Goal: Task Accomplishment & Management: Complete application form

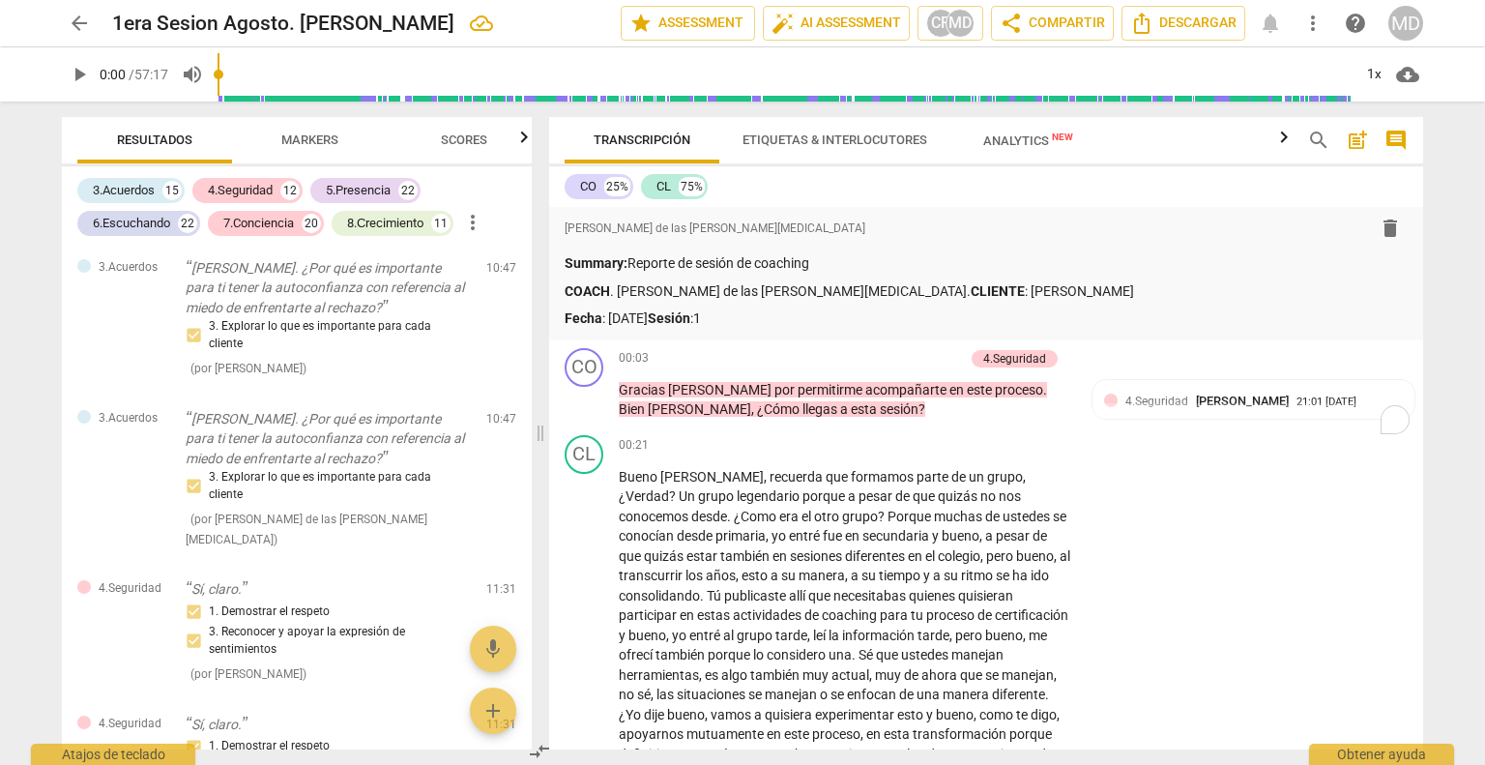
scroll to position [3383, 14]
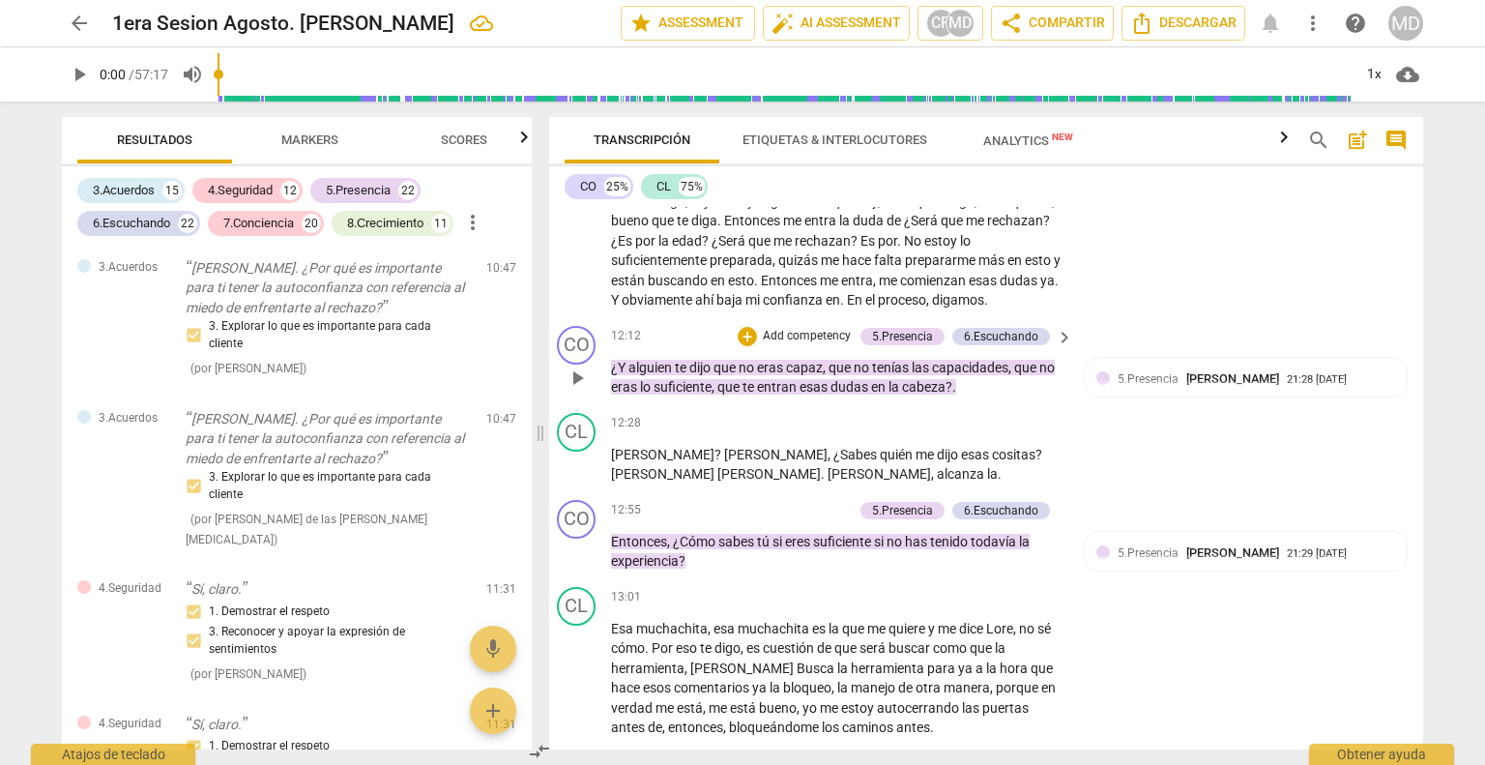
click at [807, 328] on p "Add competency" at bounding box center [807, 336] width 92 height 17
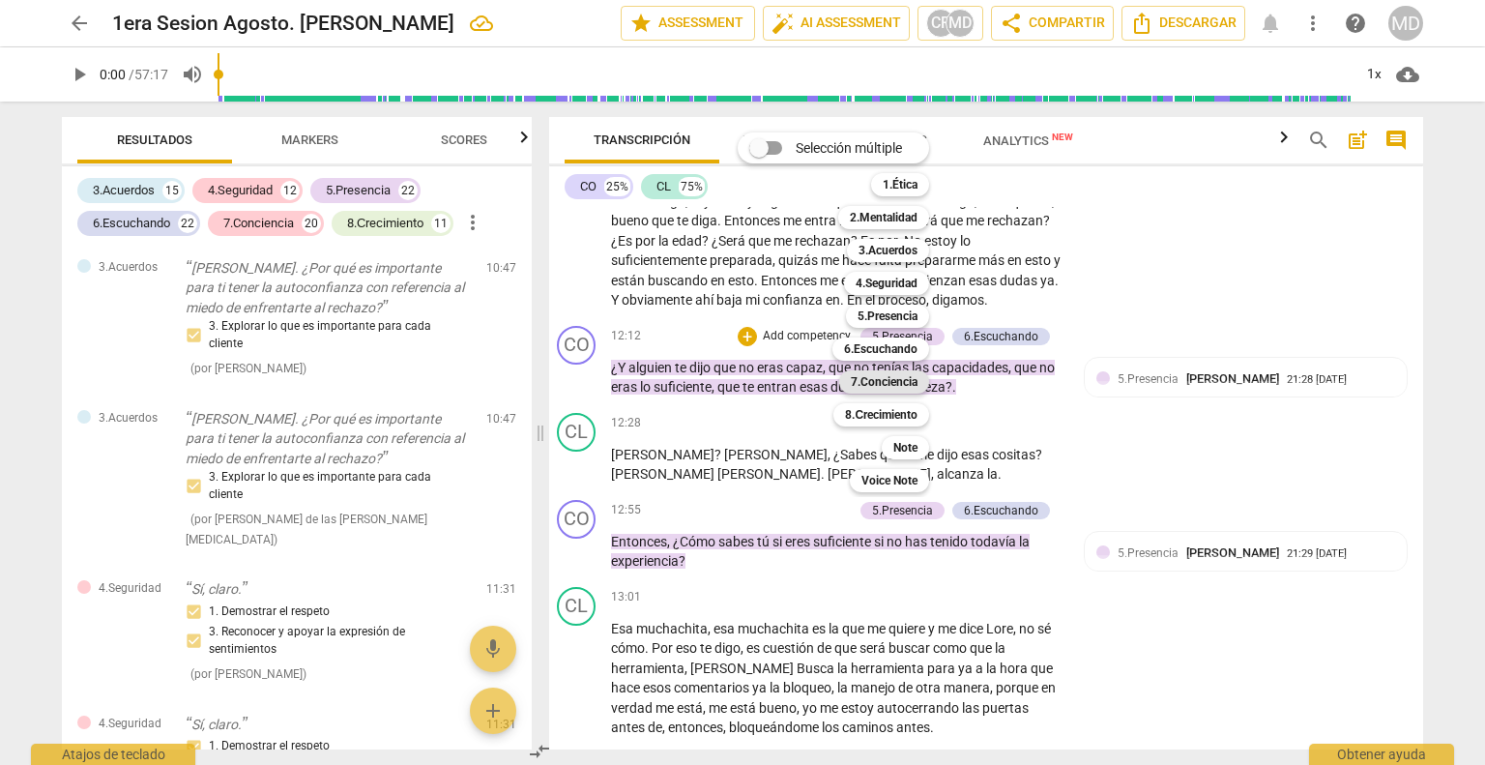
click at [899, 386] on b "7.Conciencia" at bounding box center [884, 381] width 67 height 23
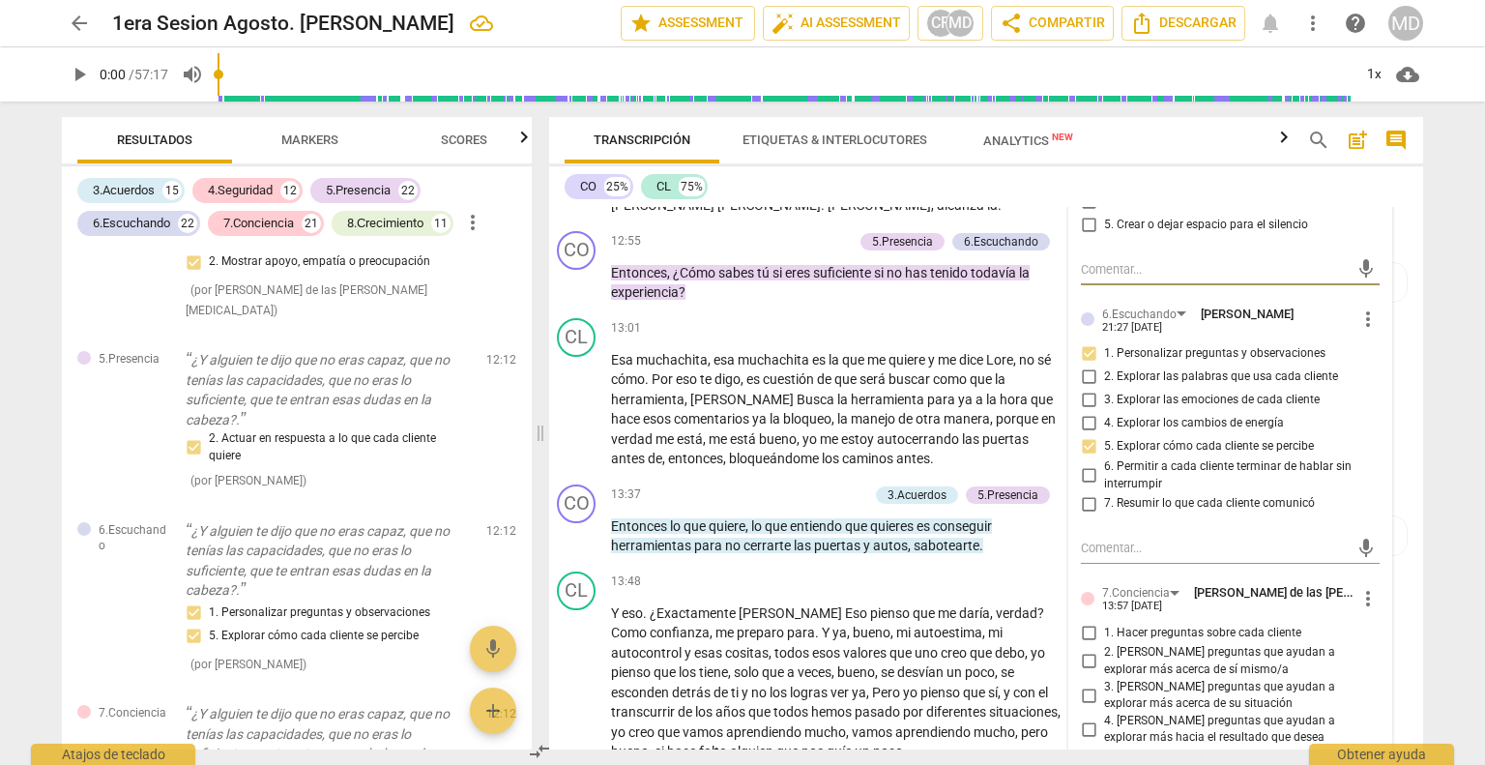
scroll to position [0, 0]
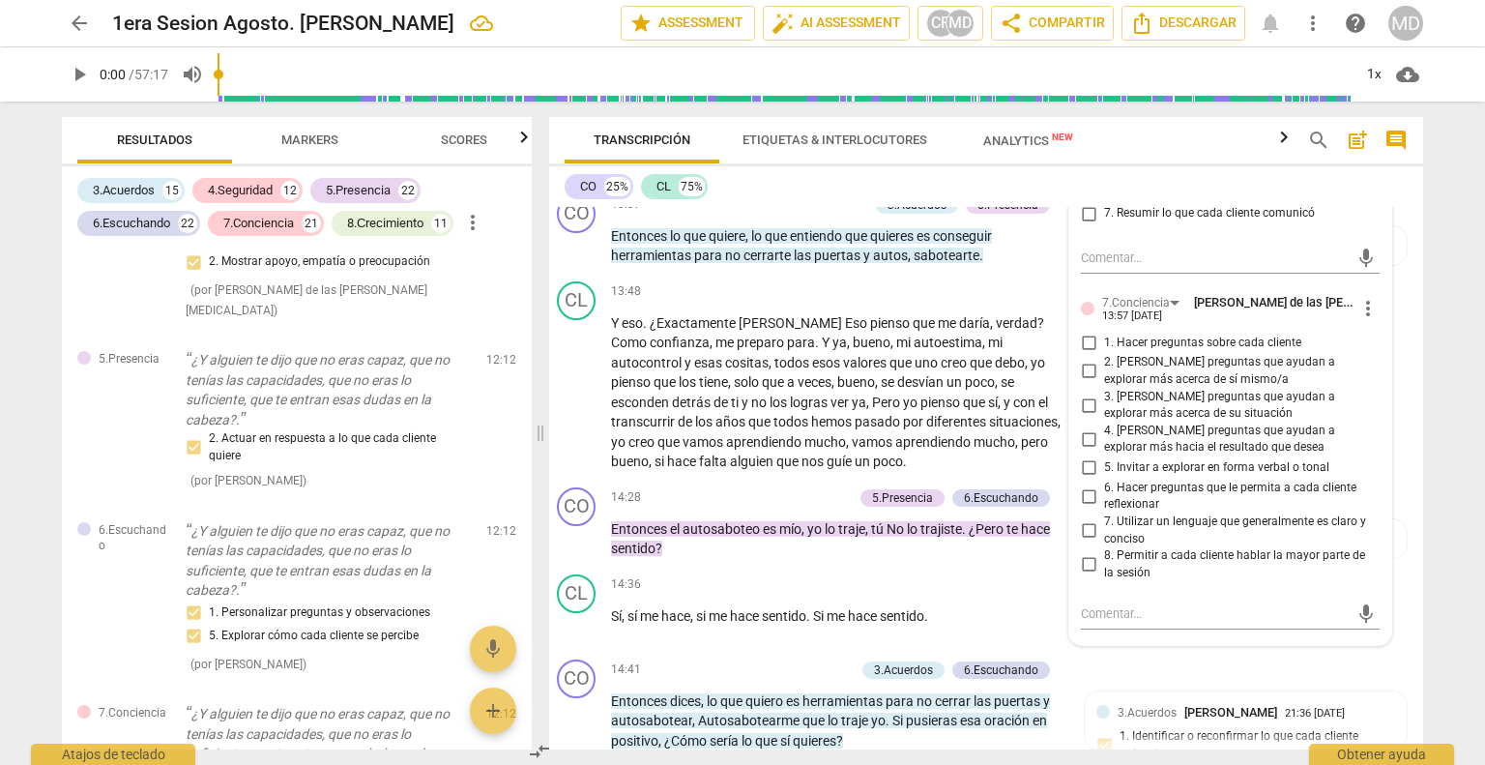
click at [1079, 360] on input "2. [PERSON_NAME] preguntas que ayudan a explorar más acerca de sí mismo/a" at bounding box center [1088, 371] width 31 height 23
checkbox input "true"
click at [1078, 393] on input "3. [PERSON_NAME] preguntas que ayudan a explorar más acerca de su situación" at bounding box center [1088, 404] width 31 height 23
checkbox input "true"
click at [1079, 427] on input "4. [PERSON_NAME] preguntas que ayudan a explorar más hacia el resultado que des…" at bounding box center [1088, 438] width 31 height 23
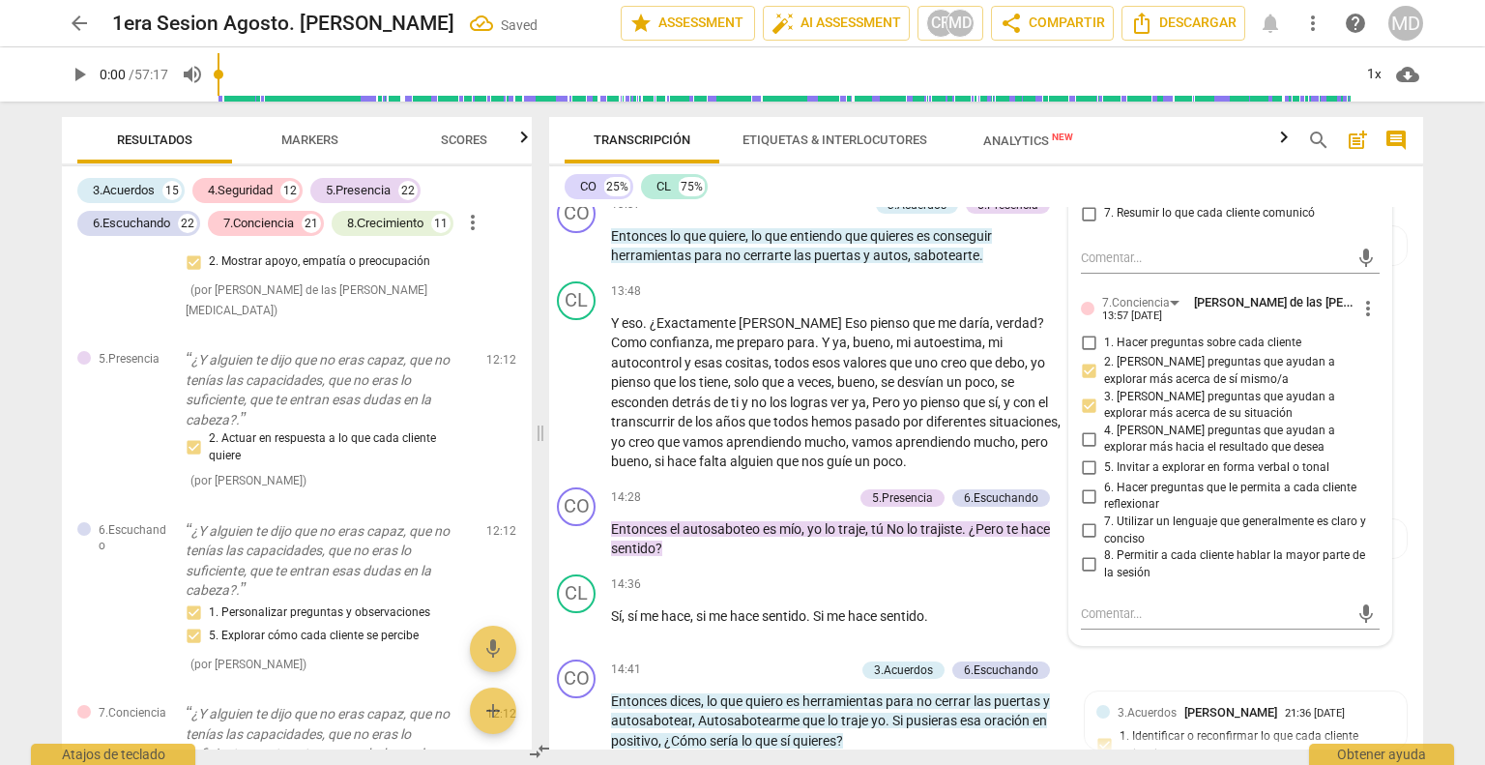
checkbox input "true"
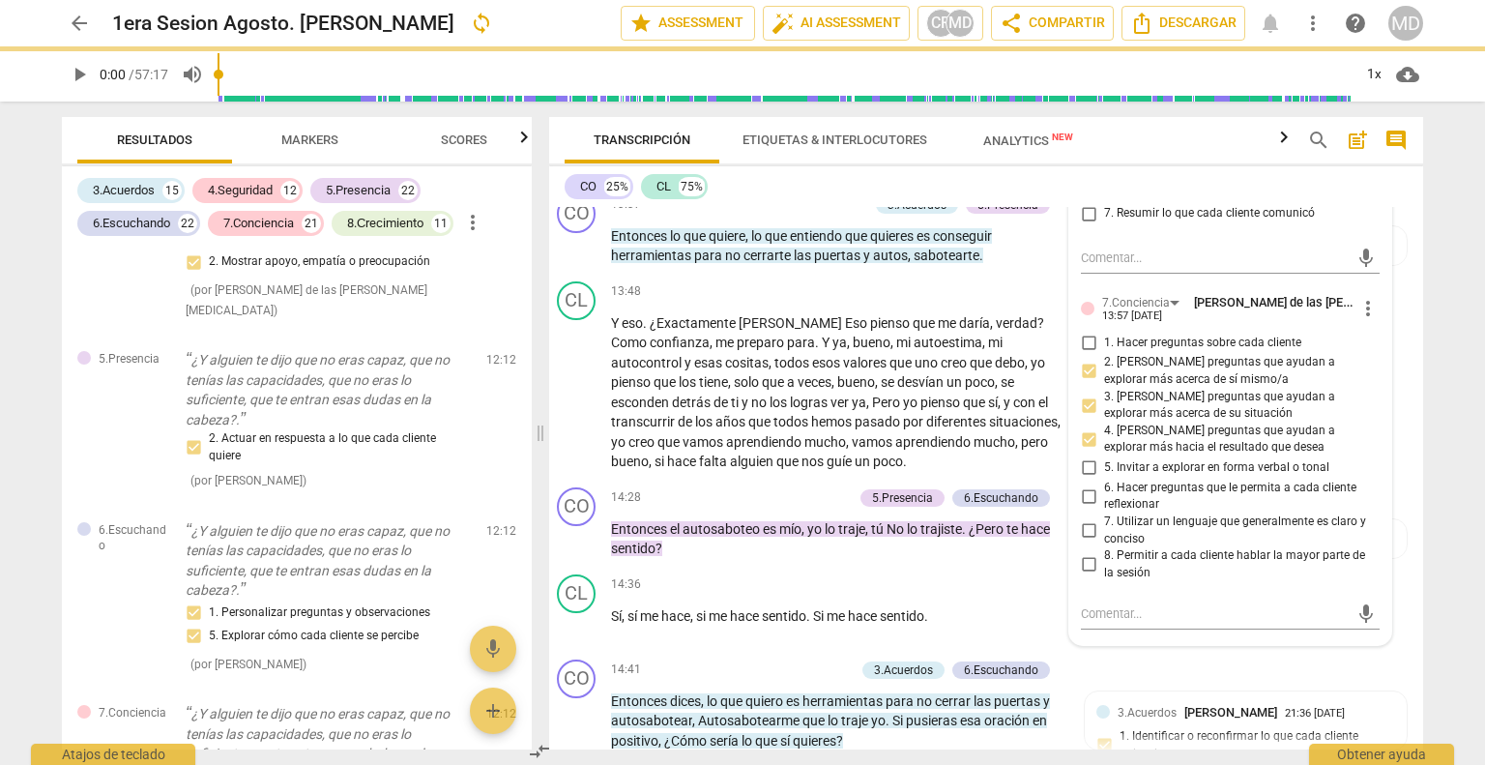
click at [1076, 484] on input "6. Hacer preguntas que le permita a cada cliente reflexionar" at bounding box center [1088, 495] width 31 height 23
checkbox input "true"
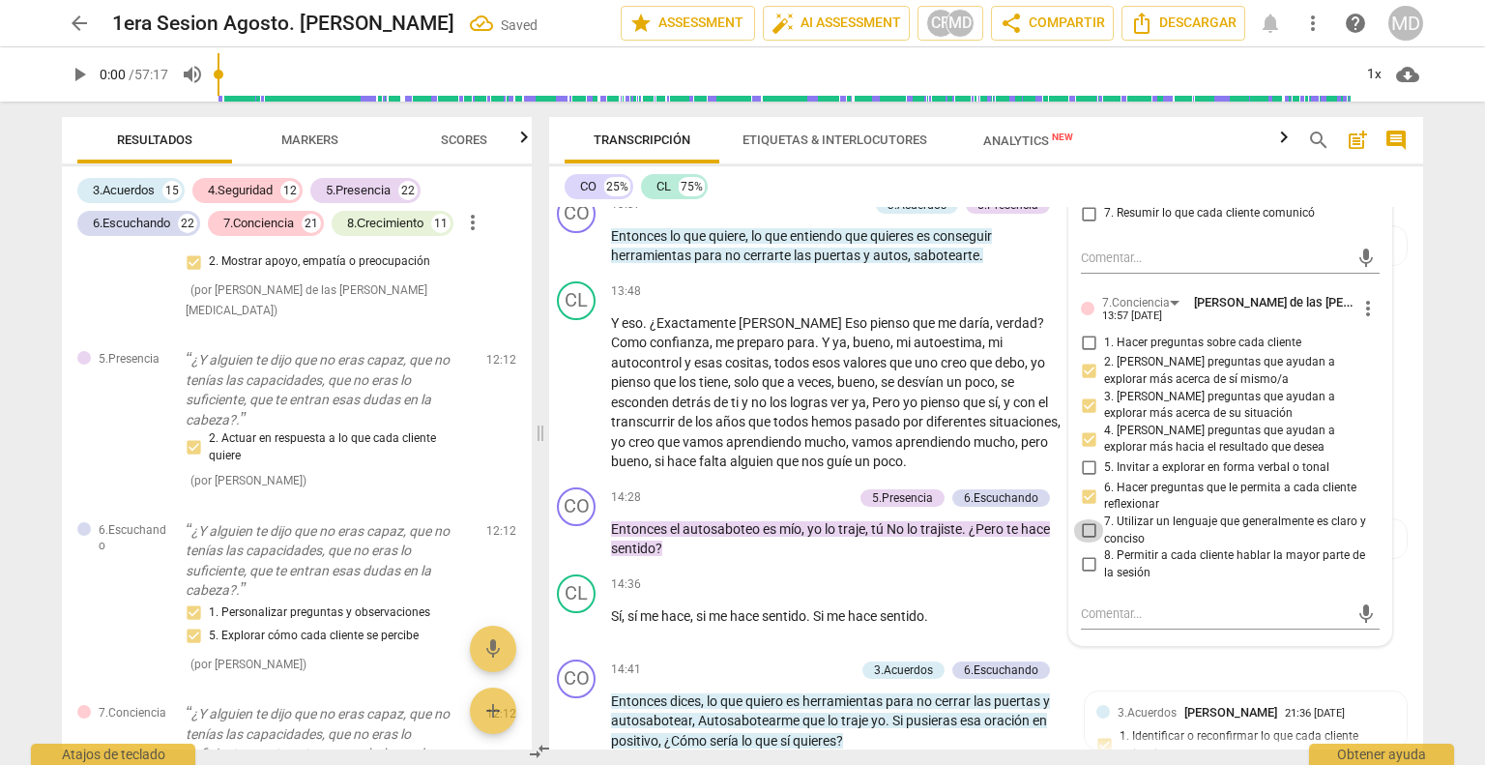
click at [1075, 519] on input "7. Utilizar un lenguaje que generalmente es claro y conciso" at bounding box center [1088, 530] width 31 height 23
checkbox input "true"
click at [1079, 553] on input "8. Permitir a cada cliente hablar la mayor parte de la sesión" at bounding box center [1088, 564] width 31 height 23
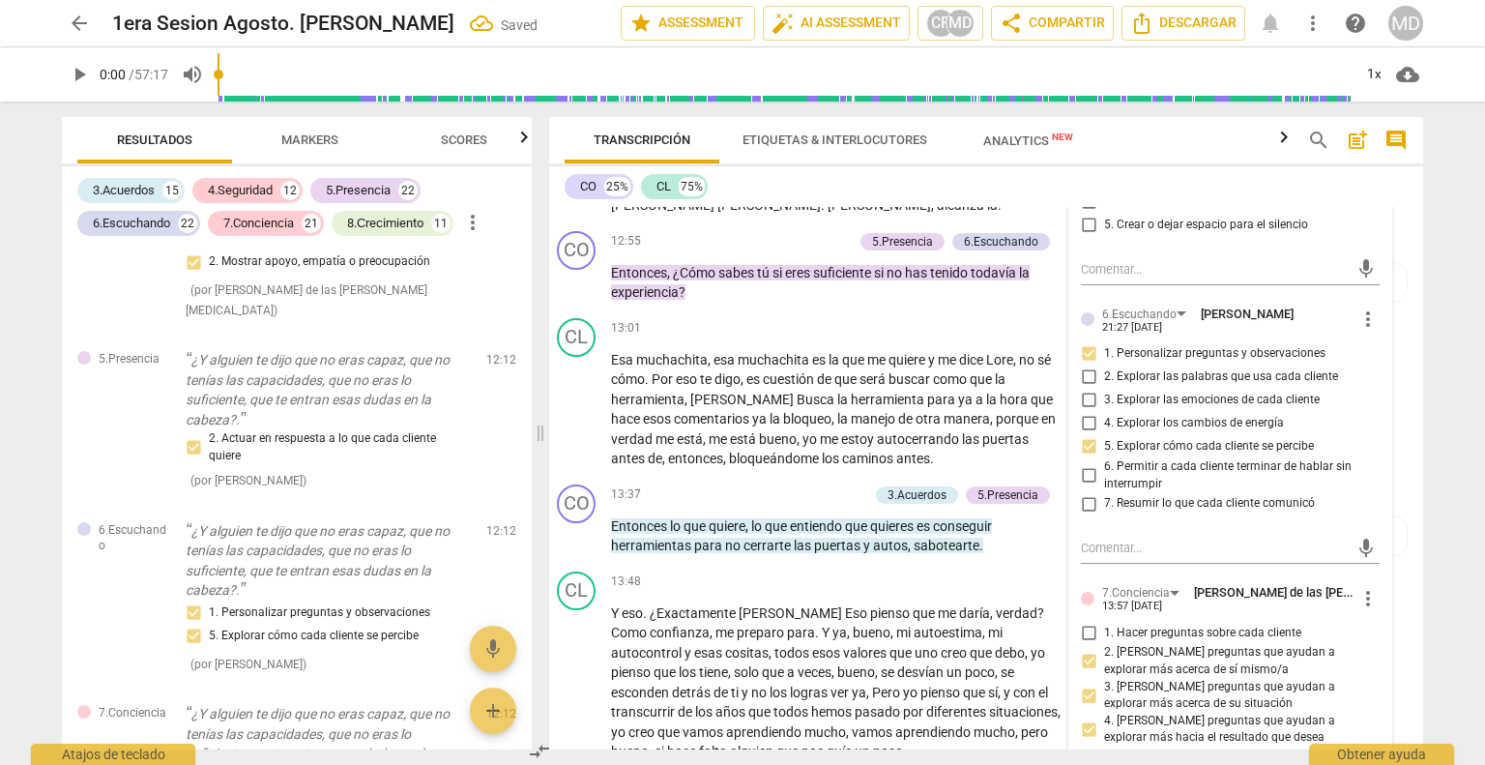
scroll to position [4023, 14]
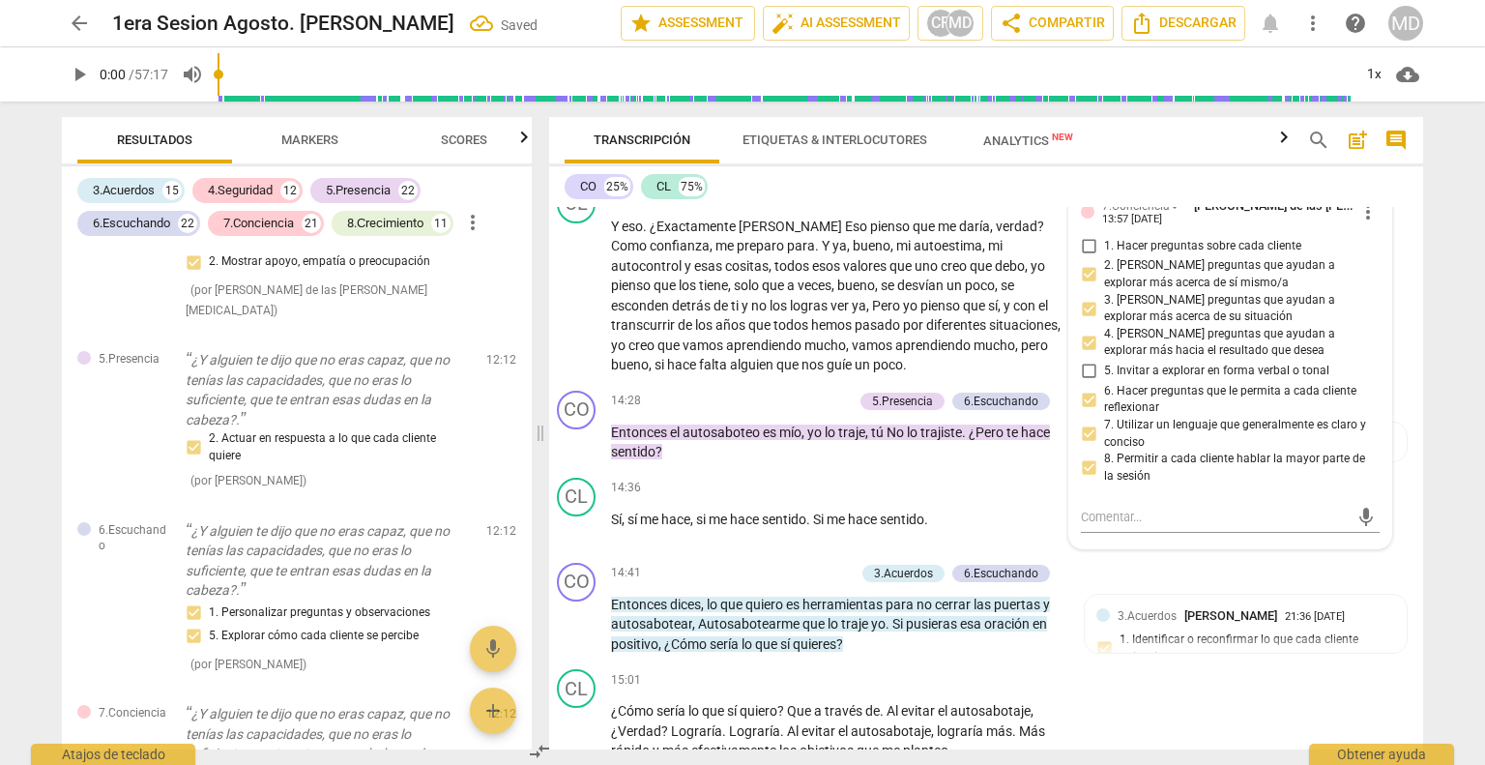
click at [1083, 456] on input "8. Permitir a cada cliente hablar la mayor parte de la sesión" at bounding box center [1088, 467] width 31 height 23
click at [1085, 456] on input "8. Permitir a cada cliente hablar la mayor parte de la sesión" at bounding box center [1088, 467] width 31 height 23
checkbox input "false"
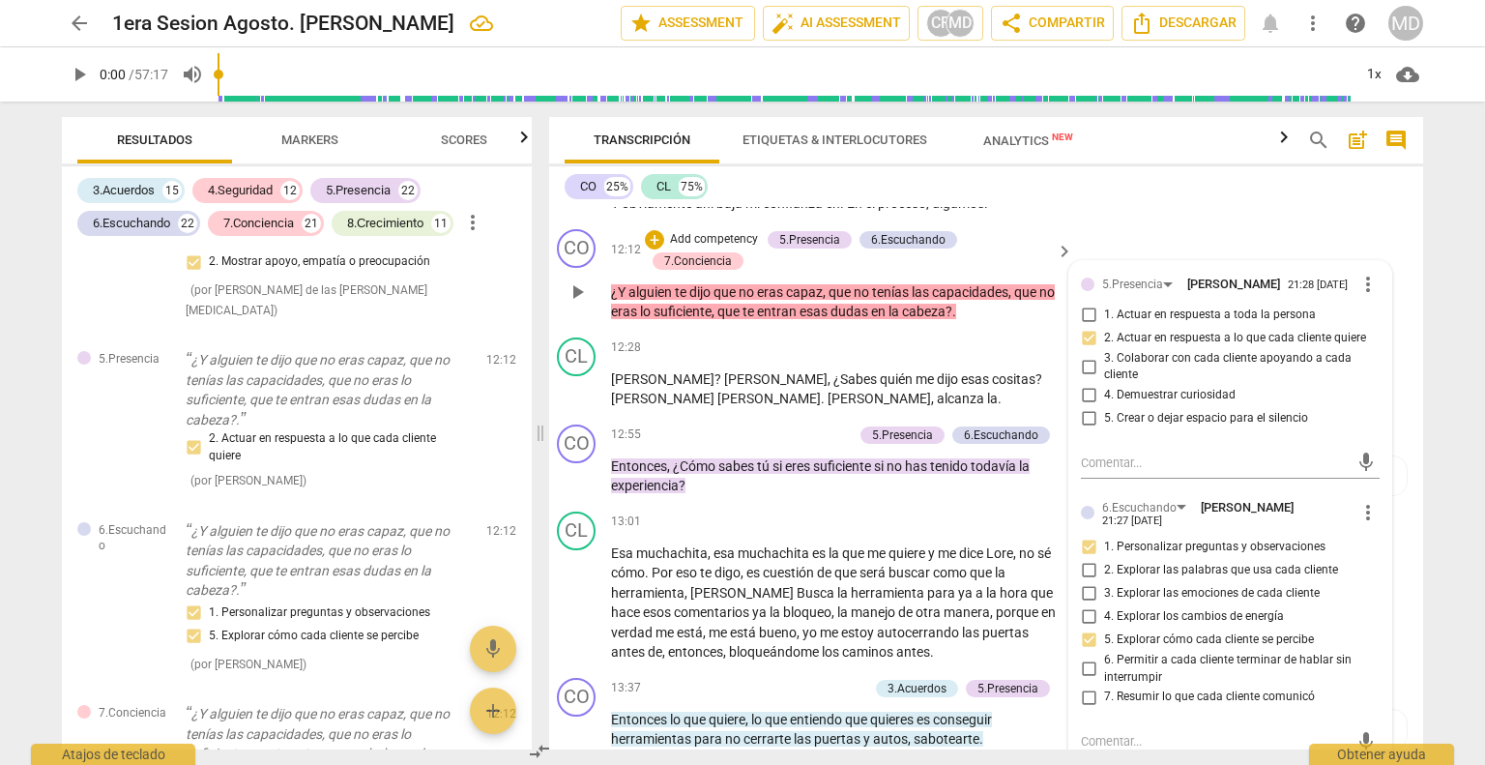
click at [718, 231] on p "Add competency" at bounding box center [714, 239] width 92 height 17
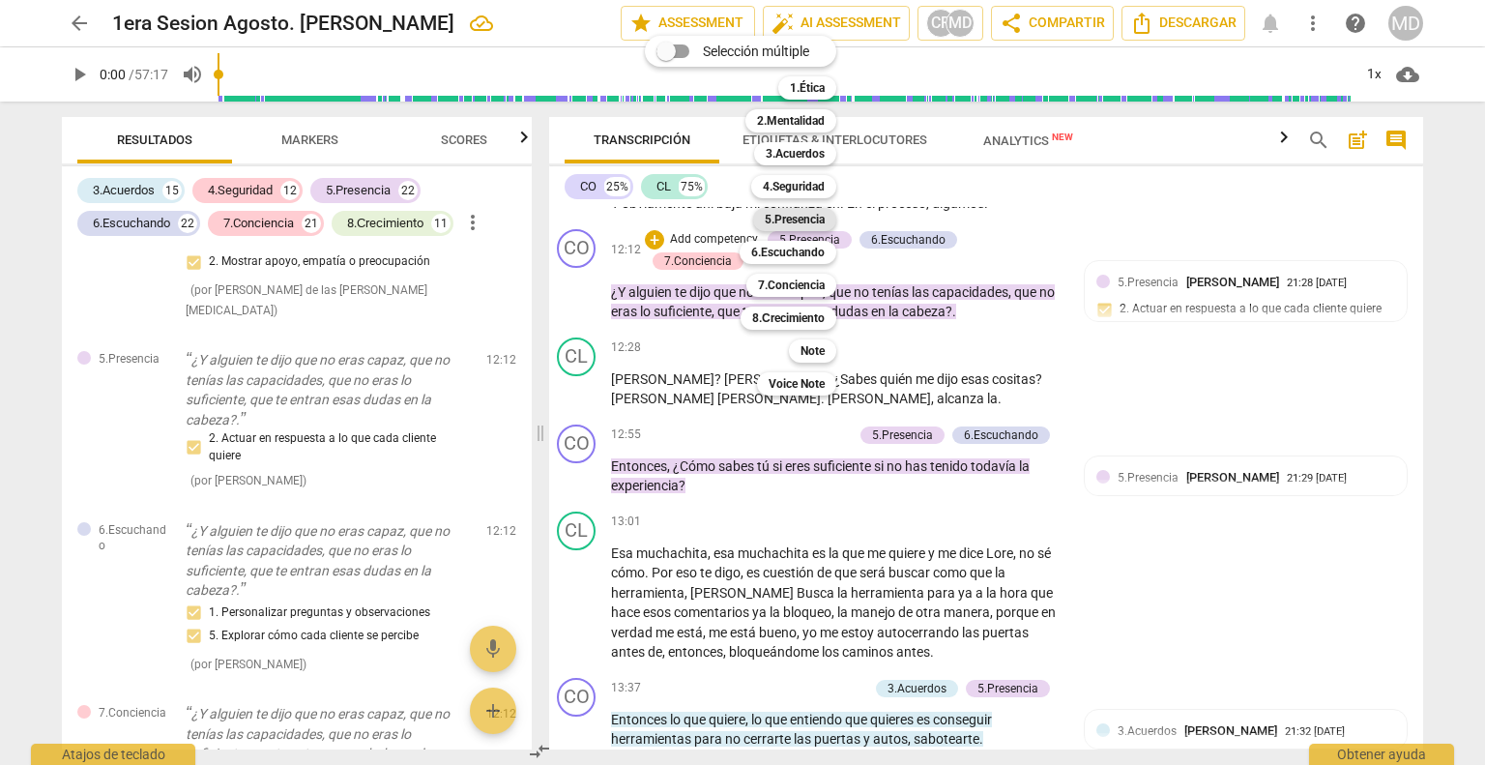
click at [793, 219] on b "5.Presencia" at bounding box center [795, 219] width 60 height 23
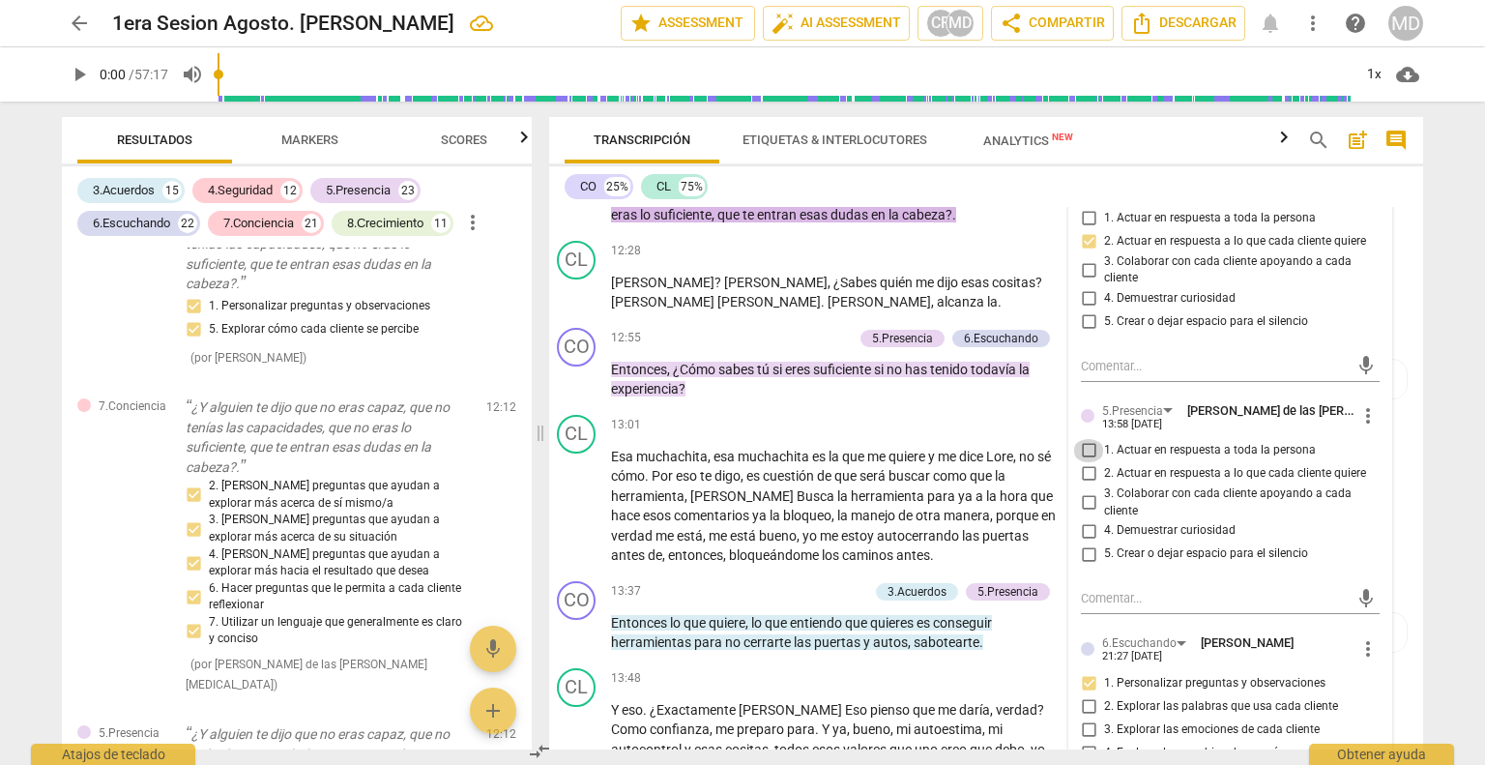
click at [1077, 439] on input "1. Actuar en respuesta a toda la persona" at bounding box center [1088, 450] width 31 height 23
checkbox input "true"
click at [1083, 491] on input "3. Colaborar con cada cliente apoyando a cada cliente" at bounding box center [1088, 502] width 31 height 23
checkbox input "true"
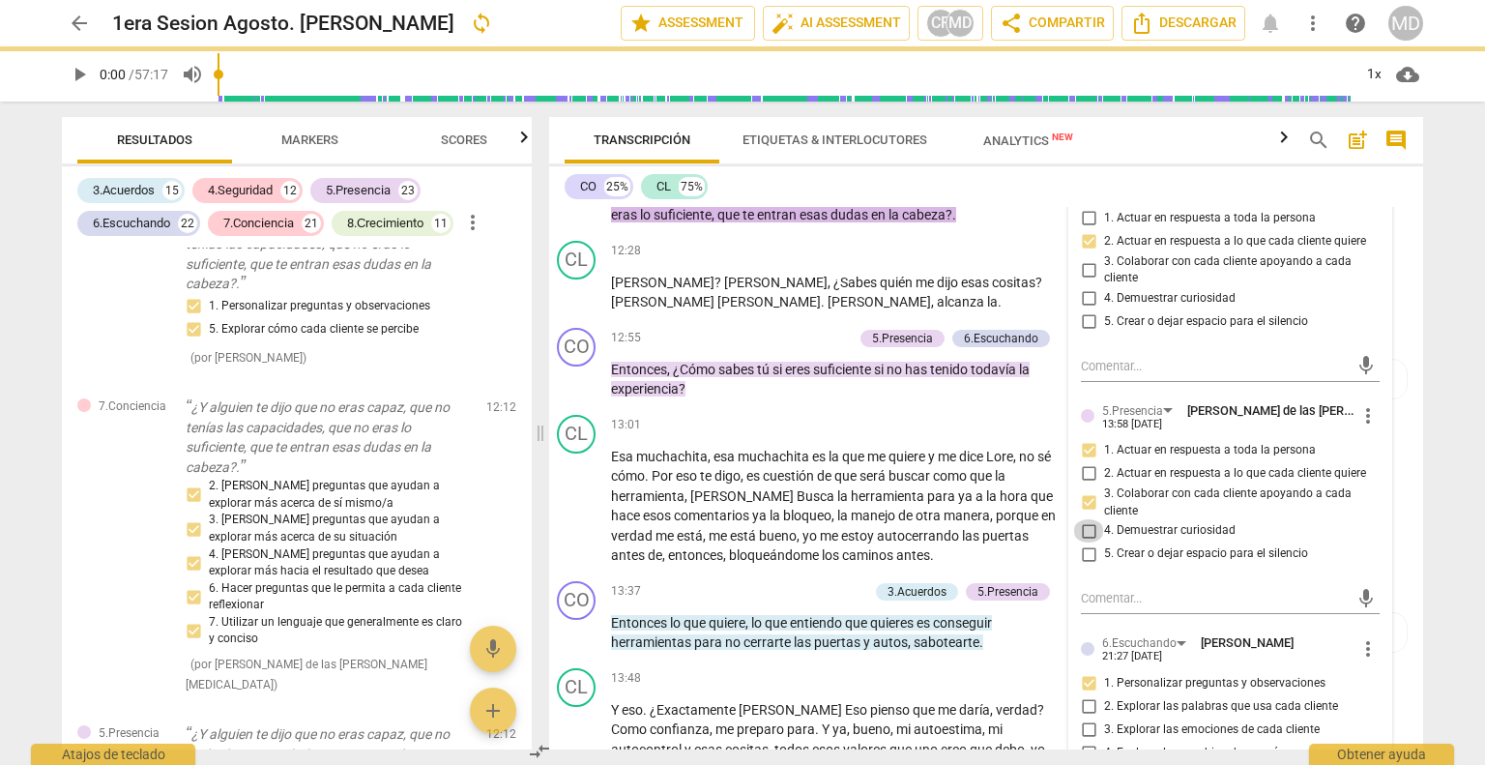
click at [1082, 519] on input "4. Demuestrar curiosidad" at bounding box center [1088, 530] width 31 height 23
checkbox input "true"
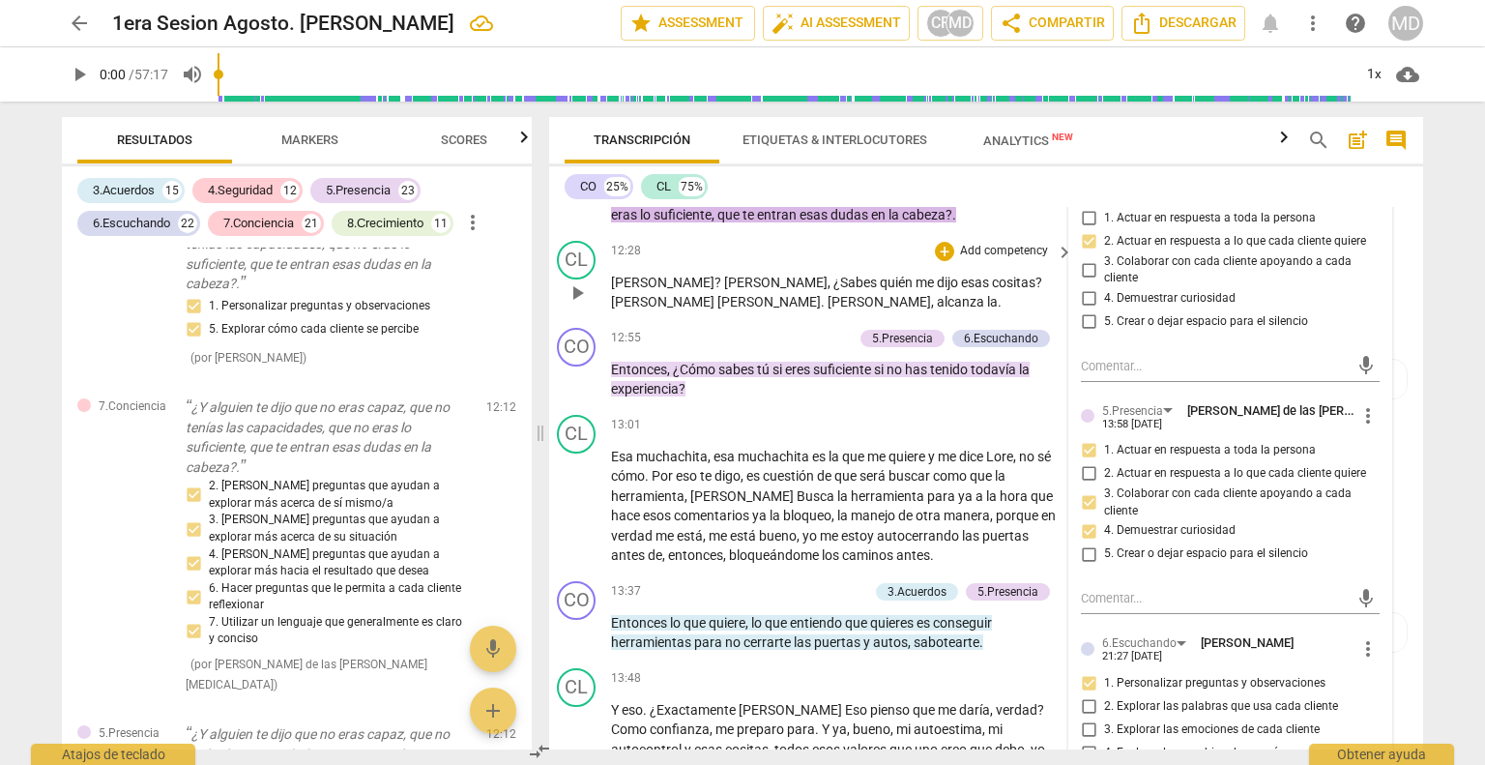
click at [576, 281] on span "play_arrow" at bounding box center [577, 292] width 23 height 23
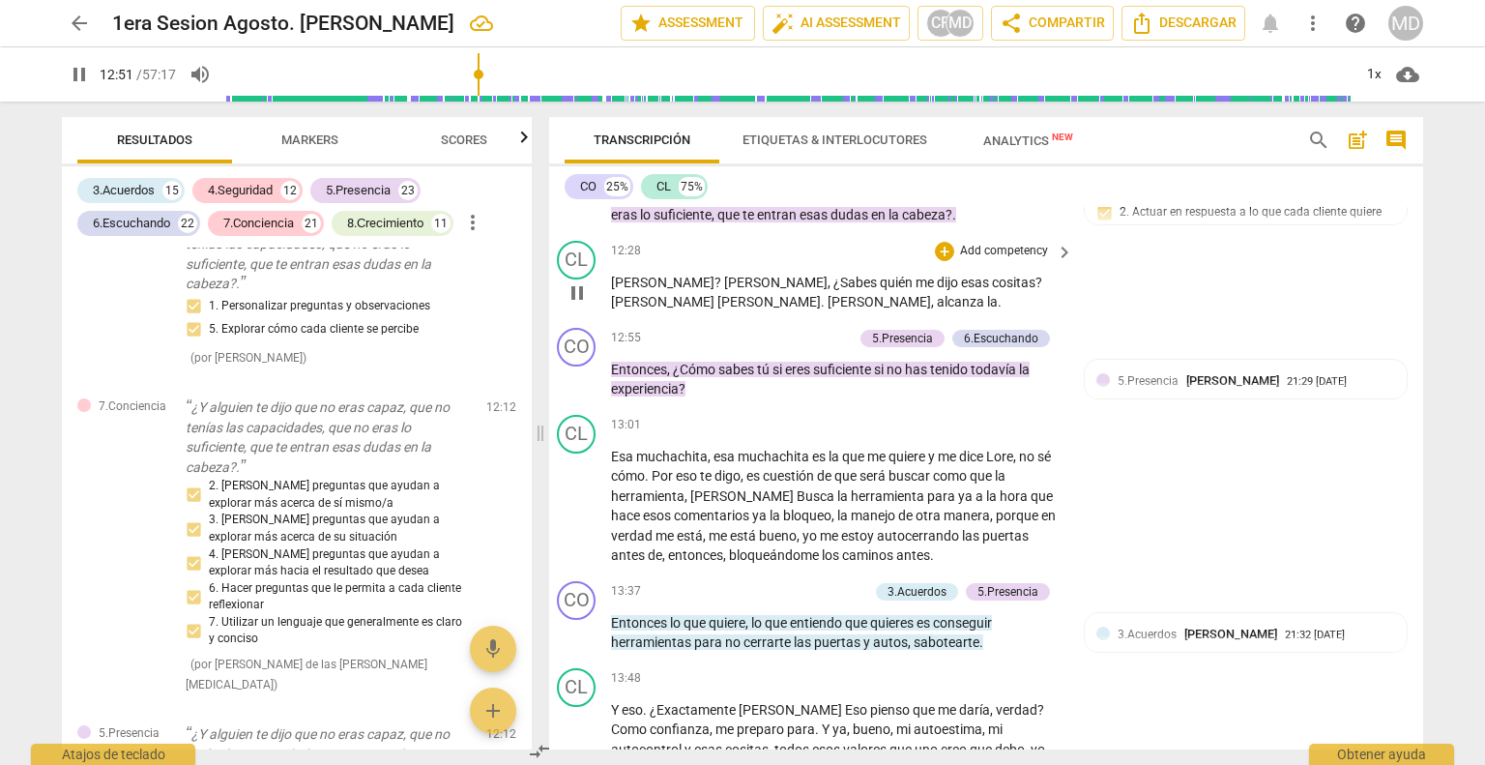
click at [576, 281] on span "pause" at bounding box center [577, 292] width 23 height 23
type input "771"
click at [987, 294] on span "la" at bounding box center [992, 301] width 11 height 15
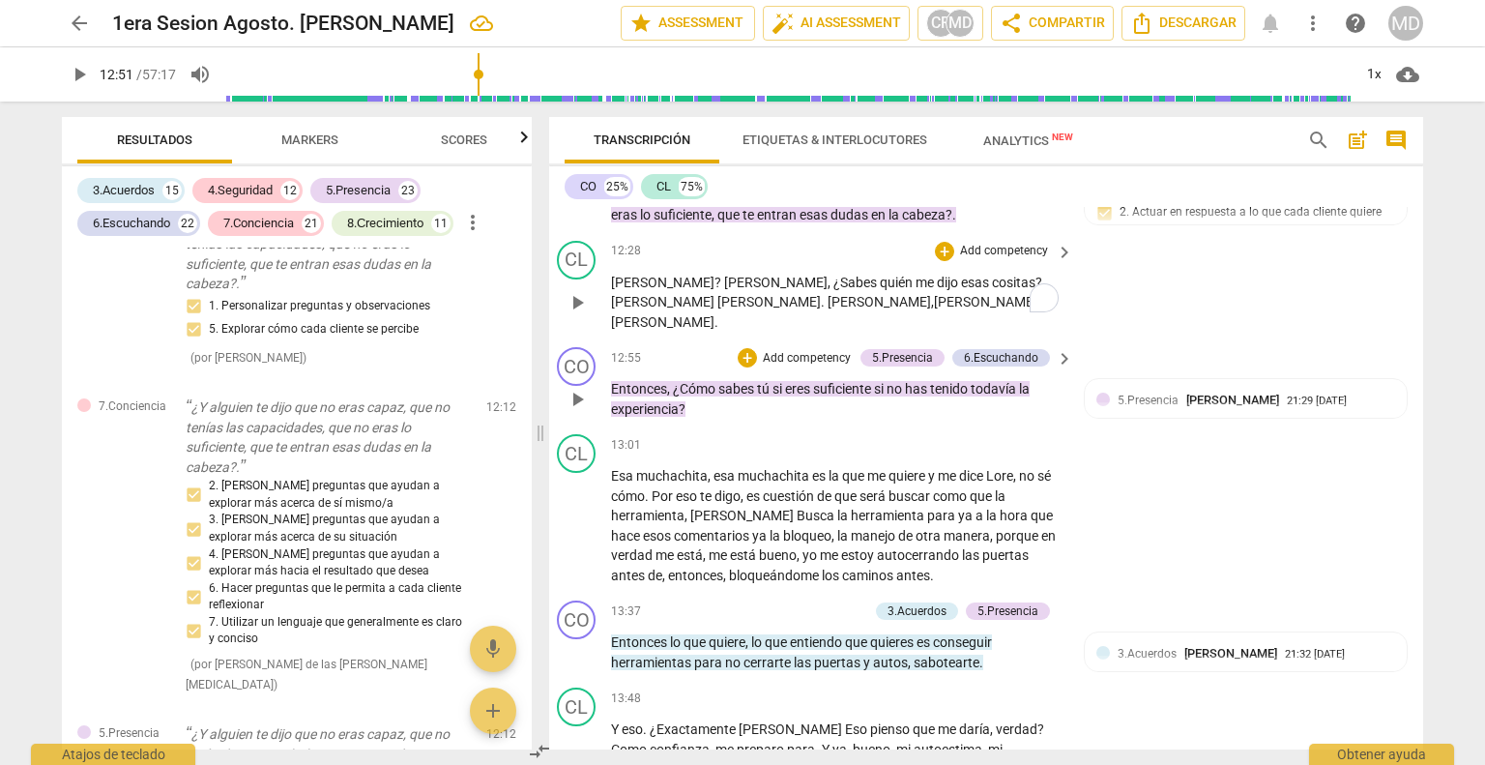
click at [580, 388] on span "play_arrow" at bounding box center [577, 399] width 23 height 23
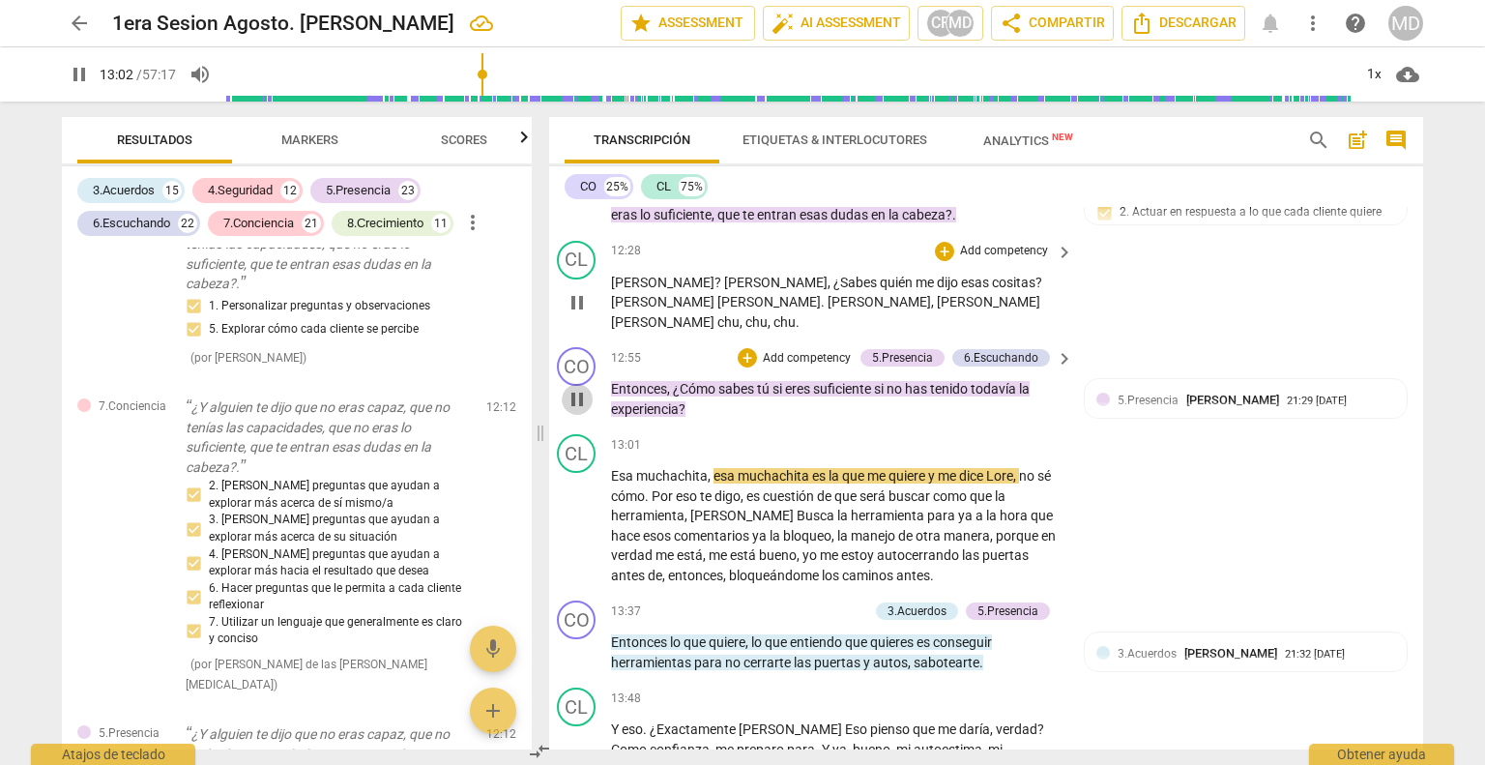
click at [580, 388] on span "pause" at bounding box center [577, 399] width 23 height 23
type input "783"
click at [804, 350] on p "Add competency" at bounding box center [807, 358] width 92 height 17
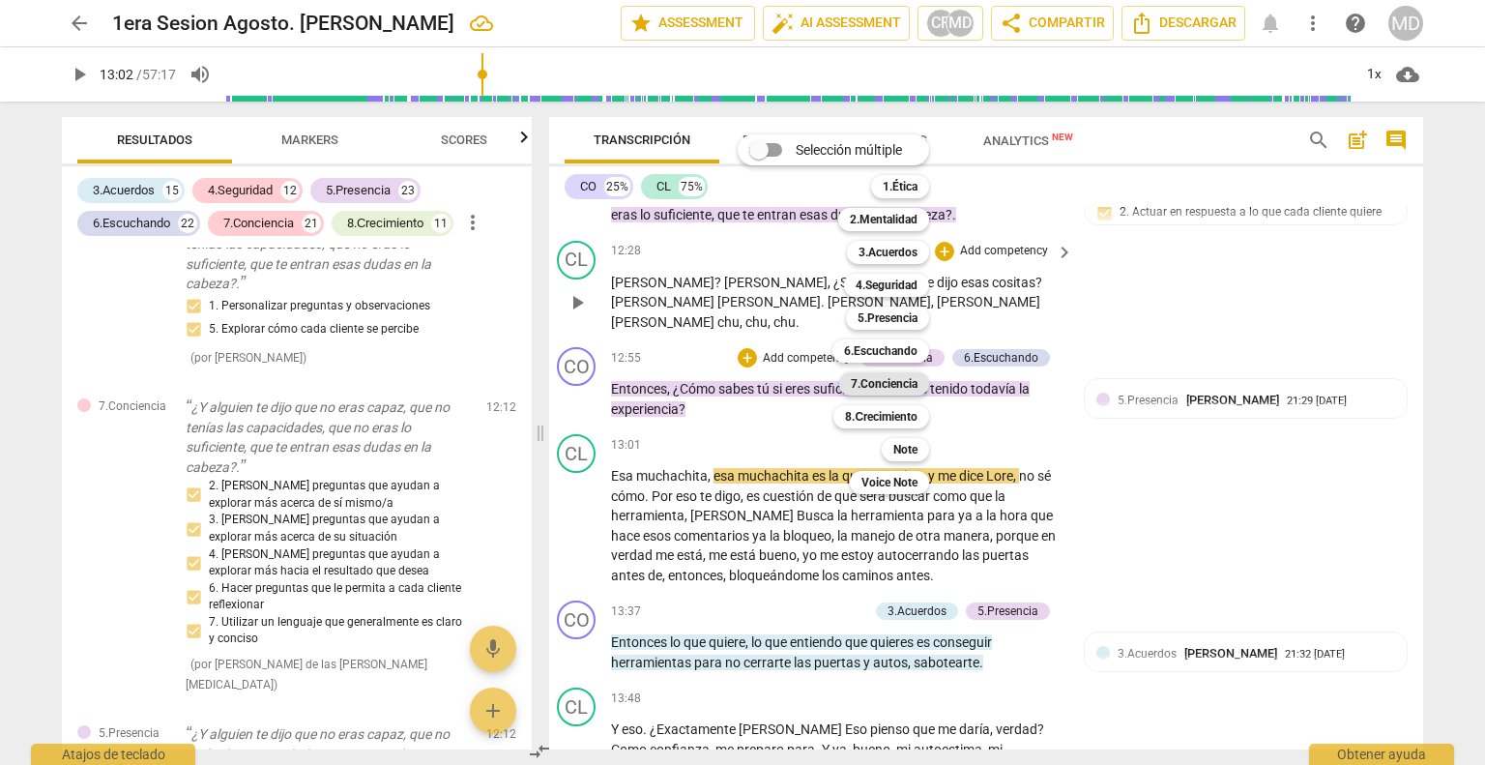
click at [884, 383] on b "7.Conciencia" at bounding box center [884, 383] width 67 height 23
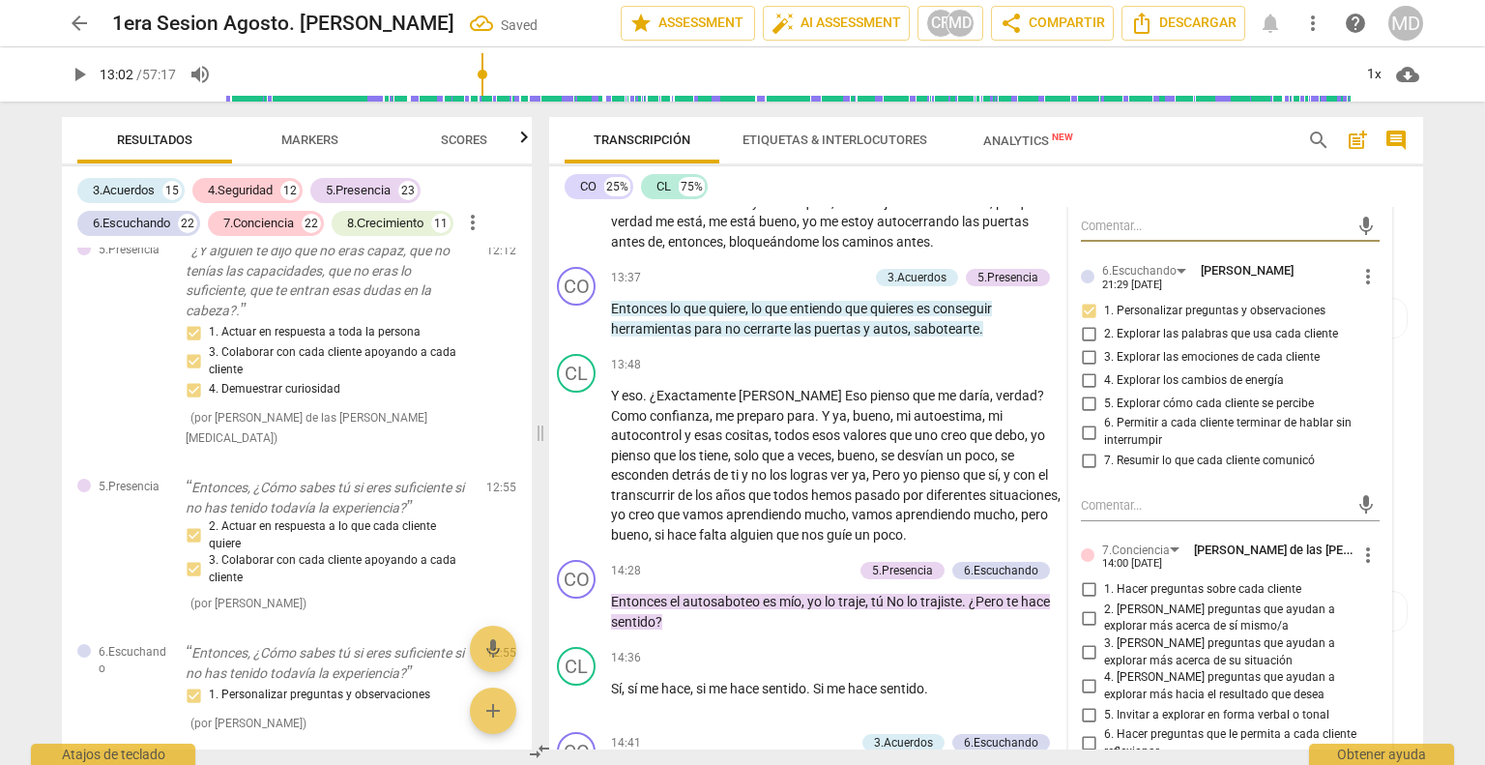
scroll to position [4101, 14]
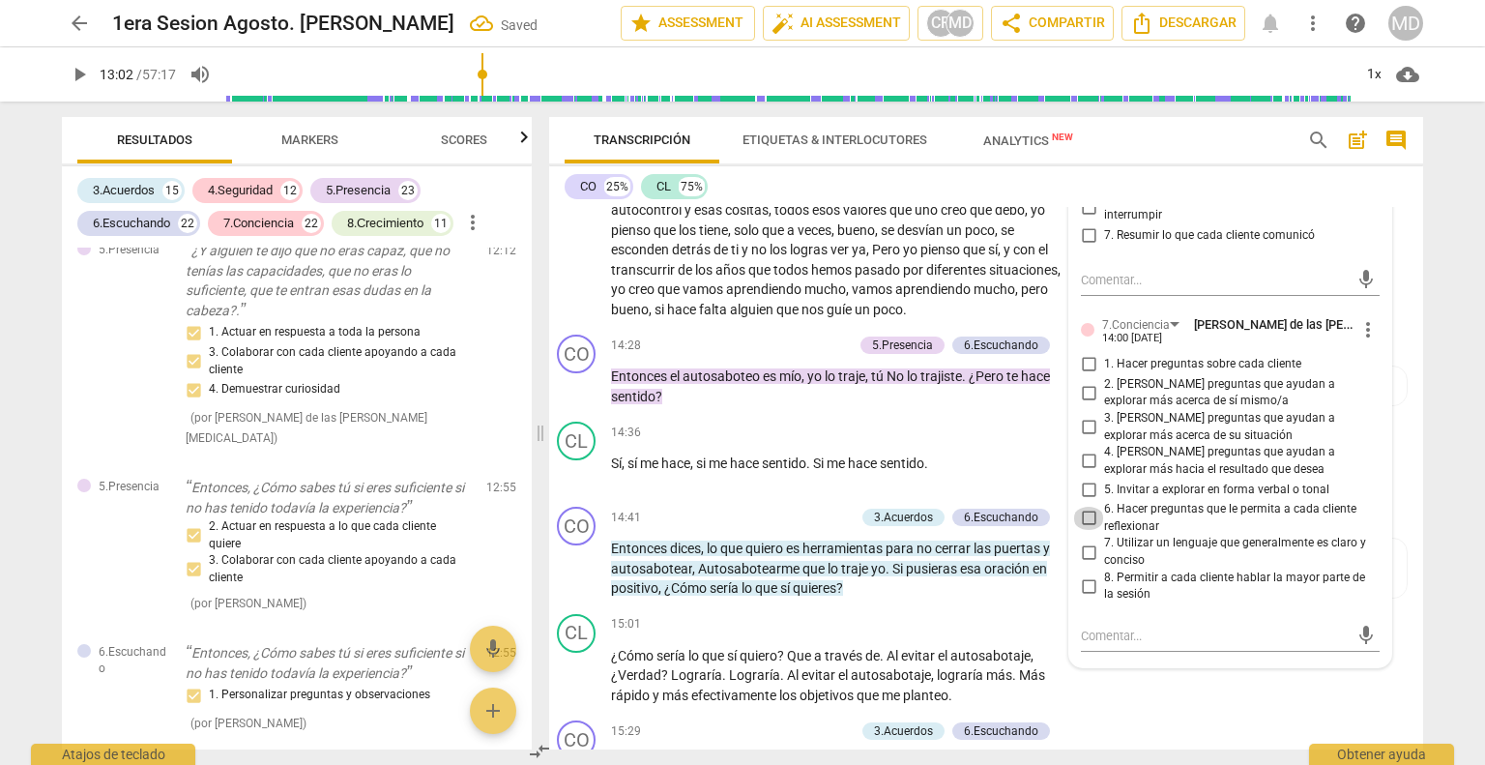
click at [1078, 507] on input "6. Hacer preguntas que le permita a cada cliente reflexionar" at bounding box center [1088, 518] width 31 height 23
checkbox input "true"
click at [1080, 416] on input "3. [PERSON_NAME] preguntas que ayudan a explorar más acerca de su situación" at bounding box center [1088, 427] width 31 height 23
checkbox input "true"
click at [1081, 381] on input "2. [PERSON_NAME] preguntas que ayudan a explorar más acerca de sí mismo/a" at bounding box center [1088, 392] width 31 height 23
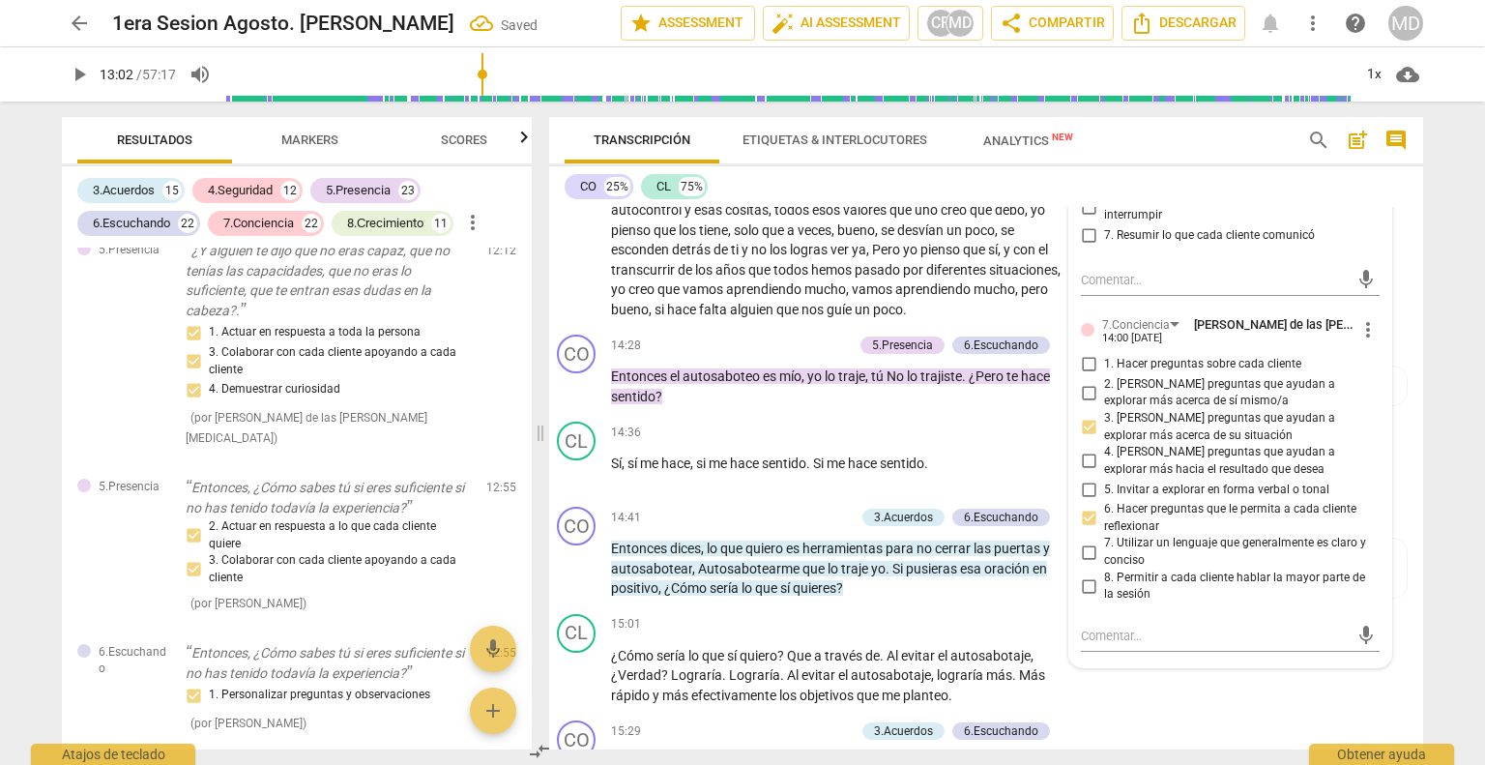
checkbox input "true"
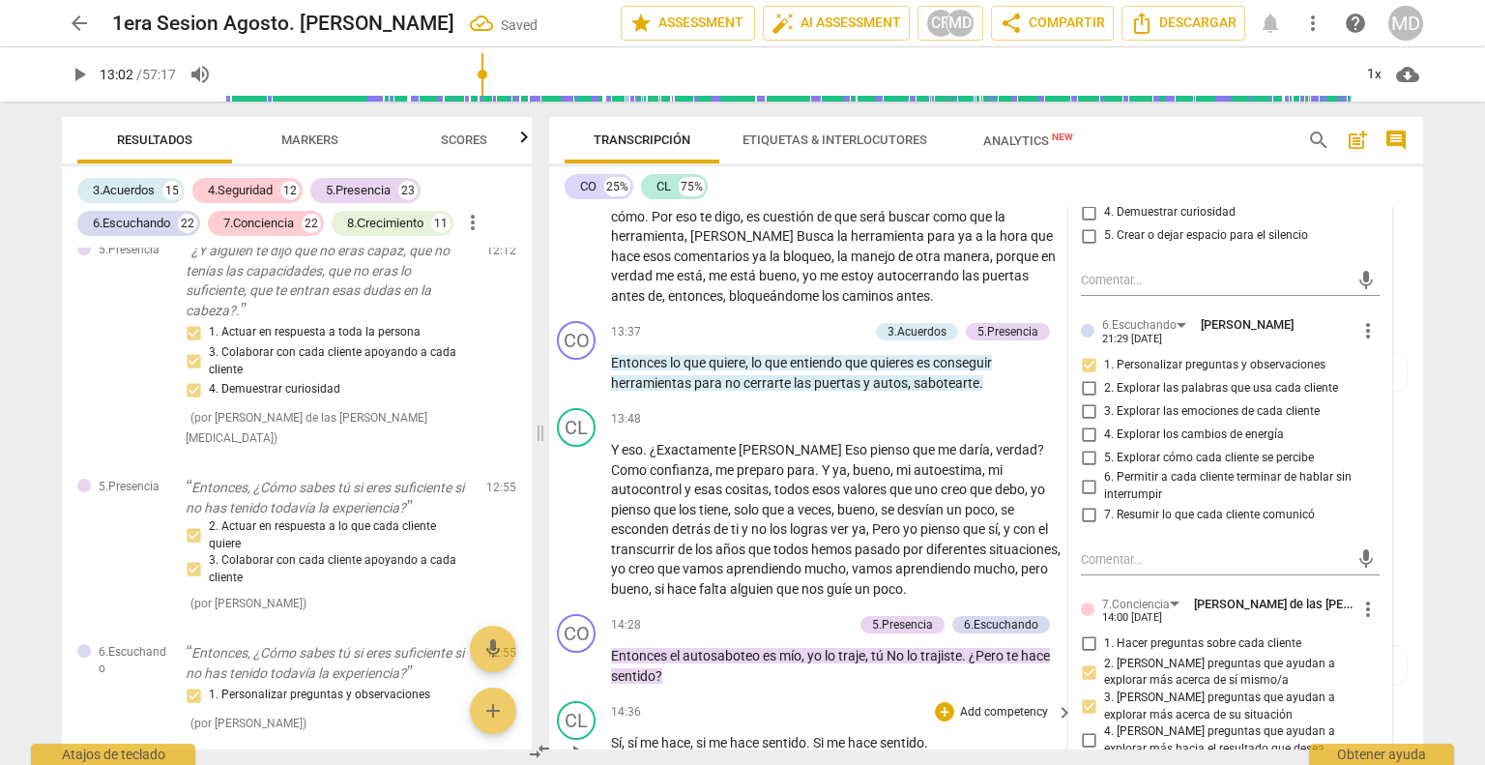
scroll to position [3828, 14]
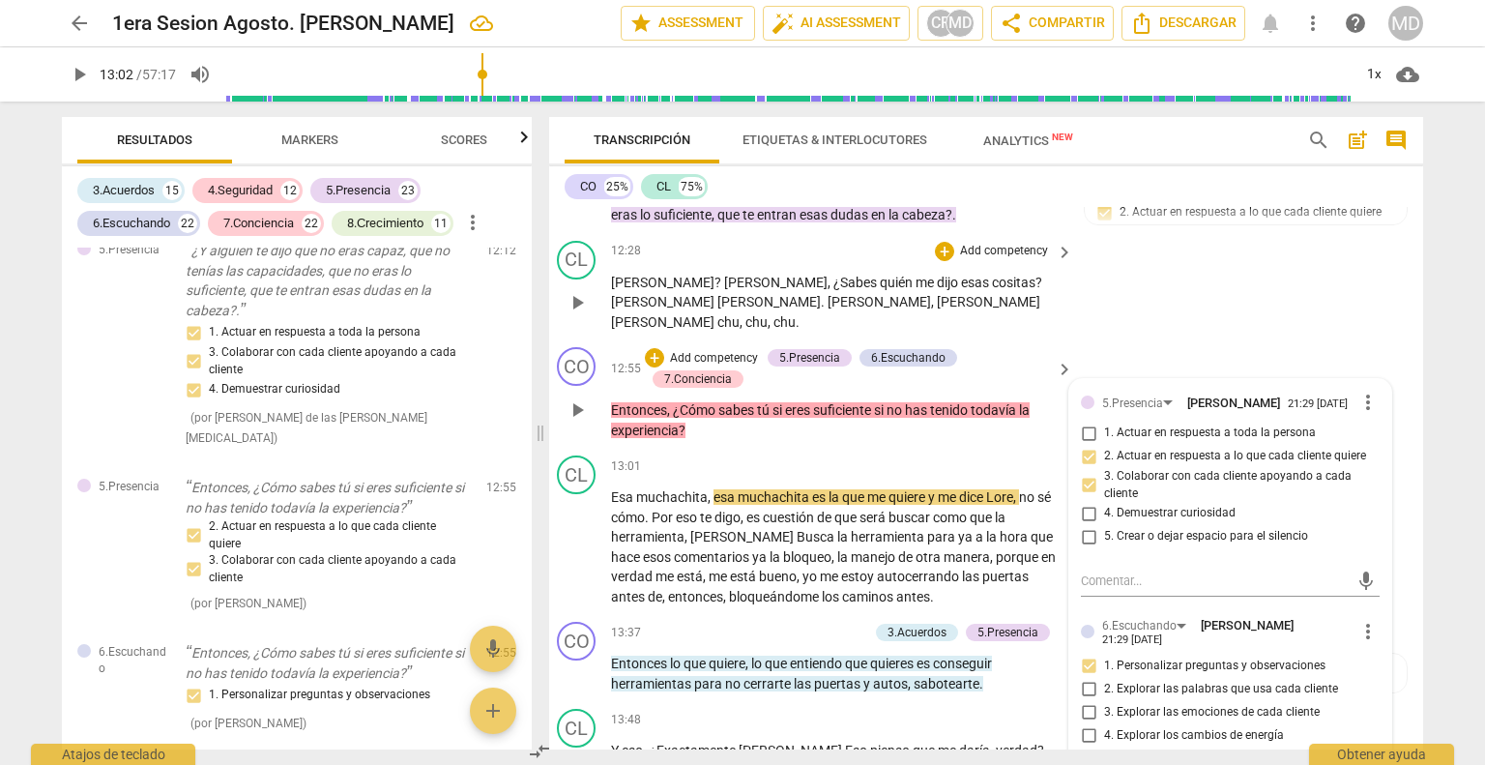
click at [731, 350] on p "Add competency" at bounding box center [714, 358] width 92 height 17
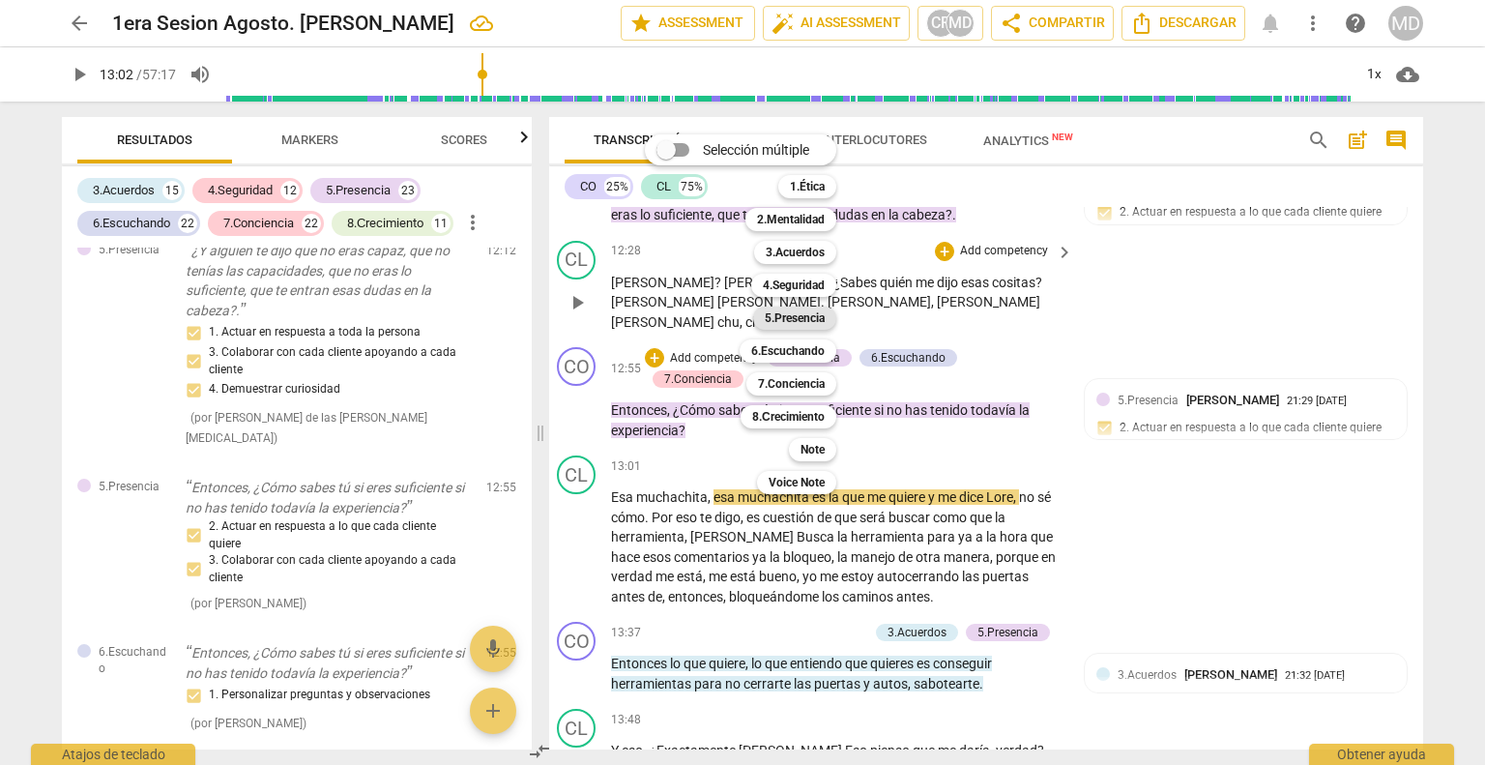
click at [805, 323] on b "5.Presencia" at bounding box center [795, 317] width 60 height 23
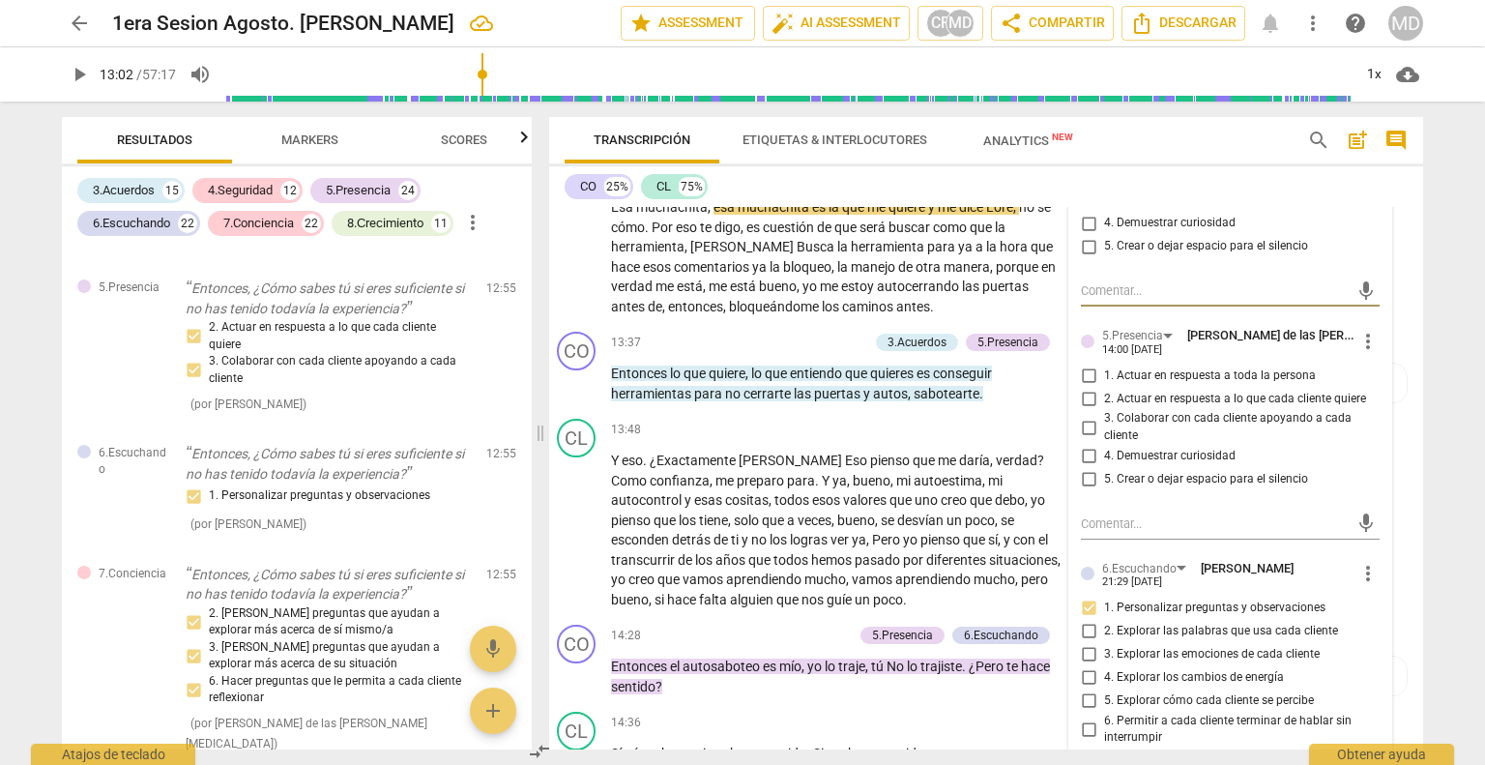
click at [1073, 363] on input "1. Actuar en respuesta a toda la persona" at bounding box center [1088, 374] width 31 height 23
checkbox input "true"
click at [1077, 416] on input "3. Colaborar con cada cliente apoyando a cada cliente" at bounding box center [1088, 427] width 31 height 23
checkbox input "true"
click at [1083, 445] on input "4. Demuestrar curiosidad" at bounding box center [1088, 456] width 31 height 23
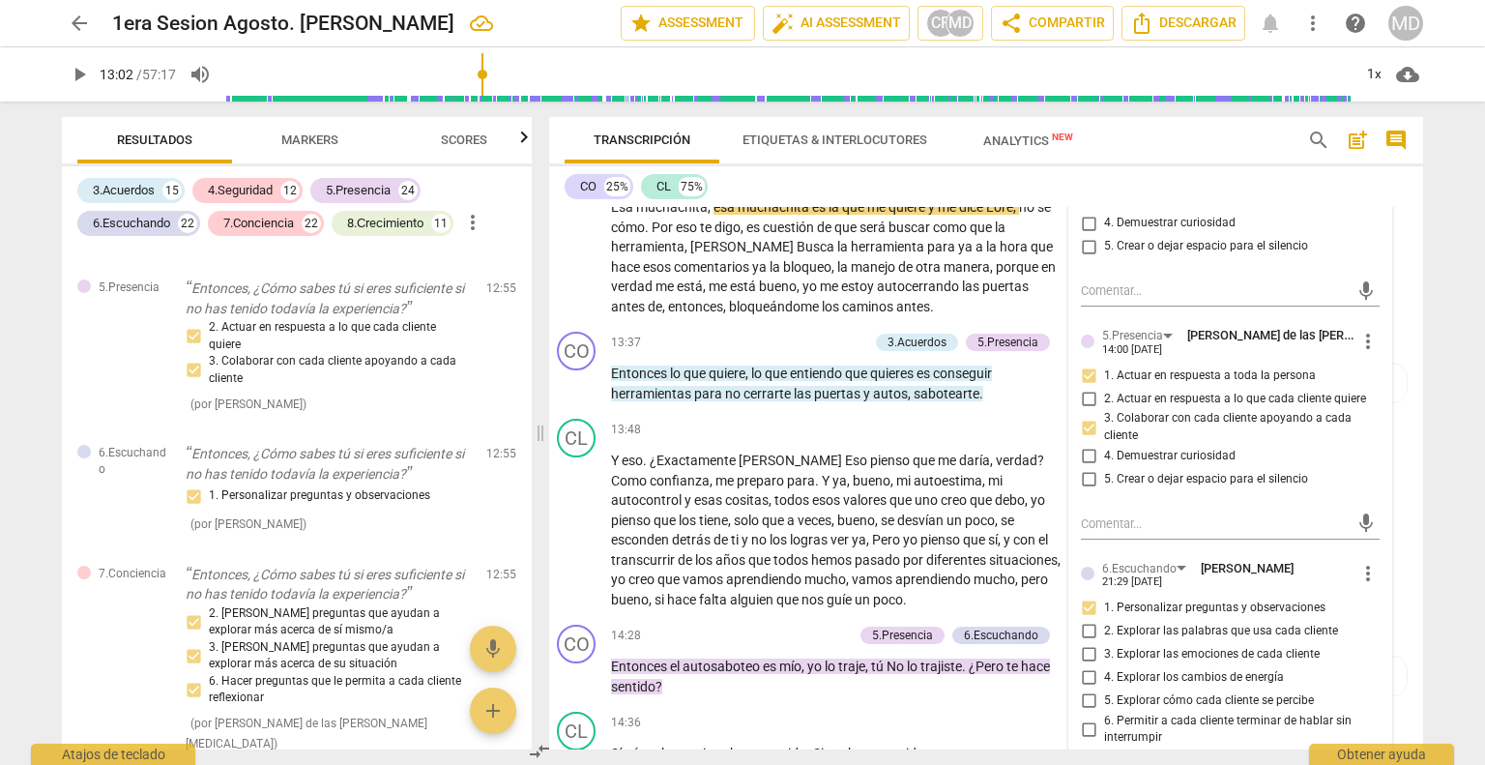
checkbox input "true"
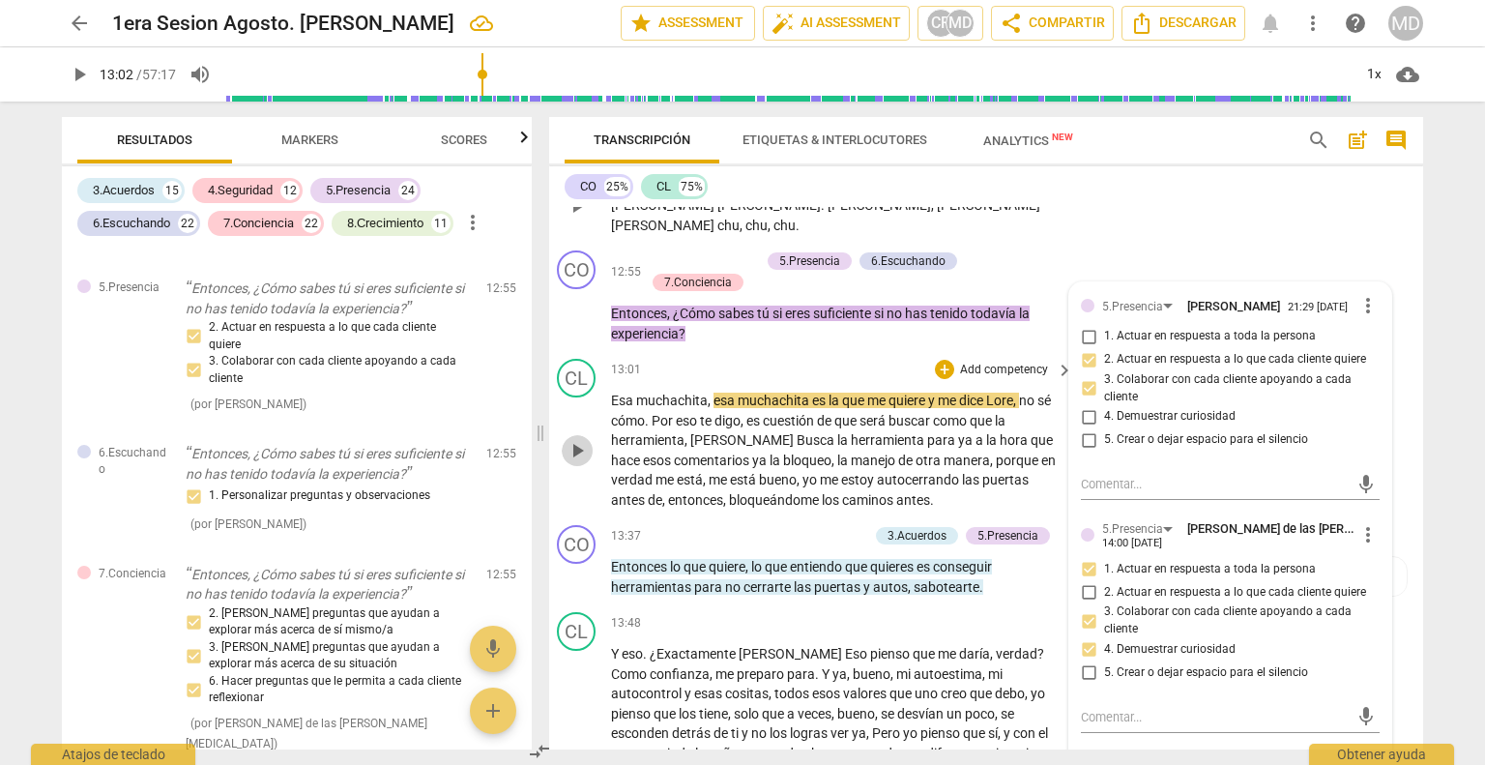
click at [579, 439] on span "play_arrow" at bounding box center [577, 450] width 23 height 23
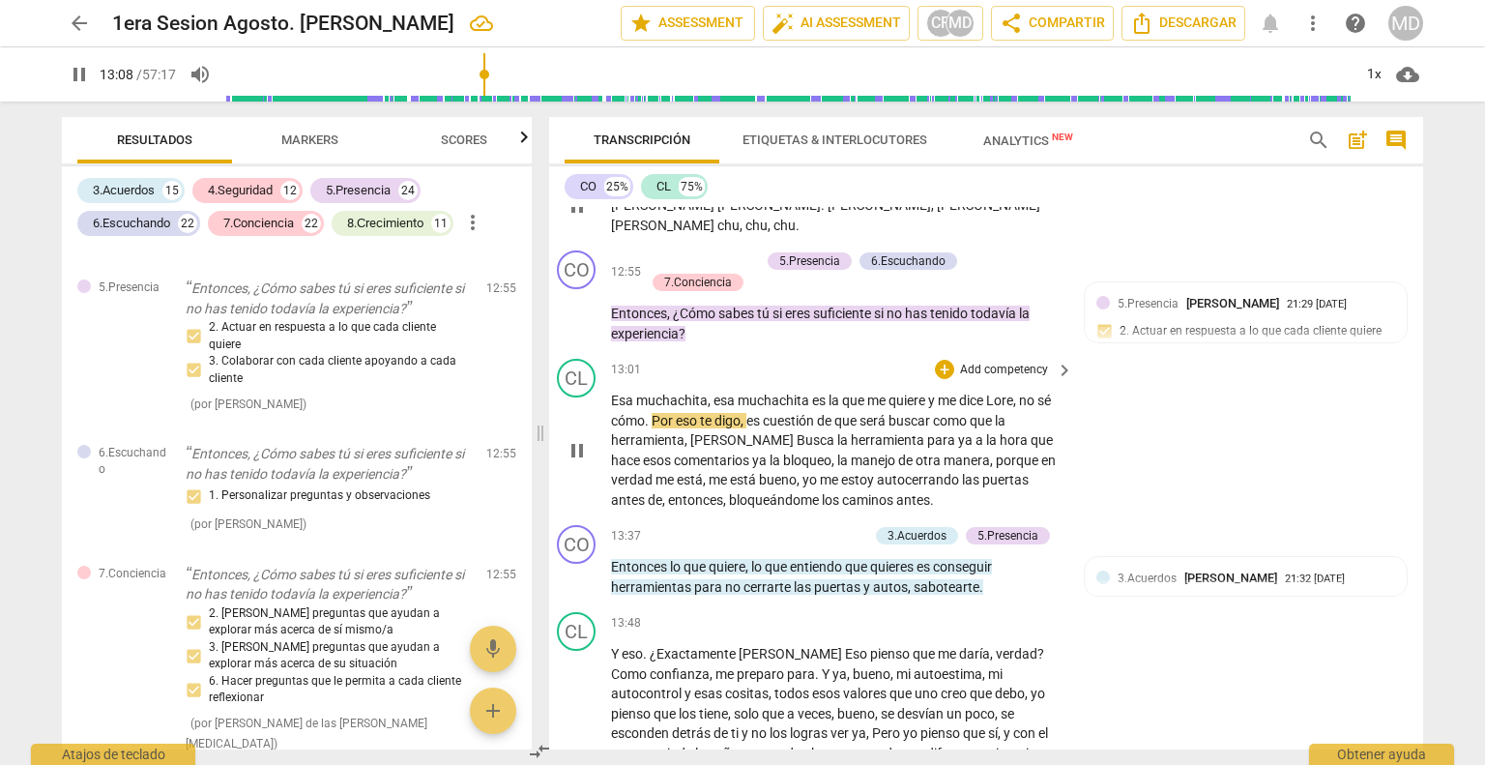
click at [920, 392] on span "quiere" at bounding box center [908, 399] width 40 height 15
type input "790"
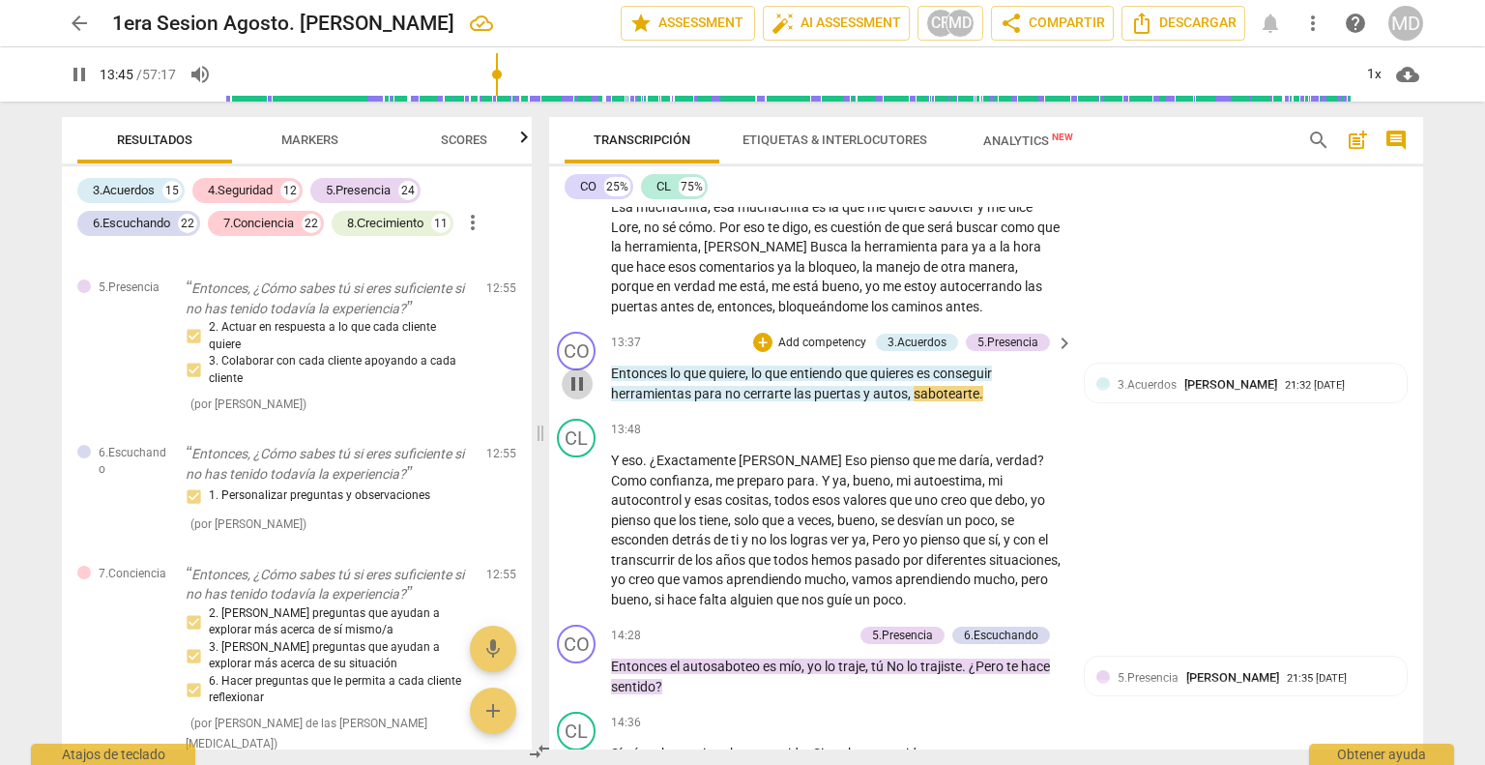
click at [569, 372] on span "pause" at bounding box center [577, 383] width 23 height 23
type input "826"
click at [806, 334] on p "Add competency" at bounding box center [822, 342] width 92 height 17
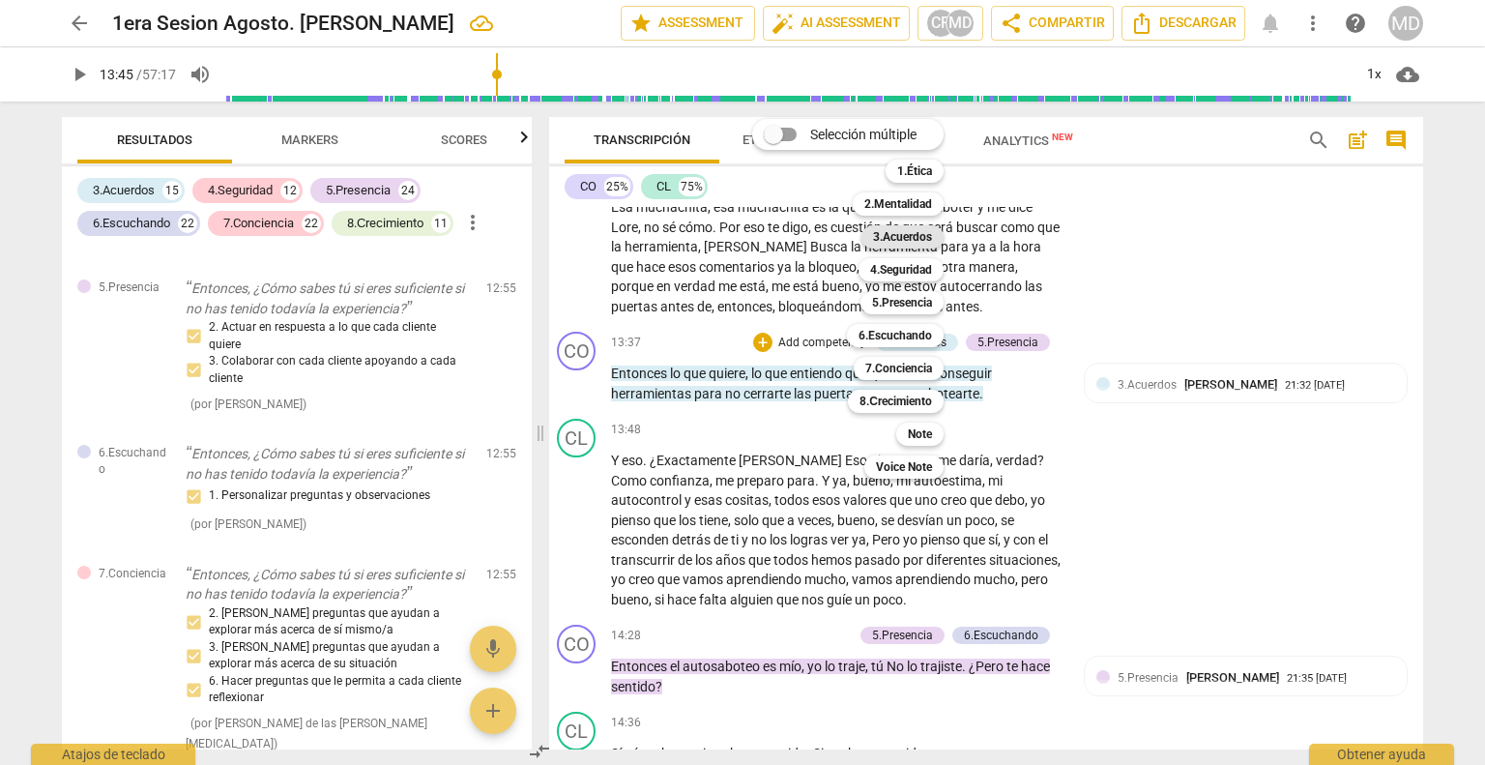
click at [925, 239] on b "3.Acuerdos" at bounding box center [902, 236] width 59 height 23
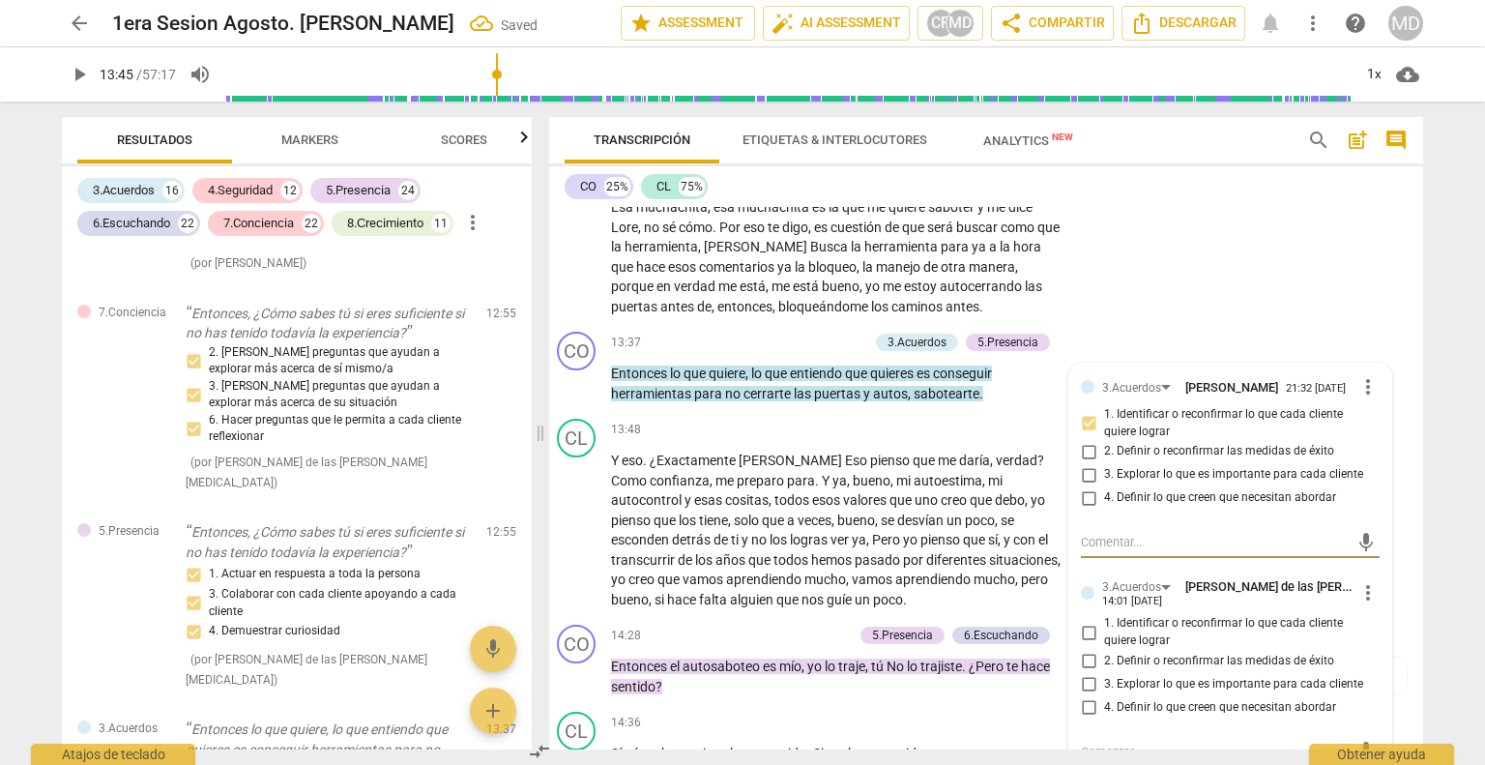
scroll to position [6049, 0]
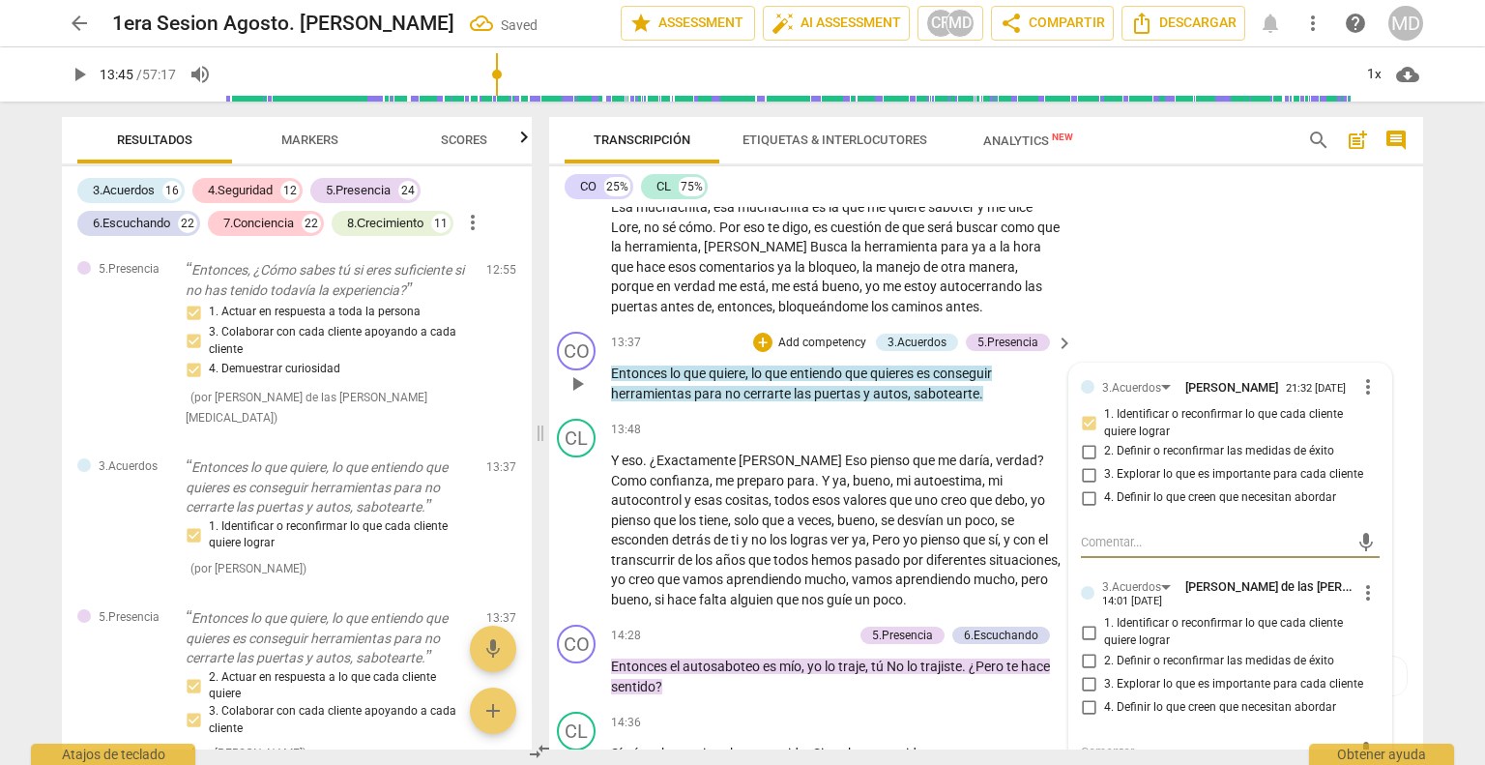
click at [1080, 621] on input "1. Identificar o reconfirmar lo que cada cliente quiere lograr" at bounding box center [1088, 632] width 31 height 23
checkbox input "true"
click at [797, 334] on p "Add competency" at bounding box center [822, 342] width 92 height 17
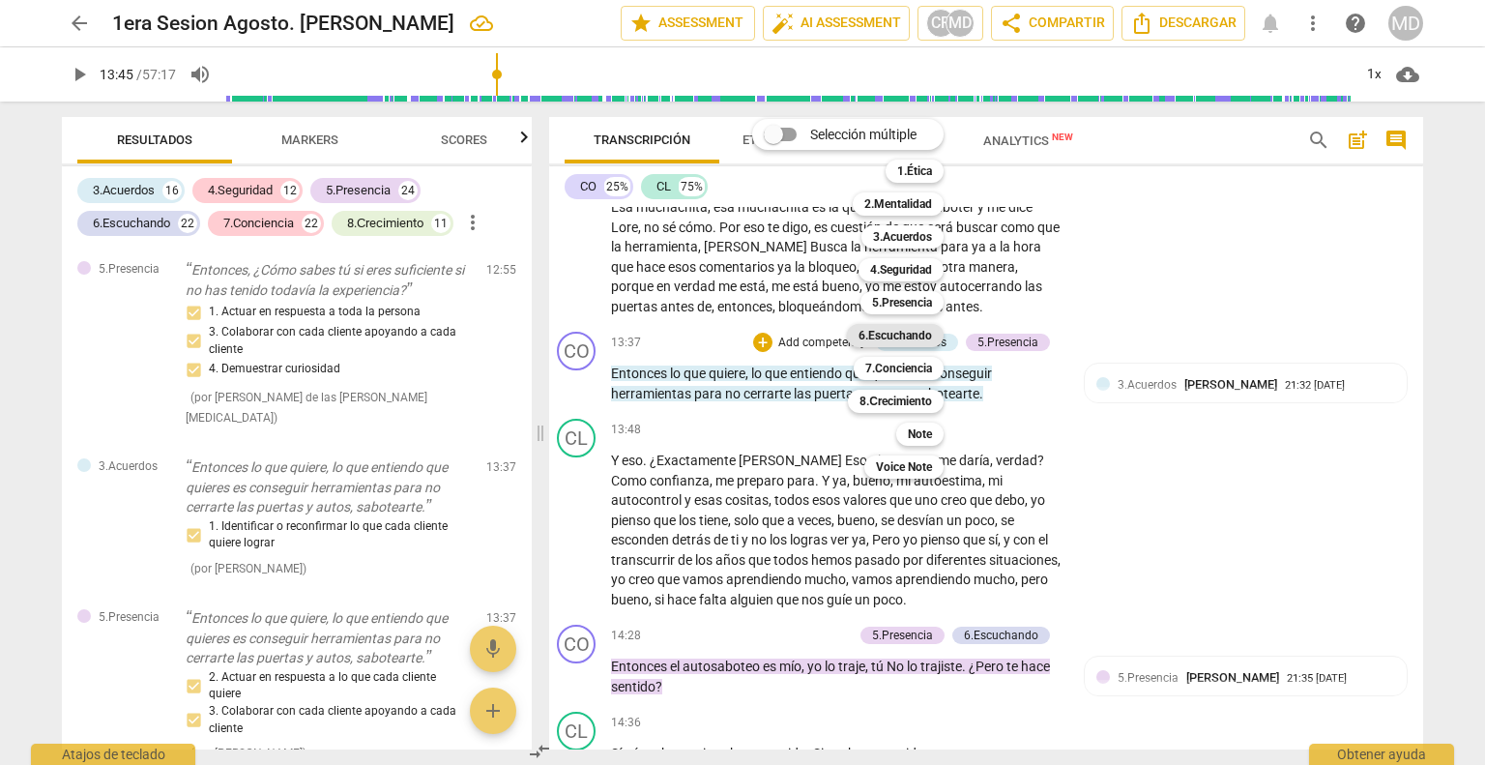
click at [916, 334] on b "6.Escuchando" at bounding box center [894, 335] width 73 height 23
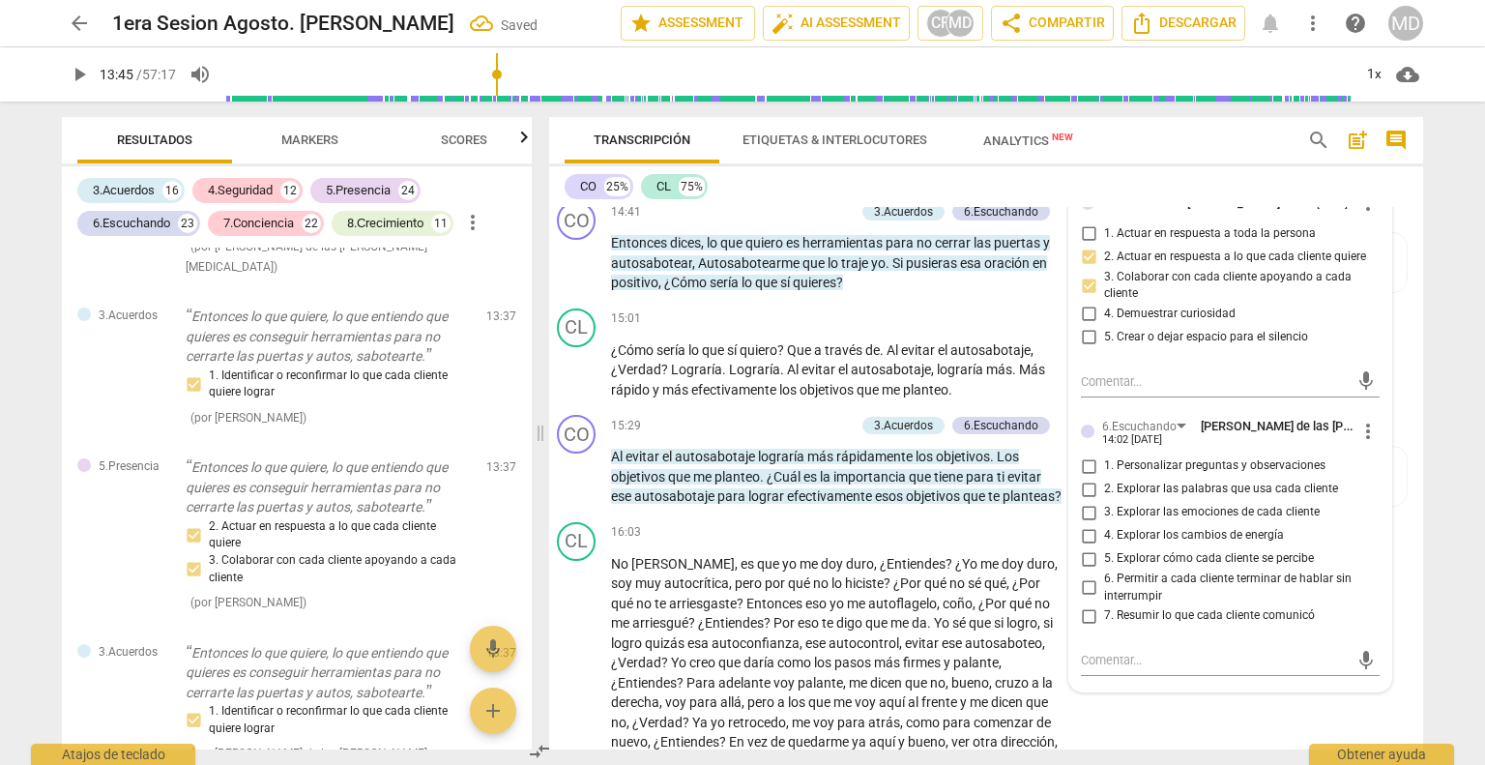
scroll to position [4543, 14]
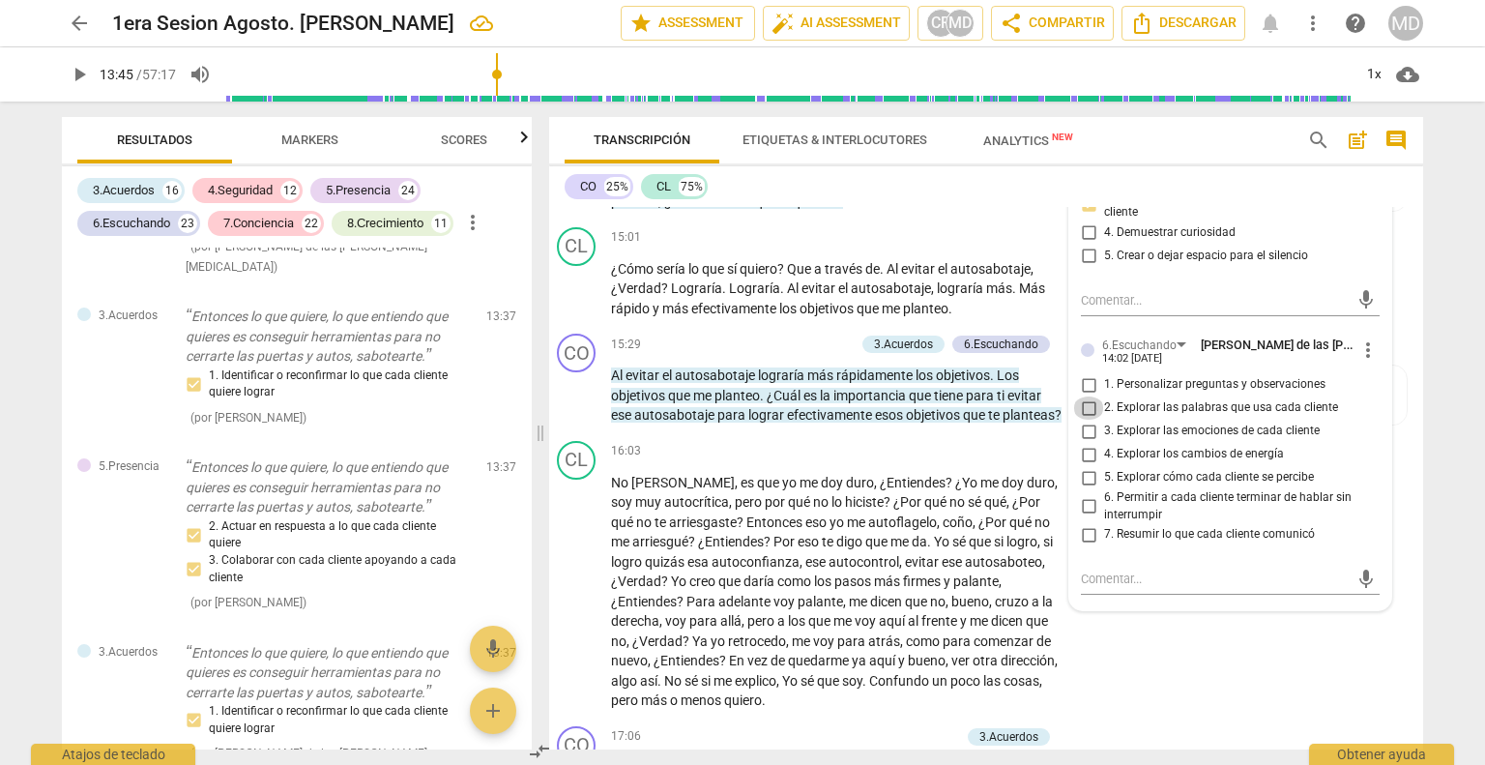
click at [1079, 396] on input "2. Explorar las palabras que usa cada cliente" at bounding box center [1088, 407] width 31 height 23
checkbox input "true"
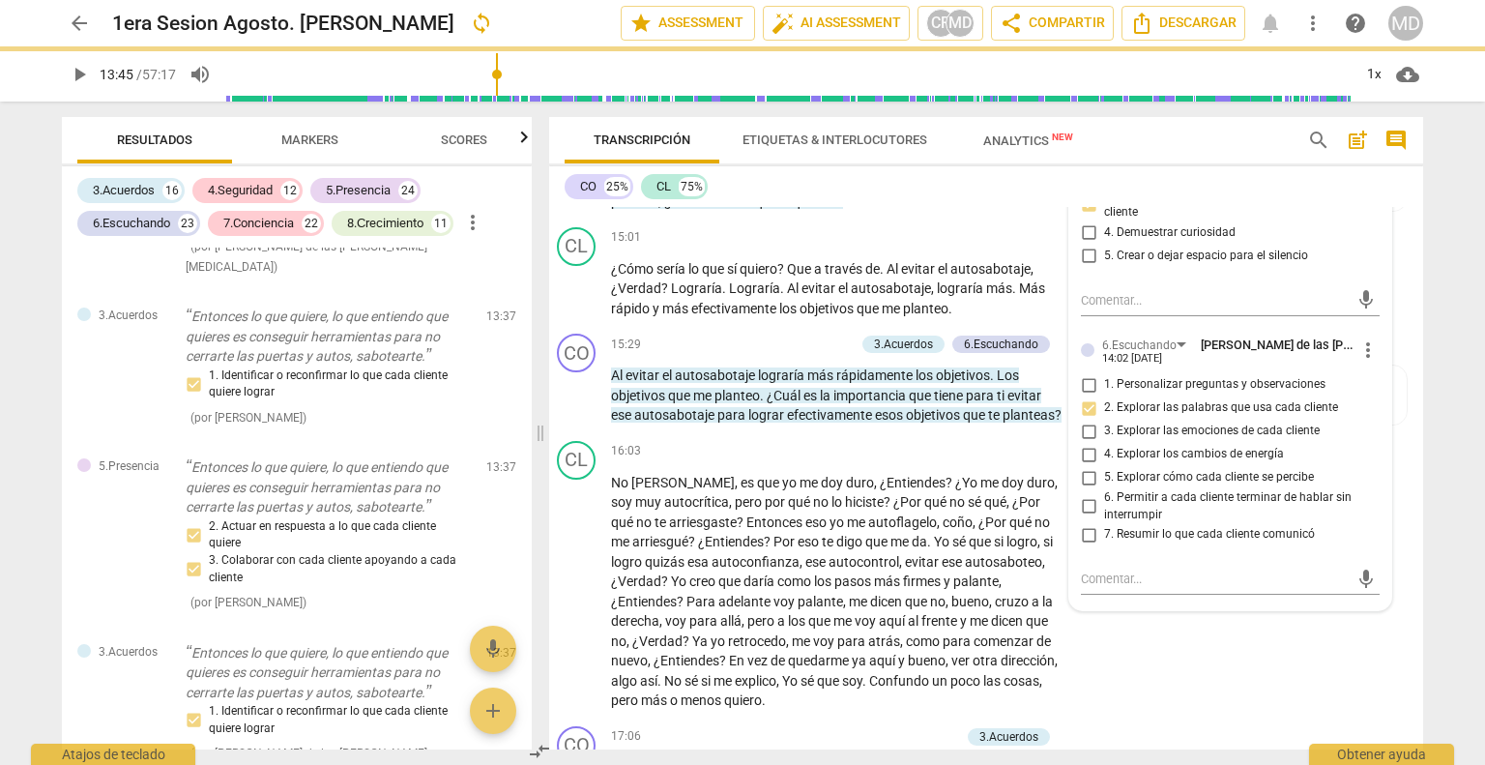
click at [1079, 373] on input "1. Personalizar preguntas y observaciones" at bounding box center [1088, 384] width 31 height 23
checkbox input "true"
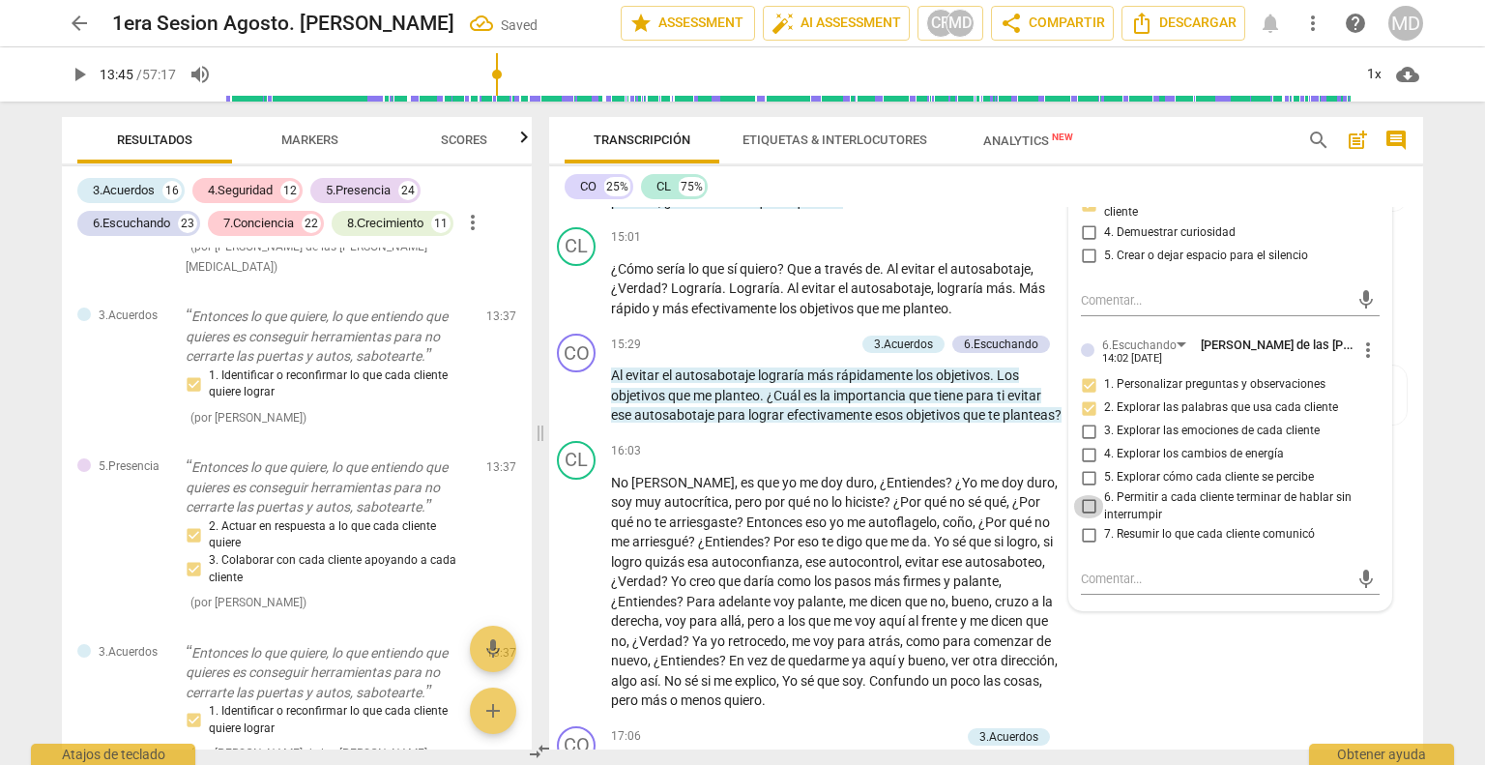
click at [1081, 495] on input "6. Permitir a cada cliente terminar de hablar sin interrumpir" at bounding box center [1088, 506] width 31 height 23
checkbox input "true"
click at [1079, 523] on input "7. Resumir lo que cada cliente comunicó" at bounding box center [1088, 534] width 31 height 23
checkbox input "true"
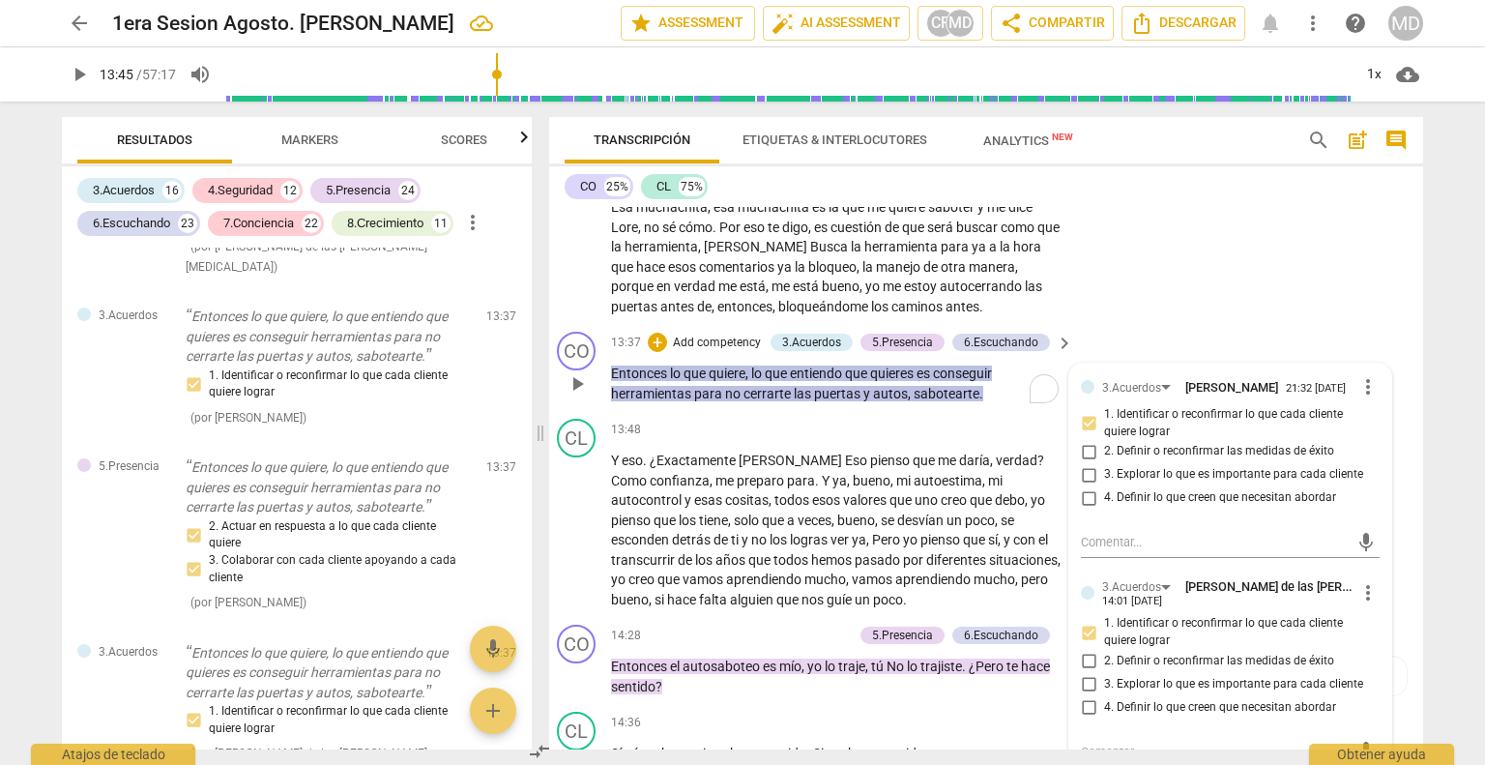
click at [914, 386] on span "sabotearte" at bounding box center [947, 393] width 66 height 15
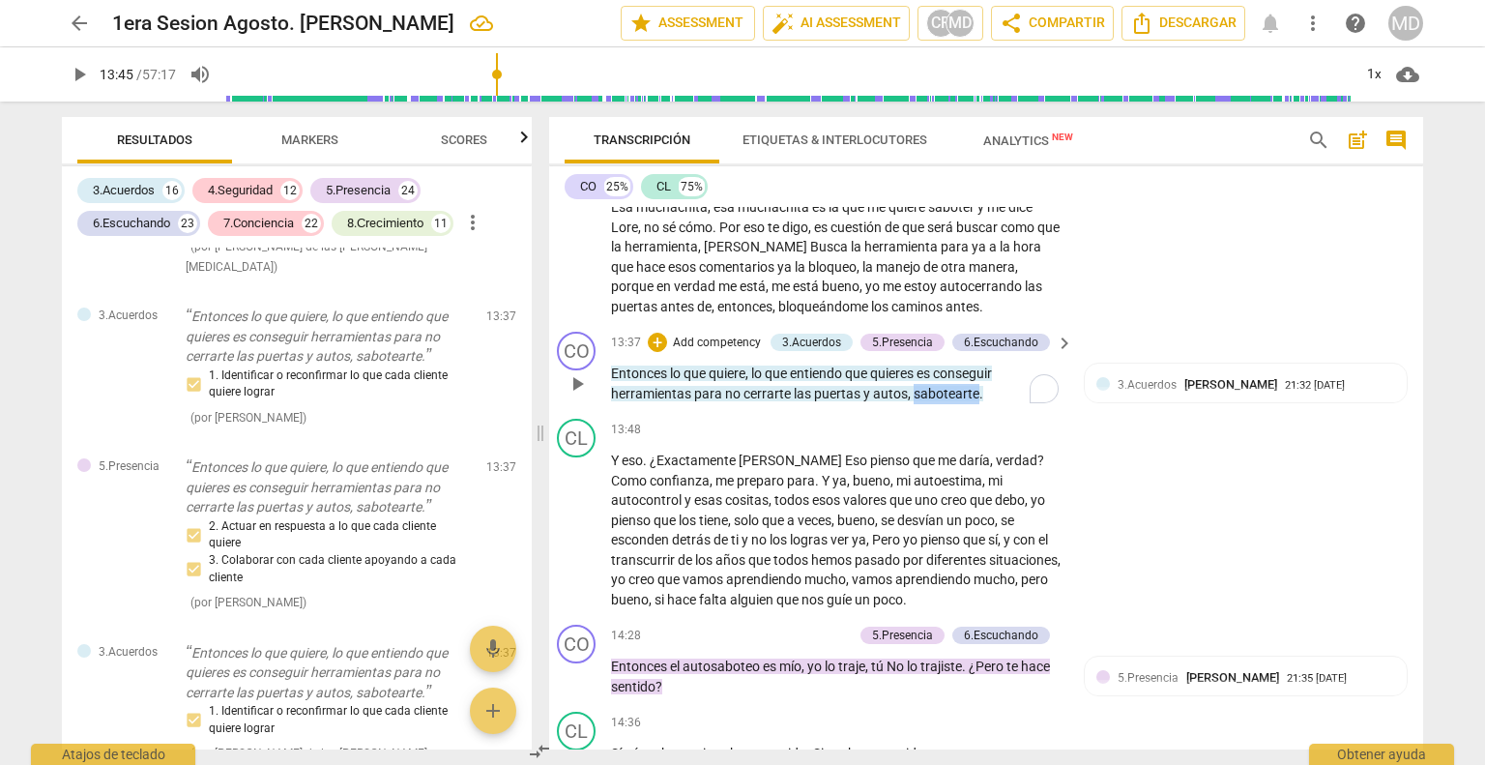
click at [914, 386] on span "sabotearte" at bounding box center [947, 393] width 66 height 15
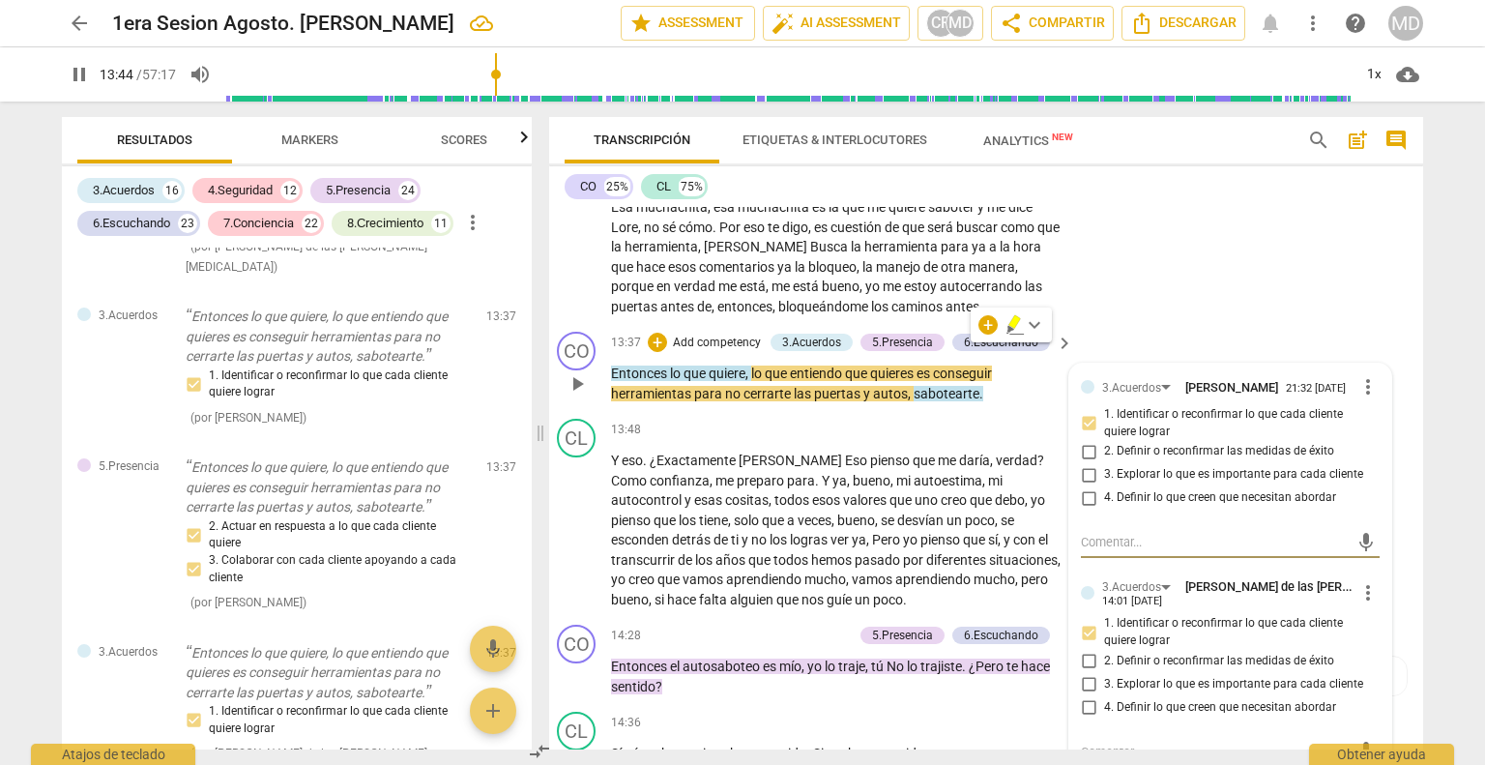
click at [908, 386] on span "," at bounding box center [911, 393] width 6 height 15
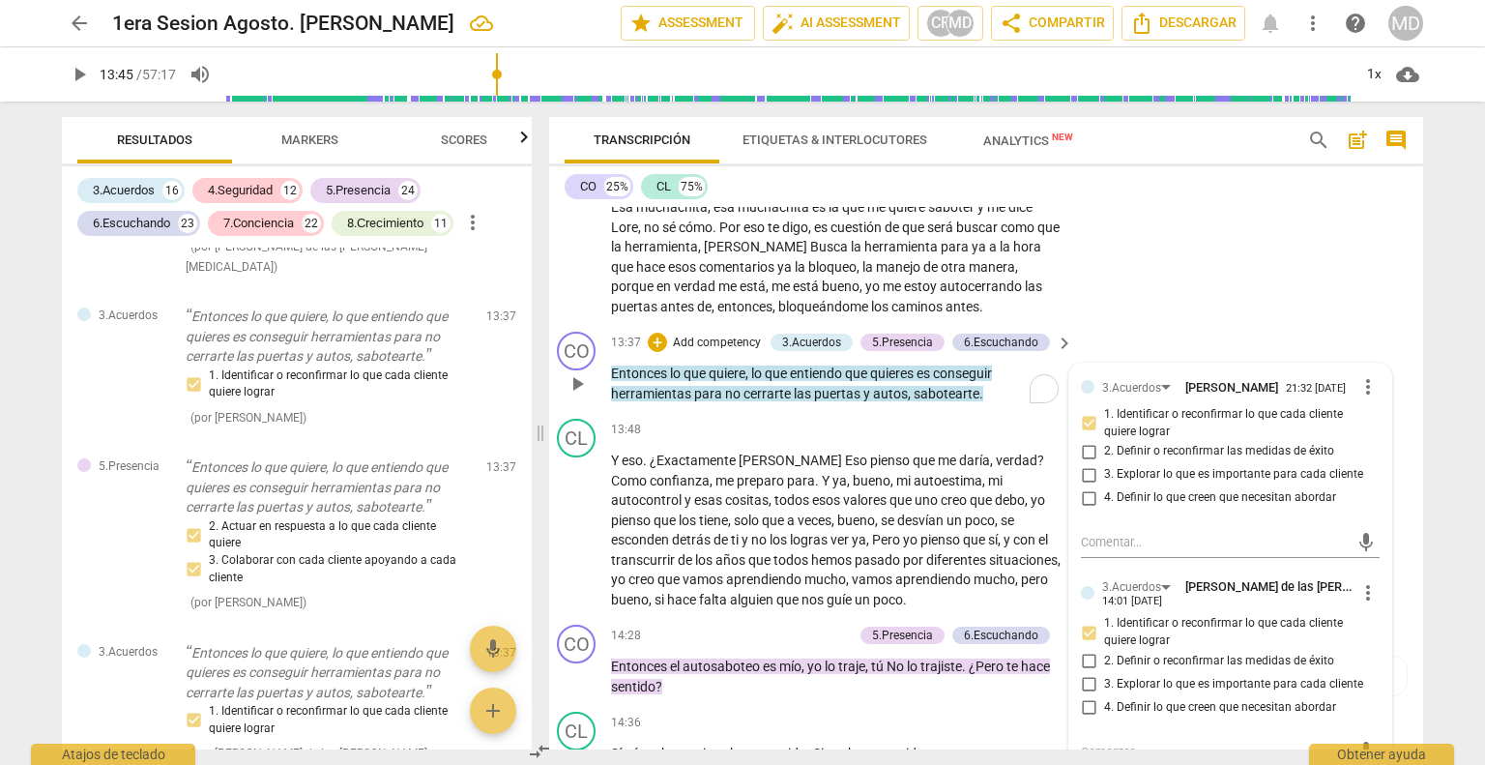
click at [914, 386] on span "sabotearte" at bounding box center [947, 393] width 66 height 15
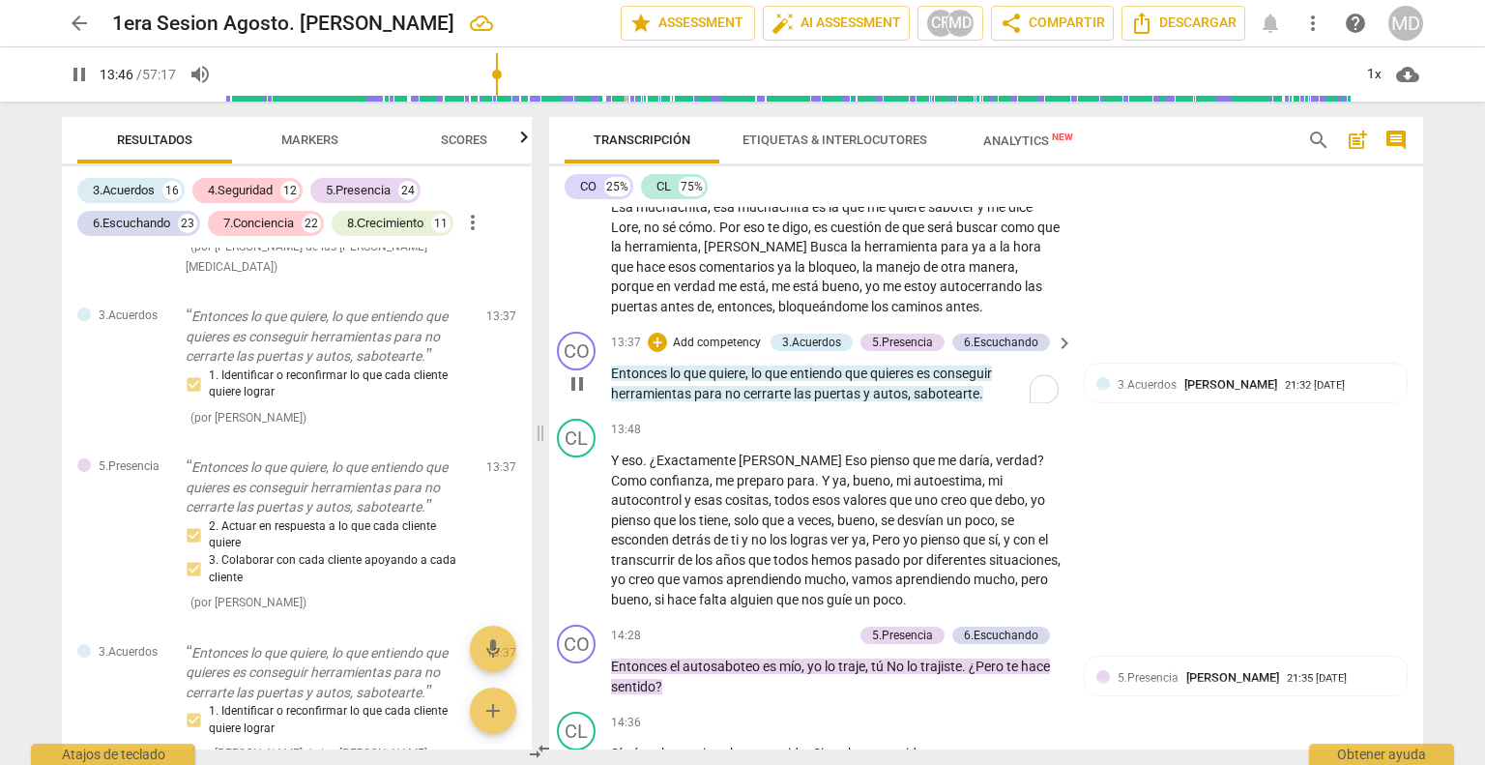
type input "827"
click at [570, 519] on span "pause" at bounding box center [577, 530] width 23 height 23
type input "844"
click at [719, 334] on p "Add competency" at bounding box center [717, 342] width 92 height 17
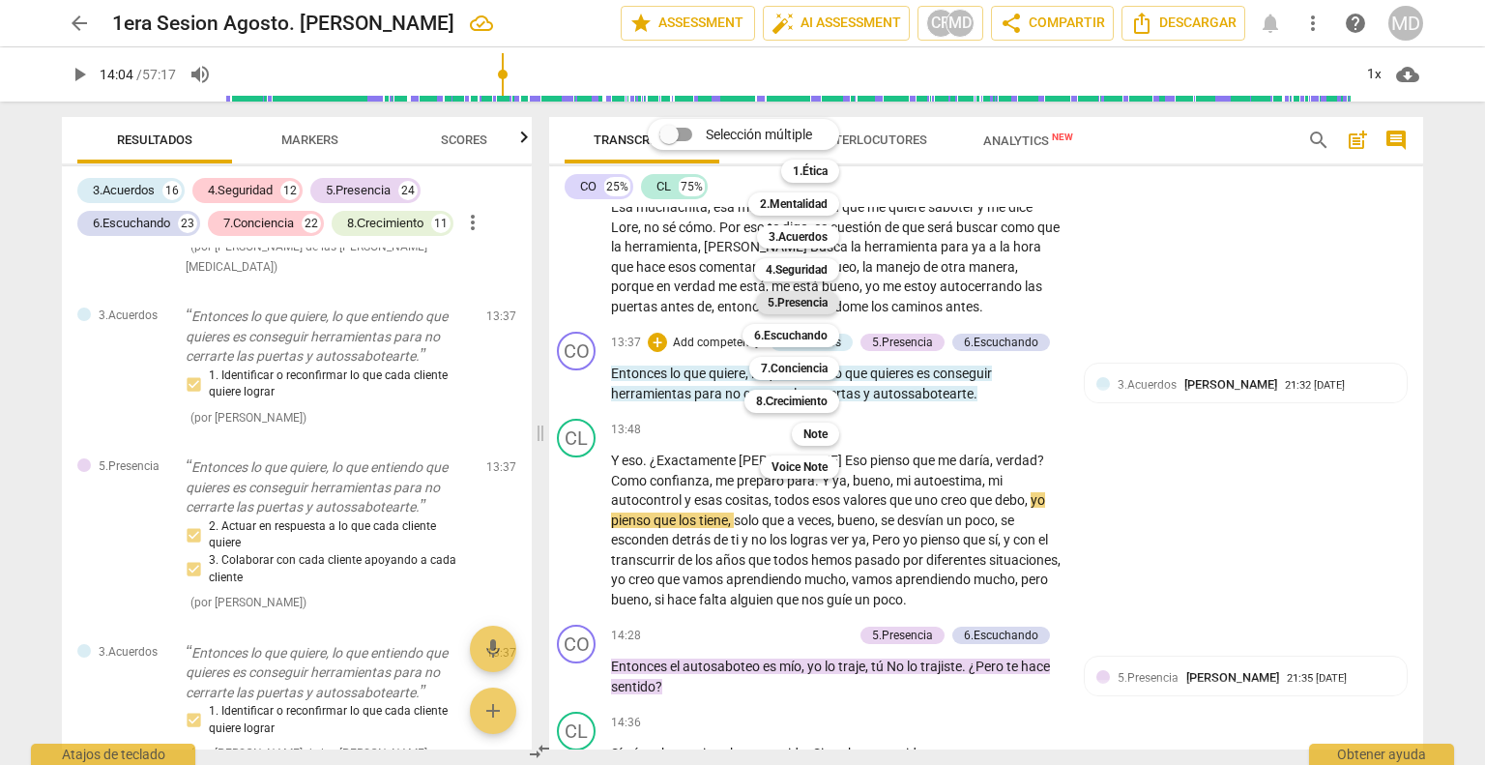
click at [831, 305] on div "5.Presencia" at bounding box center [797, 302] width 83 height 23
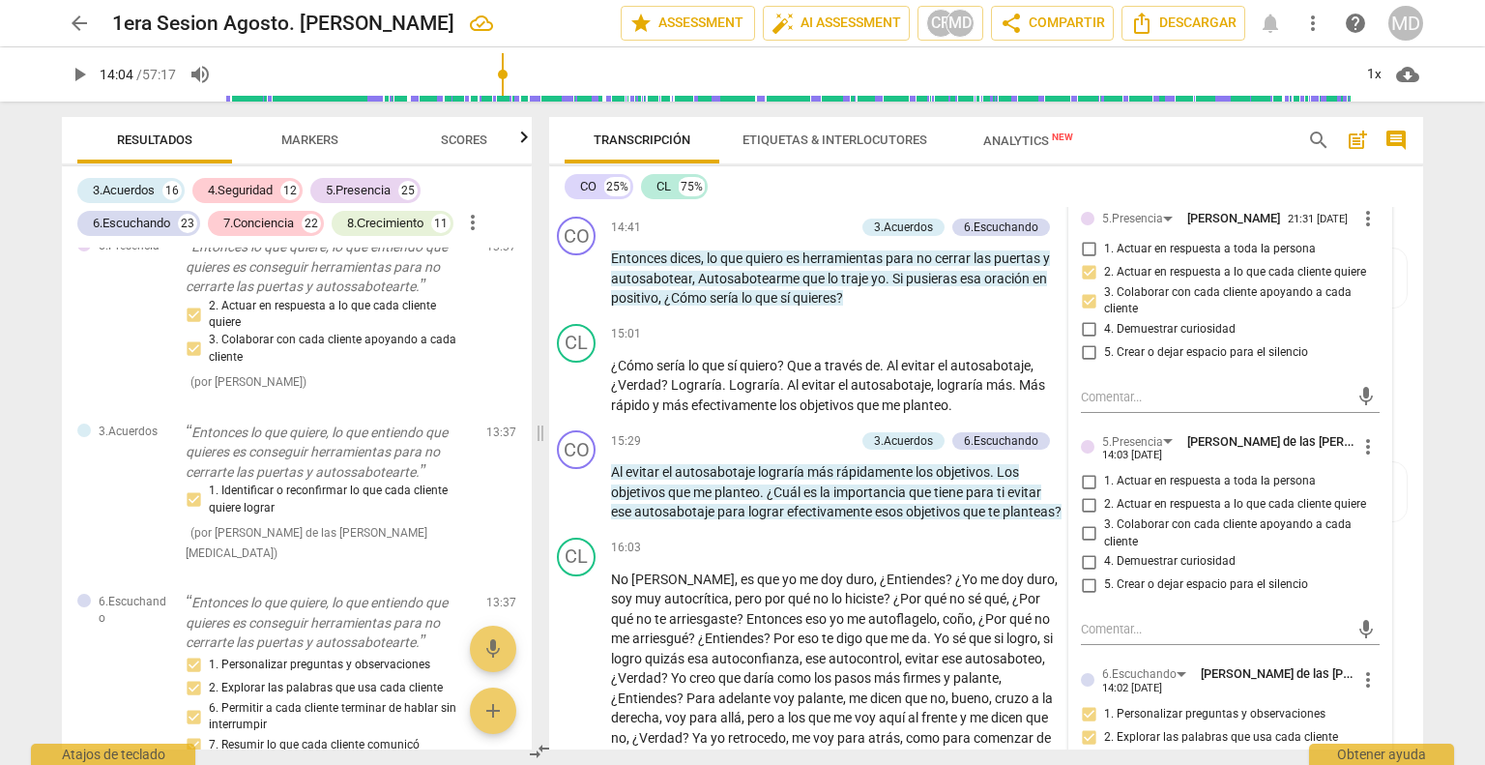
click at [1079, 573] on input "5. Crear o dejar espacio para el silencio" at bounding box center [1088, 584] width 31 height 23
checkbox input "true"
click at [1079, 493] on input "2. Actuar en respuesta a lo que cada cliente quiere" at bounding box center [1088, 504] width 31 height 23
checkbox input "true"
click at [1080, 522] on input "3. Colaborar con cada cliente apoyando a cada cliente" at bounding box center [1088, 533] width 31 height 23
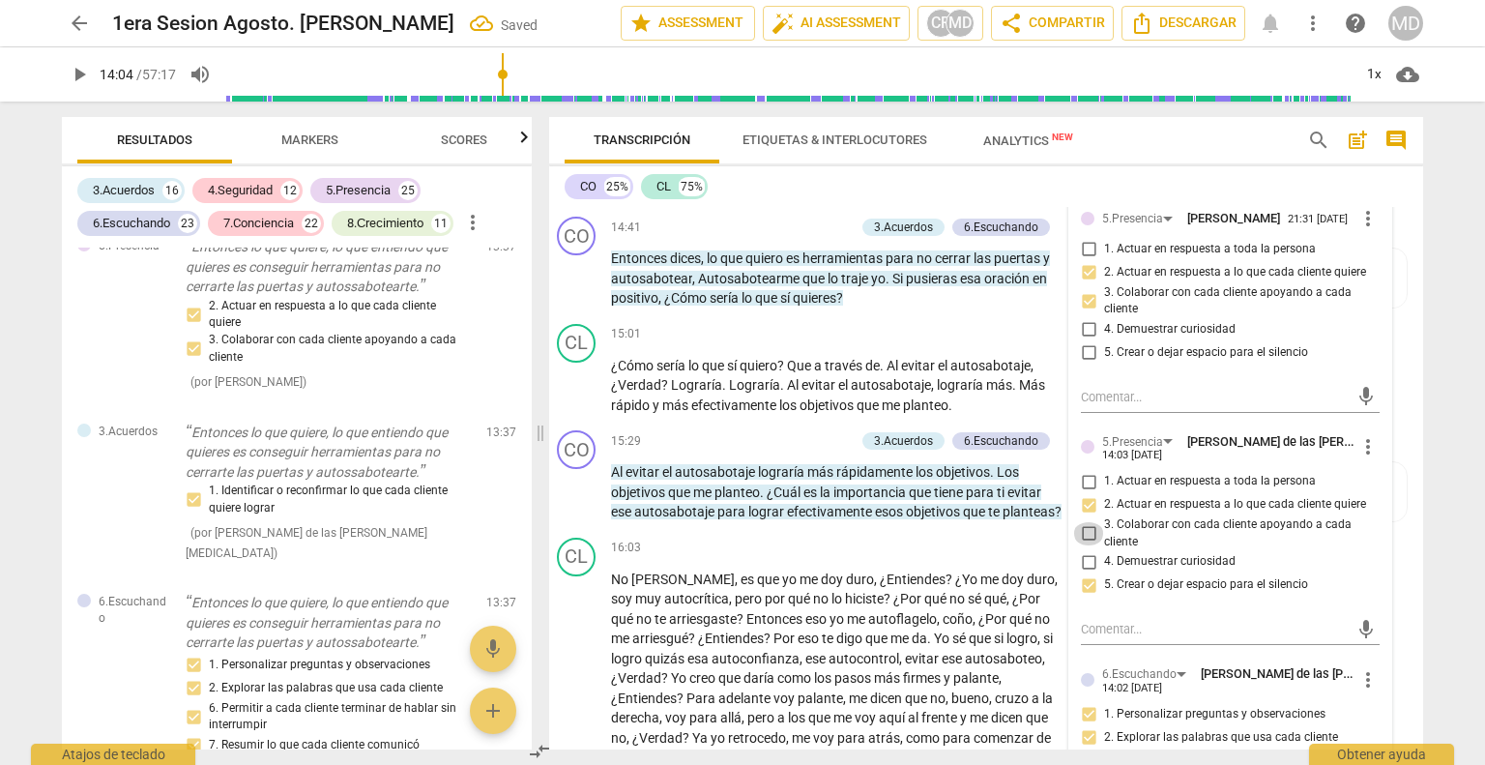
checkbox input "true"
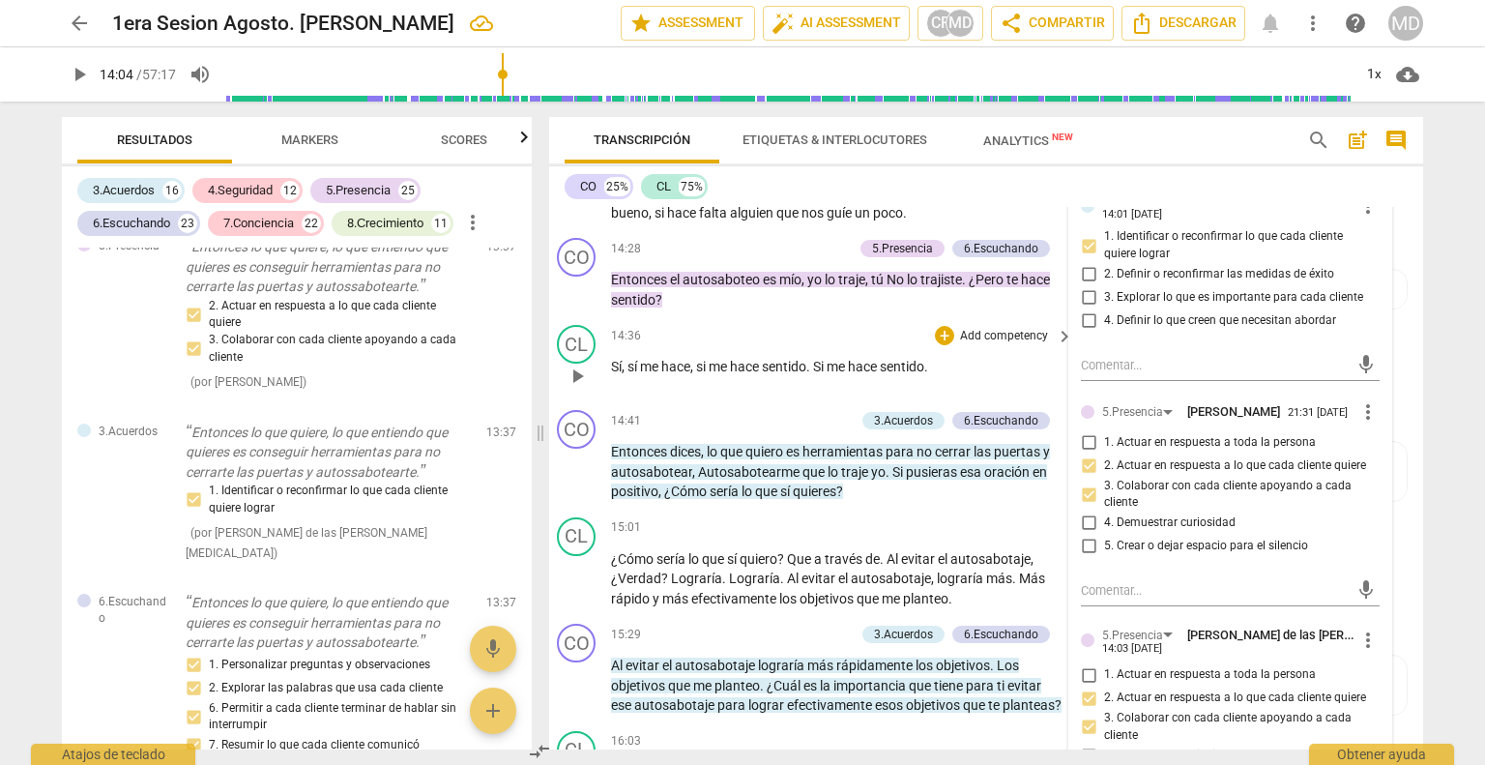
scroll to position [4186, 14]
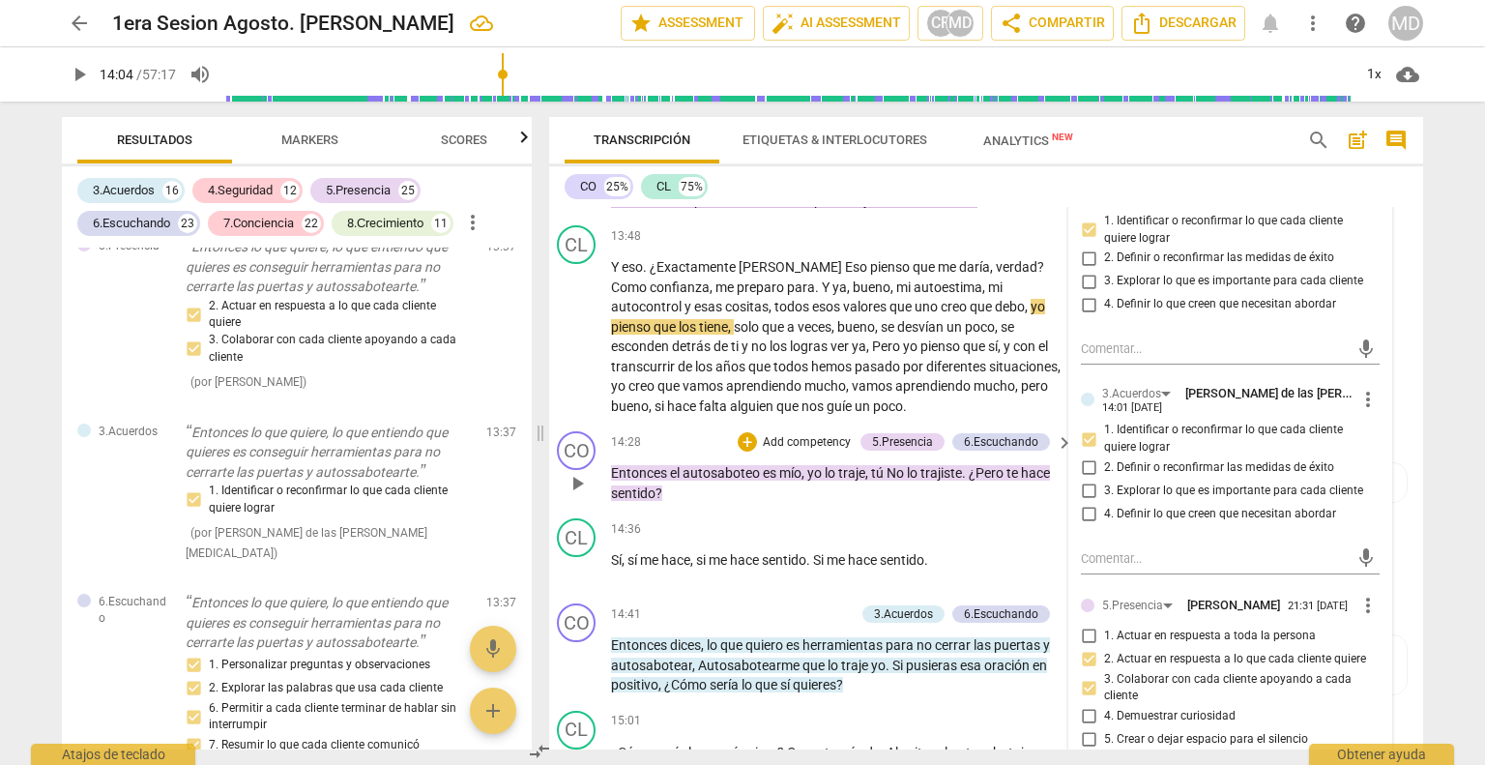
click at [575, 472] on span "play_arrow" at bounding box center [577, 483] width 23 height 23
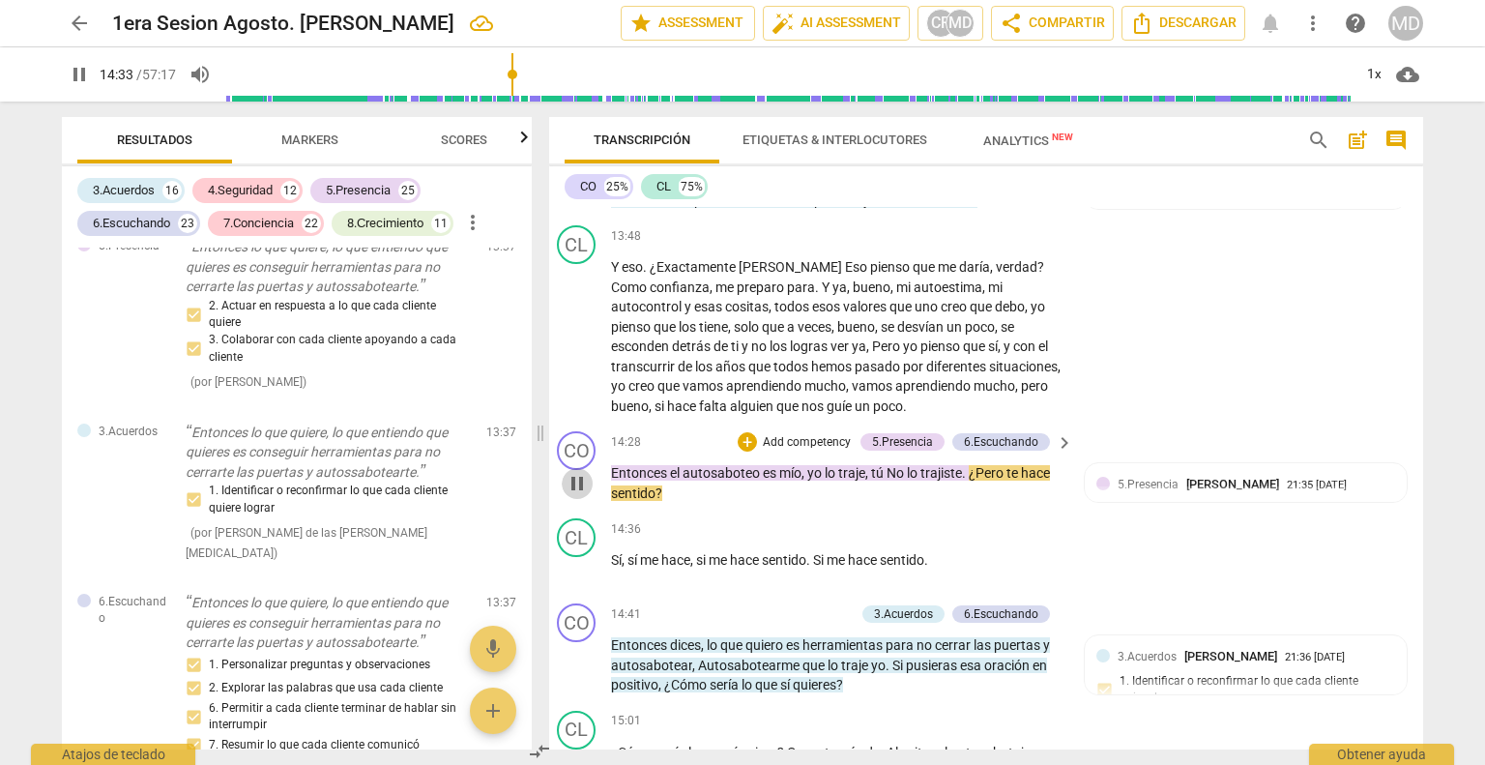
click at [575, 472] on span "pause" at bounding box center [577, 483] width 23 height 23
type input "873"
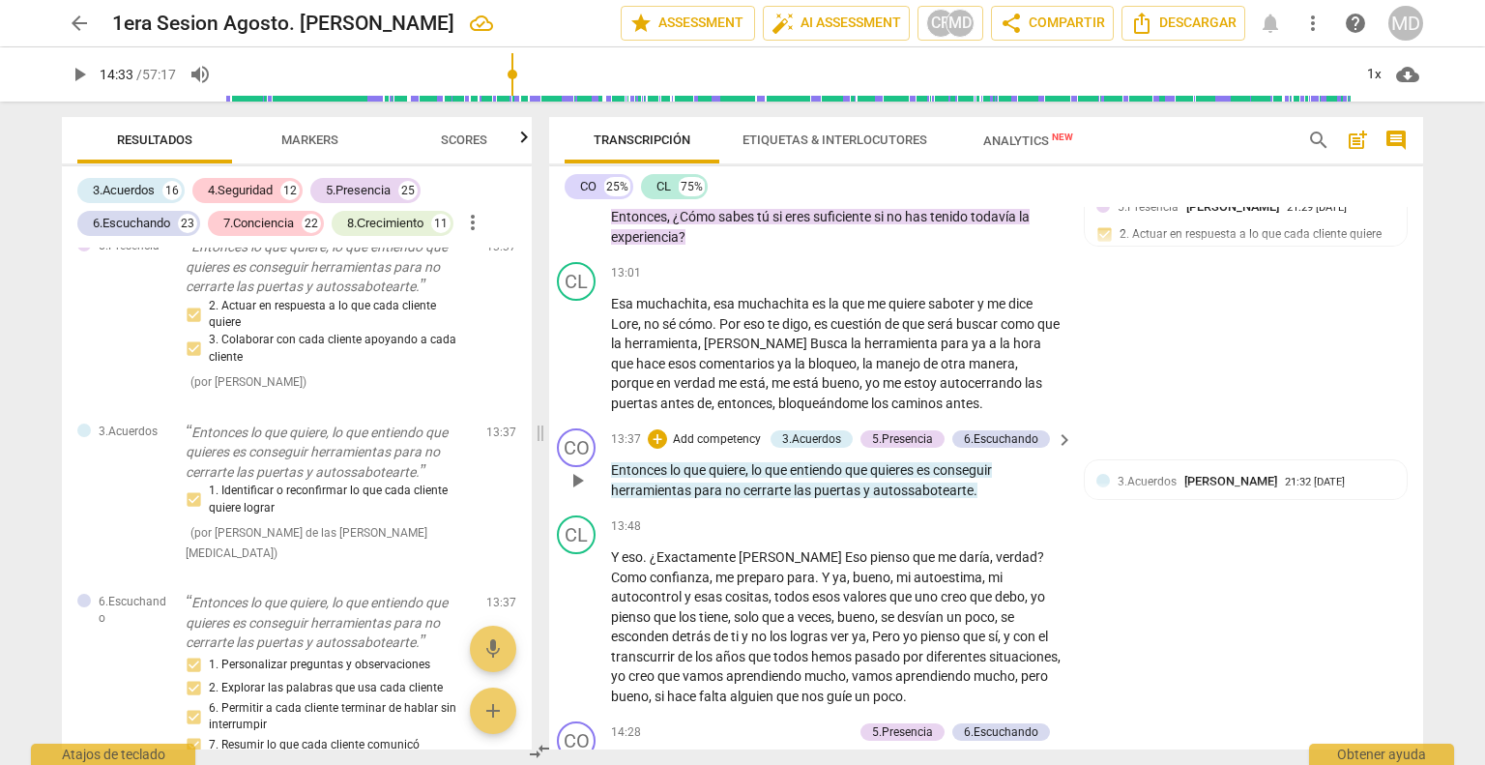
click at [735, 431] on p "Add competency" at bounding box center [717, 439] width 92 height 17
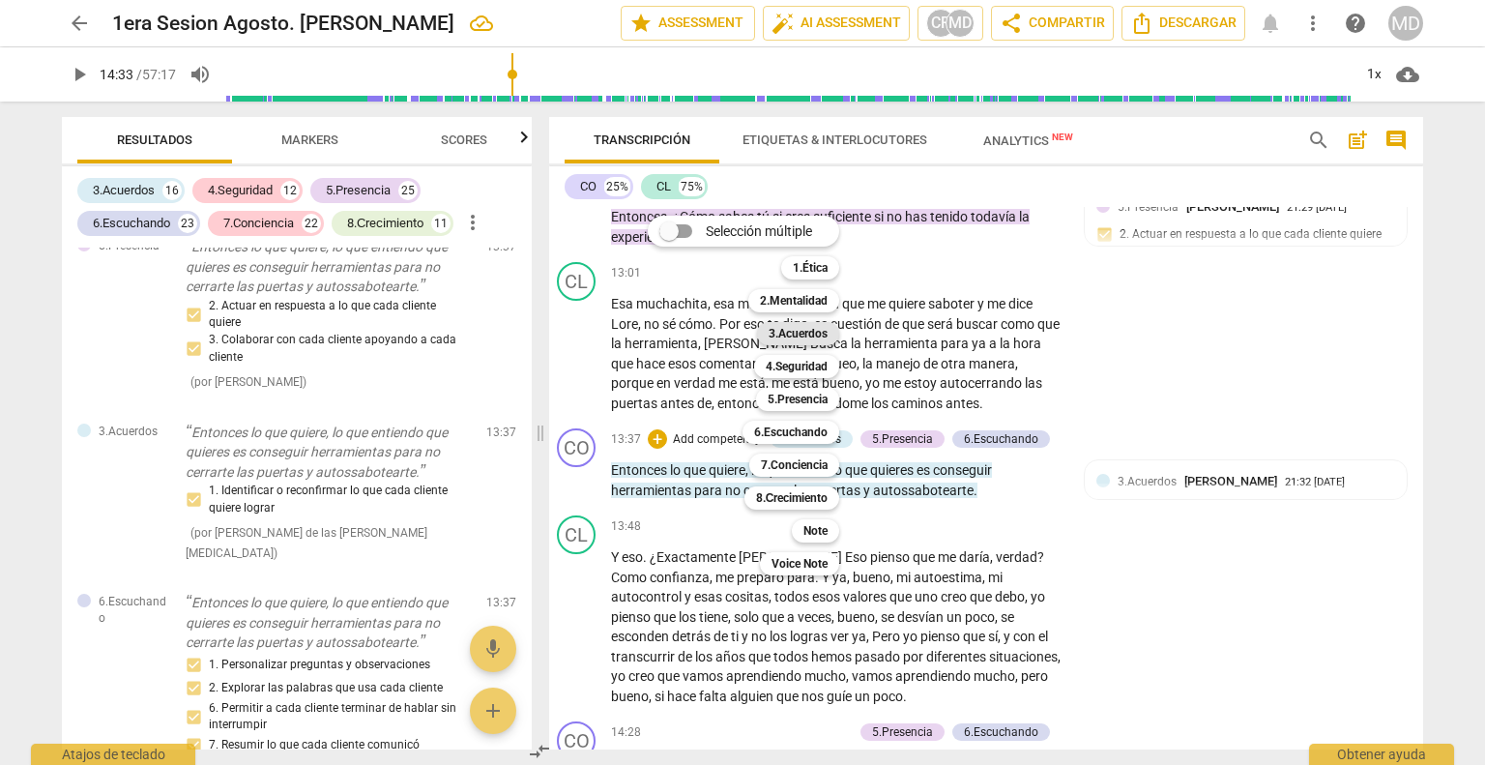
click at [815, 337] on b "3.Acuerdos" at bounding box center [798, 333] width 59 height 23
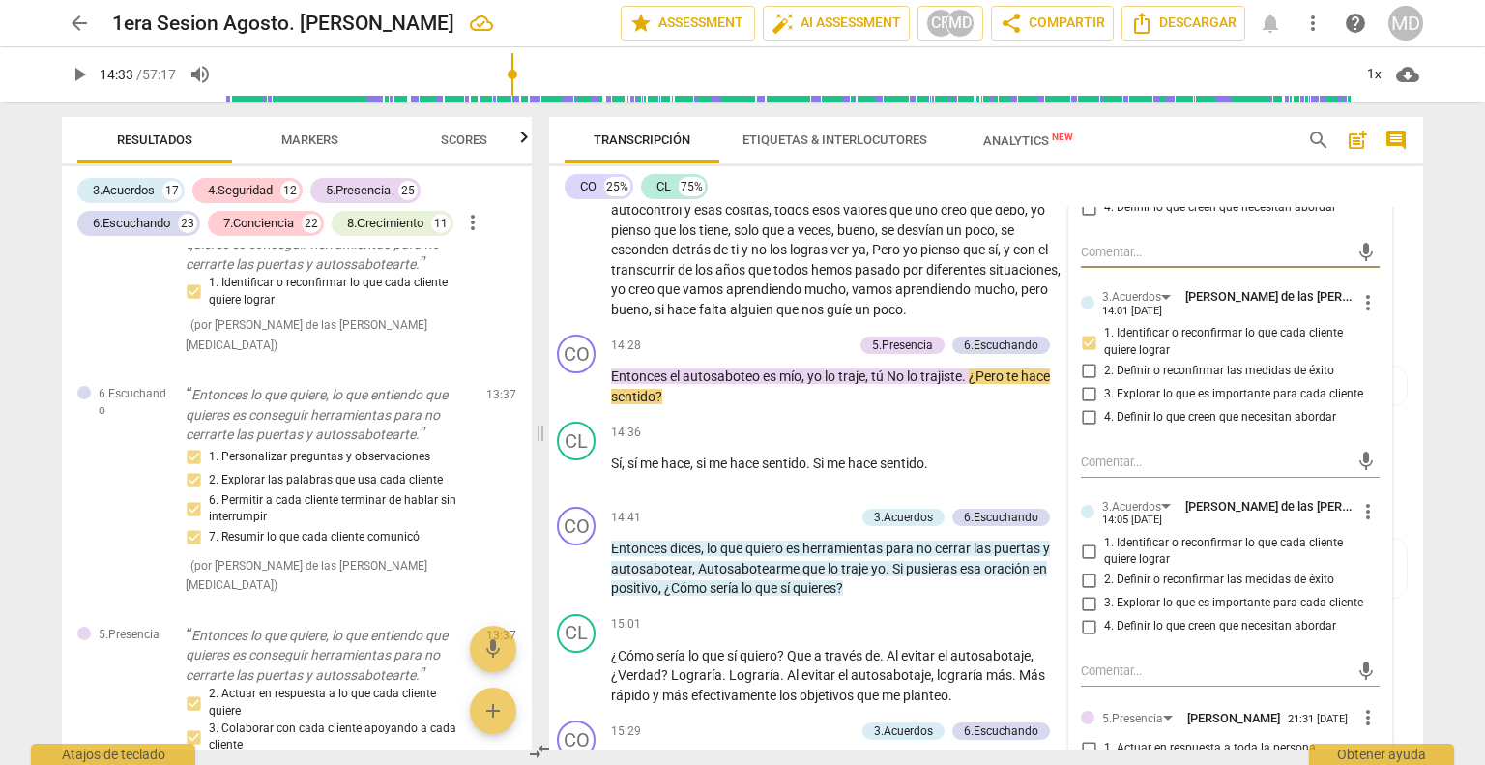
click at [1356, 500] on span "more_vert" at bounding box center [1367, 511] width 23 height 23
click at [1373, 511] on li "Borrar" at bounding box center [1378, 512] width 68 height 37
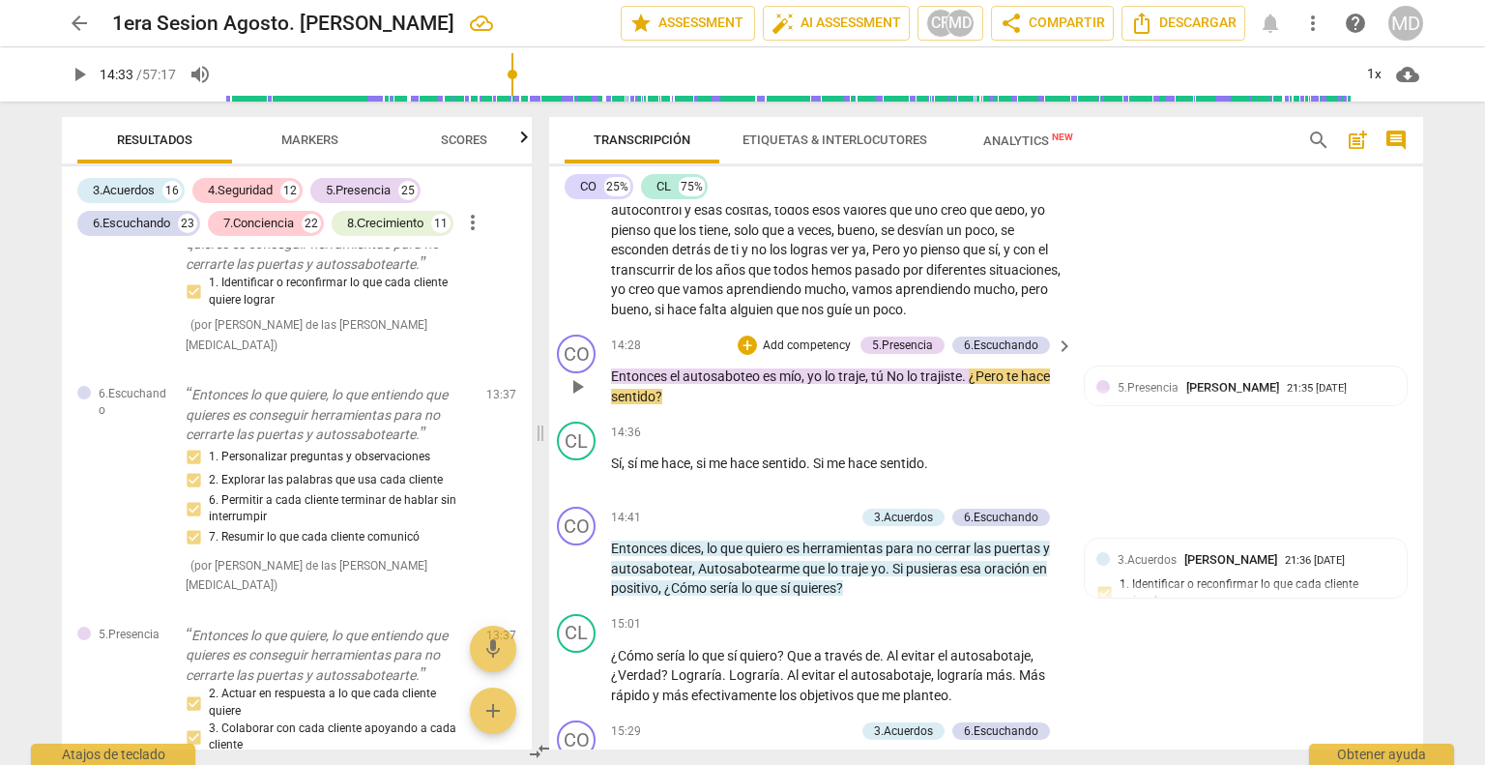
click at [794, 337] on p "Add competency" at bounding box center [807, 345] width 92 height 17
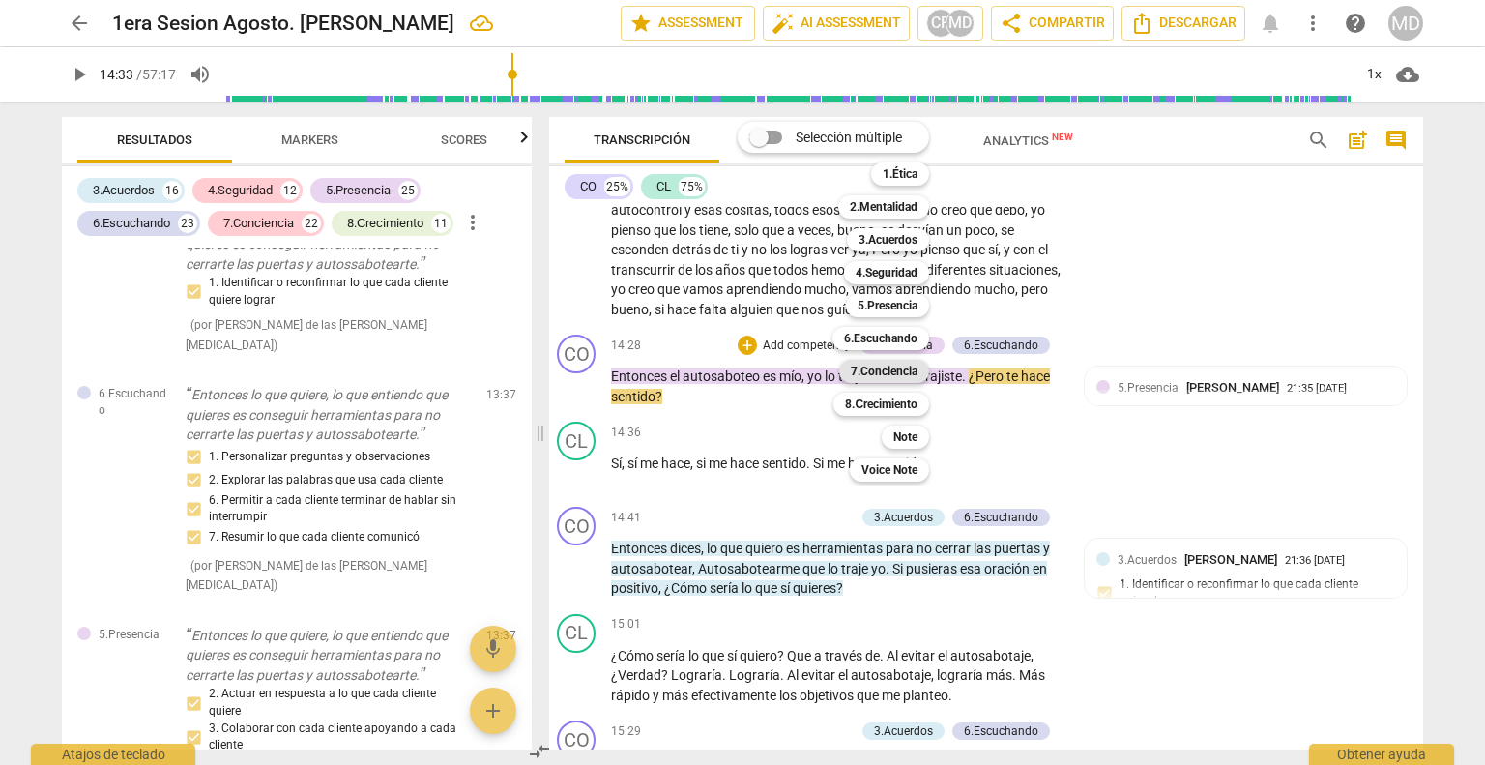
click at [917, 374] on b "7.Conciencia" at bounding box center [884, 371] width 67 height 23
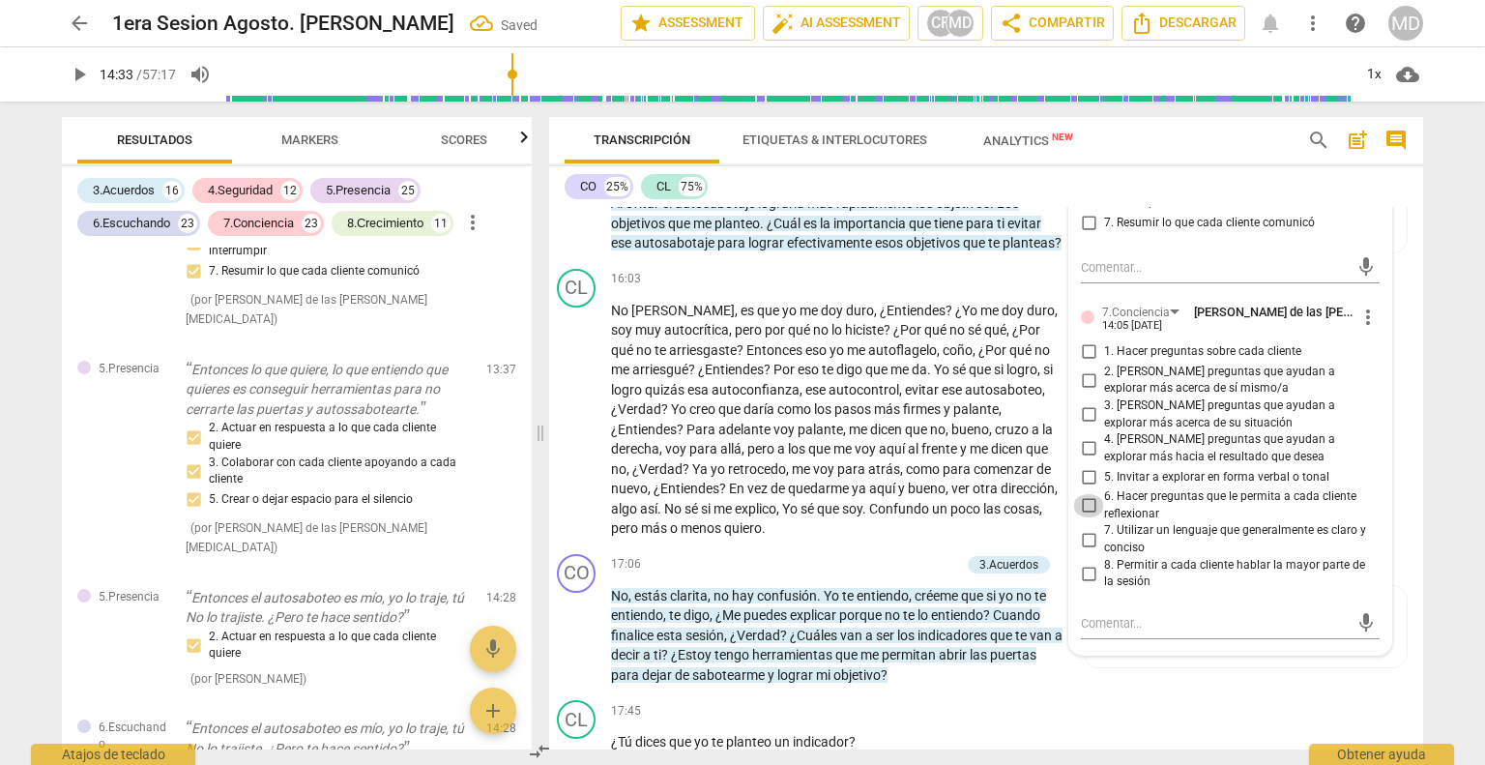
click at [1079, 494] on input "6. Hacer preguntas que le permita a cada cliente reflexionar" at bounding box center [1088, 505] width 31 height 23
checkbox input "true"
click at [1079, 403] on input "3. [PERSON_NAME] preguntas que ayudan a explorar más acerca de su situación" at bounding box center [1088, 414] width 31 height 23
checkbox input "true"
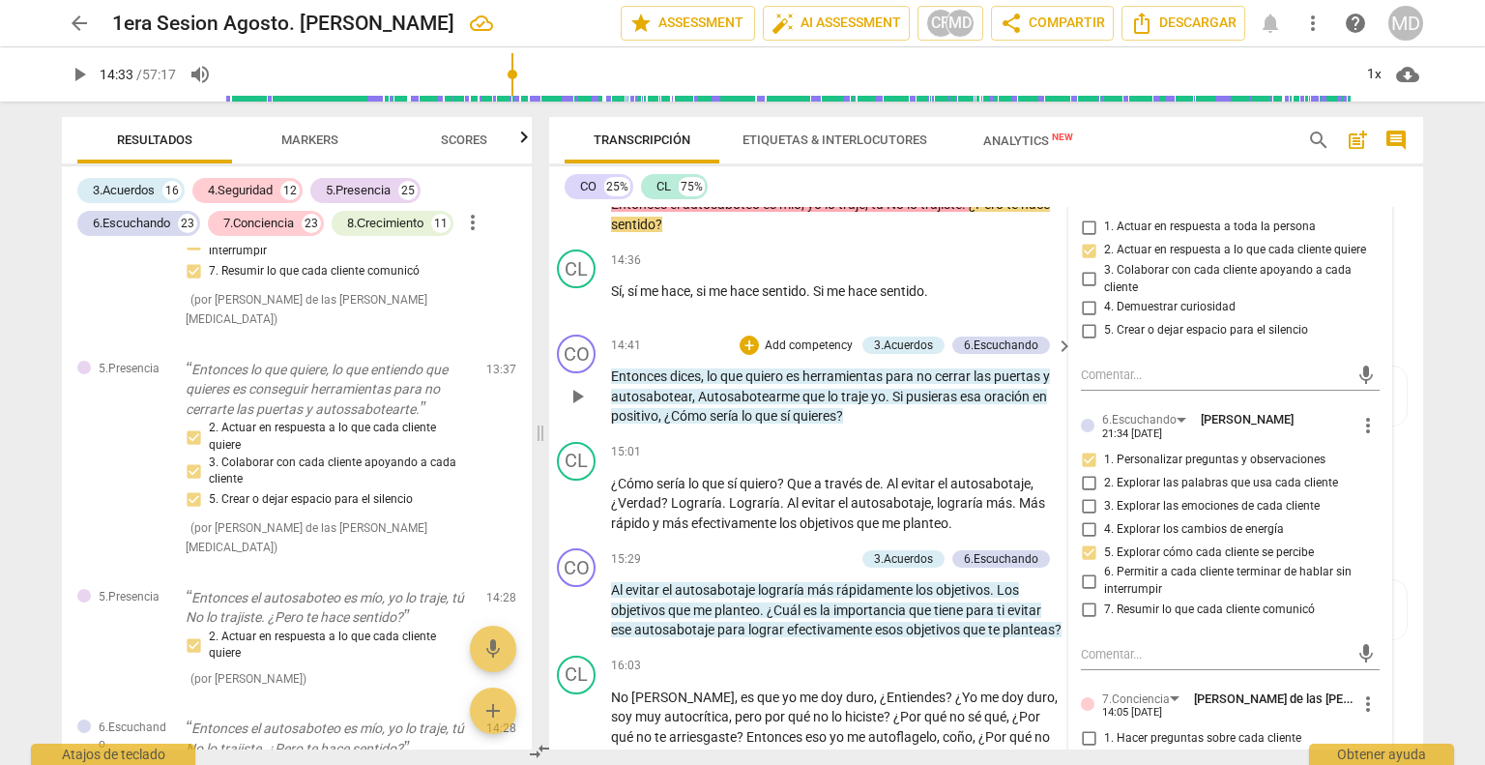
click at [814, 337] on p "Add competency" at bounding box center [809, 345] width 92 height 17
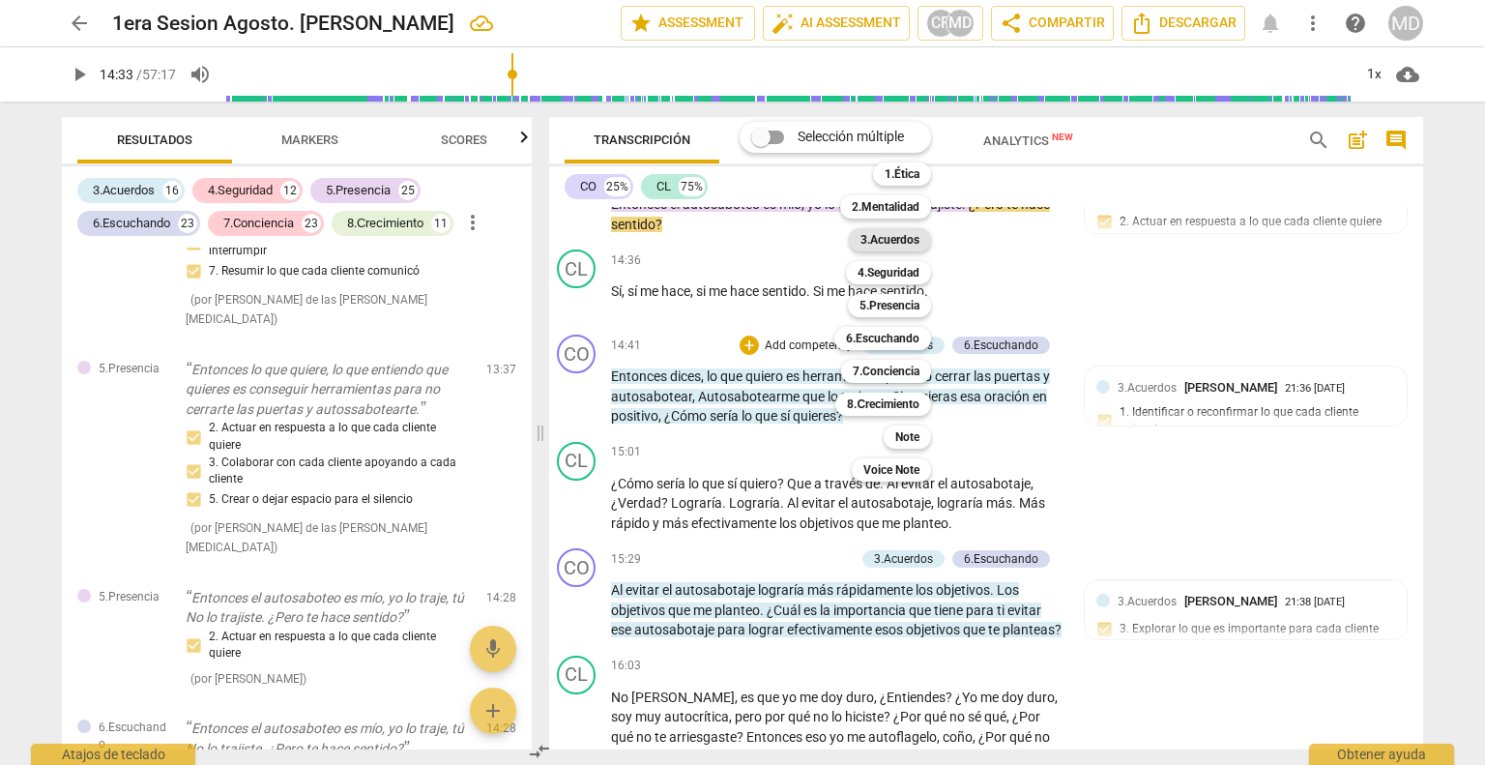
click at [906, 240] on b "3.Acuerdos" at bounding box center [889, 239] width 59 height 23
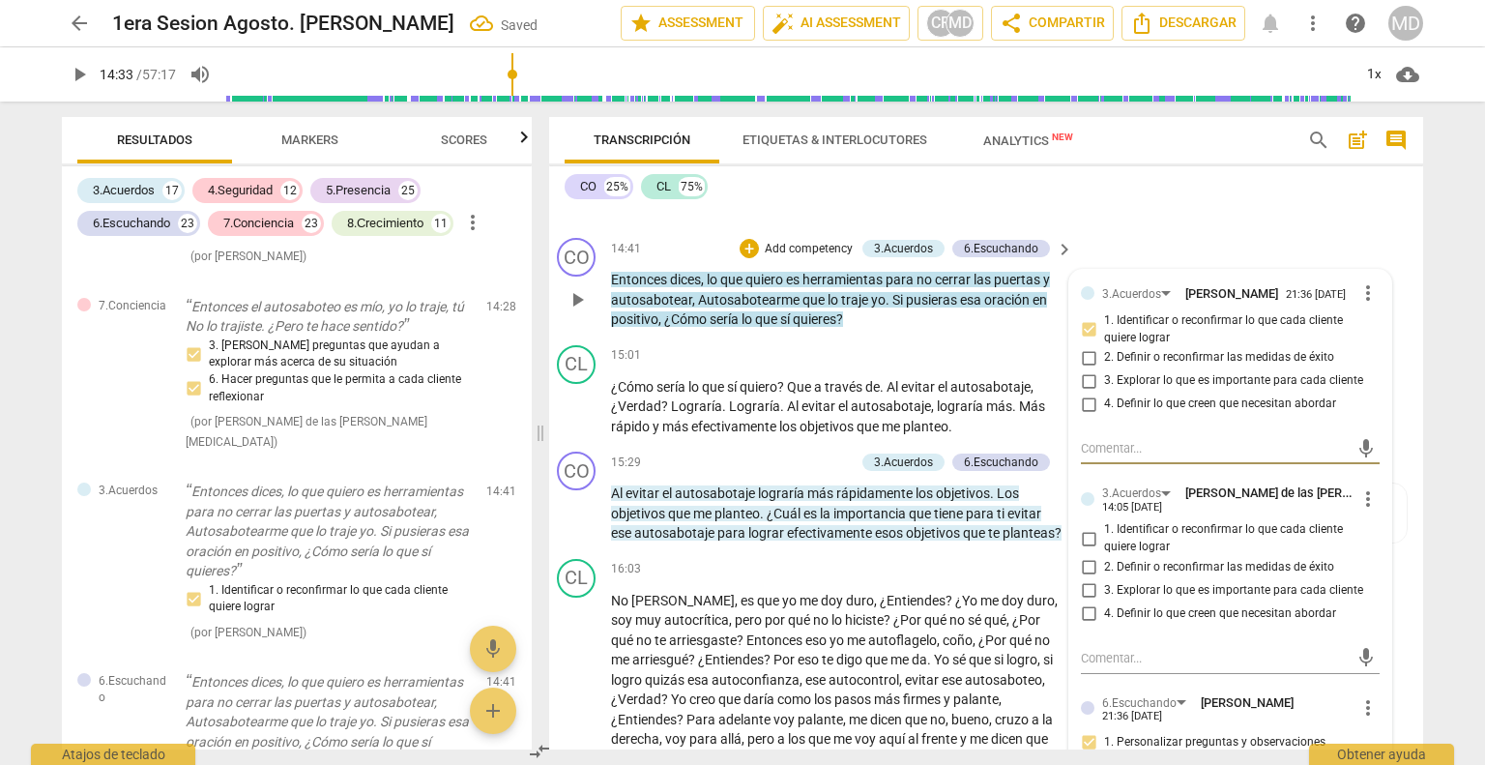
click at [1076, 527] on input "1. Identificar o reconfirmar lo que cada cliente quiere lograr" at bounding box center [1088, 538] width 31 height 23
checkbox input "true"
click at [1077, 579] on input "3. Explorar lo que es importante para cada cliente" at bounding box center [1088, 590] width 31 height 23
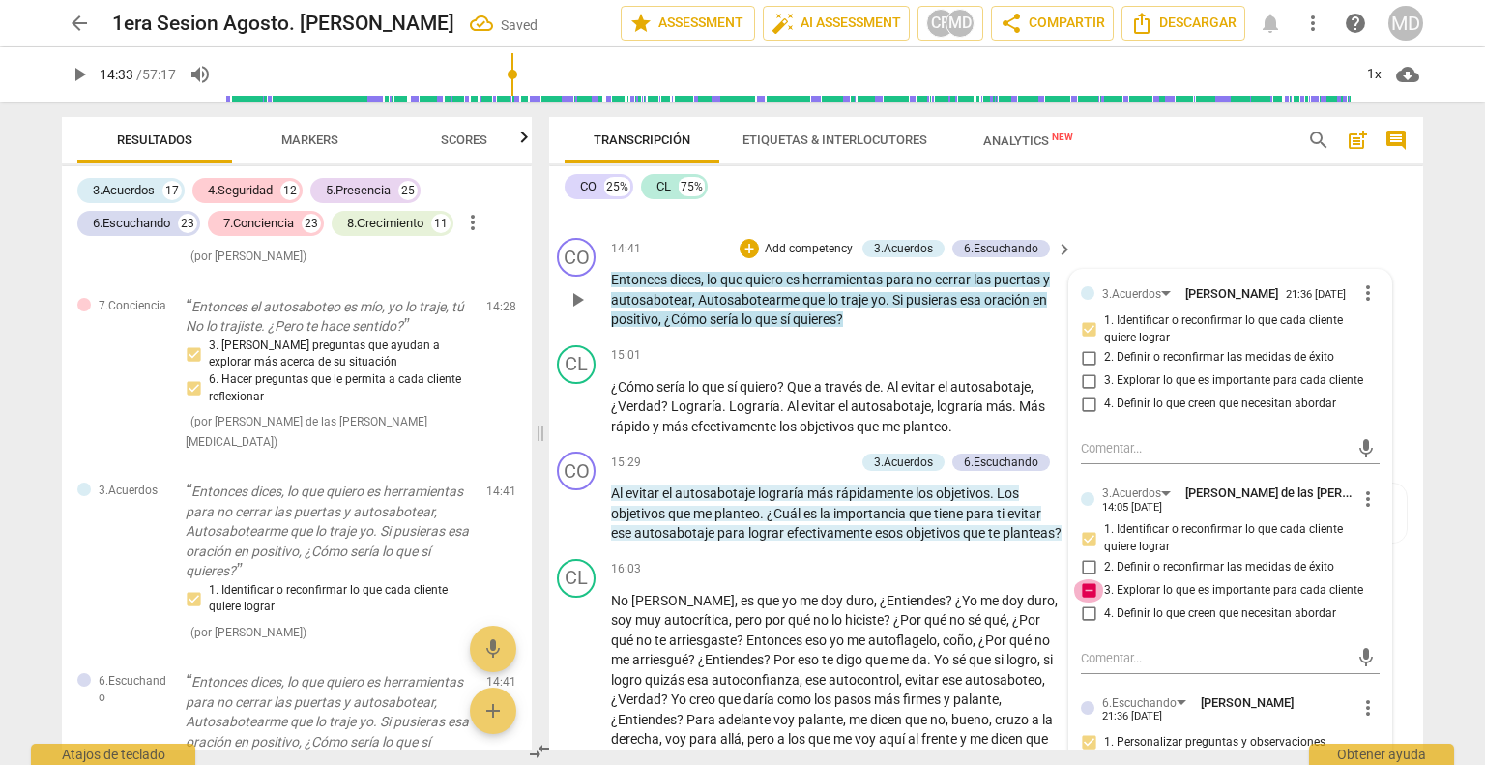
checkbox input "false"
click at [1082, 602] on input "4. Definir lo que creen que necesitan abordar" at bounding box center [1088, 613] width 31 height 23
checkbox input "true"
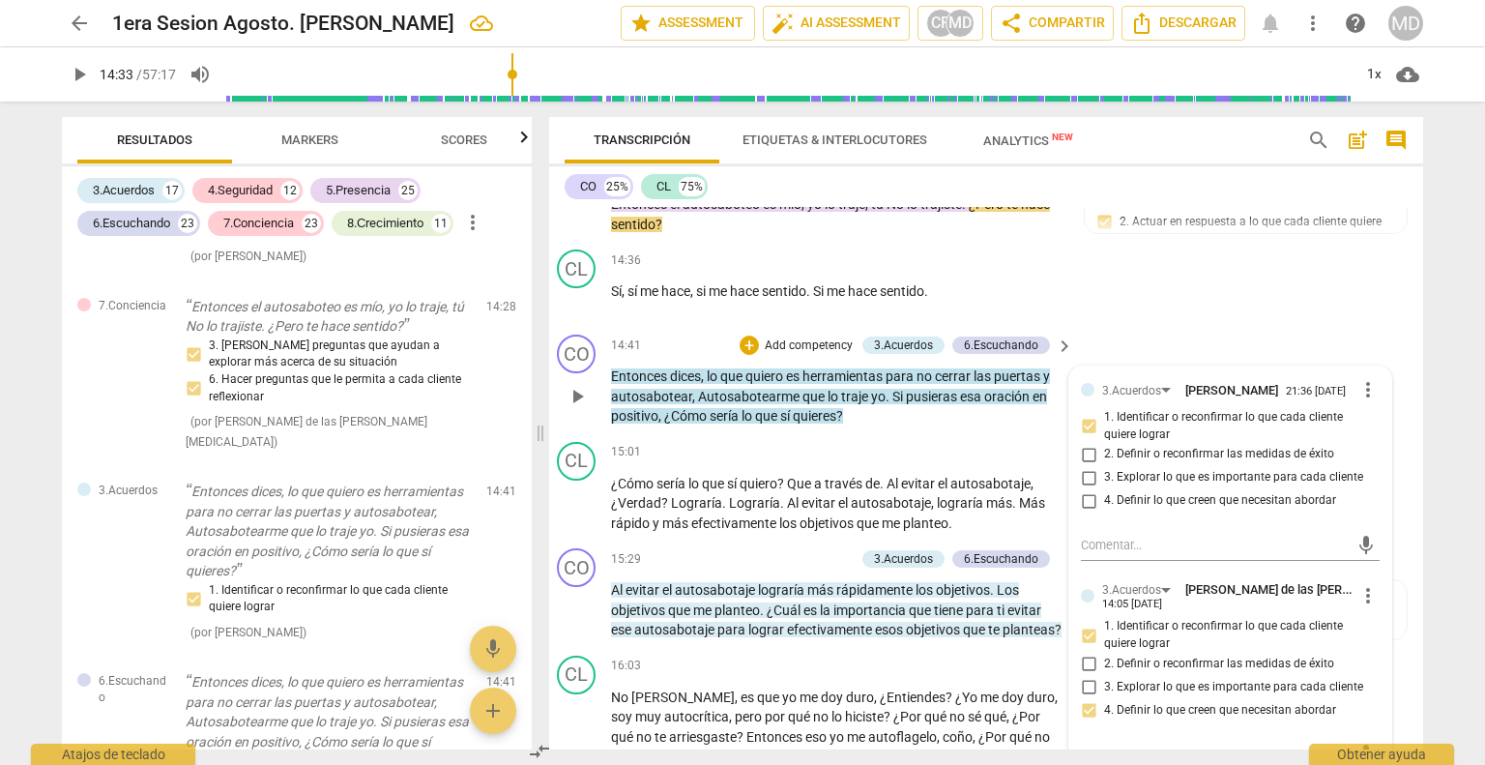
click at [800, 337] on p "Add competency" at bounding box center [809, 345] width 92 height 17
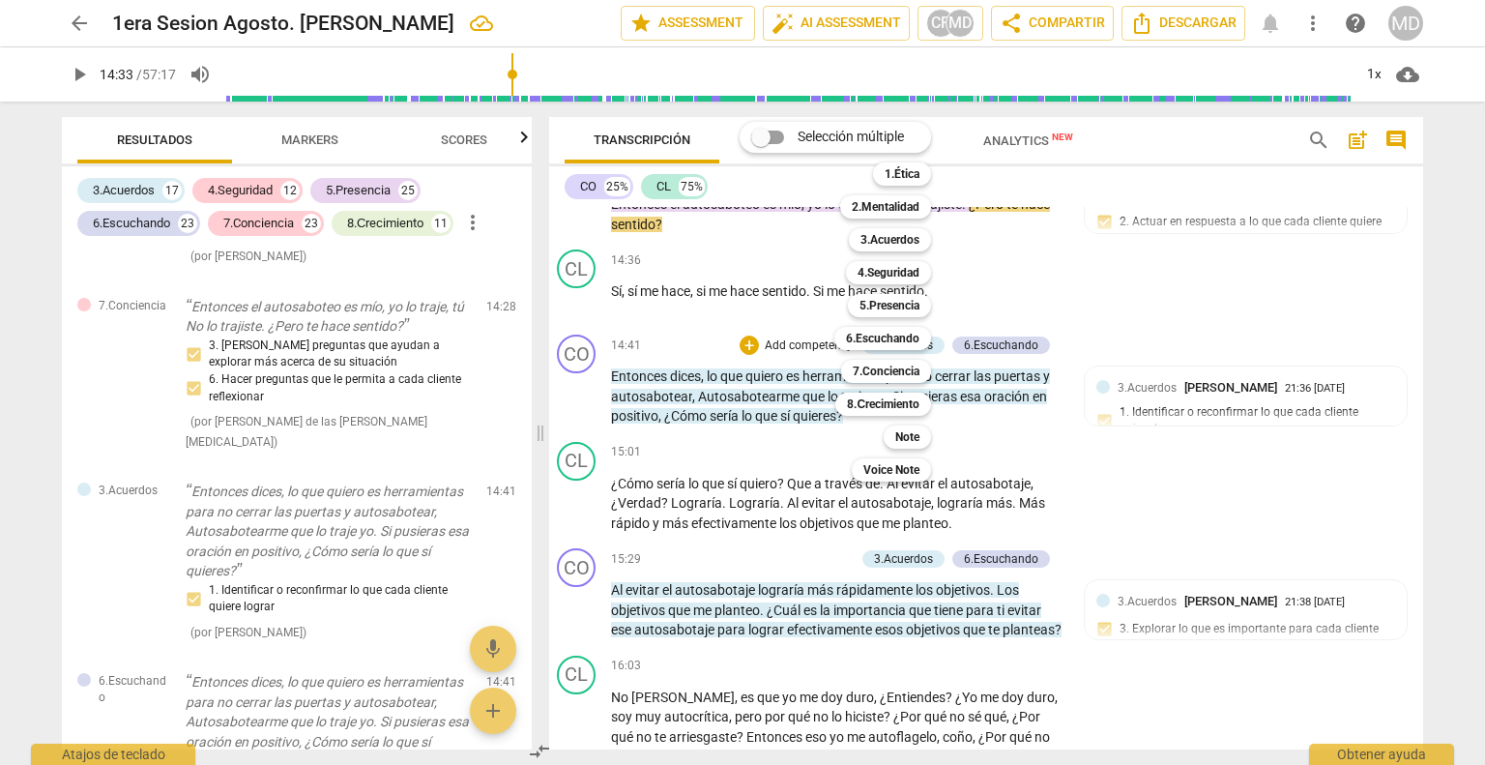
click at [753, 272] on div "Selección múltiple m 1.Ética 1 2.Mentalidad 2 3.Acuerdos 3 4.Seguridad 4 5.Pres…" at bounding box center [850, 301] width 236 height 369
click at [797, 267] on div "Selección múltiple m 1.Ética 1 2.Mentalidad 2 3.Acuerdos 3 4.Seguridad 4 5.Pres…" at bounding box center [850, 301] width 236 height 369
click at [735, 404] on div "Selección múltiple m 1.Ética 1 2.Mentalidad 2 3.Acuerdos 3 4.Seguridad 4 5.Pres…" at bounding box center [850, 301] width 236 height 369
click at [968, 390] on div "Selección múltiple m 1.Ética 1 2.Mentalidad 2 3.Acuerdos 3 4.Seguridad 4 5.Pres…" at bounding box center [850, 301] width 236 height 369
click at [1310, 228] on div at bounding box center [742, 382] width 1485 height 765
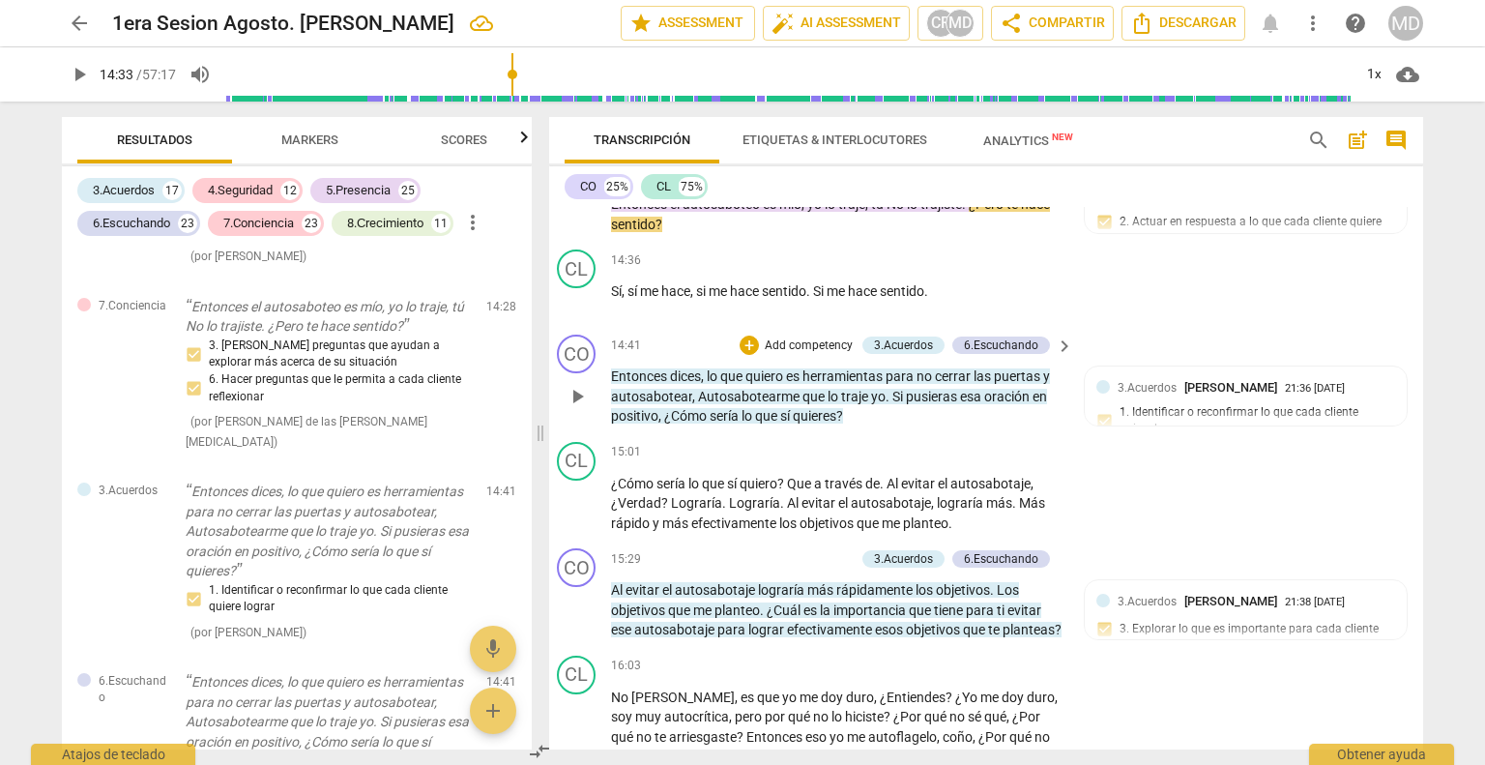
click at [788, 337] on p "Add competency" at bounding box center [809, 345] width 92 height 17
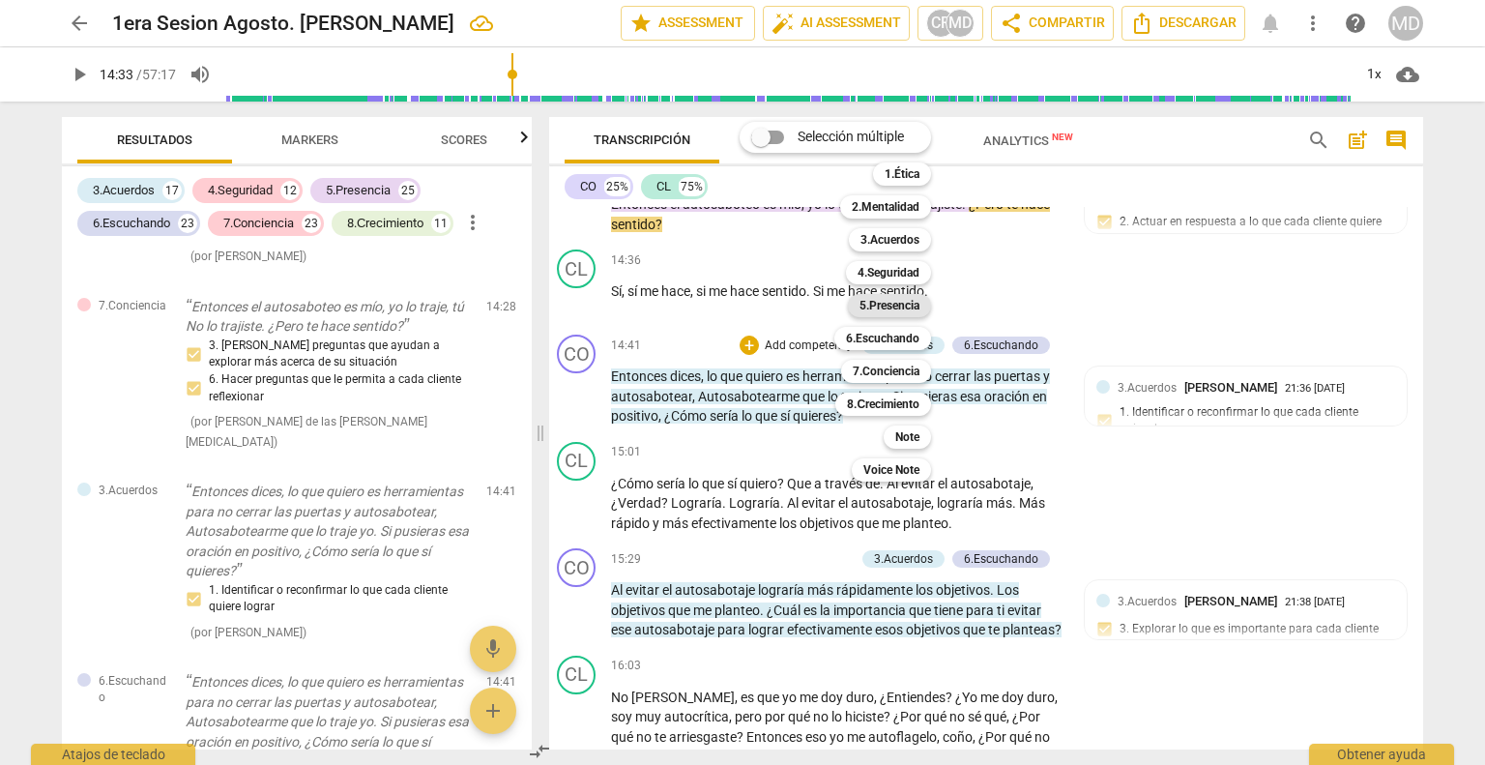
click at [888, 299] on b "5.Presencia" at bounding box center [889, 305] width 60 height 23
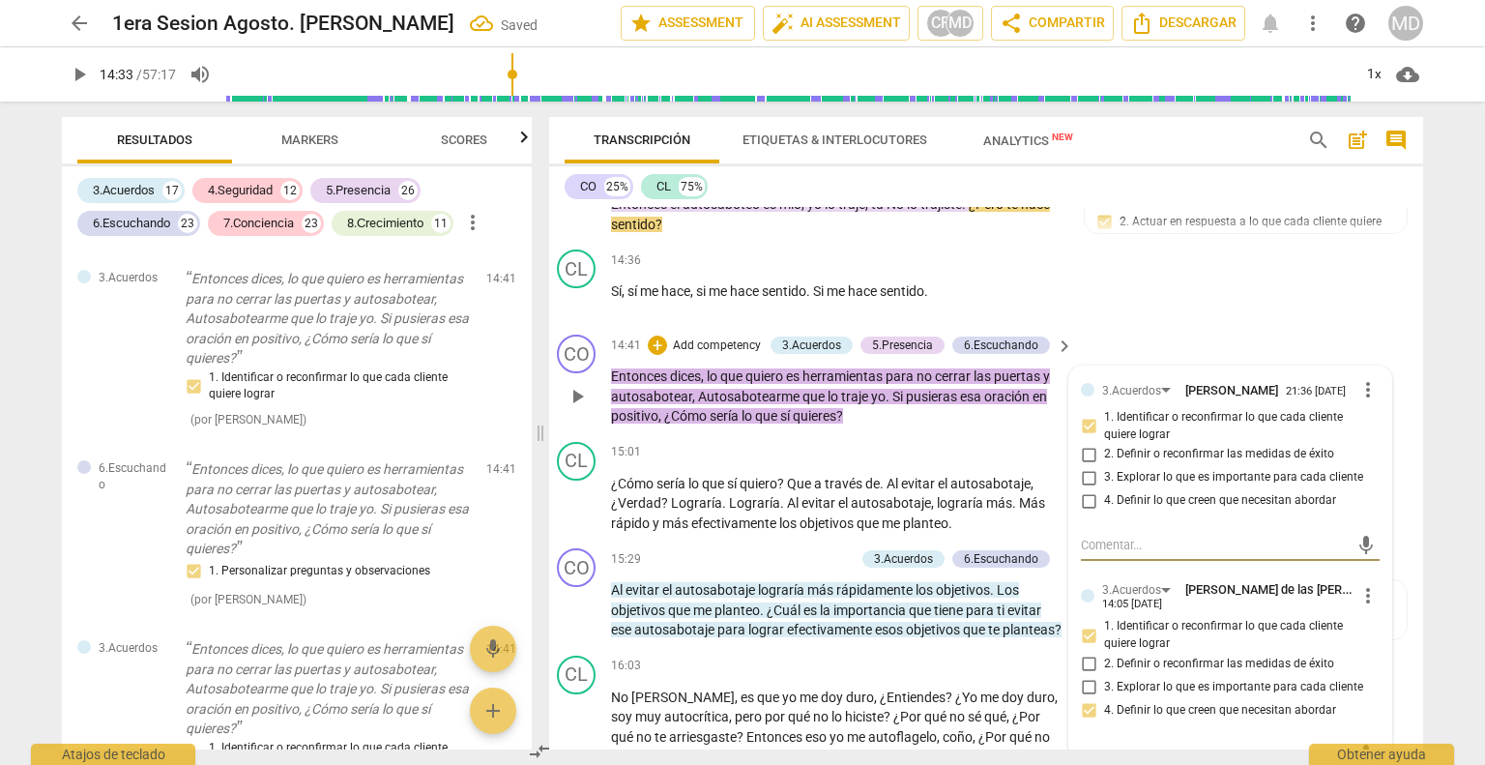
scroll to position [4712, 14]
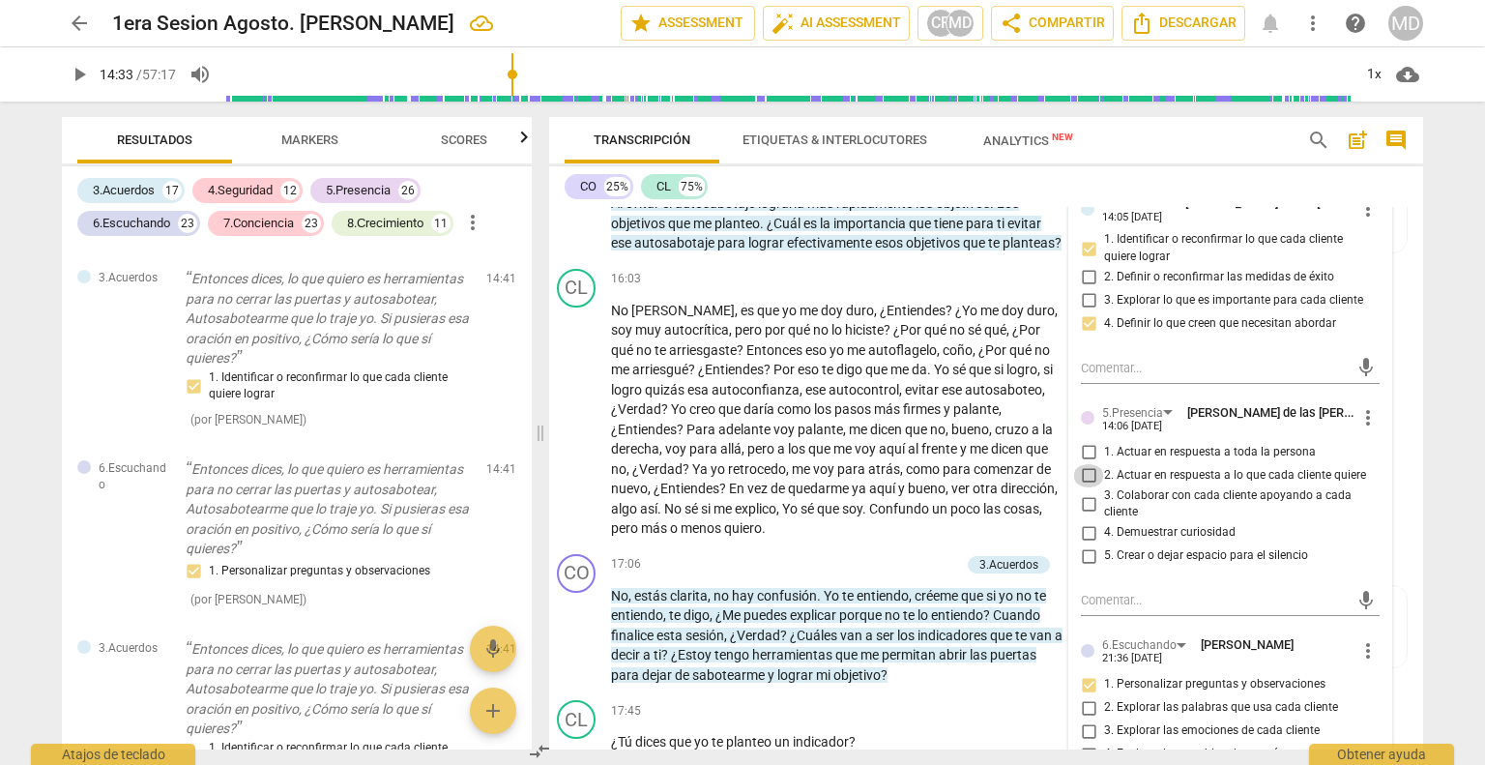
click at [1083, 464] on input "2. Actuar en respuesta a lo que cada cliente quiere" at bounding box center [1088, 475] width 31 height 23
checkbox input "true"
click at [1078, 492] on input "3. Colaborar con cada cliente apoyando a cada cliente" at bounding box center [1088, 503] width 31 height 23
checkbox input "true"
click at [1077, 544] on input "5. Crear o dejar espacio para el silencio" at bounding box center [1088, 555] width 31 height 23
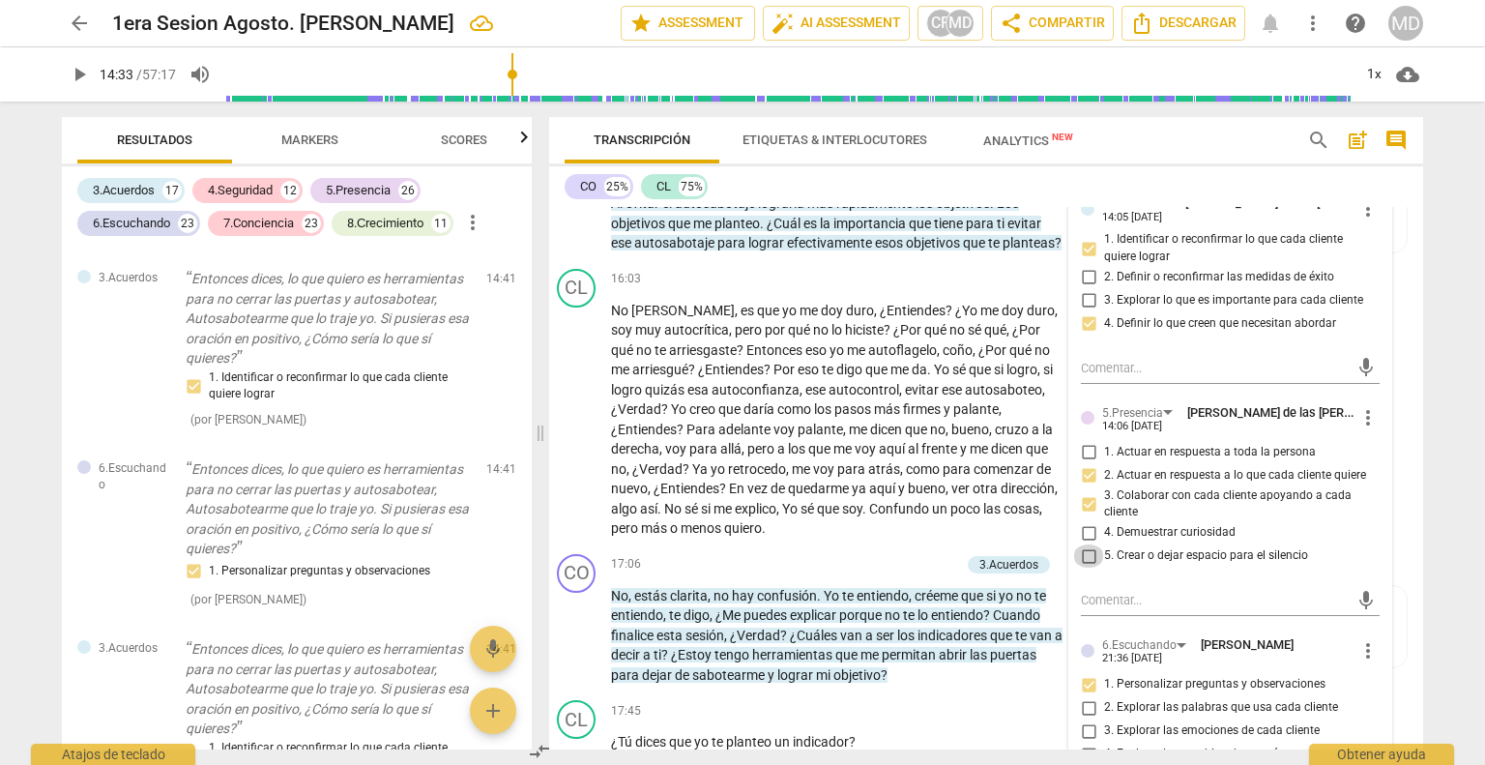
checkbox input "true"
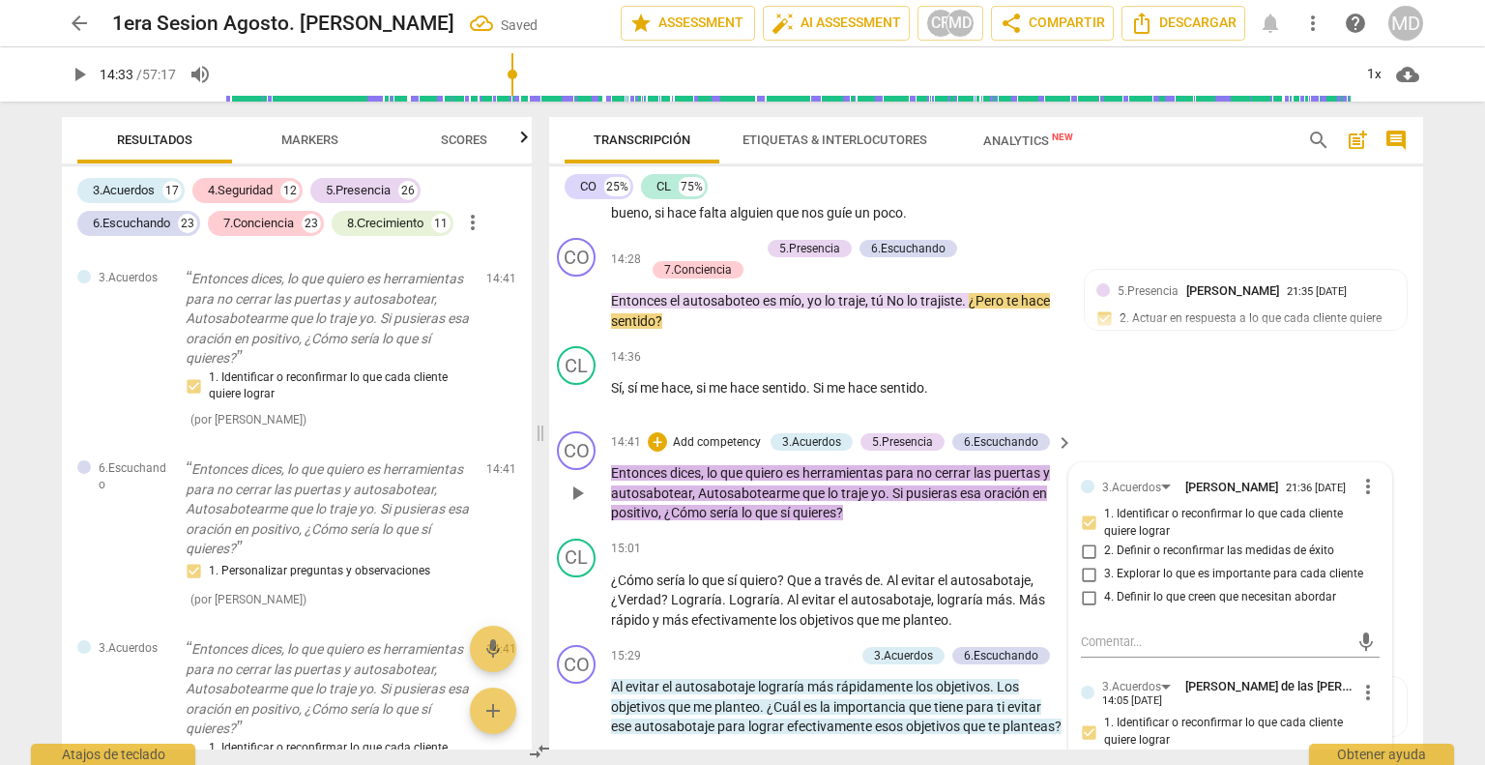
click at [699, 434] on p "Add competency" at bounding box center [717, 442] width 92 height 17
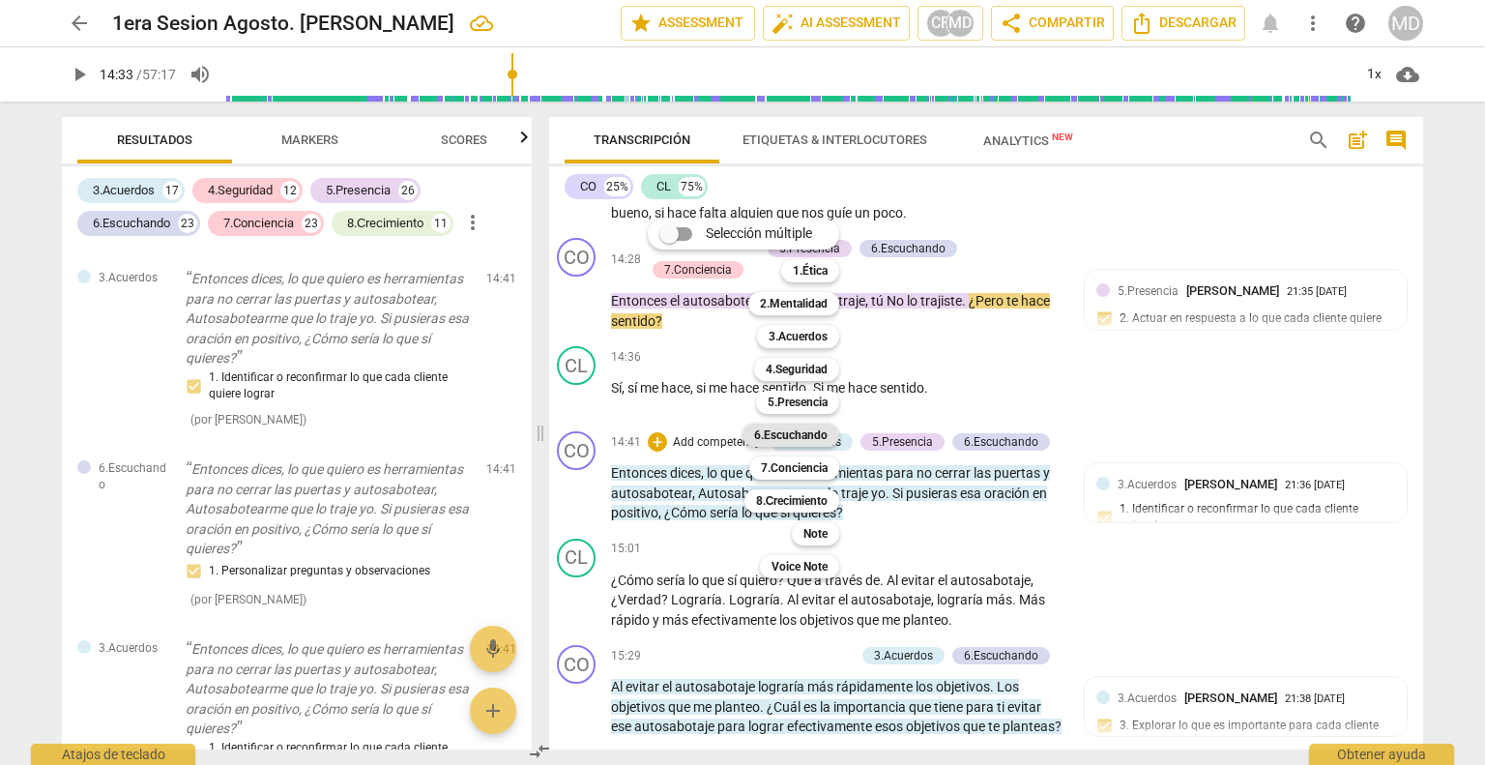
click at [800, 427] on b "6.Escuchando" at bounding box center [790, 434] width 73 height 23
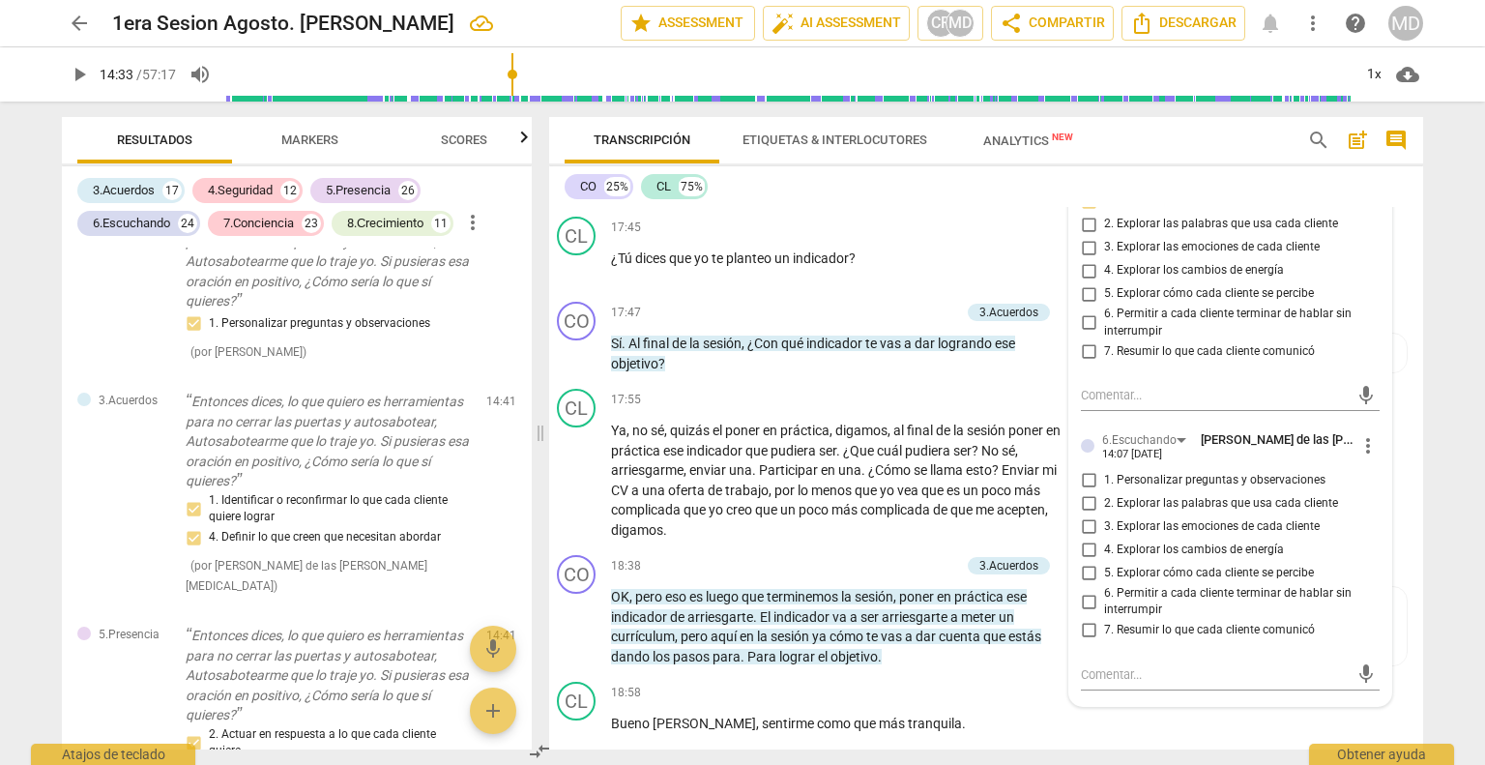
click at [1083, 469] on input "1. Personalizar preguntas y observaciones" at bounding box center [1088, 480] width 31 height 23
checkbox input "true"
click at [1078, 590] on input "6. Permitir a cada cliente terminar de hablar sin interrumpir" at bounding box center [1088, 601] width 31 height 23
checkbox input "true"
click at [1083, 619] on input "7. Resumir lo que cada cliente comunicó" at bounding box center [1088, 630] width 31 height 23
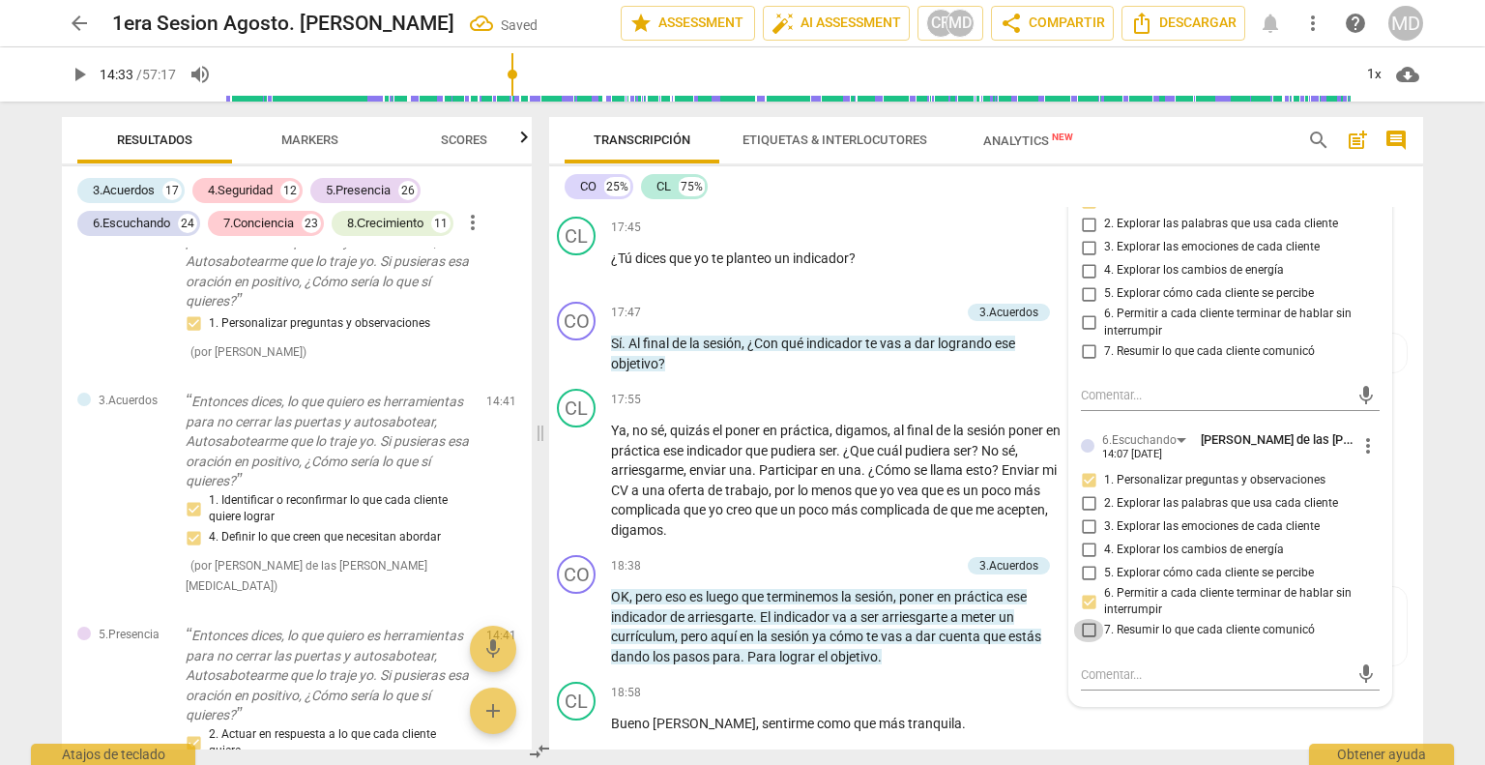
checkbox input "true"
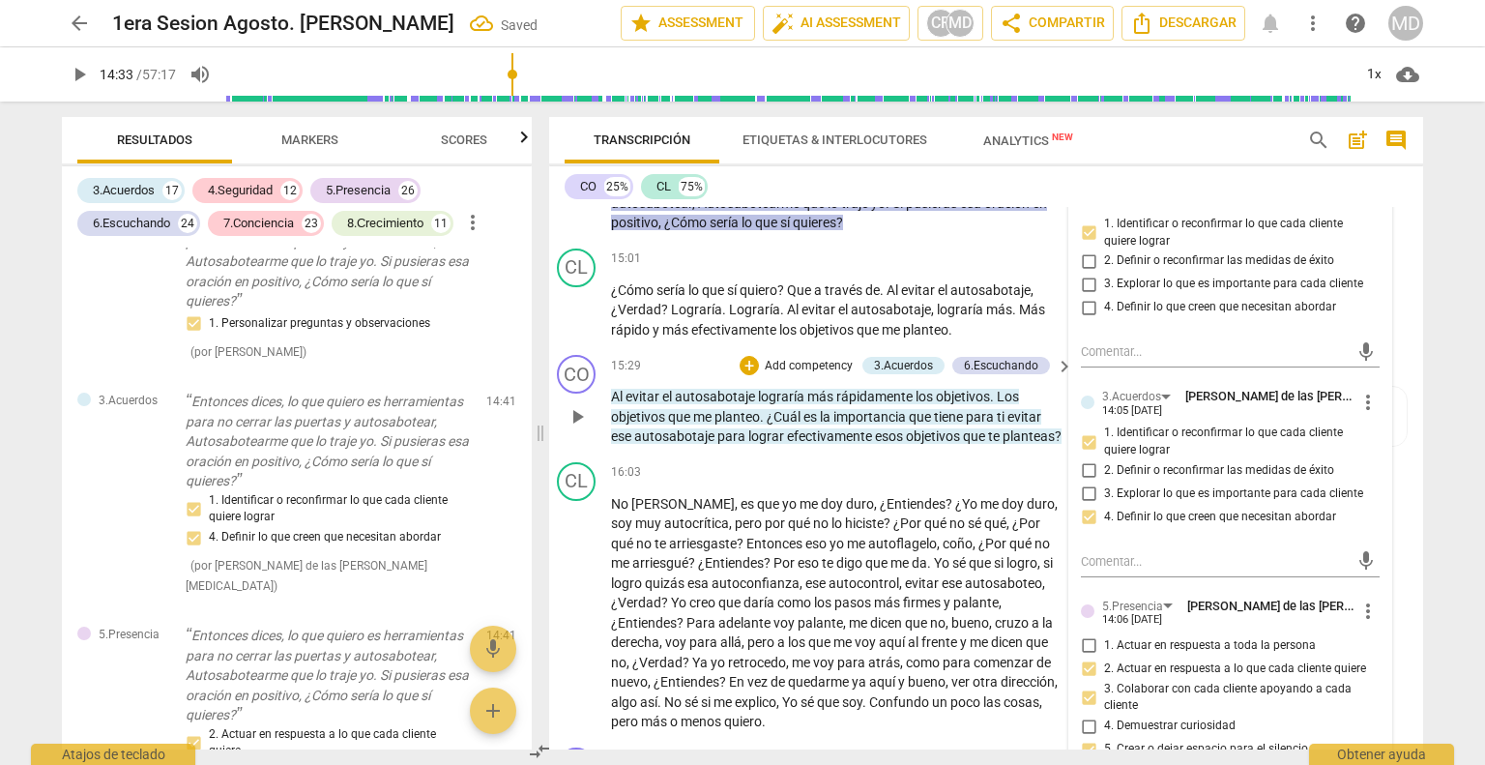
click at [748, 428] on div "CO play_arrow pause 15:29 + Add competency 3.Acuerdos 6.Escuchando keyboard_arr…" at bounding box center [978, 400] width 874 height 107
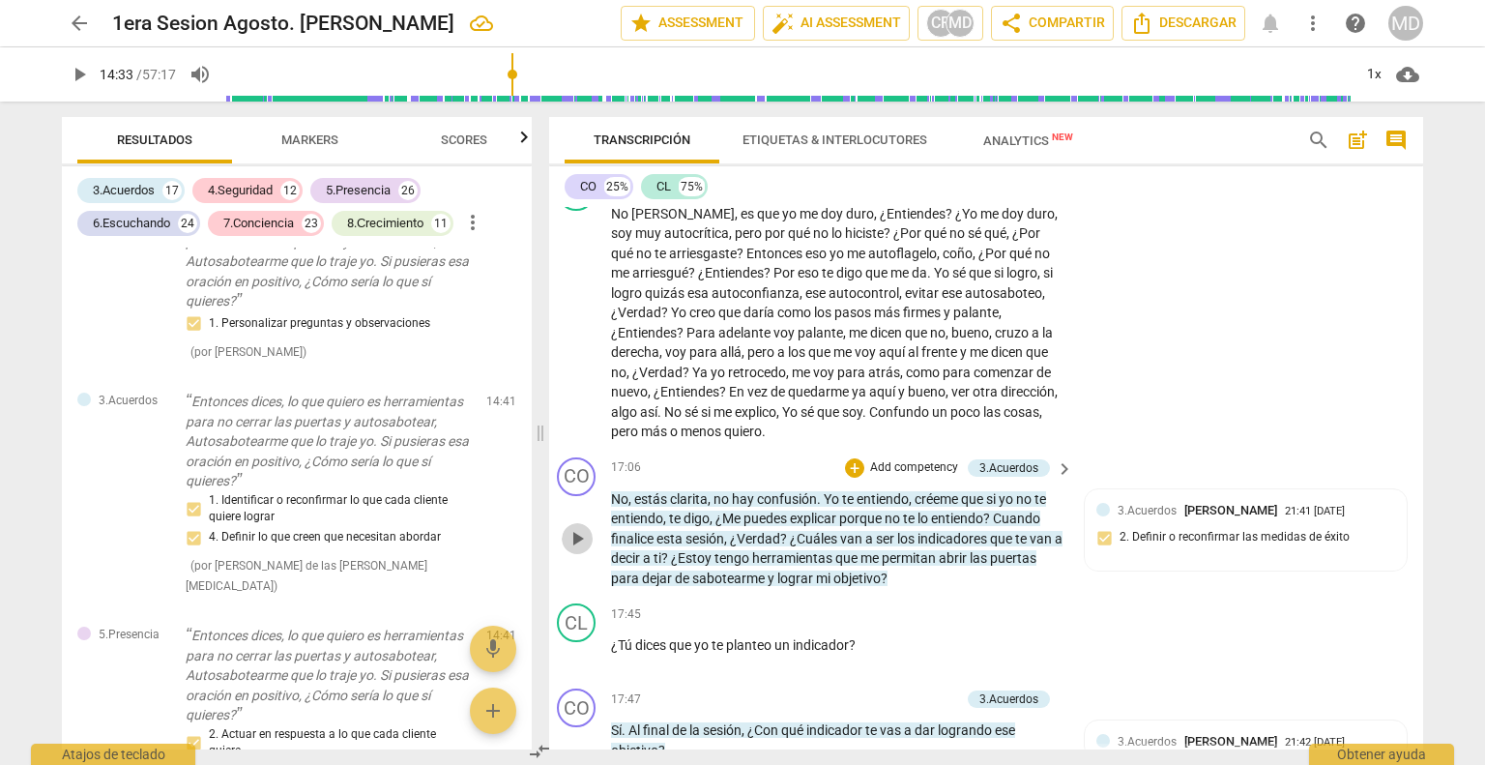
click at [571, 527] on span "play_arrow" at bounding box center [577, 538] width 23 height 23
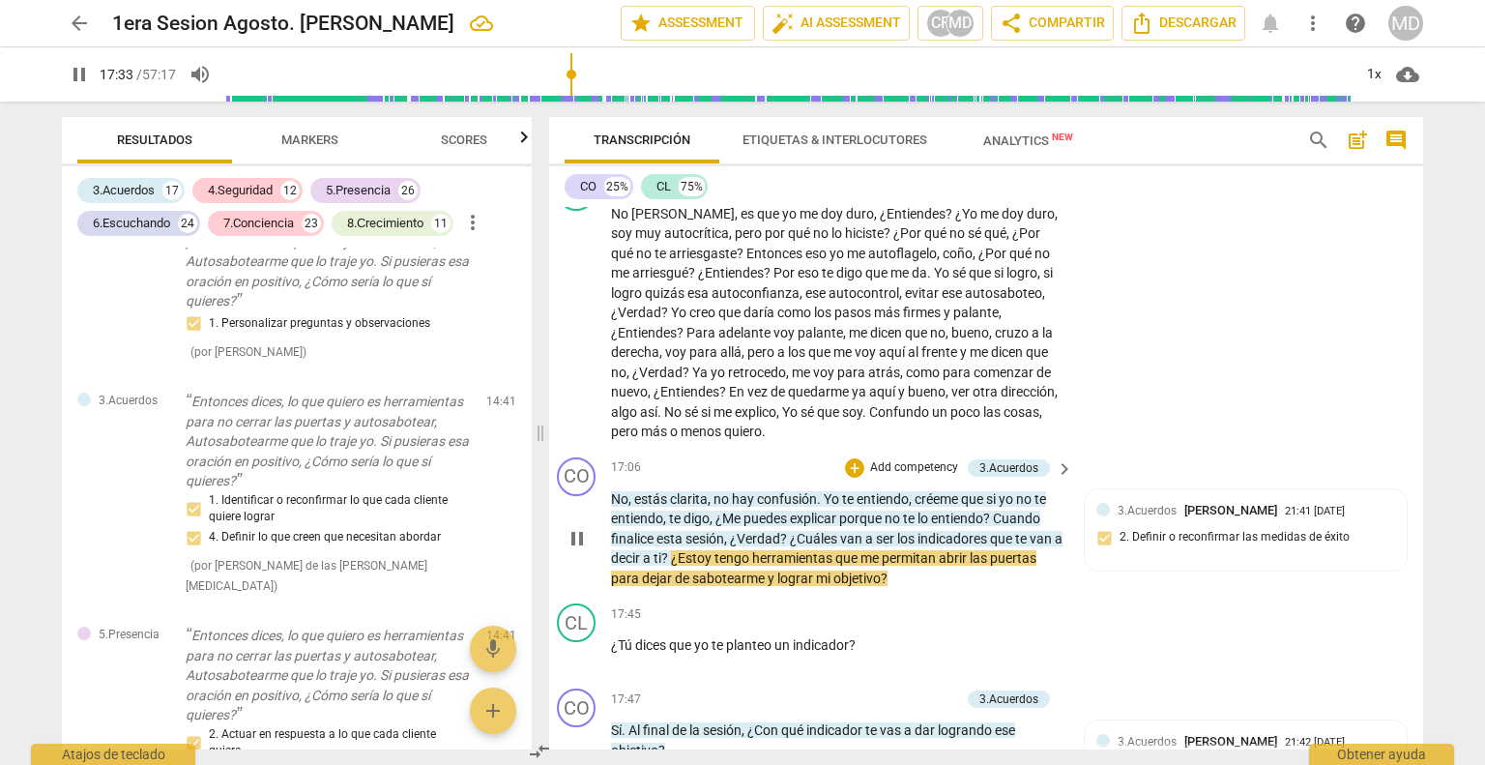
click at [686, 550] on span "¿Estoy" at bounding box center [693, 557] width 44 height 15
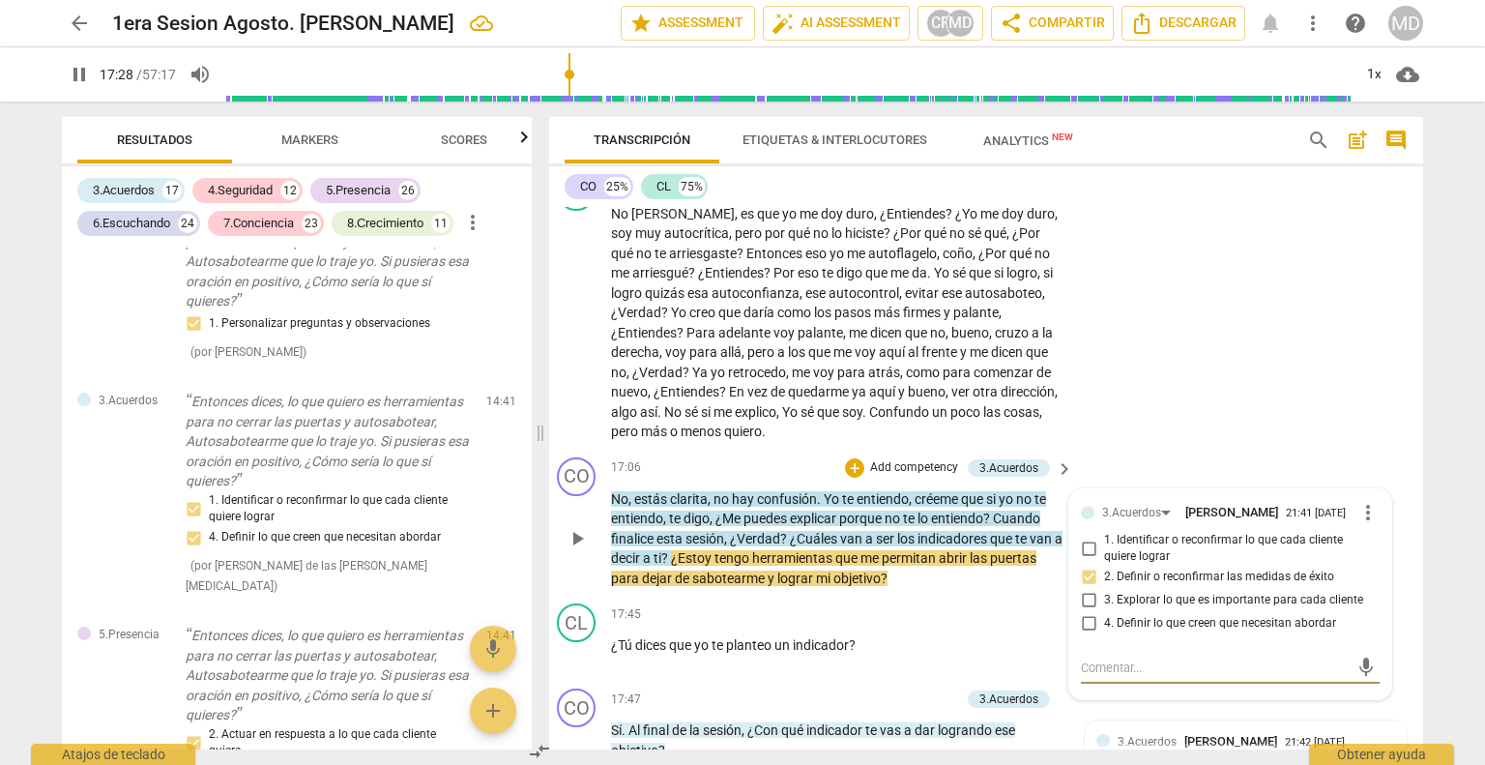
click at [682, 550] on span "¿Estoy" at bounding box center [693, 557] width 44 height 15
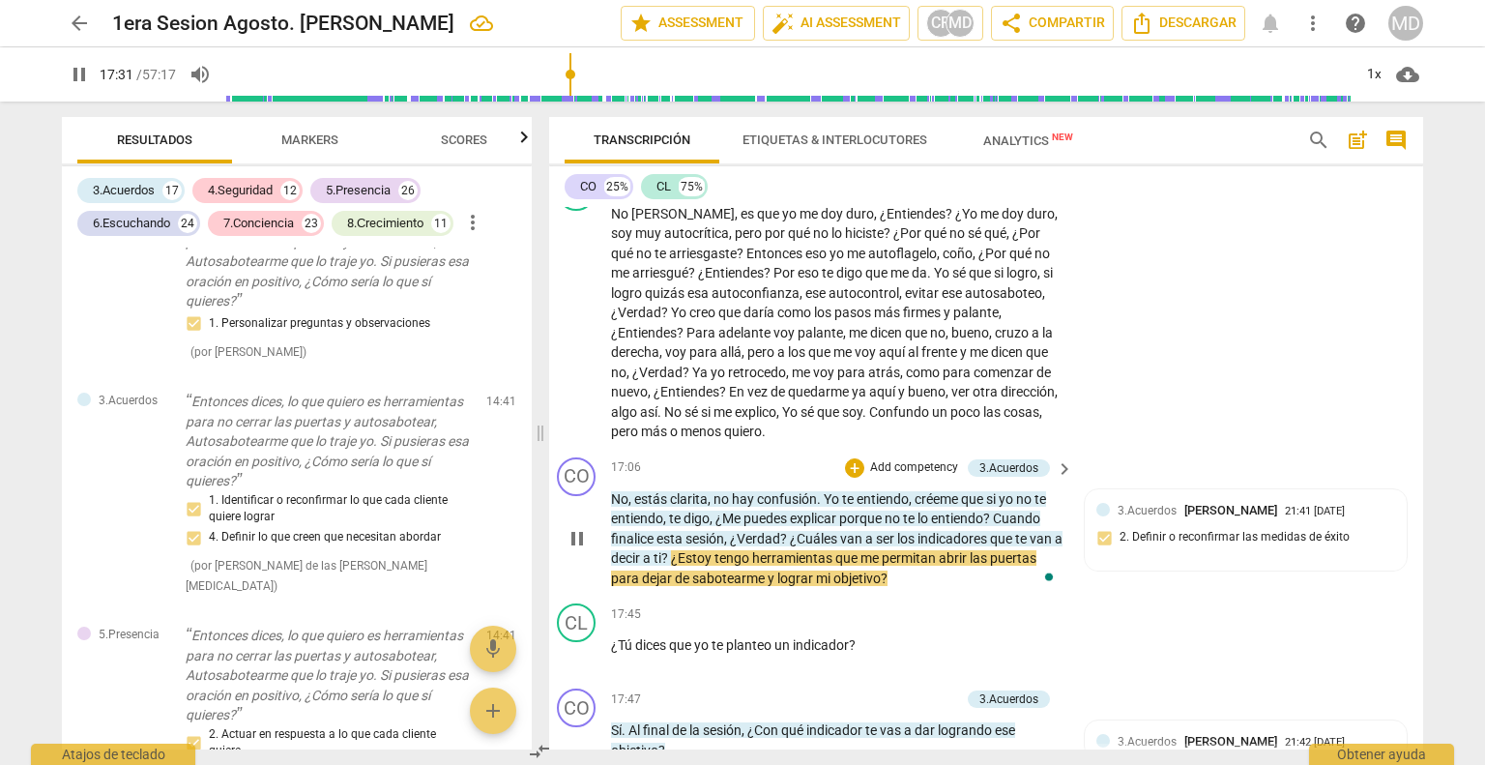
type input "1051"
click at [577, 527] on span "pause" at bounding box center [577, 538] width 23 height 23
type input "1062"
click at [895, 458] on div "+ Add competency" at bounding box center [902, 467] width 115 height 19
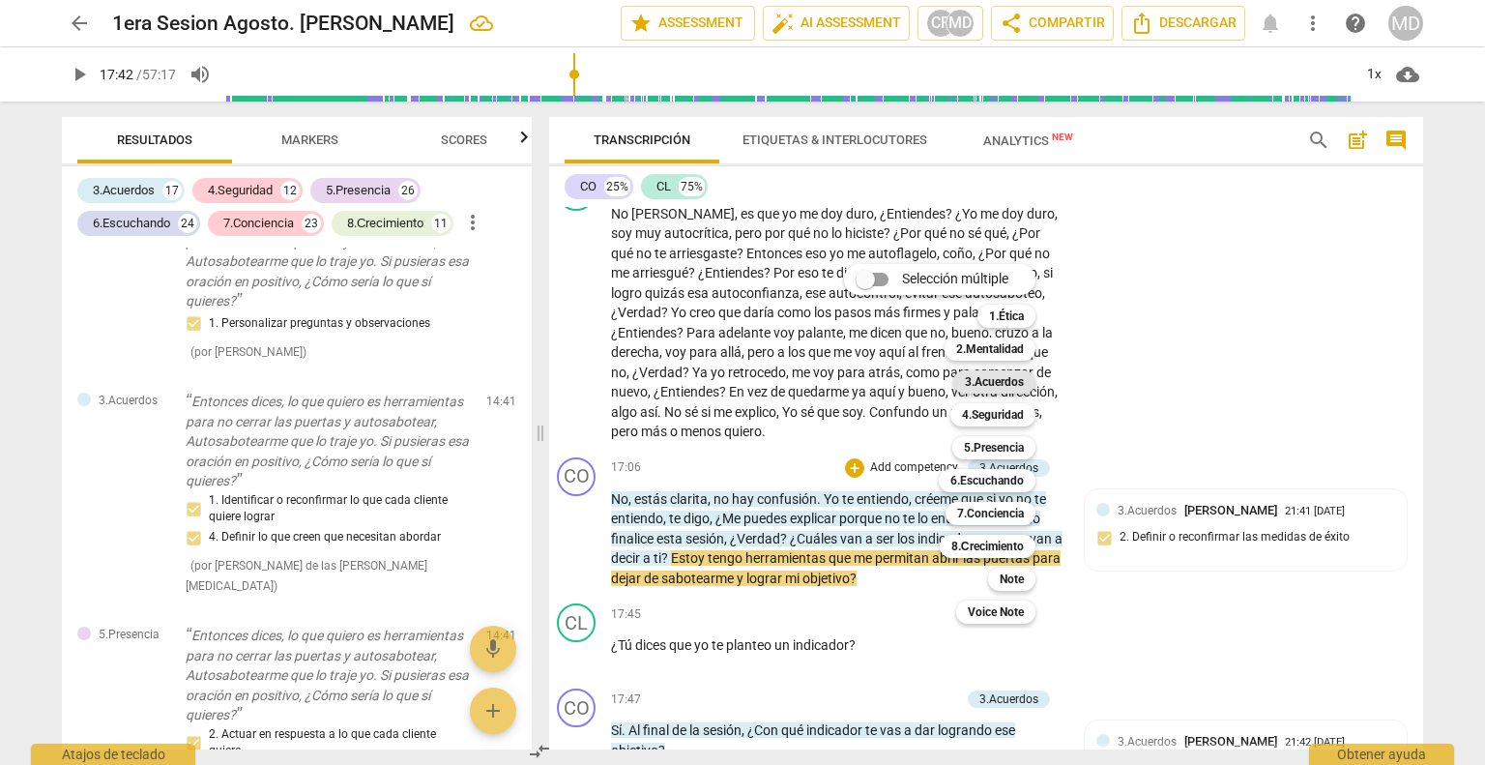
click at [1010, 386] on b "3.Acuerdos" at bounding box center [994, 381] width 59 height 23
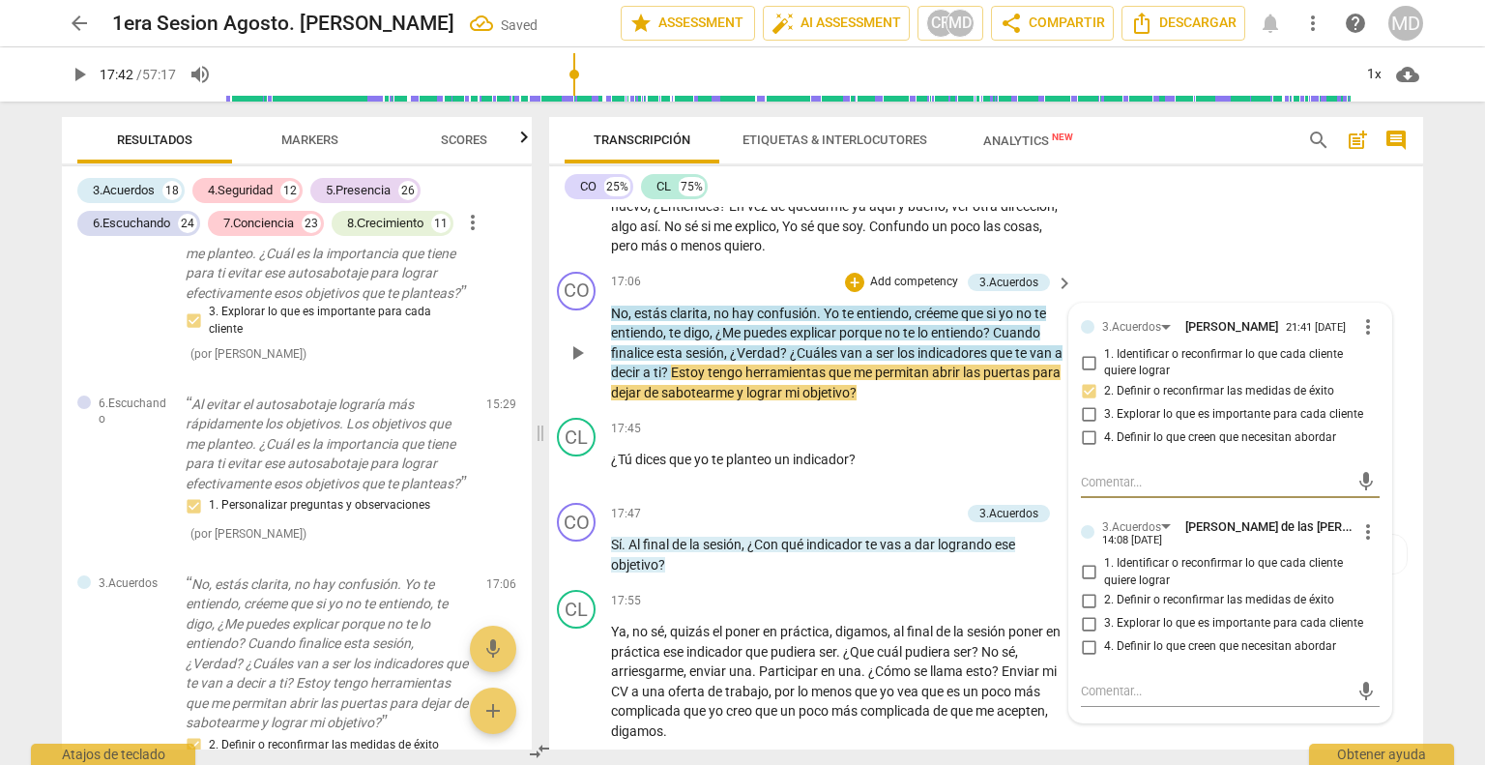
scroll to position [5027, 14]
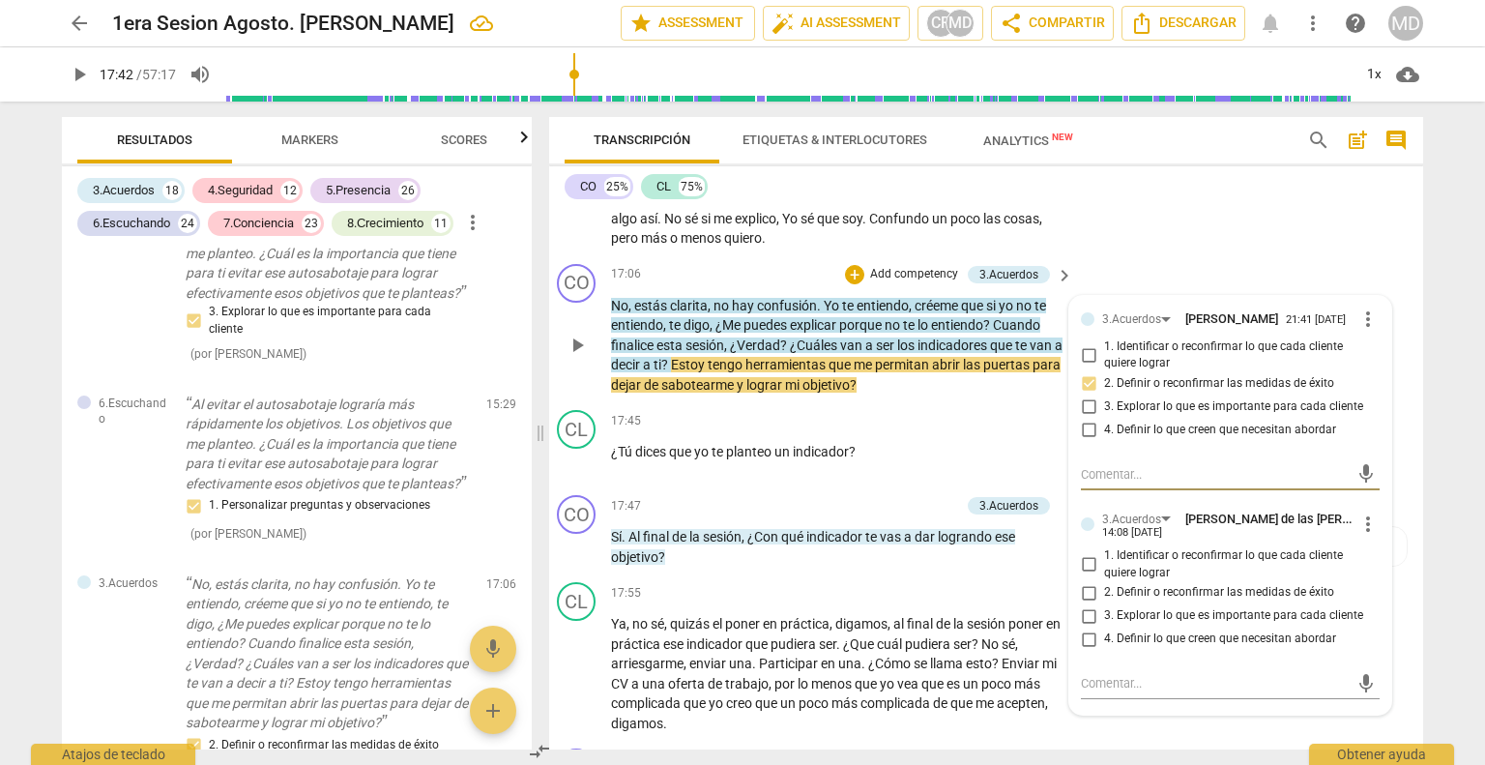
click at [1080, 581] on input "2. Definir o reconfirmar las medidas de éxito" at bounding box center [1088, 592] width 31 height 23
checkbox input "true"
click at [684, 450] on div "17:45 + Add competency keyboard_arrow_right ¿Tú dices que yo te planteo un indi…" at bounding box center [843, 445] width 464 height 70
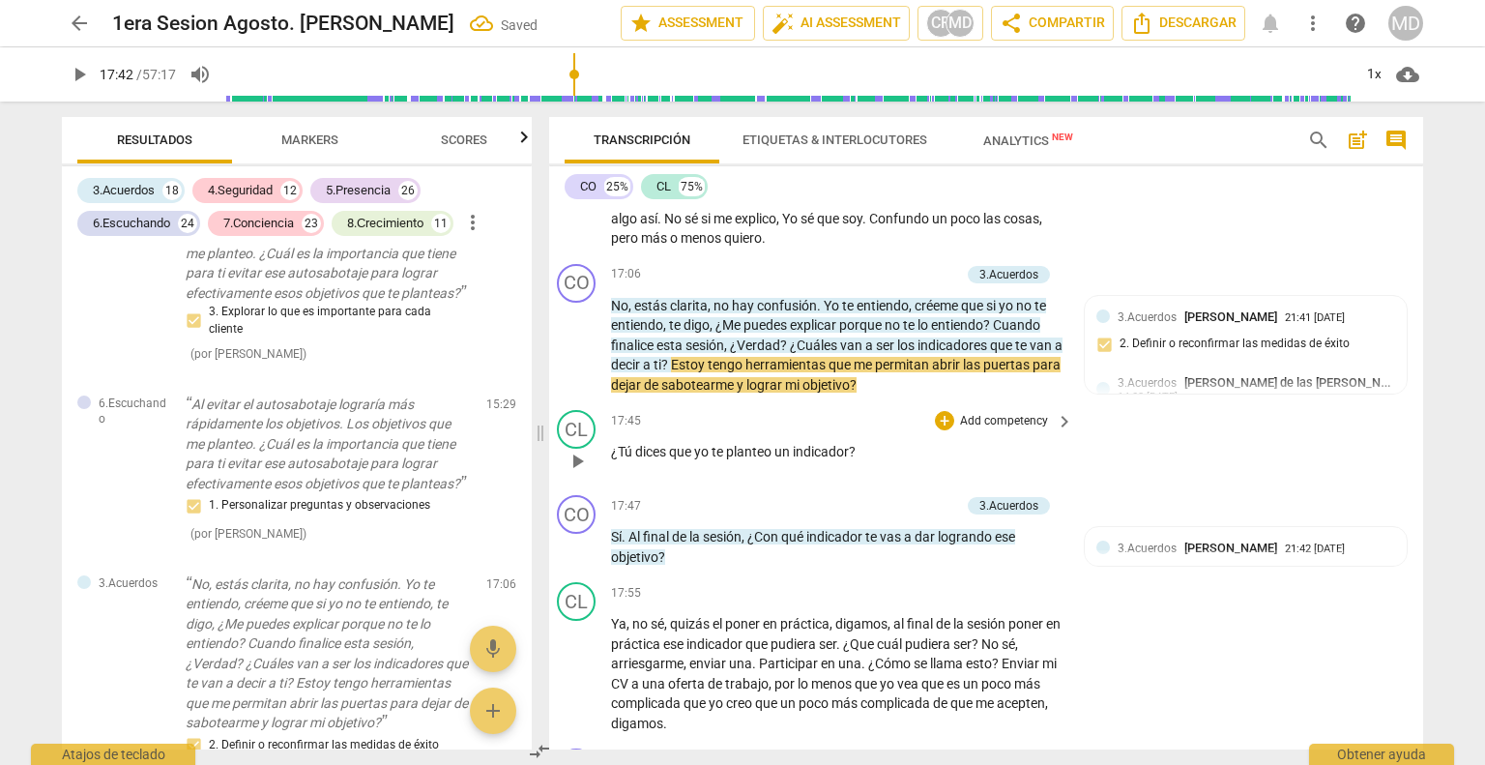
scroll to position [5124, 14]
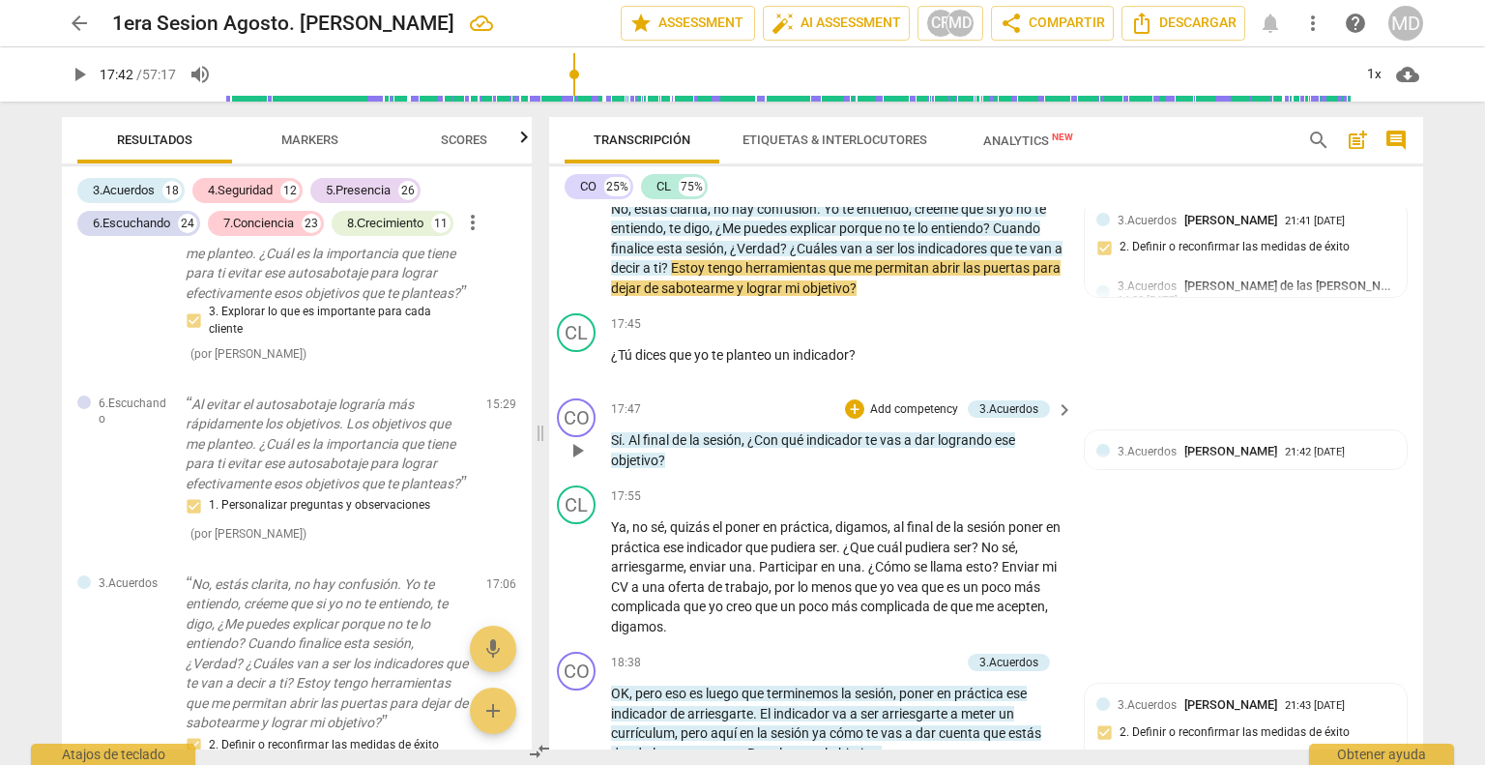
click at [570, 439] on span "play_arrow" at bounding box center [577, 450] width 23 height 23
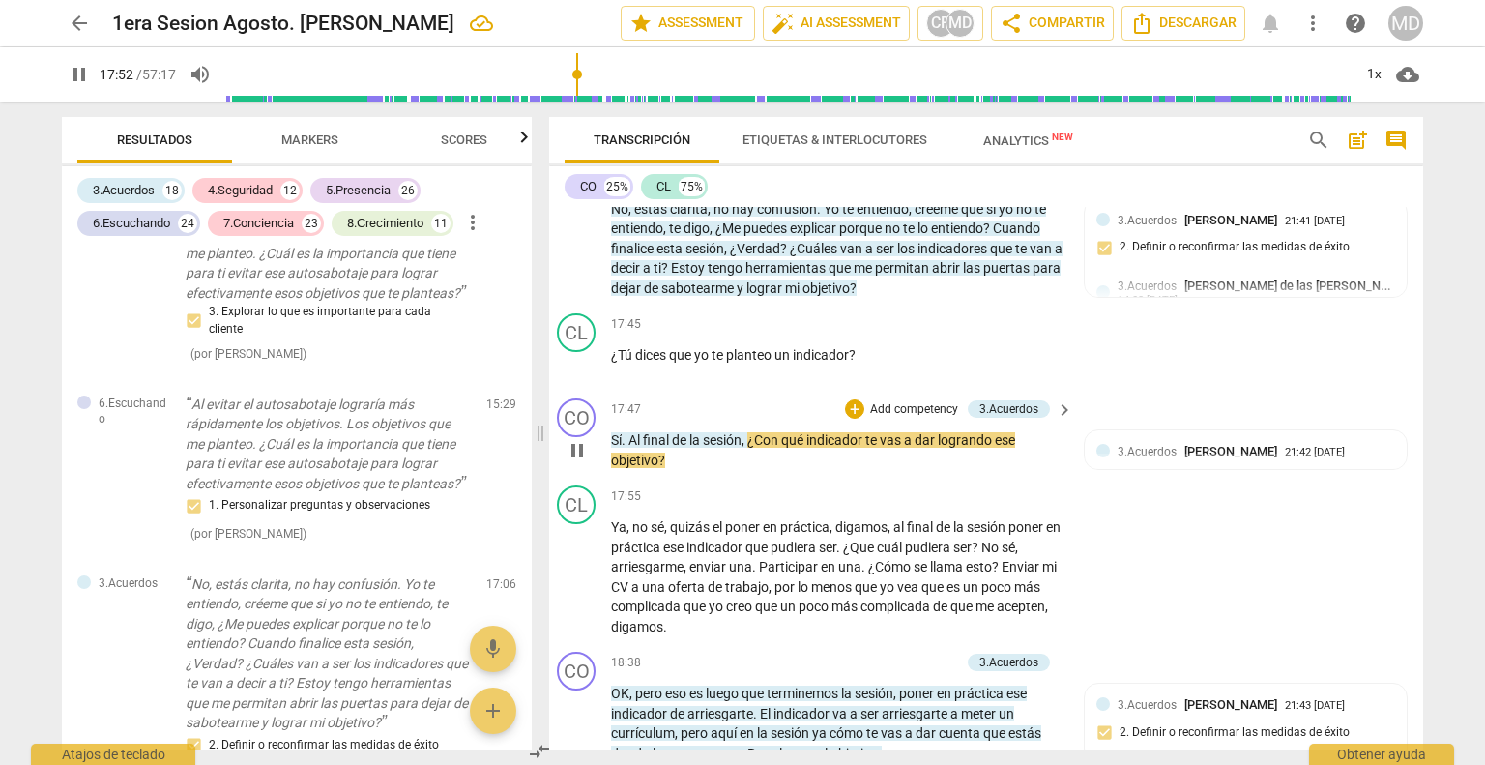
click at [570, 439] on span "pause" at bounding box center [577, 450] width 23 height 23
click at [932, 432] on span "dar" at bounding box center [926, 439] width 23 height 15
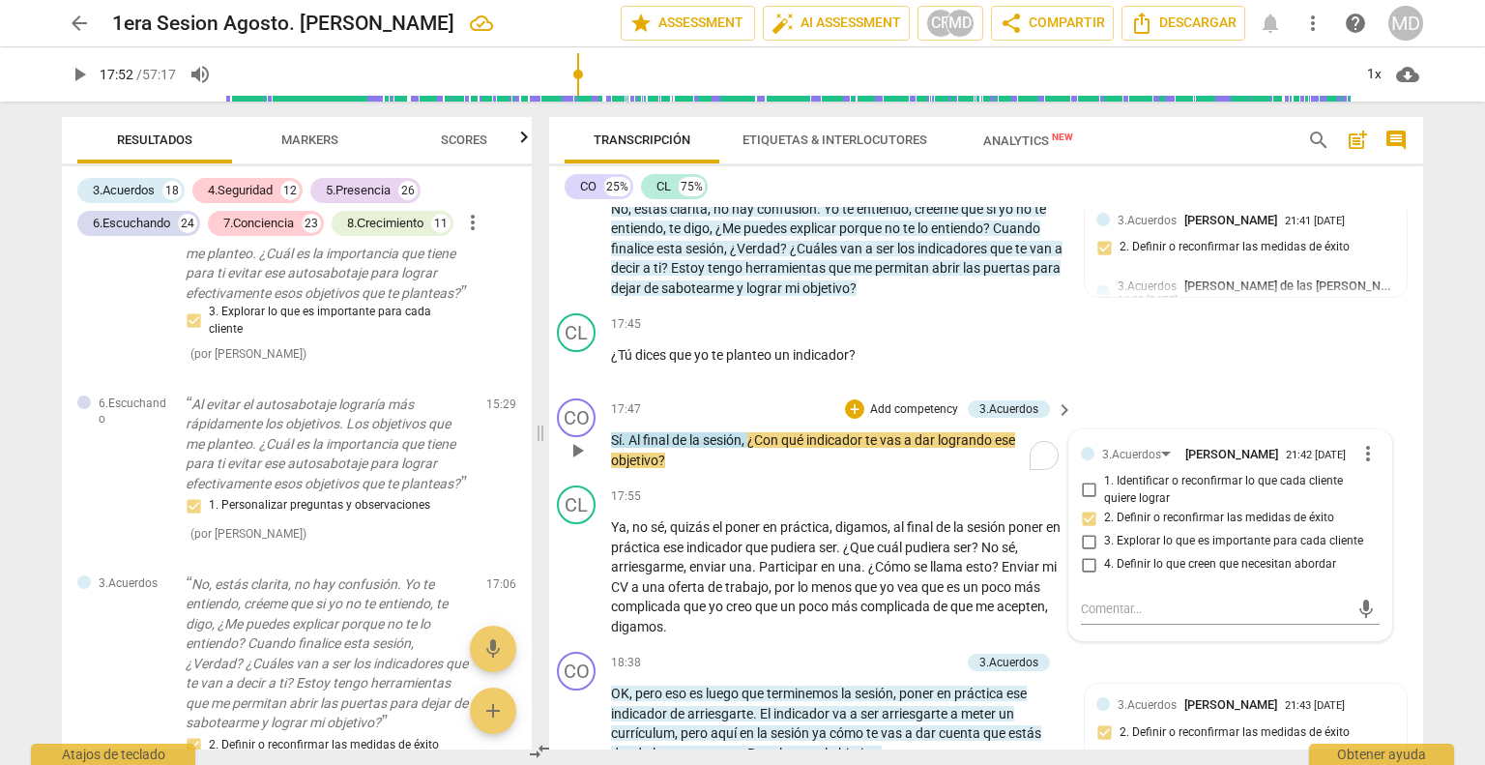
click at [932, 432] on span "dar" at bounding box center [926, 439] width 23 height 15
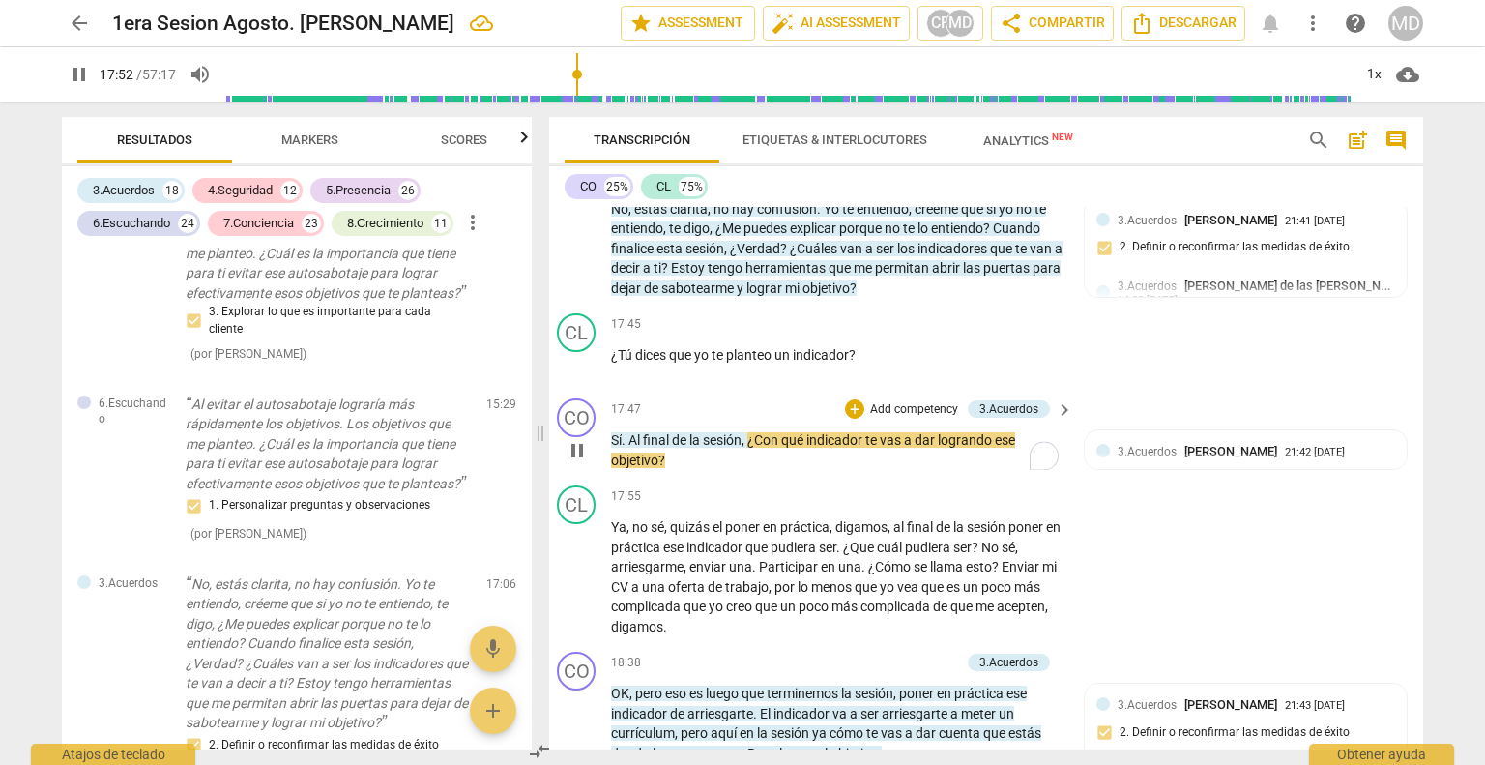
type input "1073"
click at [882, 401] on p "Add competency" at bounding box center [914, 409] width 92 height 17
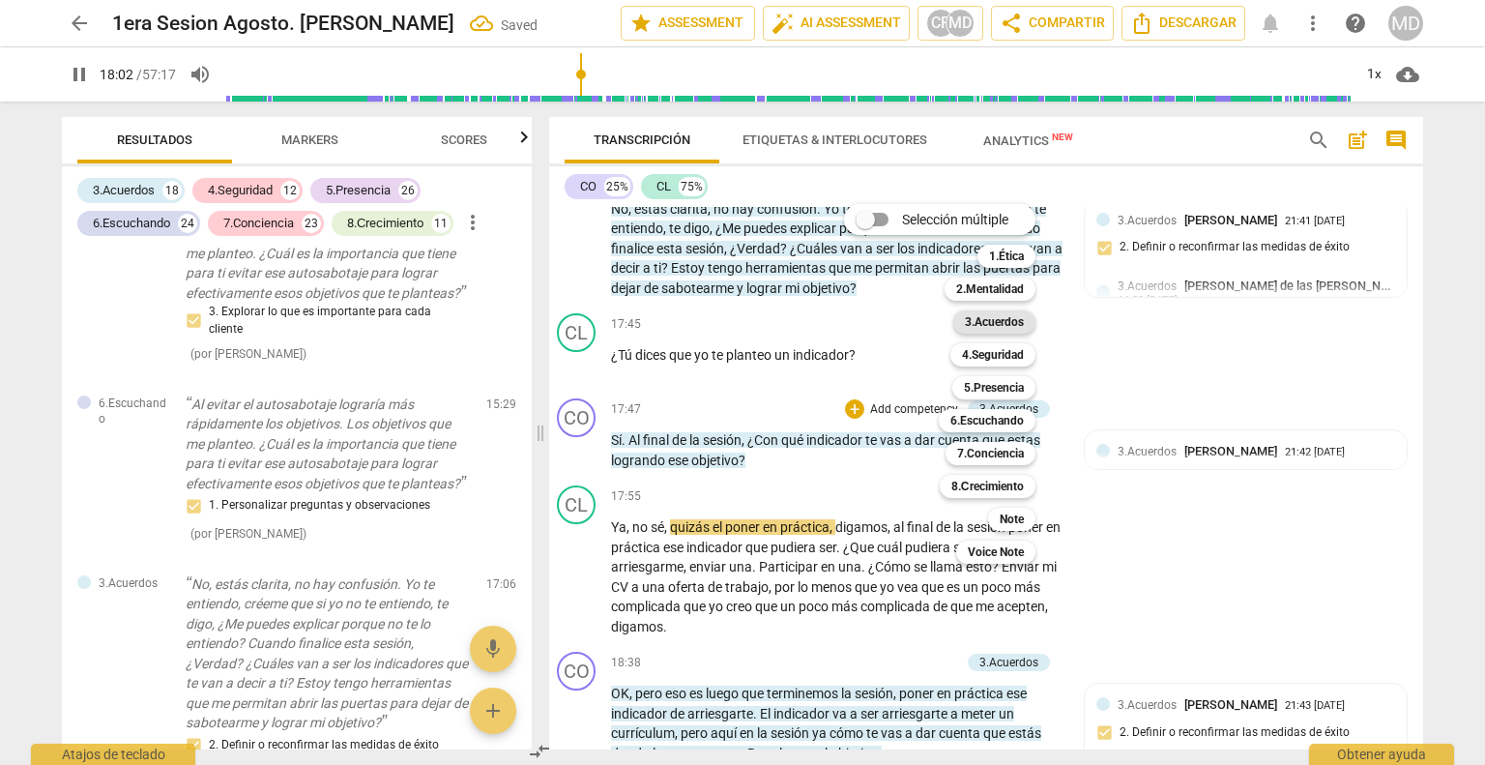
click at [1007, 326] on b "3.Acuerdos" at bounding box center [994, 321] width 59 height 23
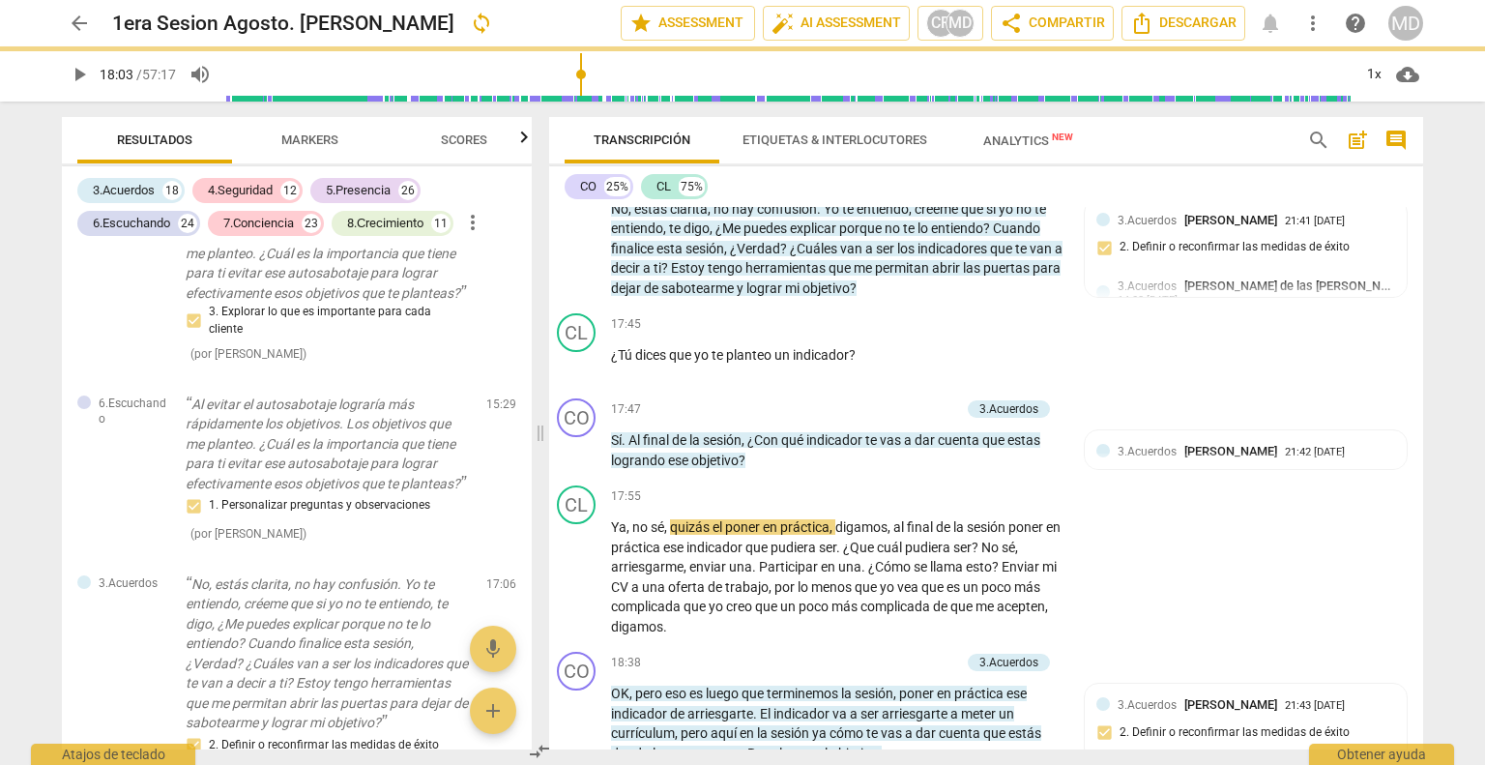
type input "1083"
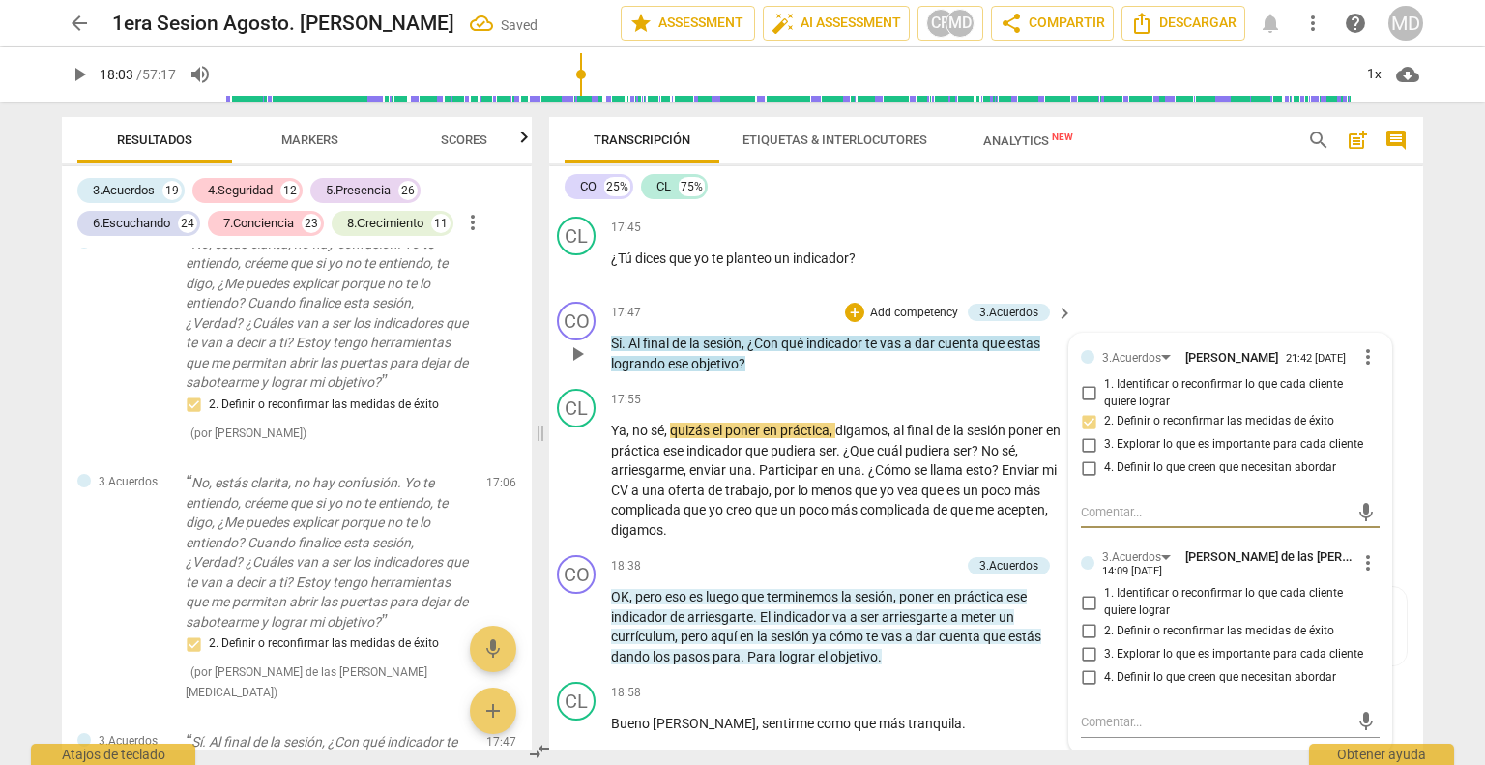
scroll to position [5220, 14]
click at [1079, 620] on input "2. Definir o reconfirmar las medidas de éxito" at bounding box center [1088, 631] width 31 height 23
checkbox input "true"
click at [725, 422] on span "poner" at bounding box center [744, 429] width 38 height 15
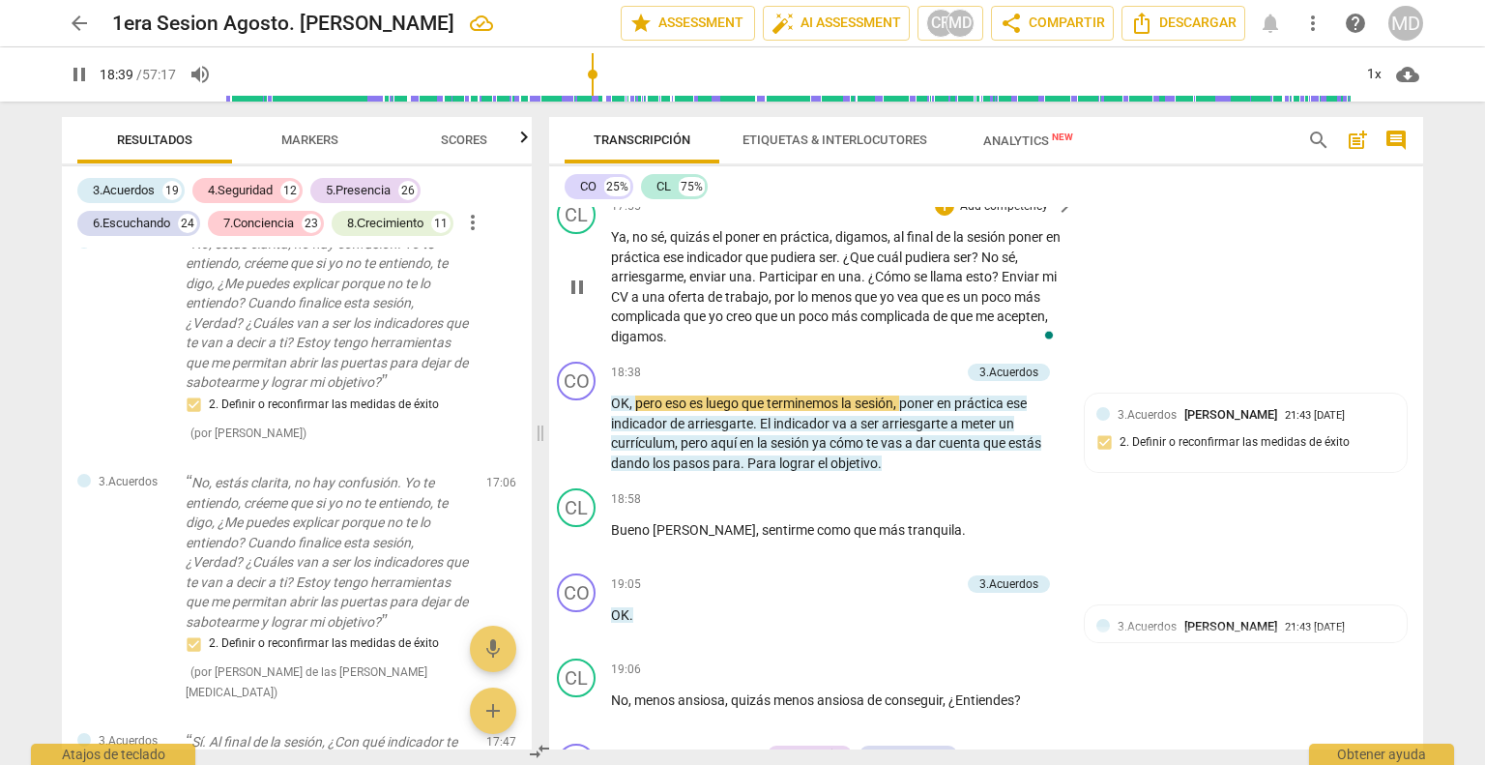
scroll to position [5414, 14]
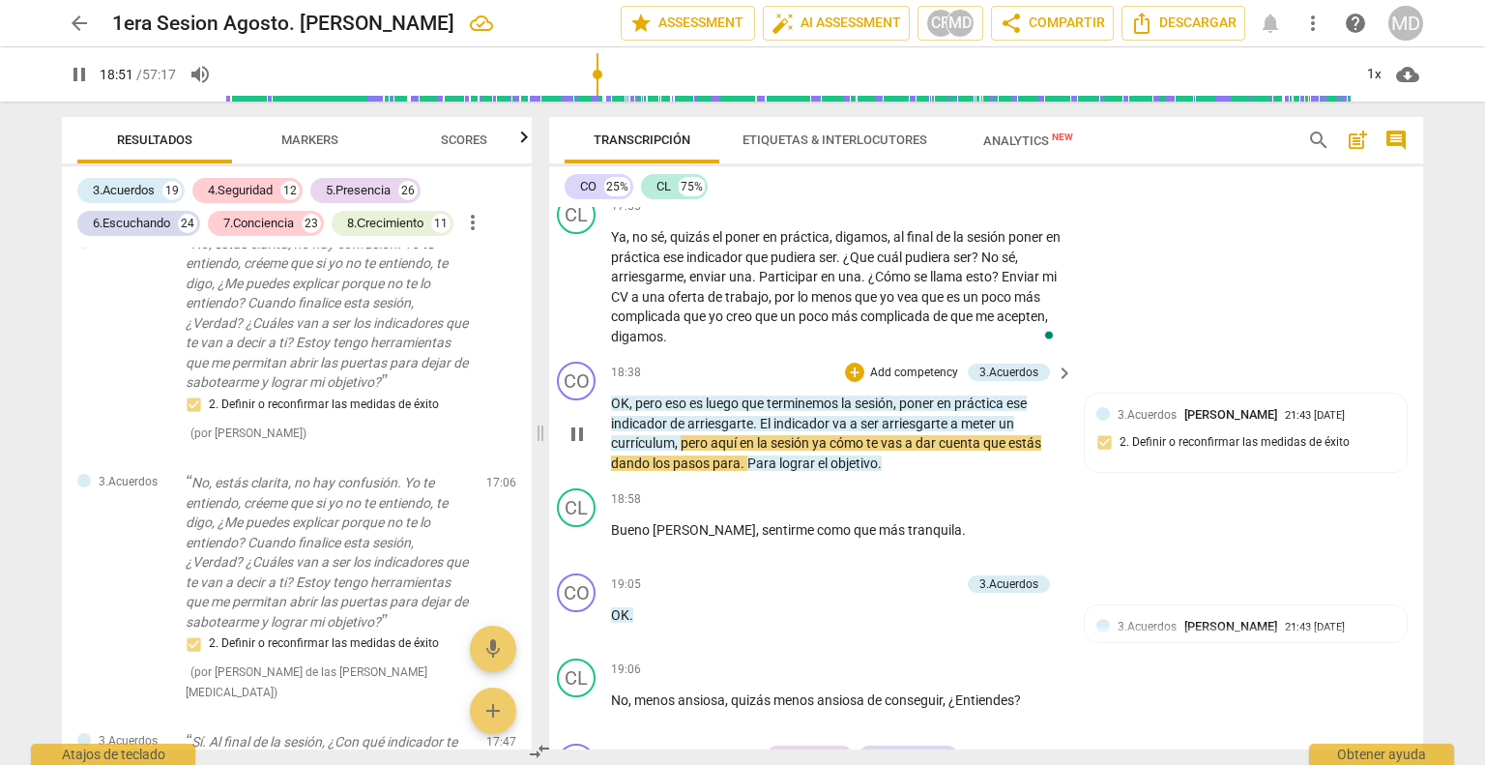
click at [566, 422] on span "pause" at bounding box center [577, 433] width 23 height 23
type input "1132"
click at [885, 364] on p "Add competency" at bounding box center [914, 372] width 92 height 17
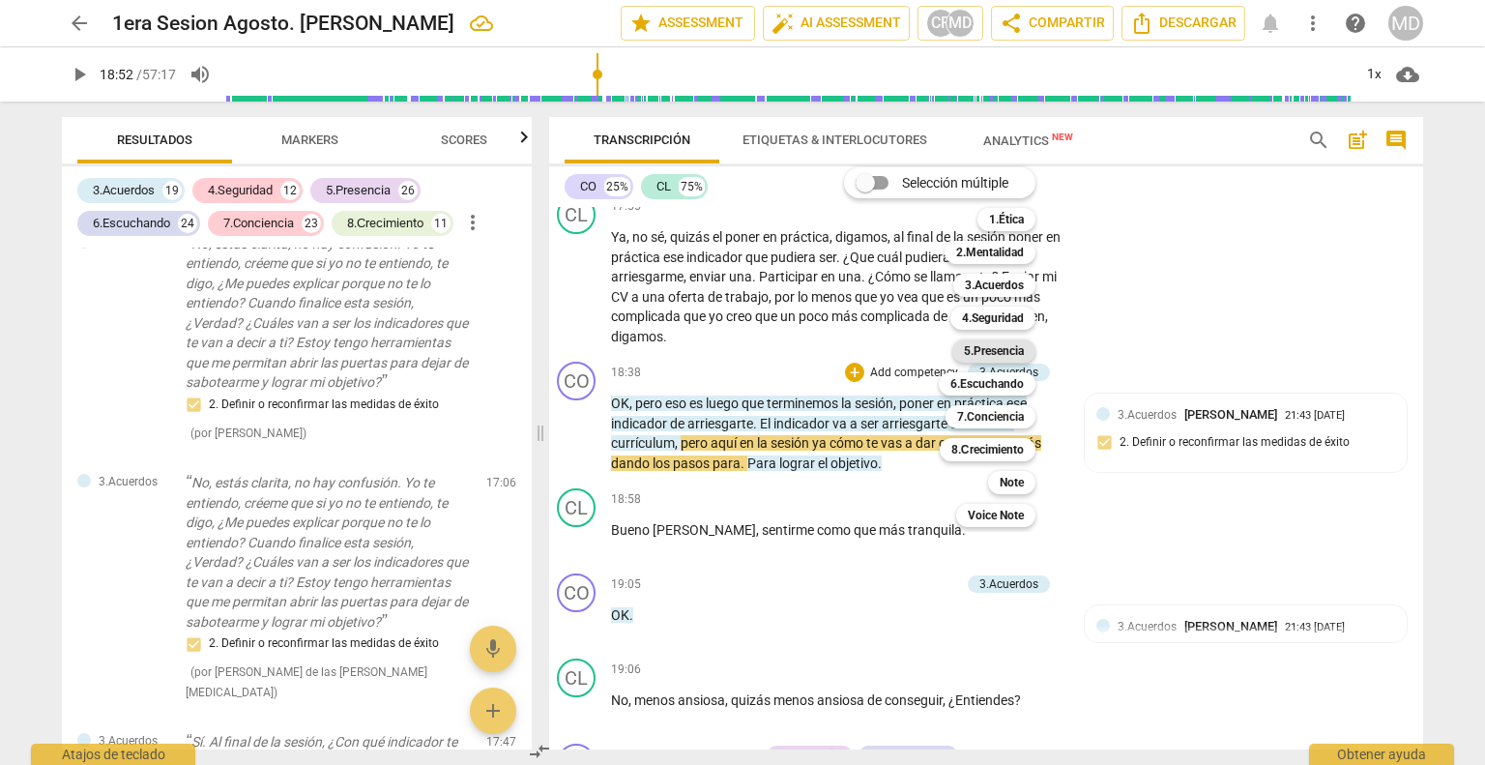
click at [1002, 348] on b "5.Presencia" at bounding box center [994, 350] width 60 height 23
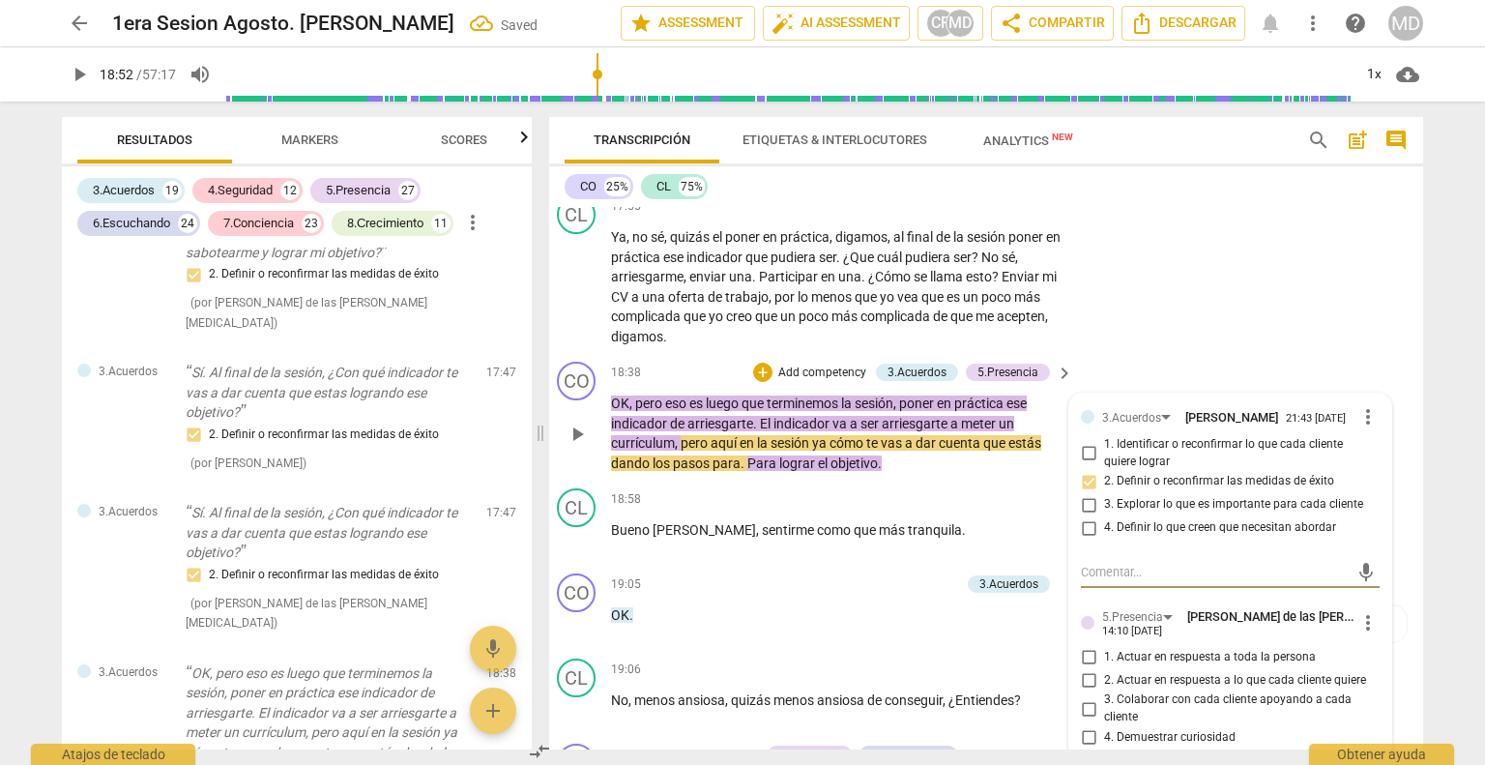
scroll to position [5607, 14]
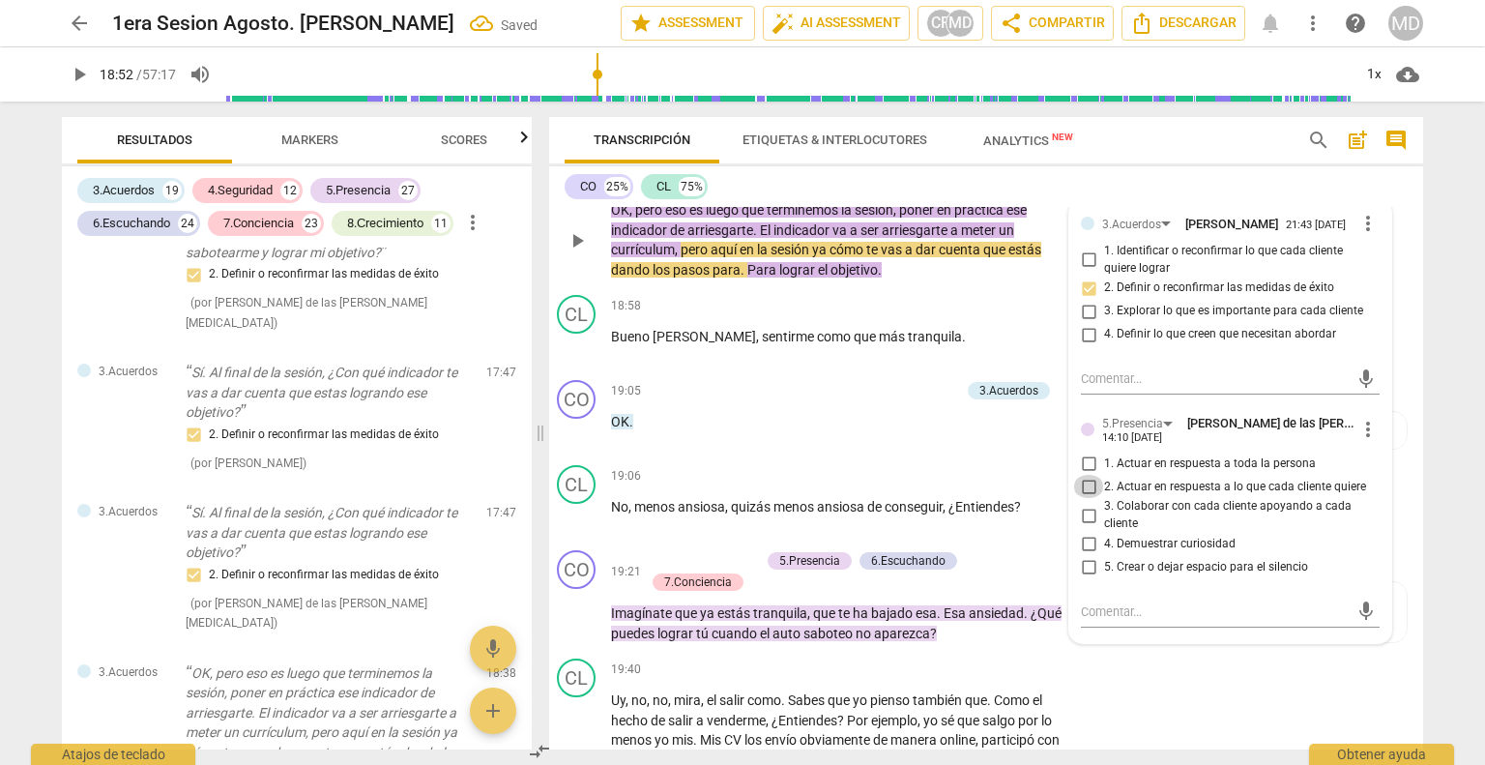
click at [1078, 475] on input "2. Actuar en respuesta a lo que cada cliente quiere" at bounding box center [1088, 486] width 31 height 23
checkbox input "true"
click at [1073, 504] on input "3. Colaborar con cada cliente apoyando a cada cliente" at bounding box center [1088, 515] width 31 height 23
checkbox input "true"
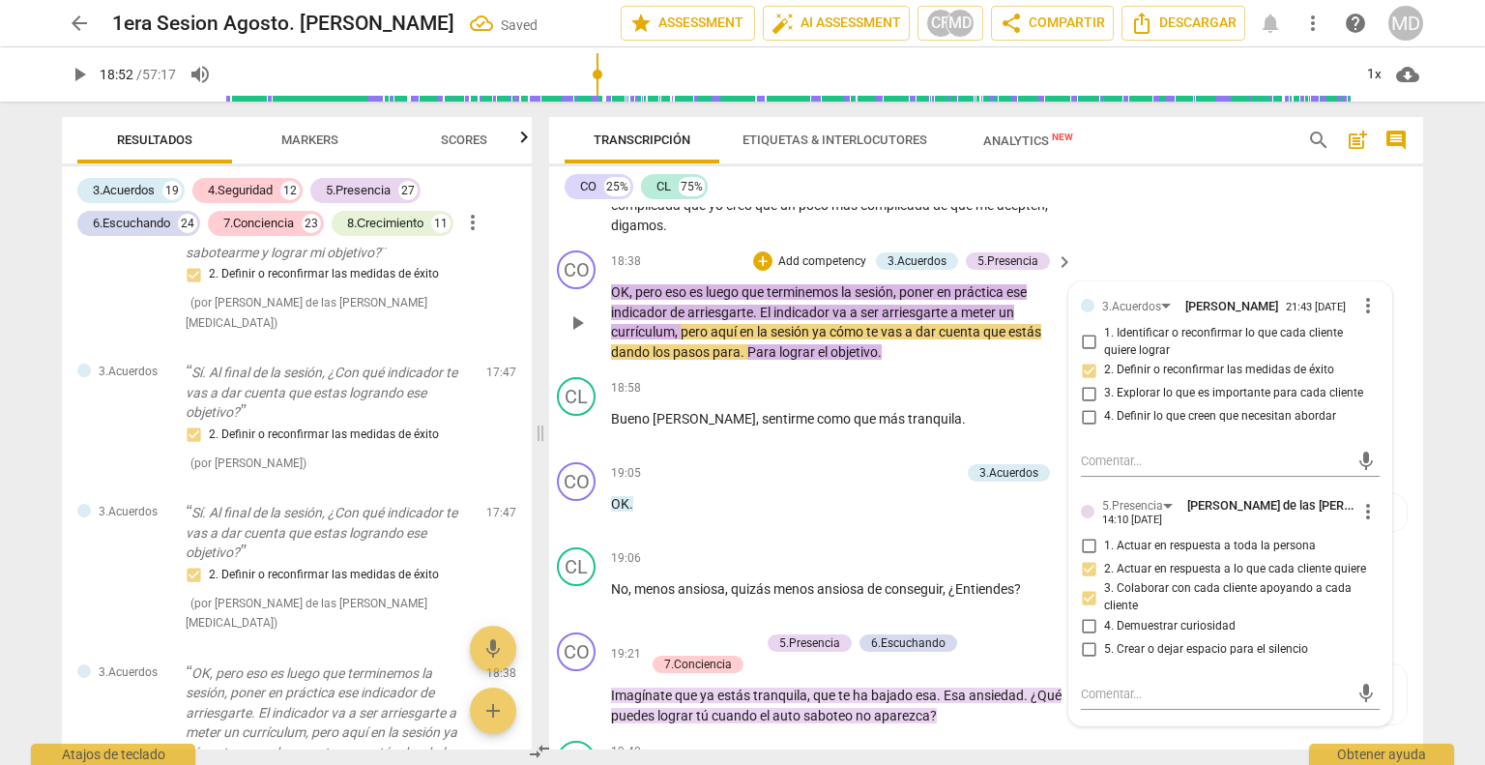
scroll to position [5510, 14]
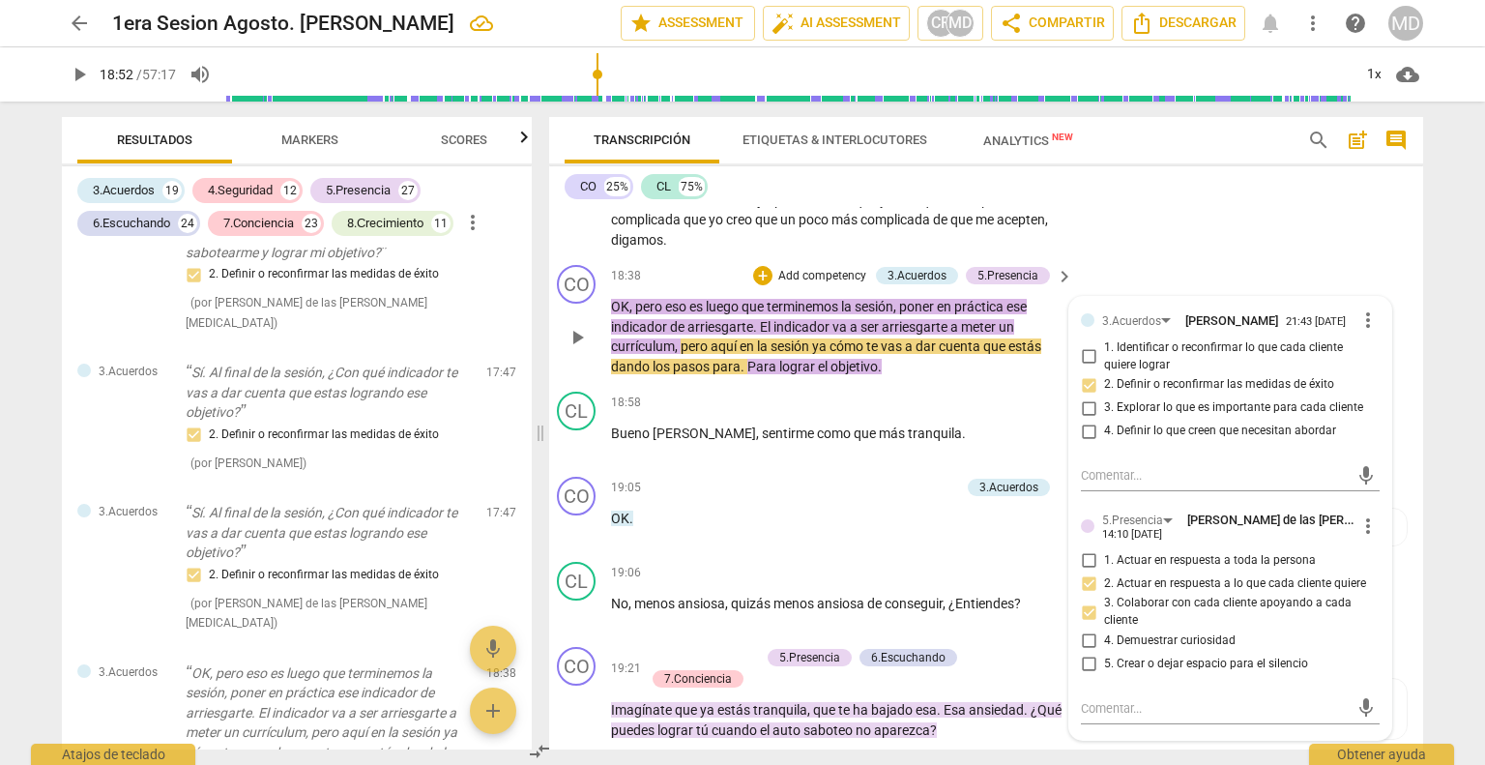
click at [809, 268] on p "Add competency" at bounding box center [822, 276] width 92 height 17
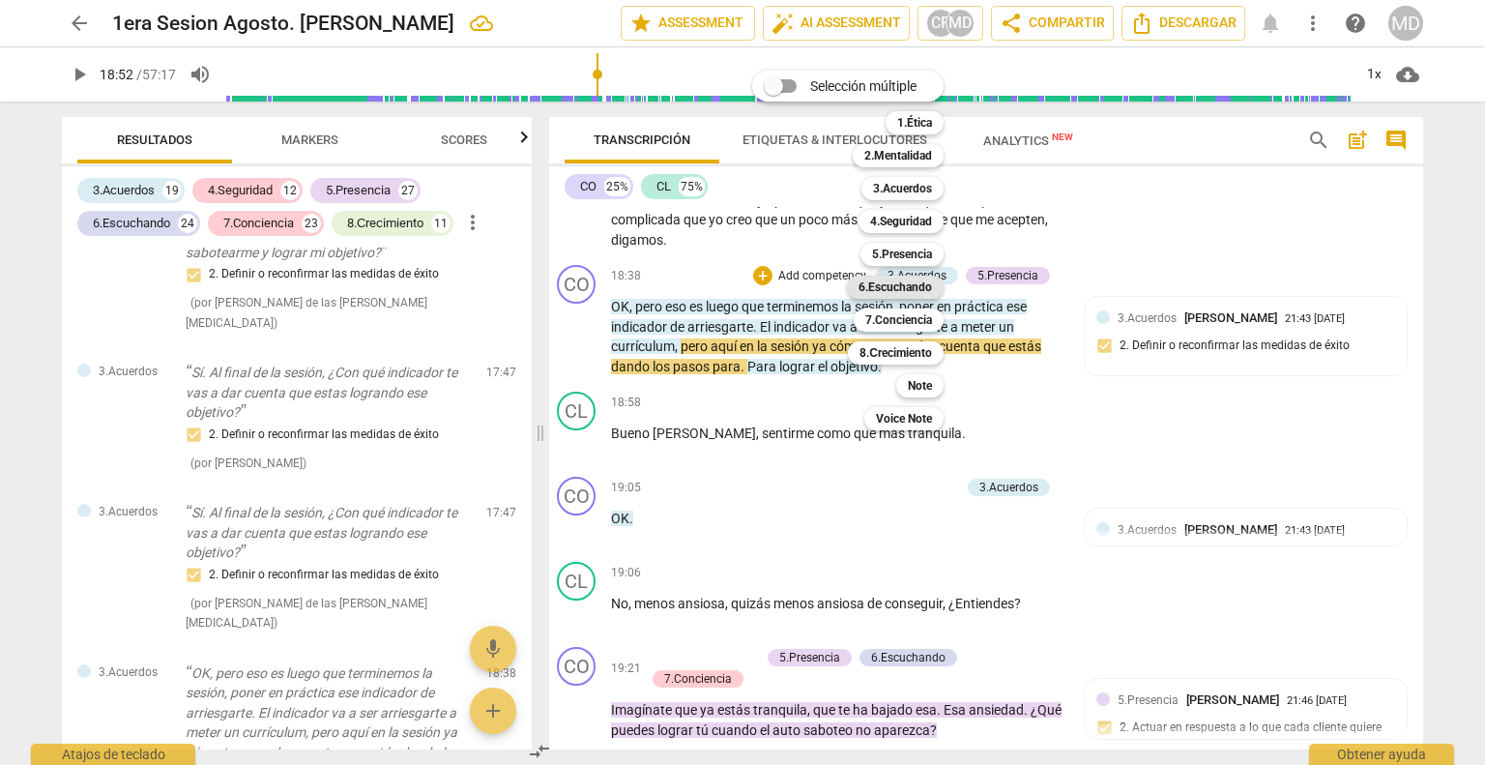
click at [915, 291] on b "6.Escuchando" at bounding box center [894, 287] width 73 height 23
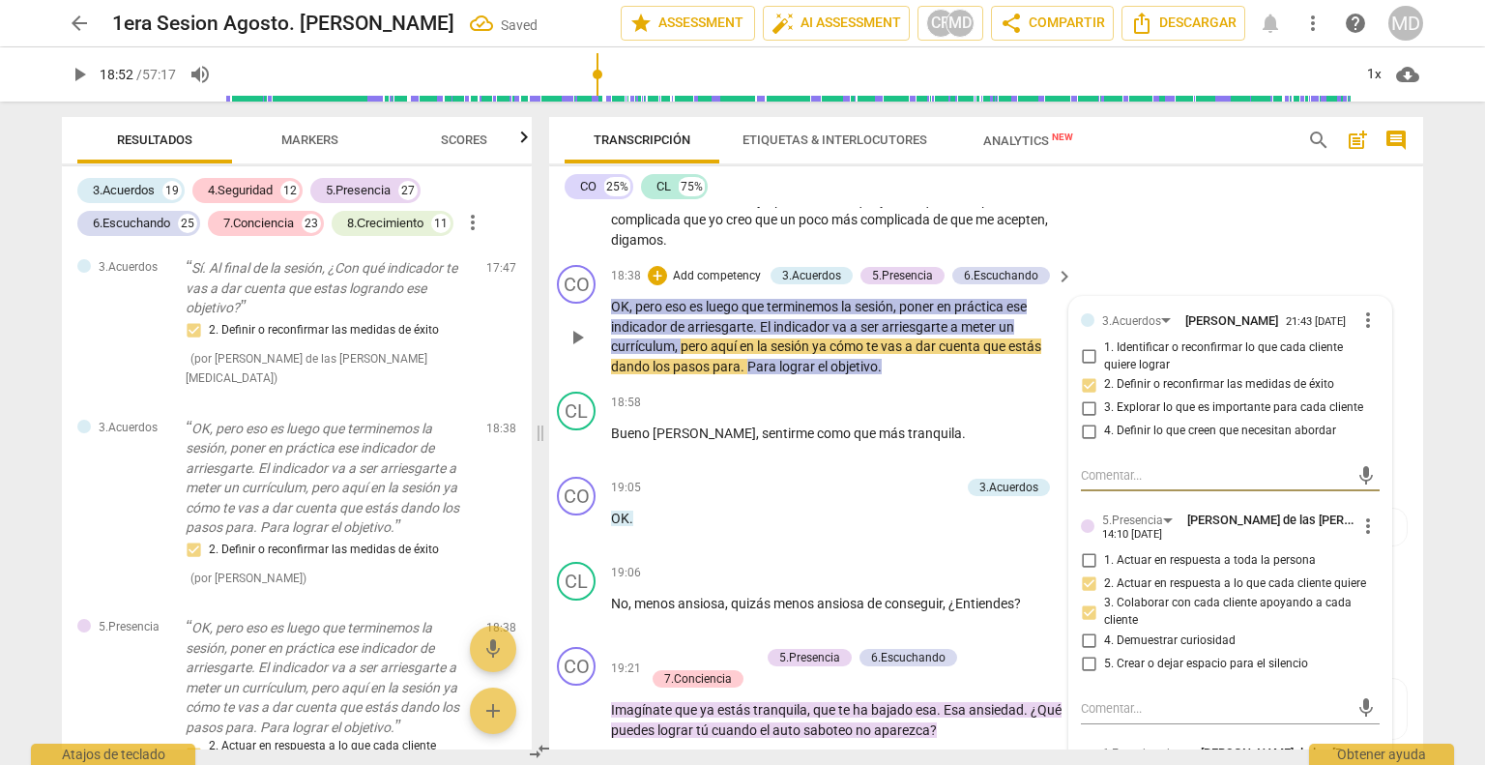
scroll to position [5800, 14]
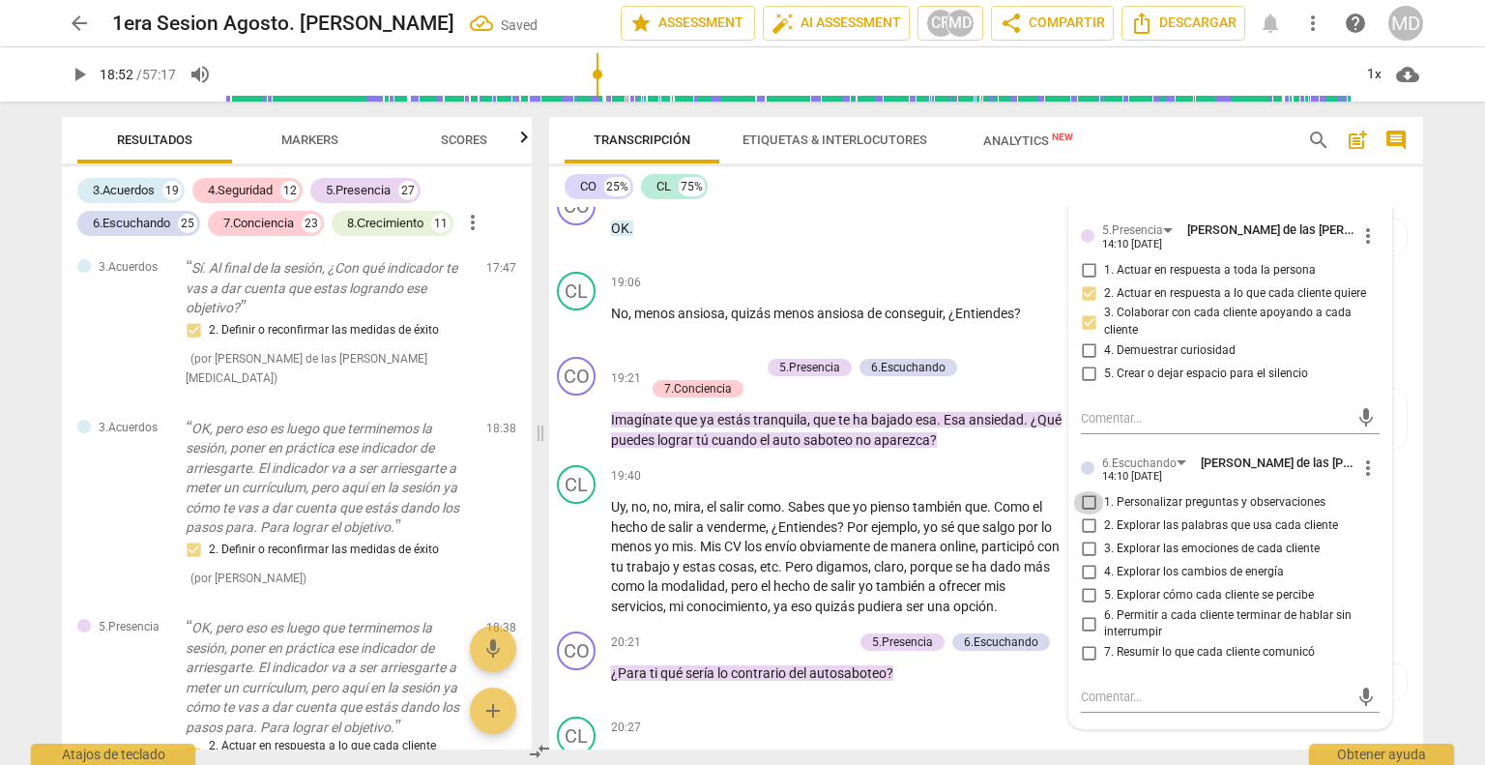
click at [1079, 491] on input "1. Personalizar preguntas y observaciones" at bounding box center [1088, 502] width 31 height 23
checkbox input "true"
click at [1079, 641] on input "7. Resumir lo que cada cliente comunicó" at bounding box center [1088, 652] width 31 height 23
checkbox input "true"
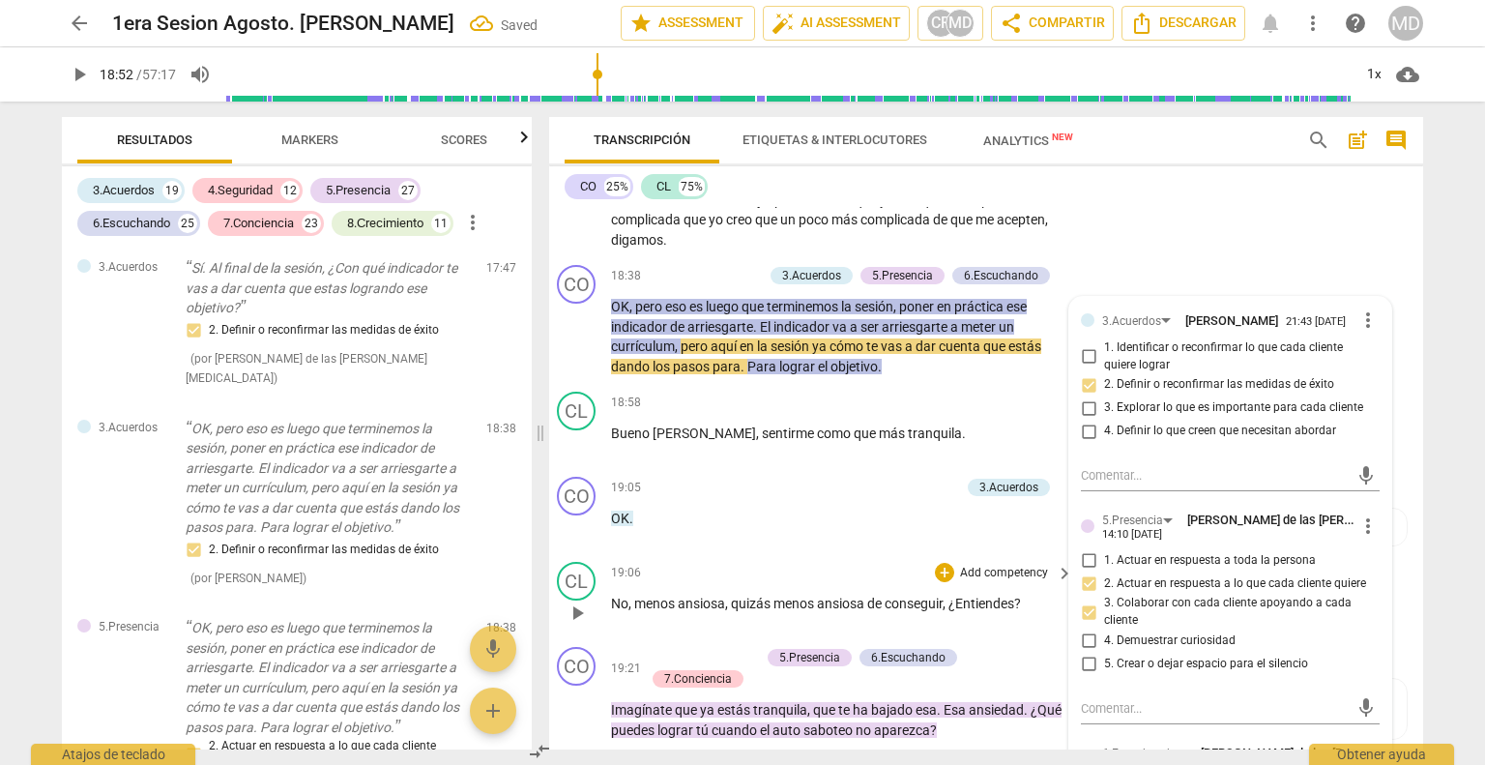
scroll to position [5433, 14]
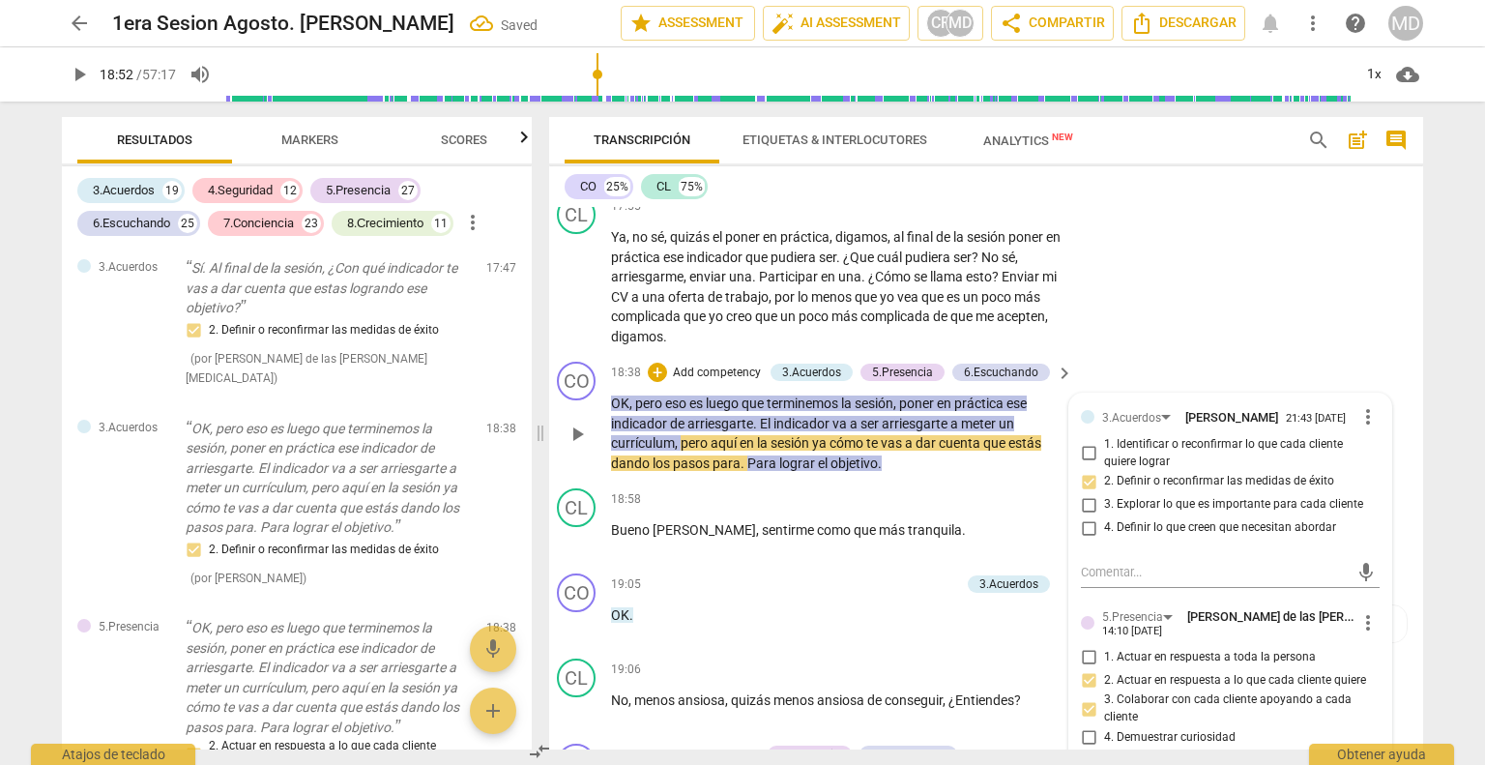
click at [710, 363] on div "+ Add competency" at bounding box center [705, 372] width 115 height 19
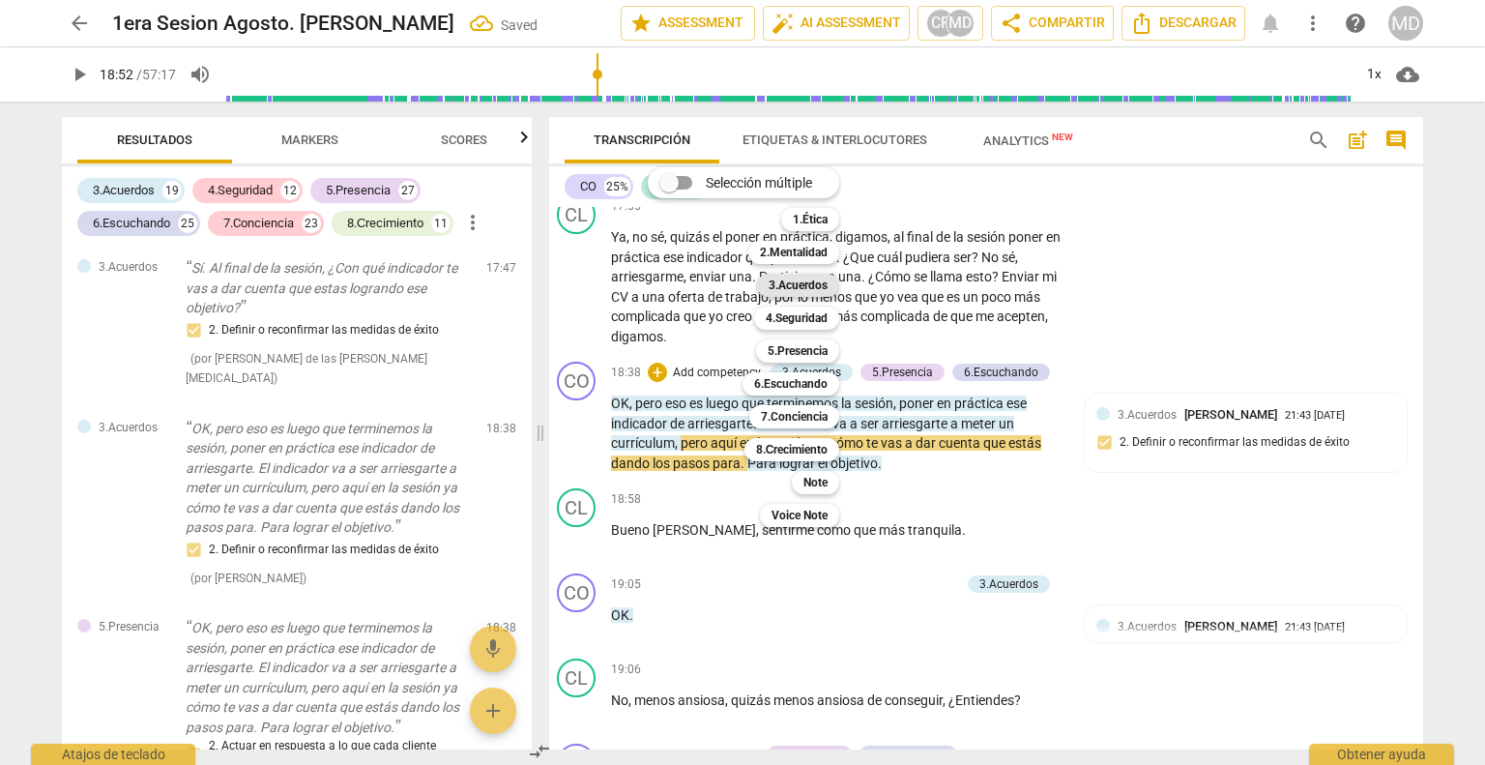
click at [813, 284] on b "3.Acuerdos" at bounding box center [798, 285] width 59 height 23
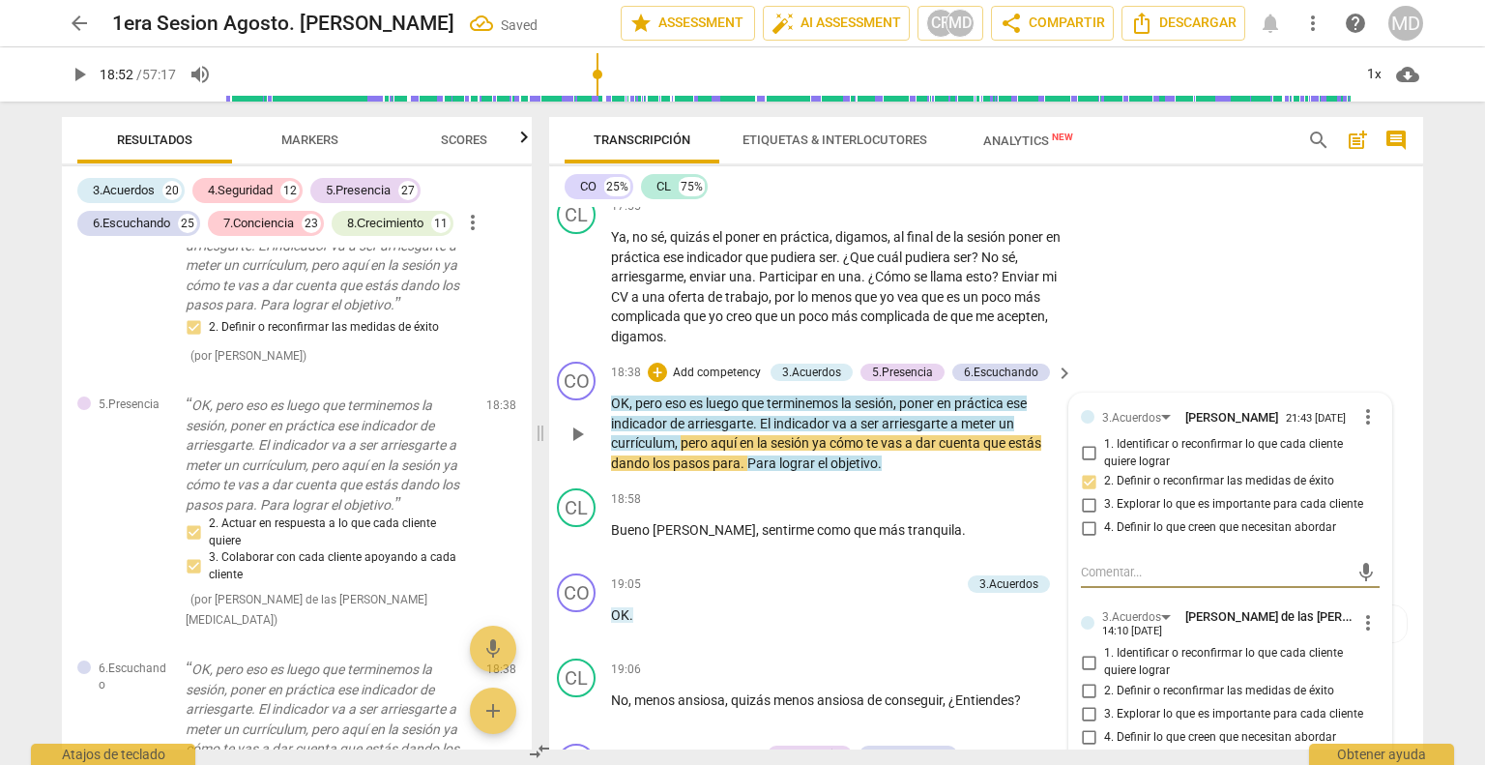
click at [1073, 680] on input "2. Definir o reconfirmar las medidas de éxito" at bounding box center [1088, 691] width 31 height 23
checkbox input "true"
click at [761, 573] on div "19:05 + Add competency 3.Acuerdos keyboard_arrow_right" at bounding box center [843, 583] width 464 height 21
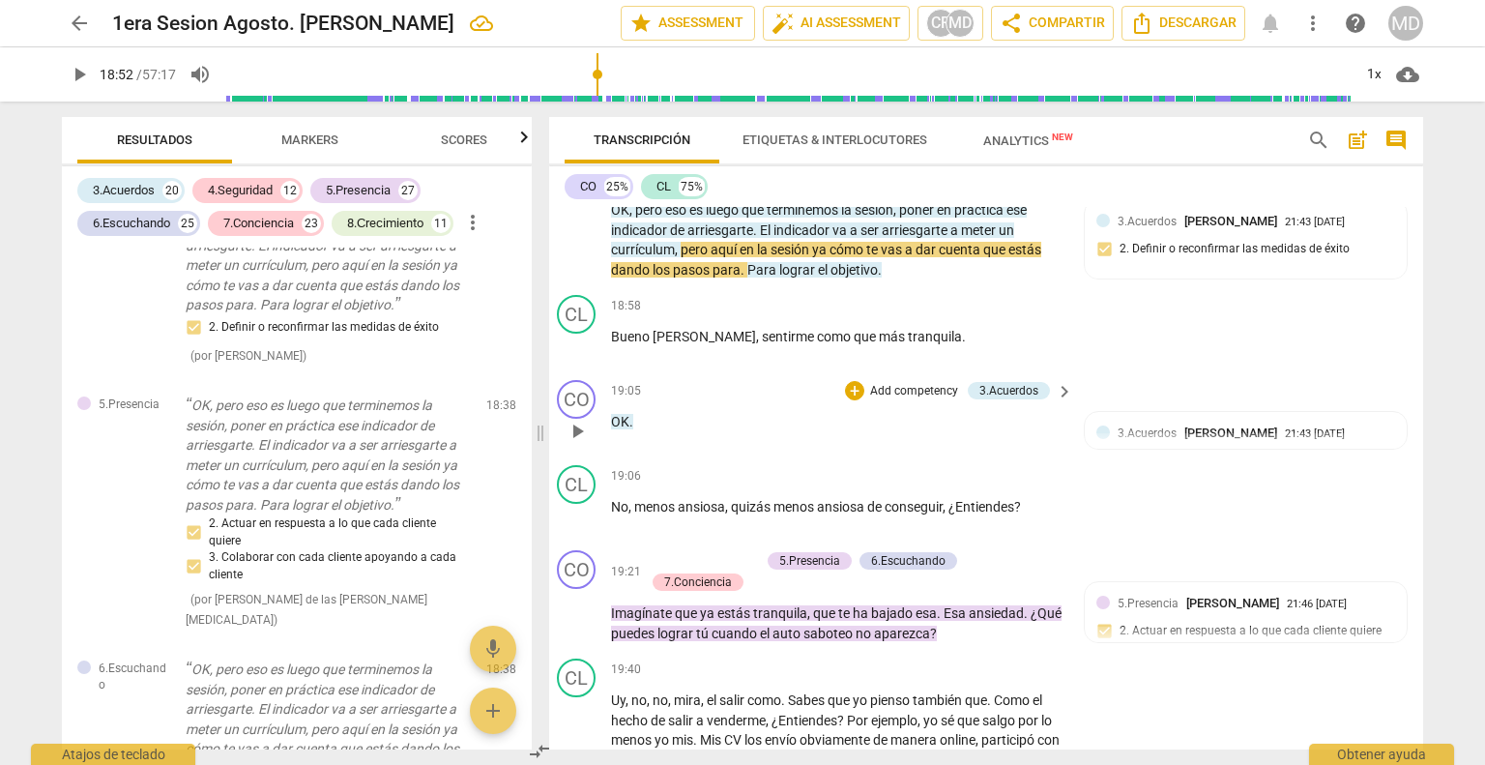
click at [920, 383] on p "Add competency" at bounding box center [914, 391] width 92 height 17
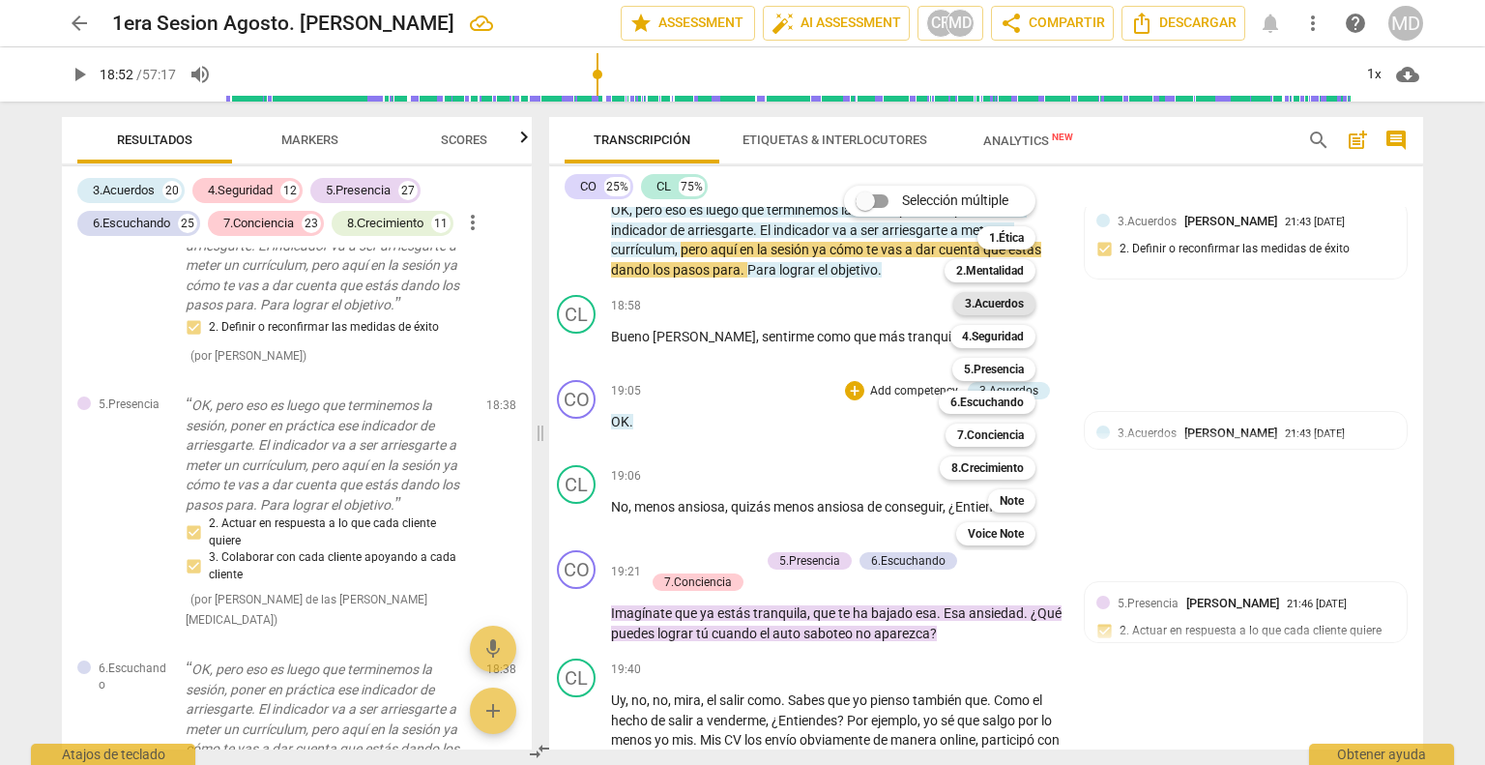
click at [1021, 304] on b "3.Acuerdos" at bounding box center [994, 303] width 59 height 23
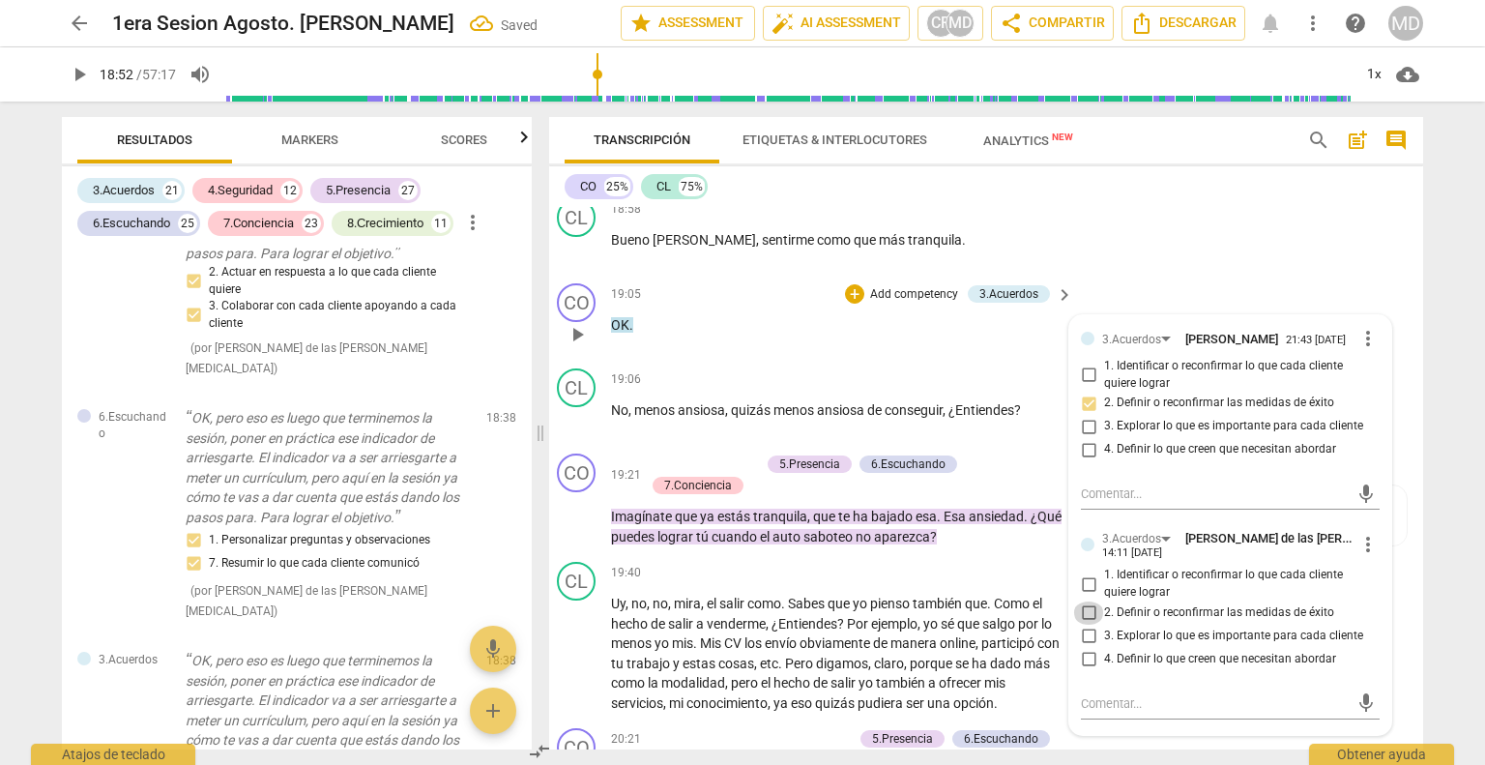
click at [1084, 601] on input "2. Definir o reconfirmar las medidas de éxito" at bounding box center [1088, 612] width 31 height 23
checkbox input "true"
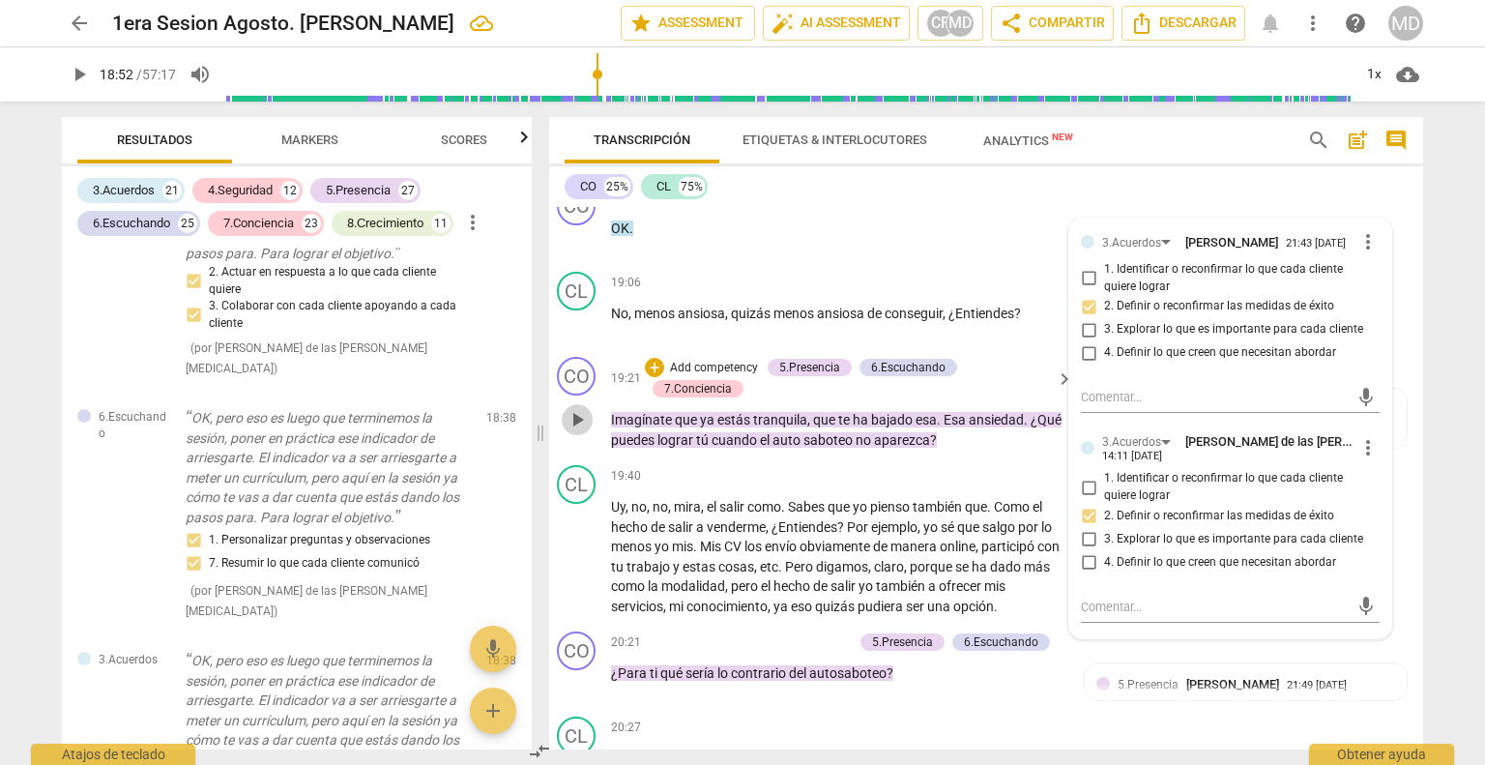
click at [567, 408] on span "play_arrow" at bounding box center [577, 419] width 23 height 23
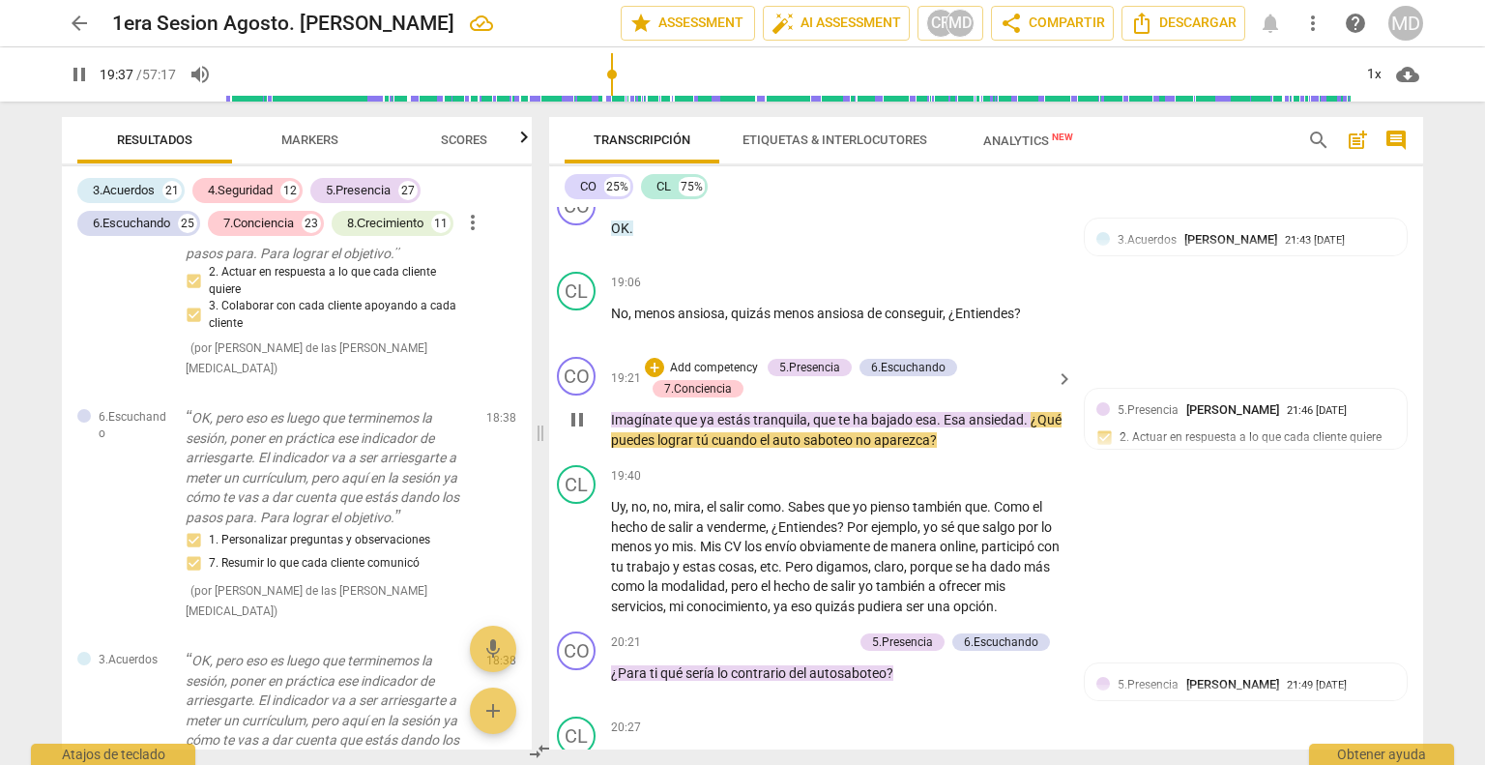
click at [568, 408] on span "pause" at bounding box center [577, 419] width 23 height 23
type input "1178"
click at [708, 360] on p "Add competency" at bounding box center [714, 368] width 92 height 17
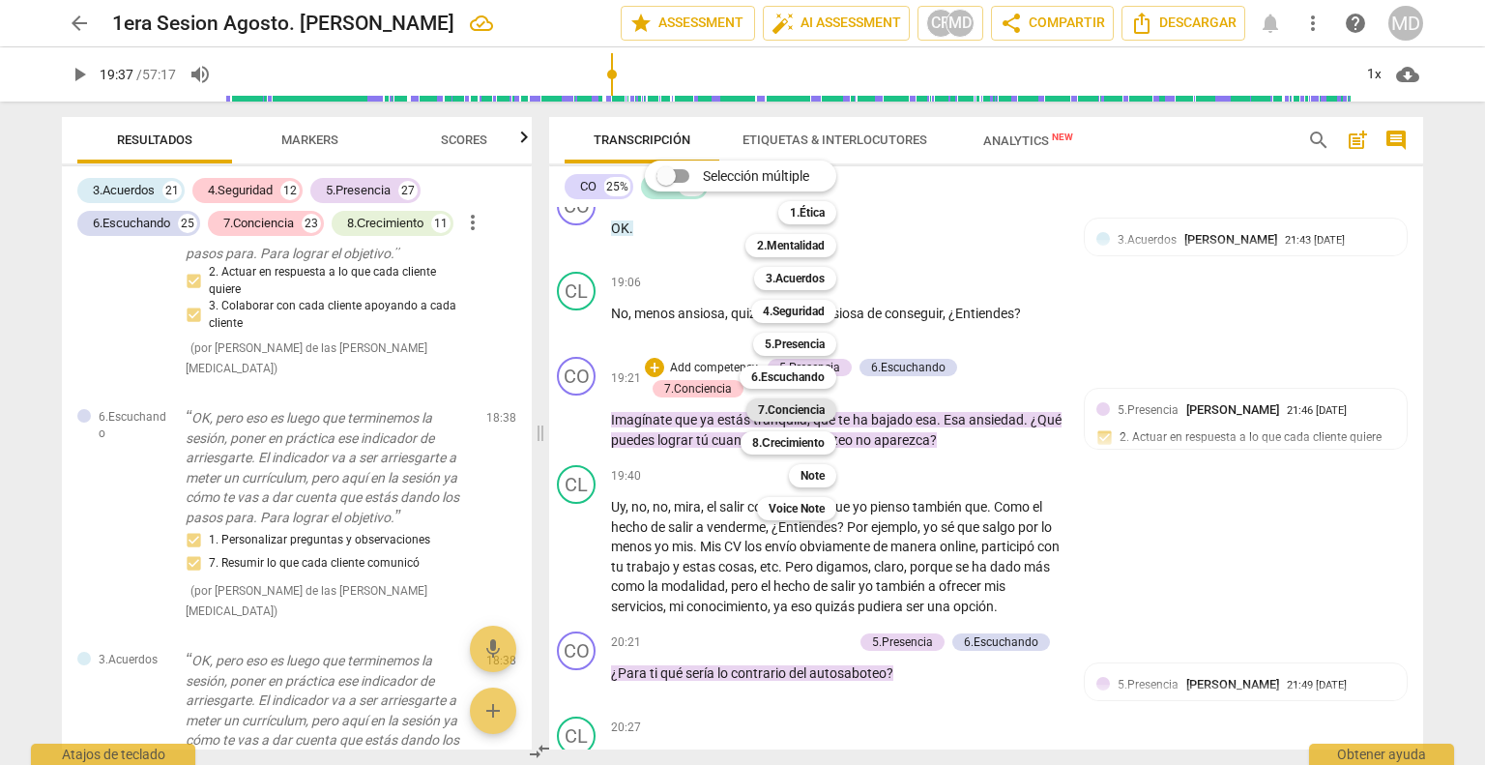
click at [802, 408] on b "7.Conciencia" at bounding box center [791, 409] width 67 height 23
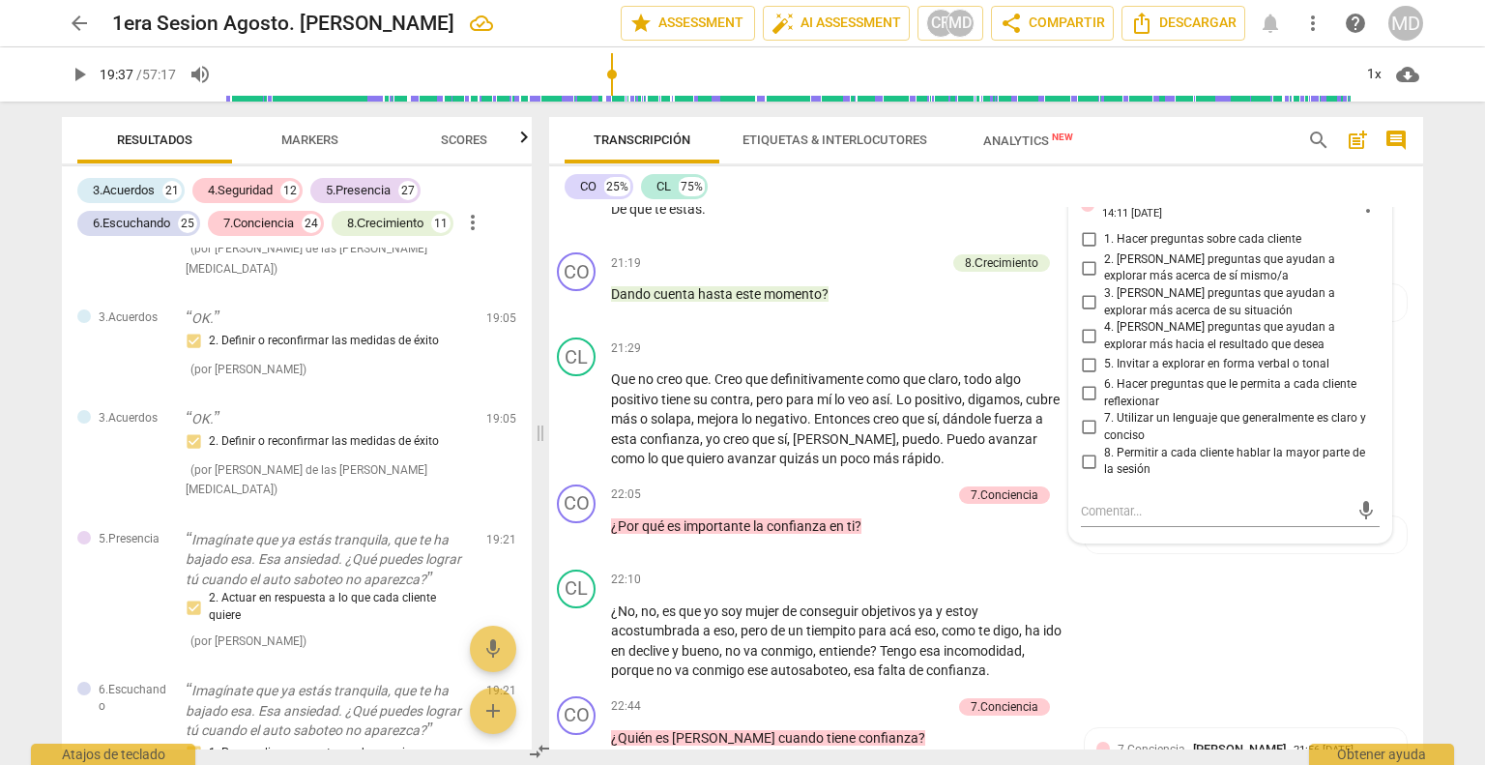
click at [1077, 382] on input "6. Hacer preguntas que le permita a cada cliente reflexionar" at bounding box center [1088, 393] width 31 height 23
checkbox input "true"
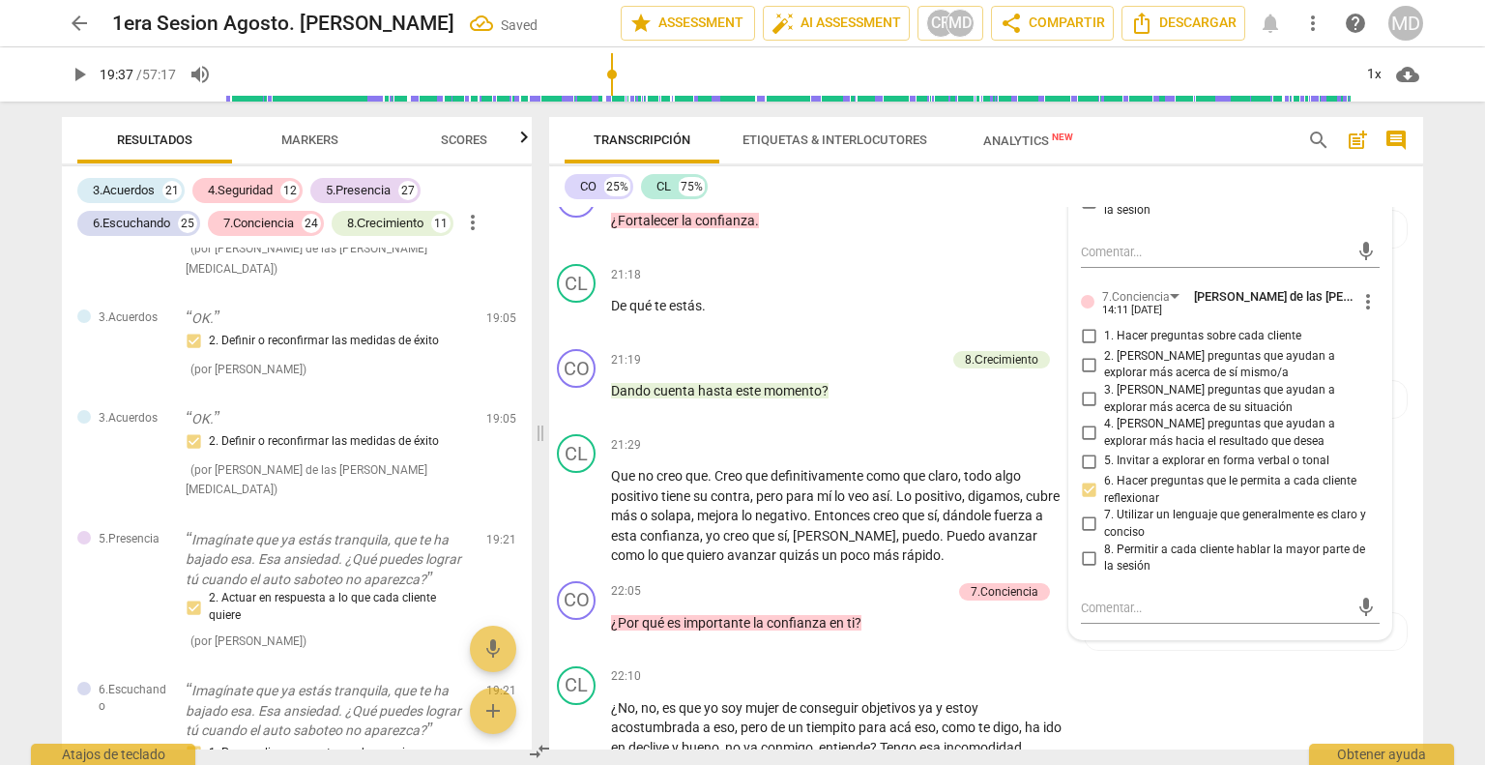
click at [1083, 353] on input "2. [PERSON_NAME] preguntas que ayudan a explorar más acerca de sí mismo/a" at bounding box center [1088, 364] width 31 height 23
checkbox input "true"
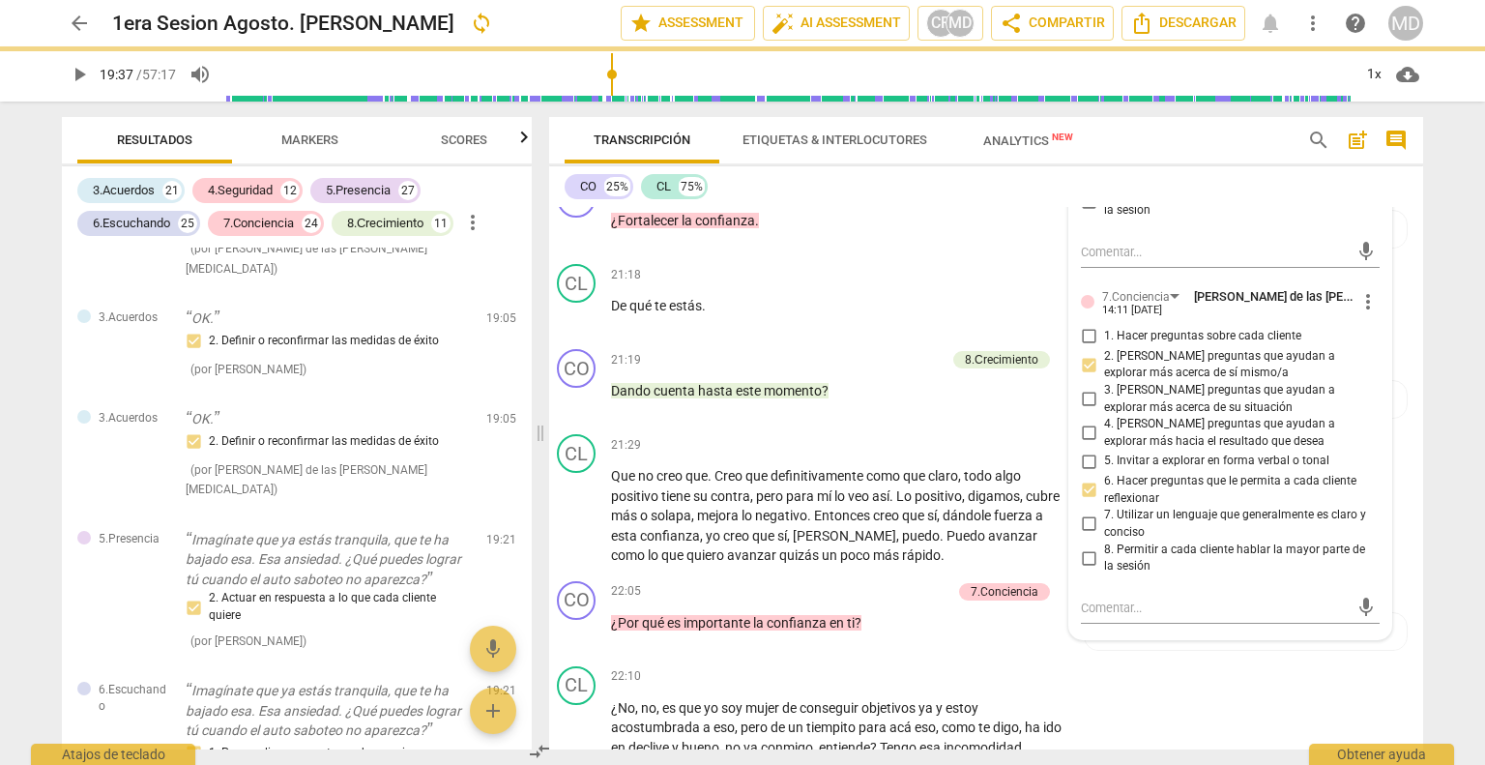
drag, startPoint x: 1079, startPoint y: 386, endPoint x: 1101, endPoint y: 401, distance: 27.1
click at [1079, 388] on input "3. [PERSON_NAME] preguntas que ayudan a explorar más acerca de su situación" at bounding box center [1088, 399] width 31 height 23
checkbox input "true"
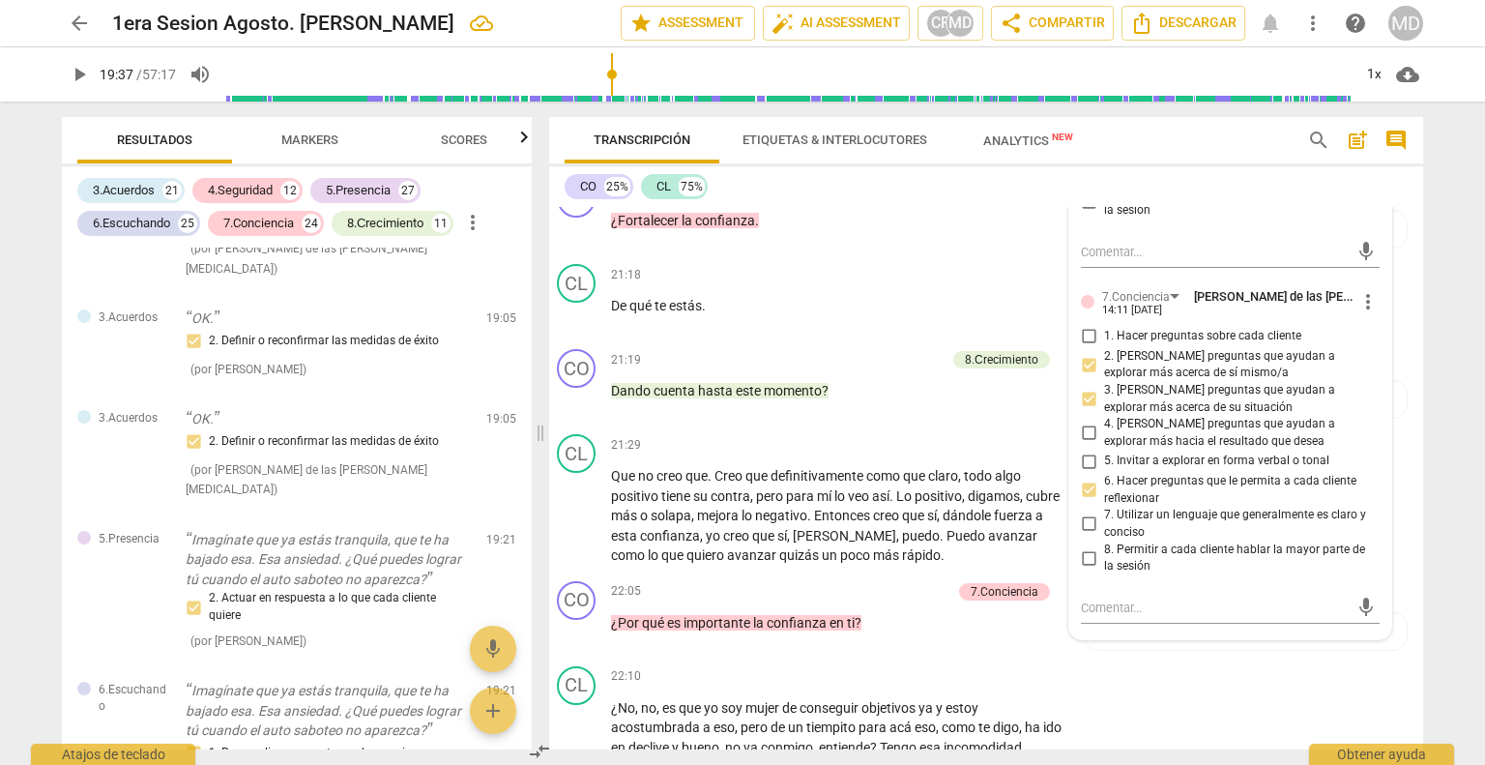
click at [1080, 512] on input "7. Utilizar un lenguaje que generalmente es claro y conciso" at bounding box center [1088, 523] width 31 height 23
checkbox input "true"
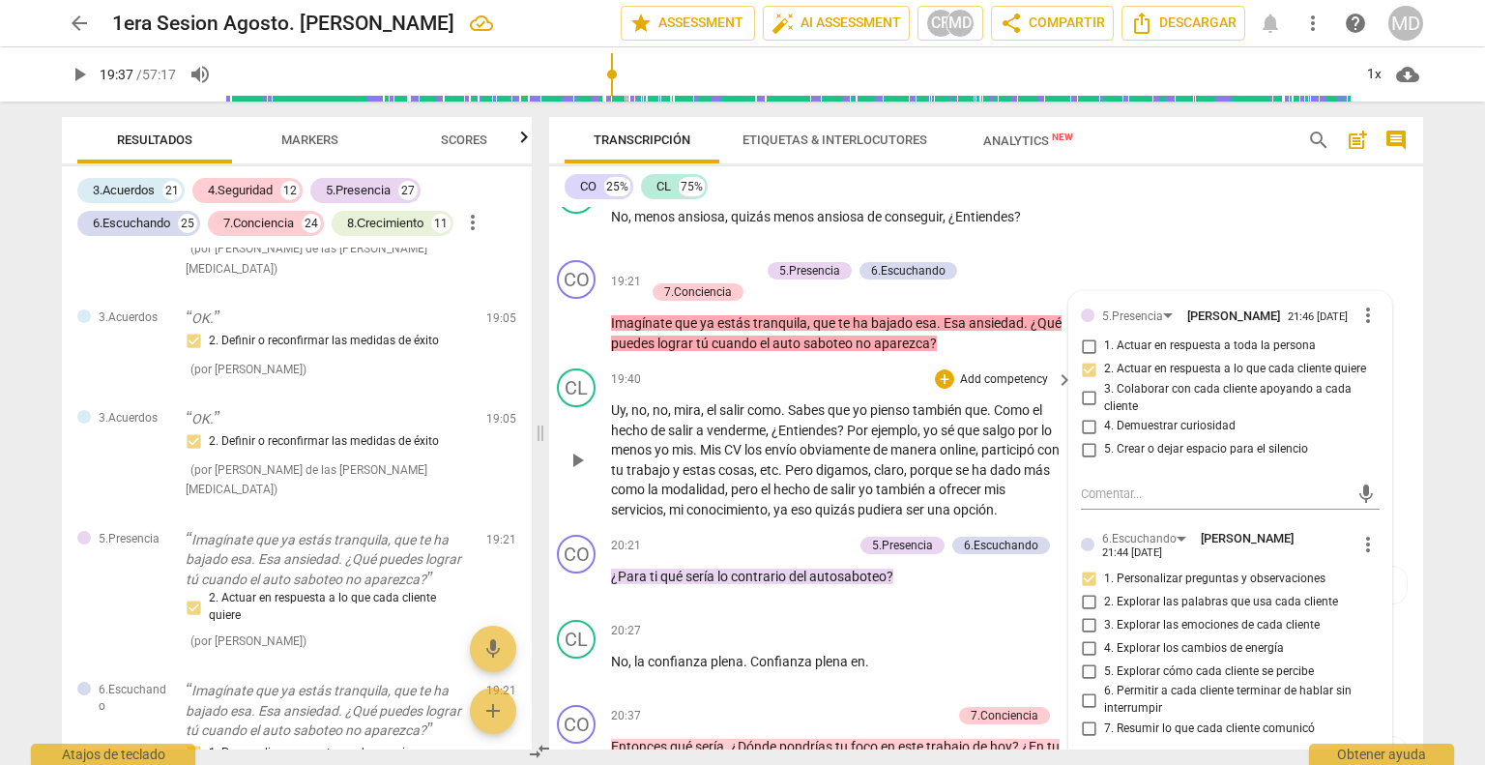
click at [761, 368] on div "19:40 + Add competency keyboard_arrow_right" at bounding box center [843, 378] width 464 height 21
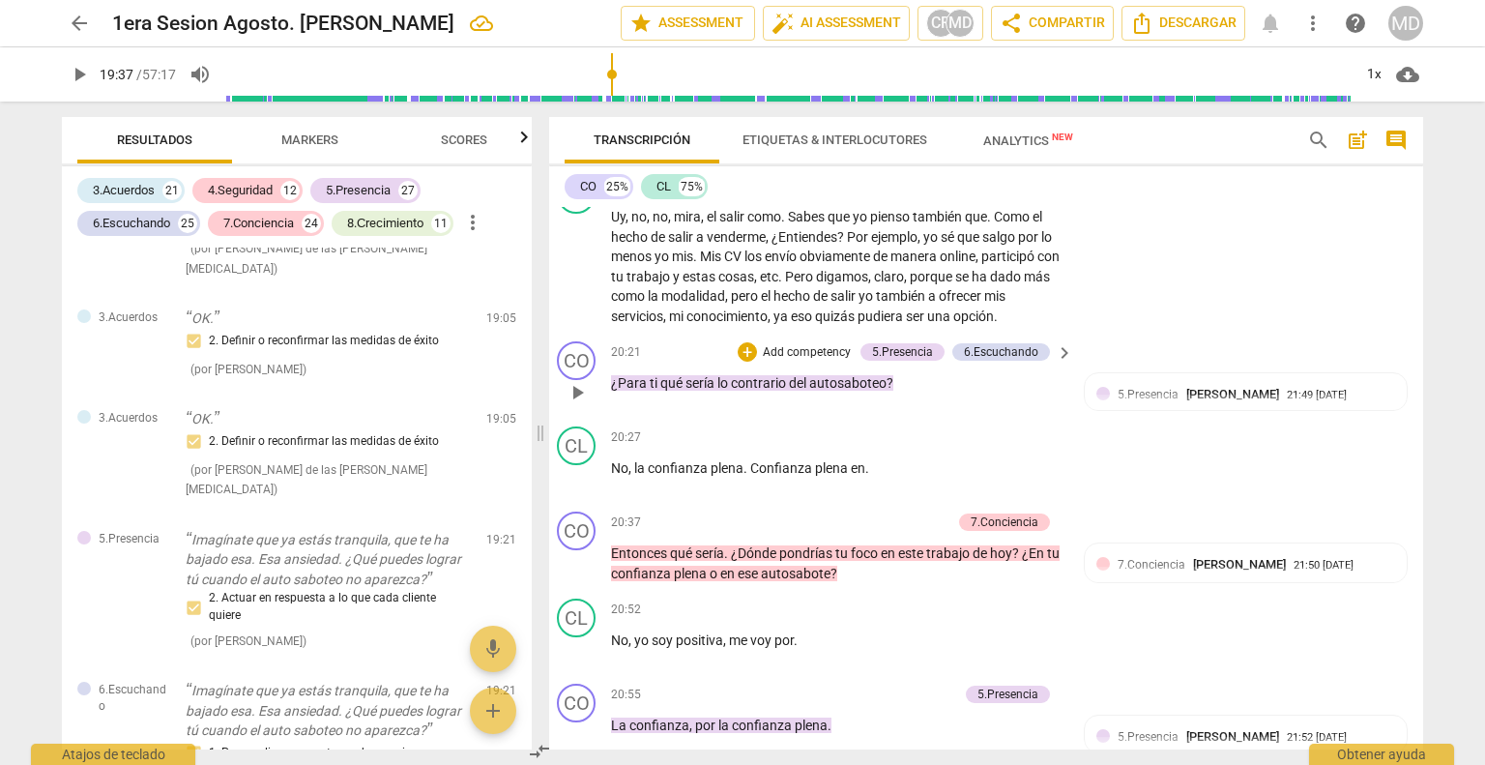
click at [804, 344] on p "Add competency" at bounding box center [807, 352] width 92 height 17
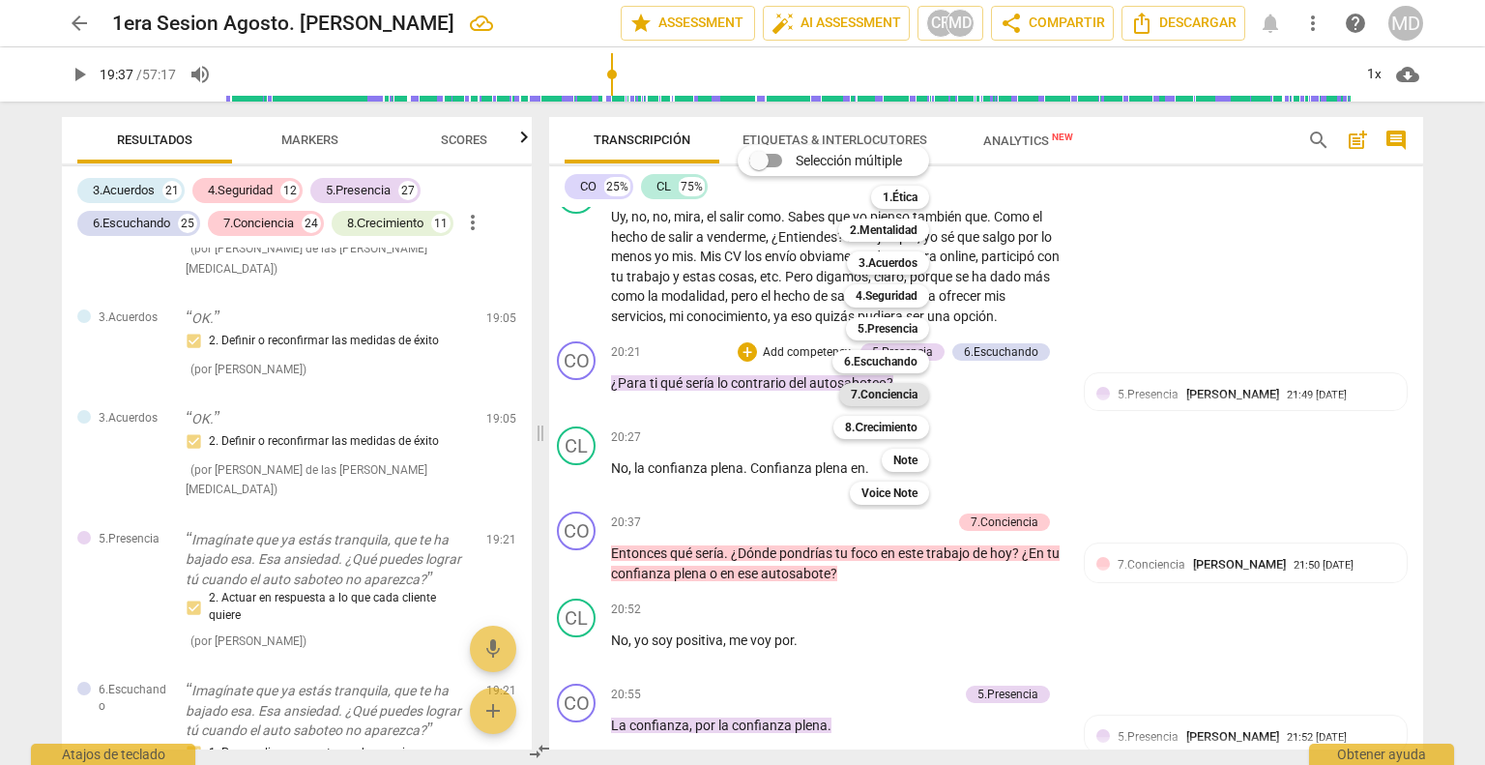
click at [907, 391] on b "7.Conciencia" at bounding box center [884, 394] width 67 height 23
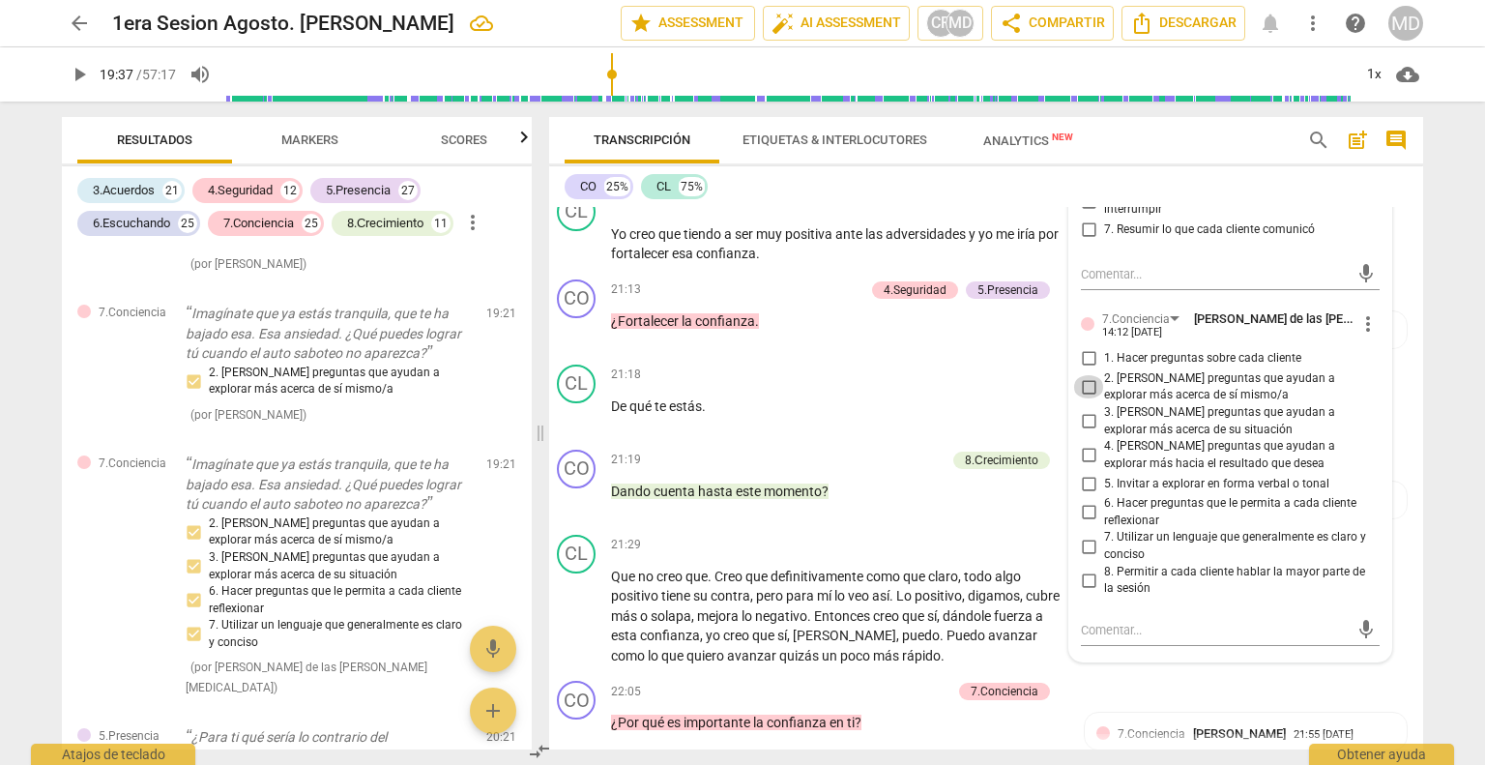
click at [1083, 375] on input "2. [PERSON_NAME] preguntas que ayudan a explorar más acerca de sí mismo/a" at bounding box center [1088, 386] width 31 height 23
checkbox input "true"
click at [1080, 410] on input "3. [PERSON_NAME] preguntas que ayudan a explorar más acerca de su situación" at bounding box center [1088, 421] width 31 height 23
checkbox input "true"
click at [1080, 501] on input "6. Hacer preguntas que le permita a cada cliente reflexionar" at bounding box center [1088, 512] width 31 height 23
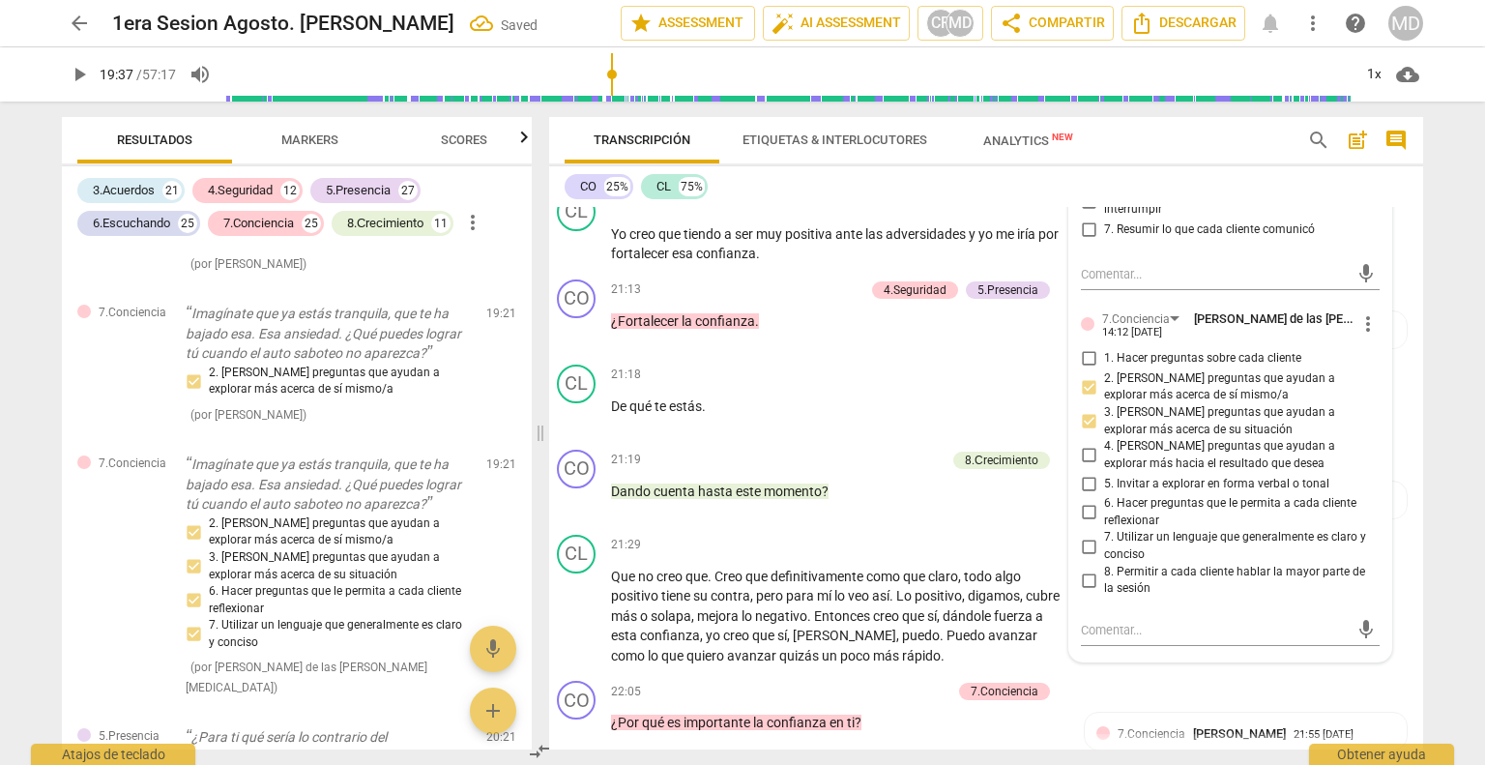
checkbox input "true"
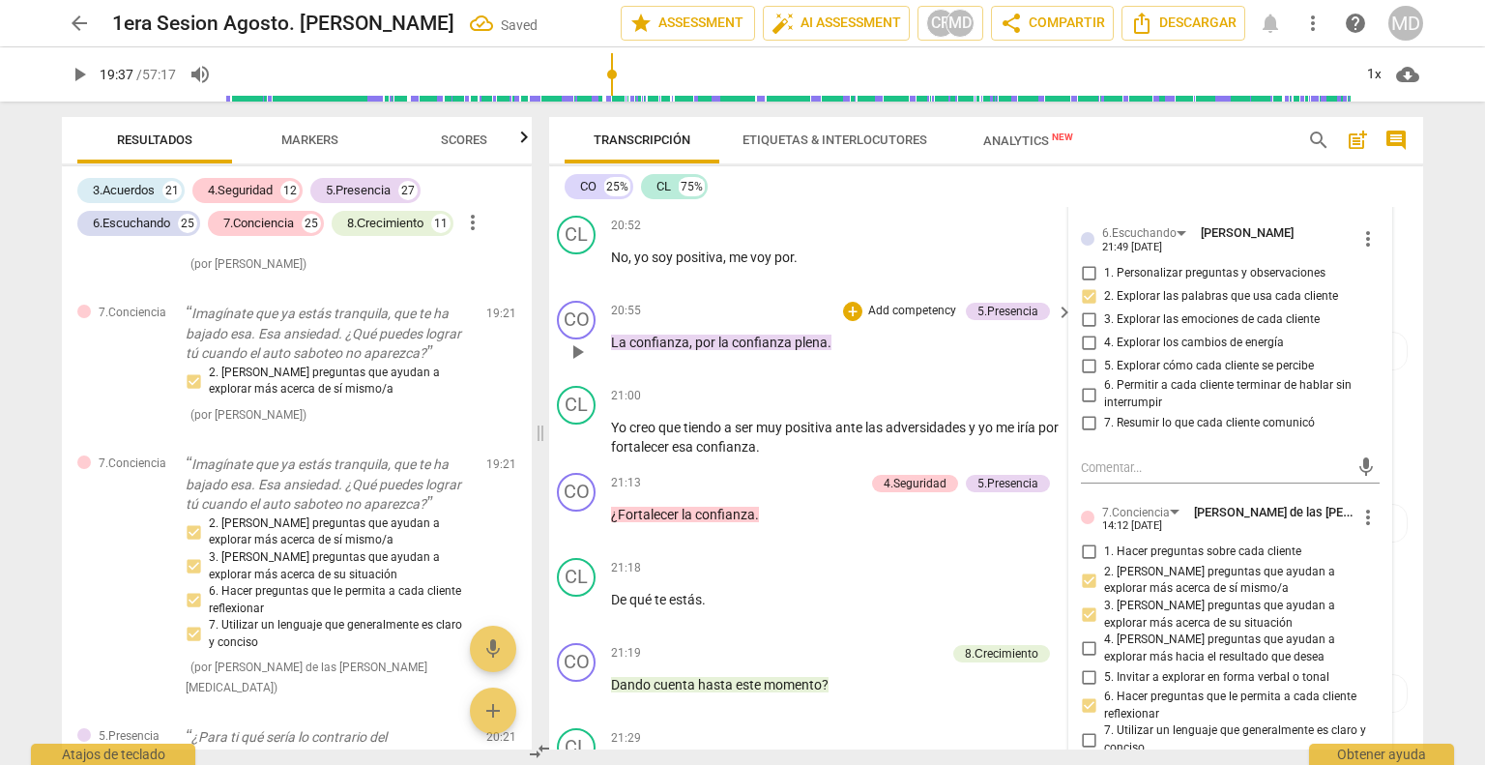
click at [830, 344] on div "CO play_arrow pause 20:55 + Add competency 5.Presencia keyboard_arrow_right La …" at bounding box center [978, 335] width 874 height 85
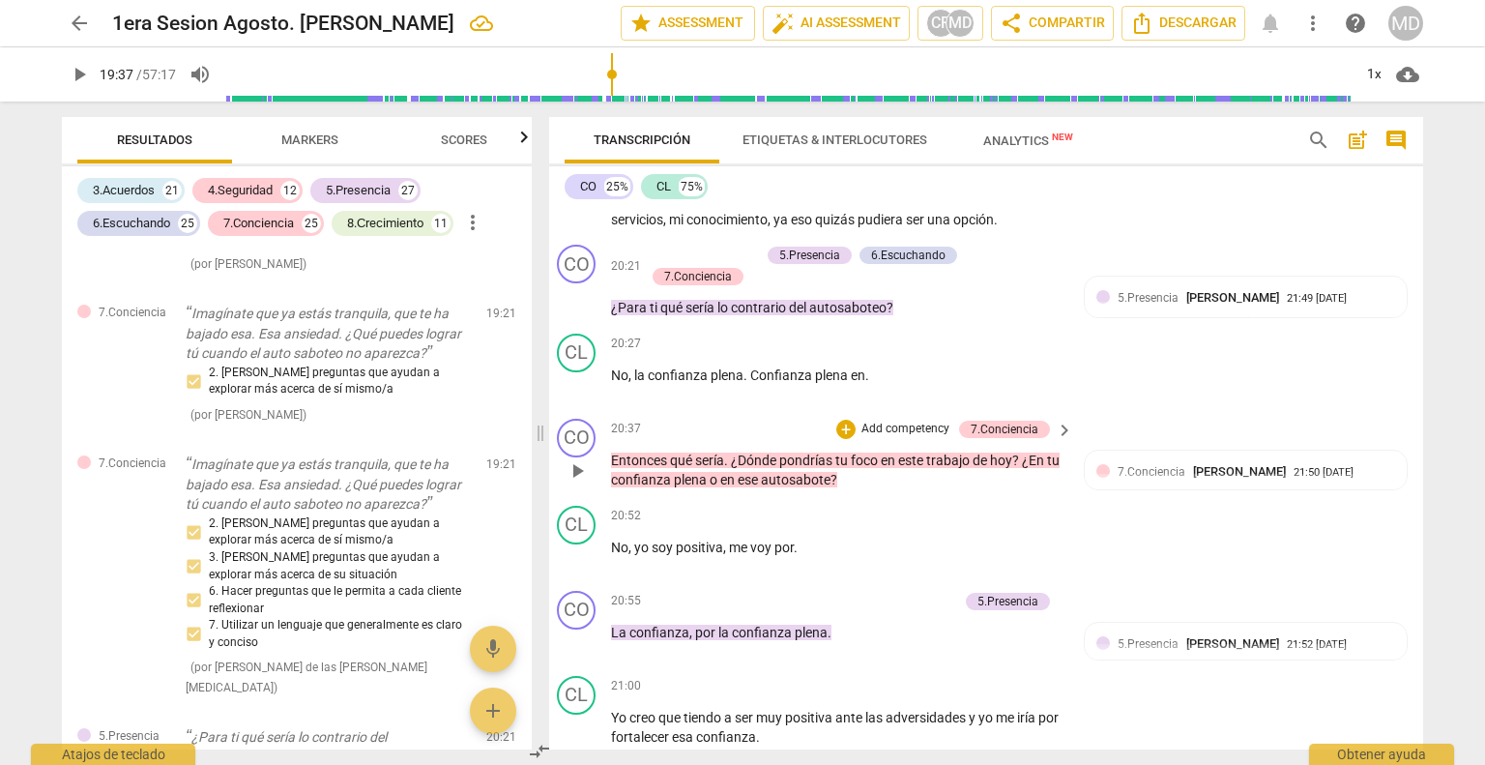
click at [906, 421] on p "Add competency" at bounding box center [905, 429] width 92 height 17
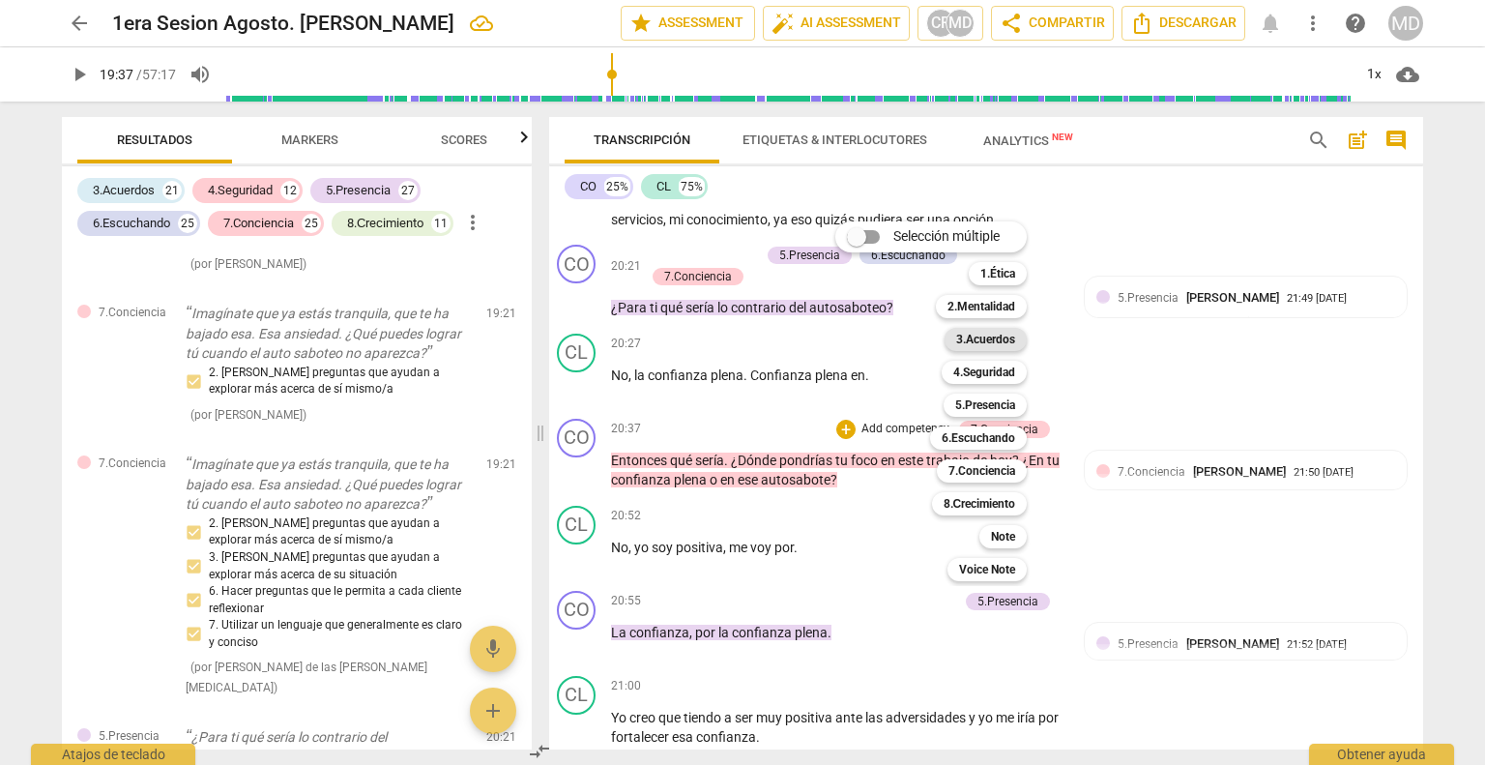
click at [982, 333] on b "3.Acuerdos" at bounding box center [985, 339] width 59 height 23
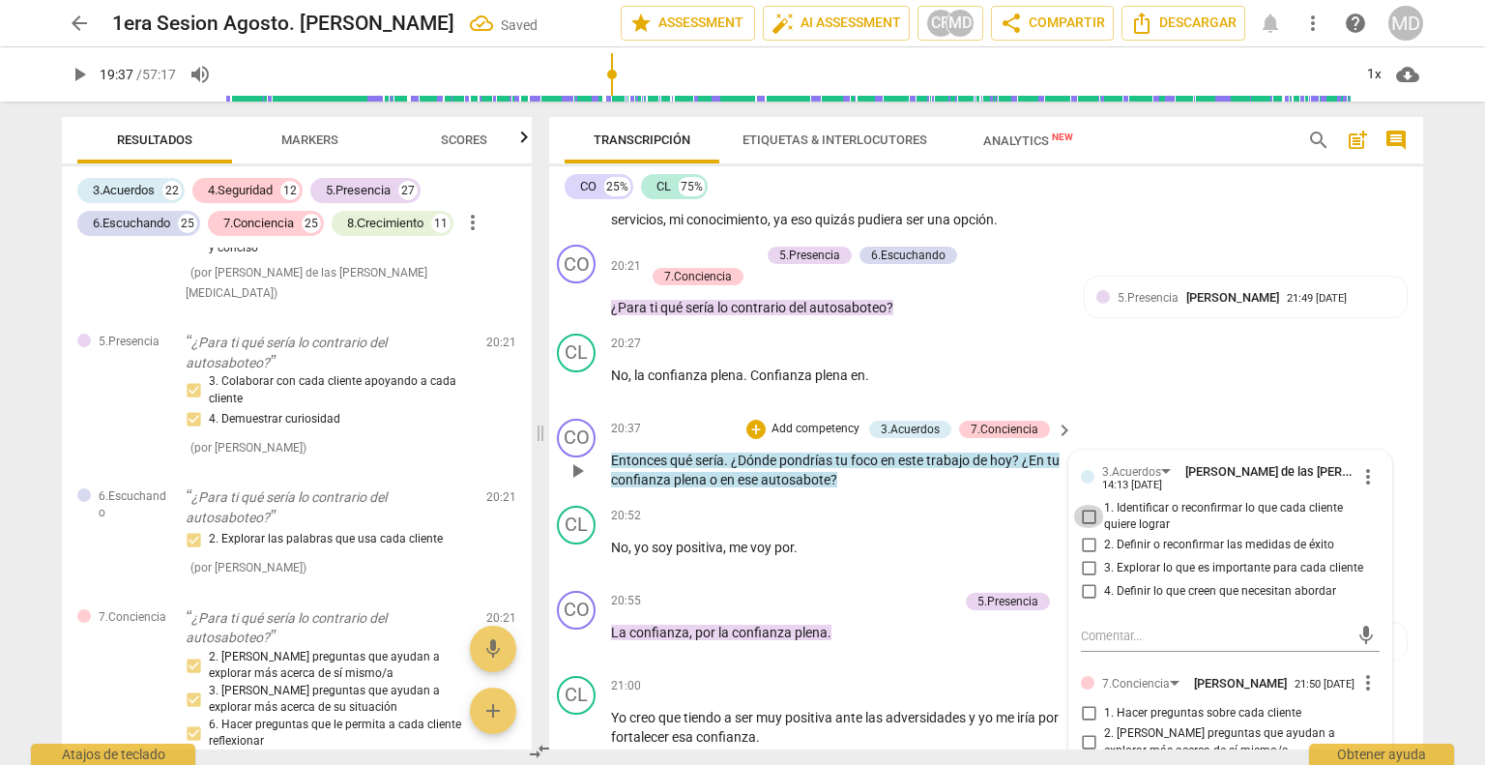
click at [1079, 505] on input "1. Identificar o reconfirmar lo que cada cliente quiere lograr" at bounding box center [1088, 516] width 31 height 23
click at [1074, 505] on input "1. Identificar o reconfirmar lo que cada cliente quiere lograr" at bounding box center [1088, 516] width 31 height 23
checkbox input "true"
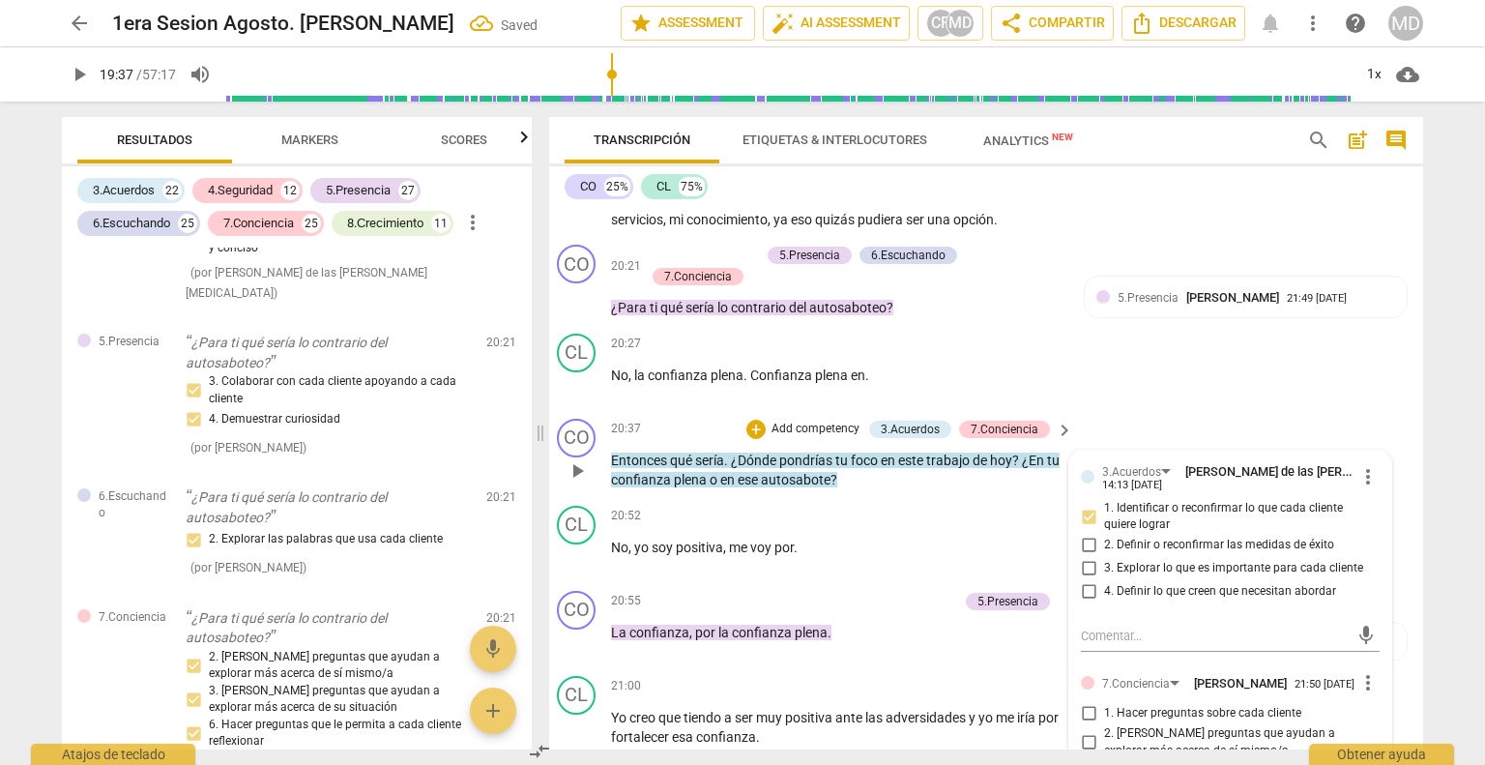
click at [1079, 557] on input "3. Explorar lo que es importante para cada cliente" at bounding box center [1088, 568] width 31 height 23
checkbox input "false"
click at [1079, 580] on input "4. Definir lo que creen que necesitan abordar" at bounding box center [1088, 591] width 31 height 23
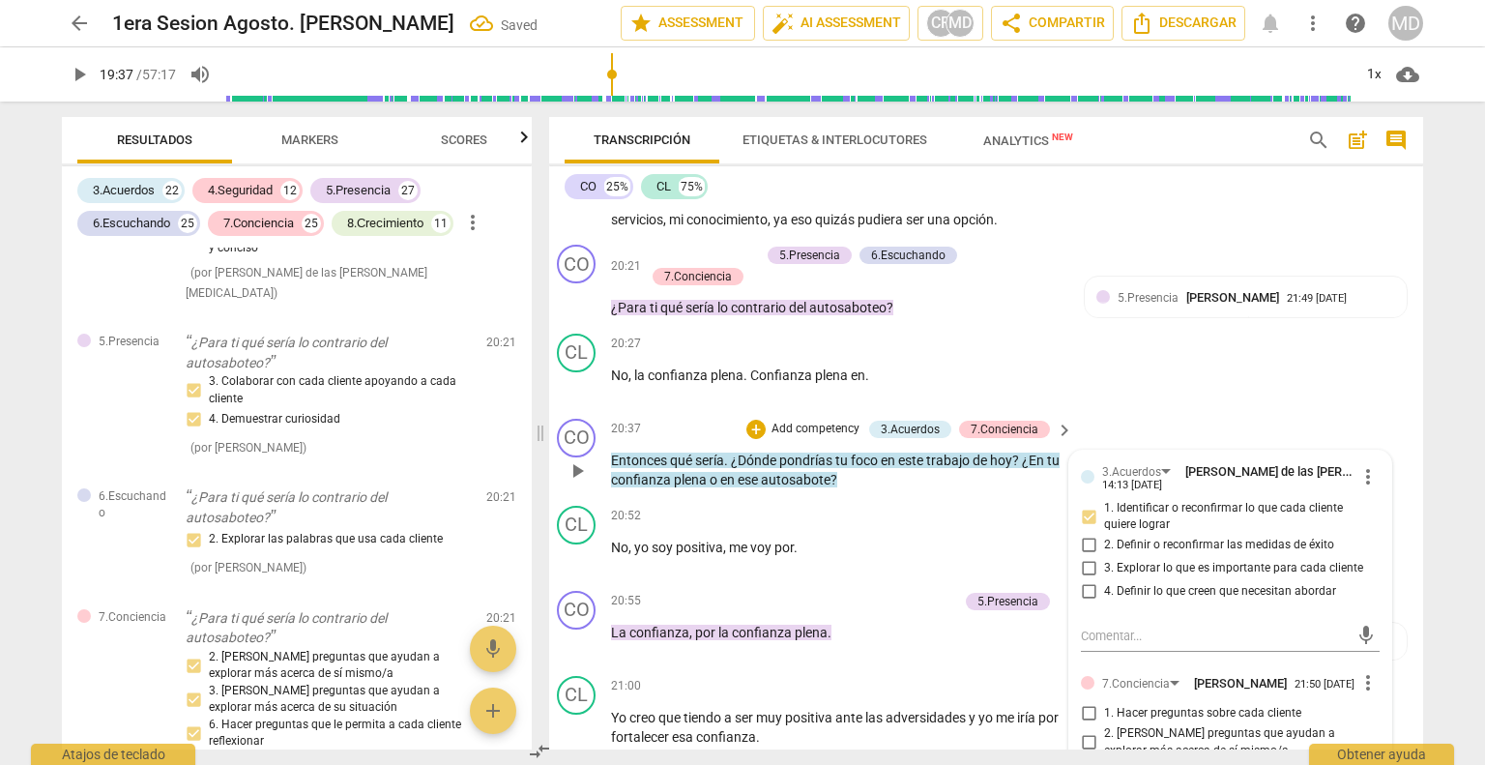
checkbox input "true"
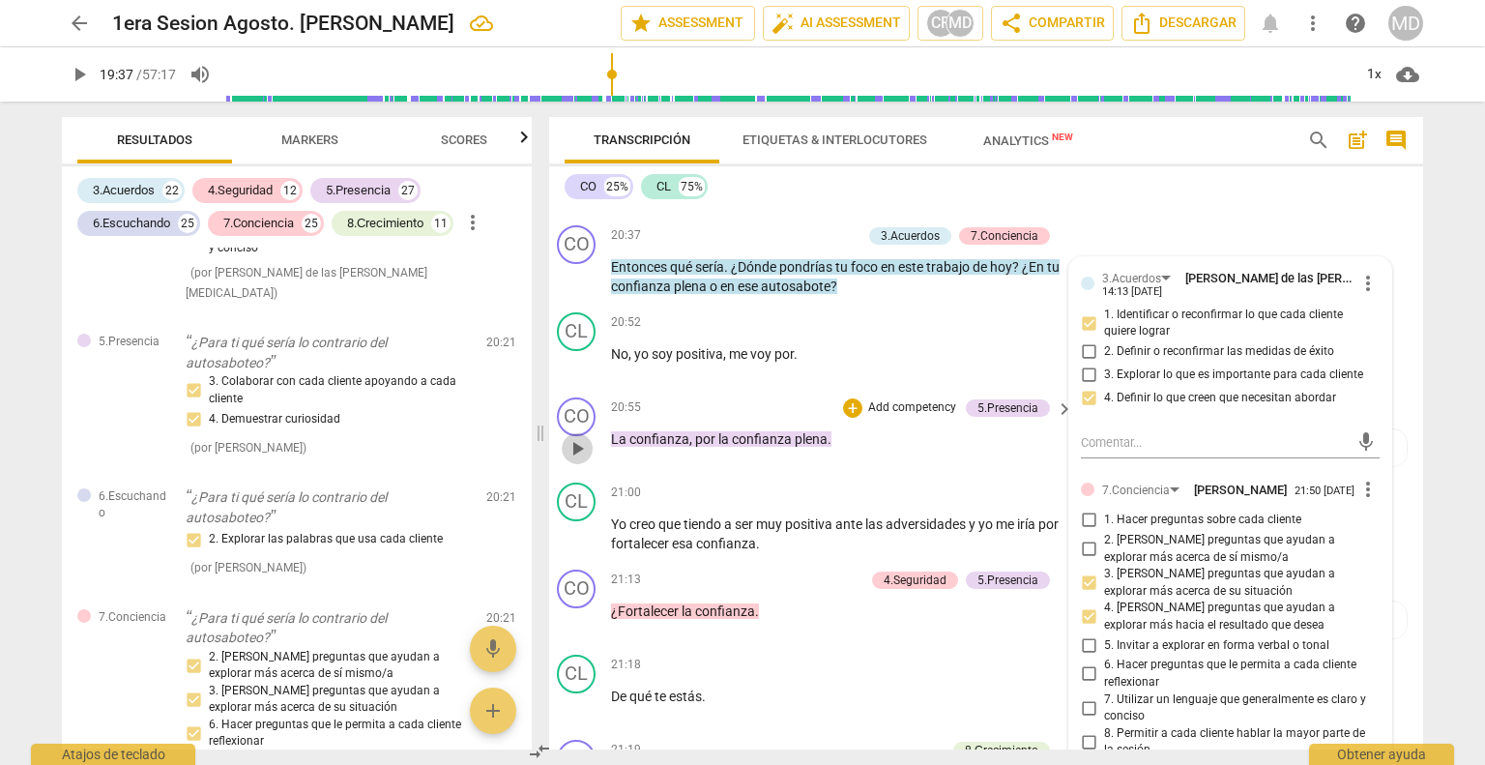
click at [569, 437] on span "play_arrow" at bounding box center [577, 448] width 23 height 23
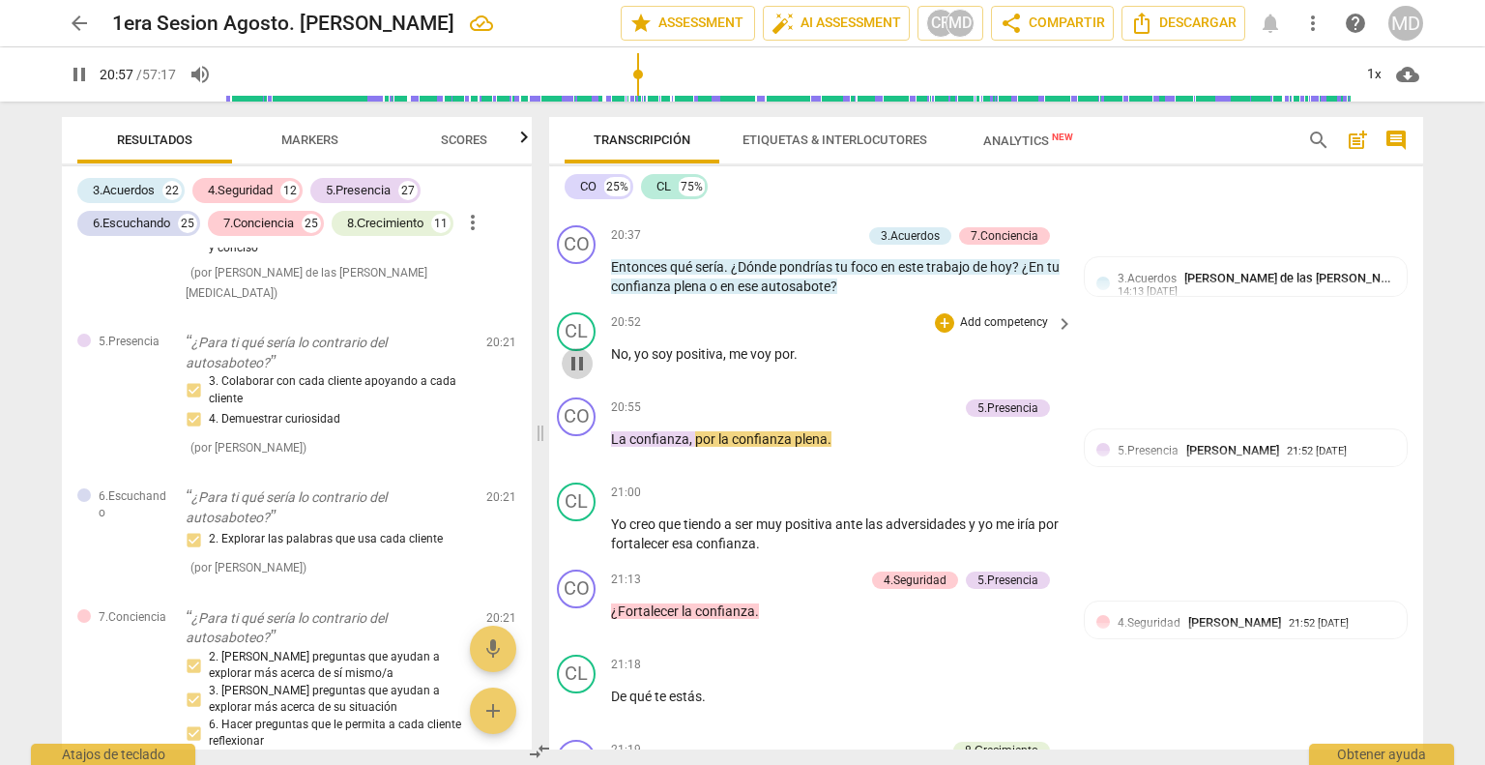
click at [576, 352] on span "pause" at bounding box center [577, 363] width 23 height 23
click at [576, 352] on span "play_arrow" at bounding box center [577, 363] width 23 height 23
click at [794, 346] on span "." at bounding box center [796, 353] width 4 height 15
type input "1260"
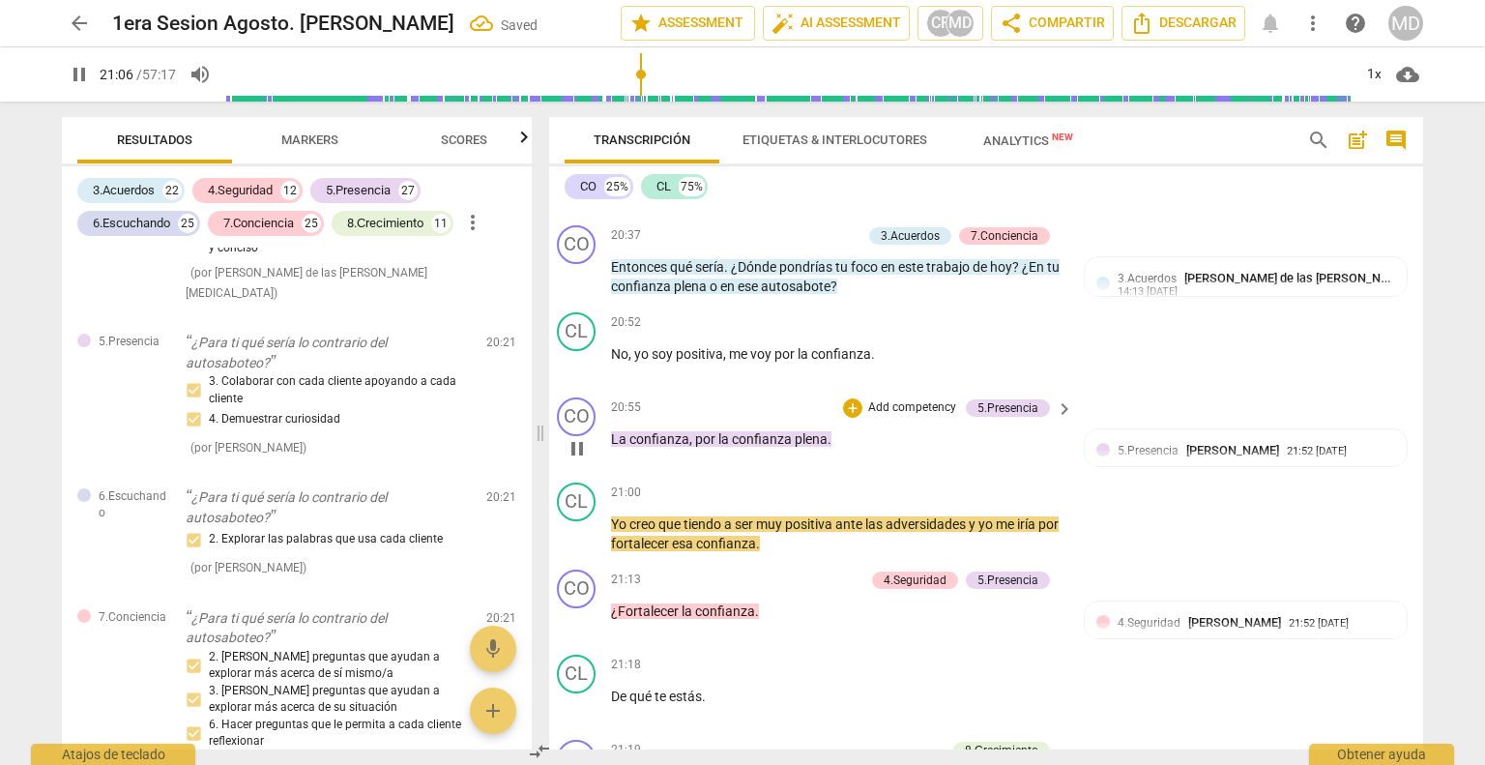
click at [695, 431] on span "por" at bounding box center [706, 438] width 23 height 15
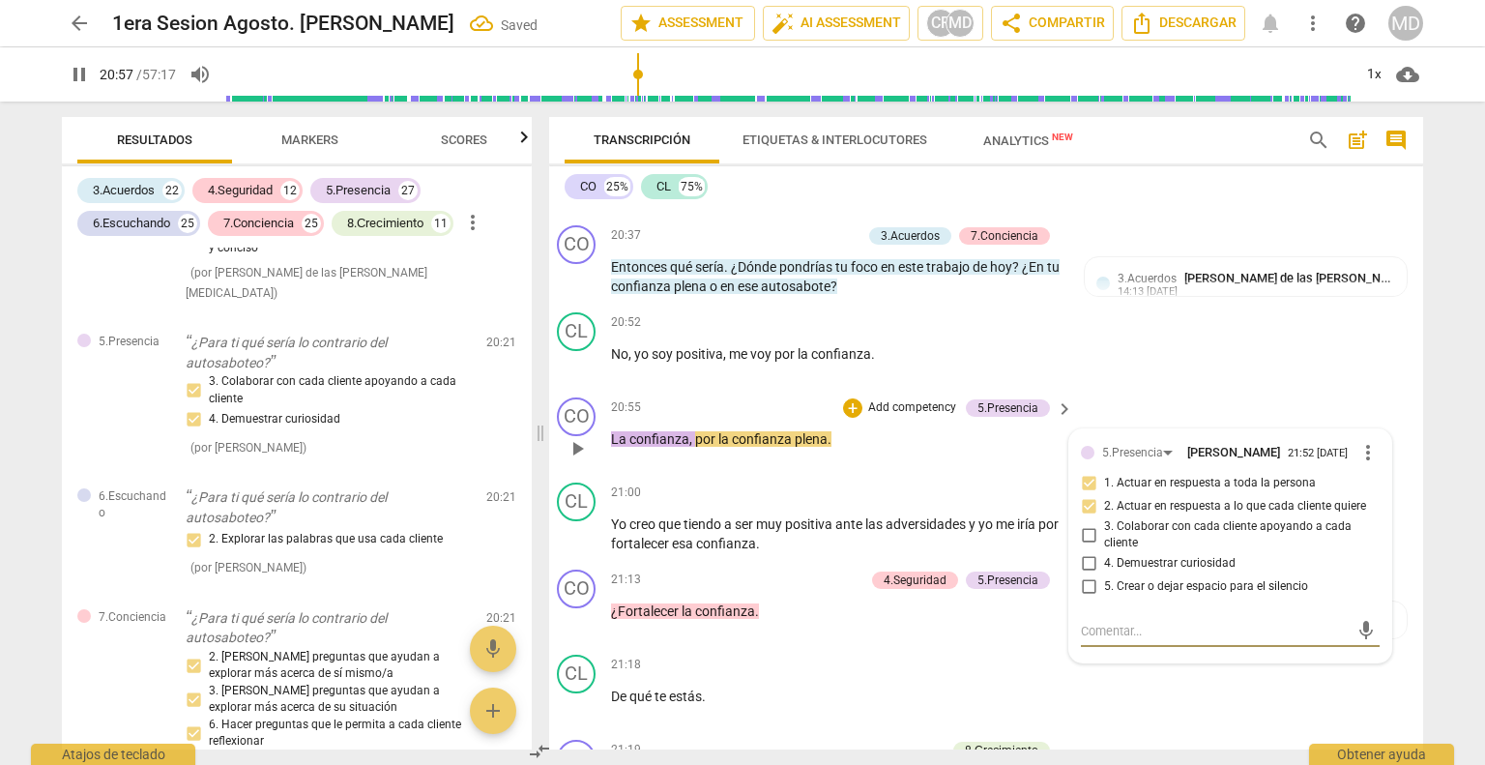
click at [695, 431] on span "por" at bounding box center [706, 438] width 23 height 15
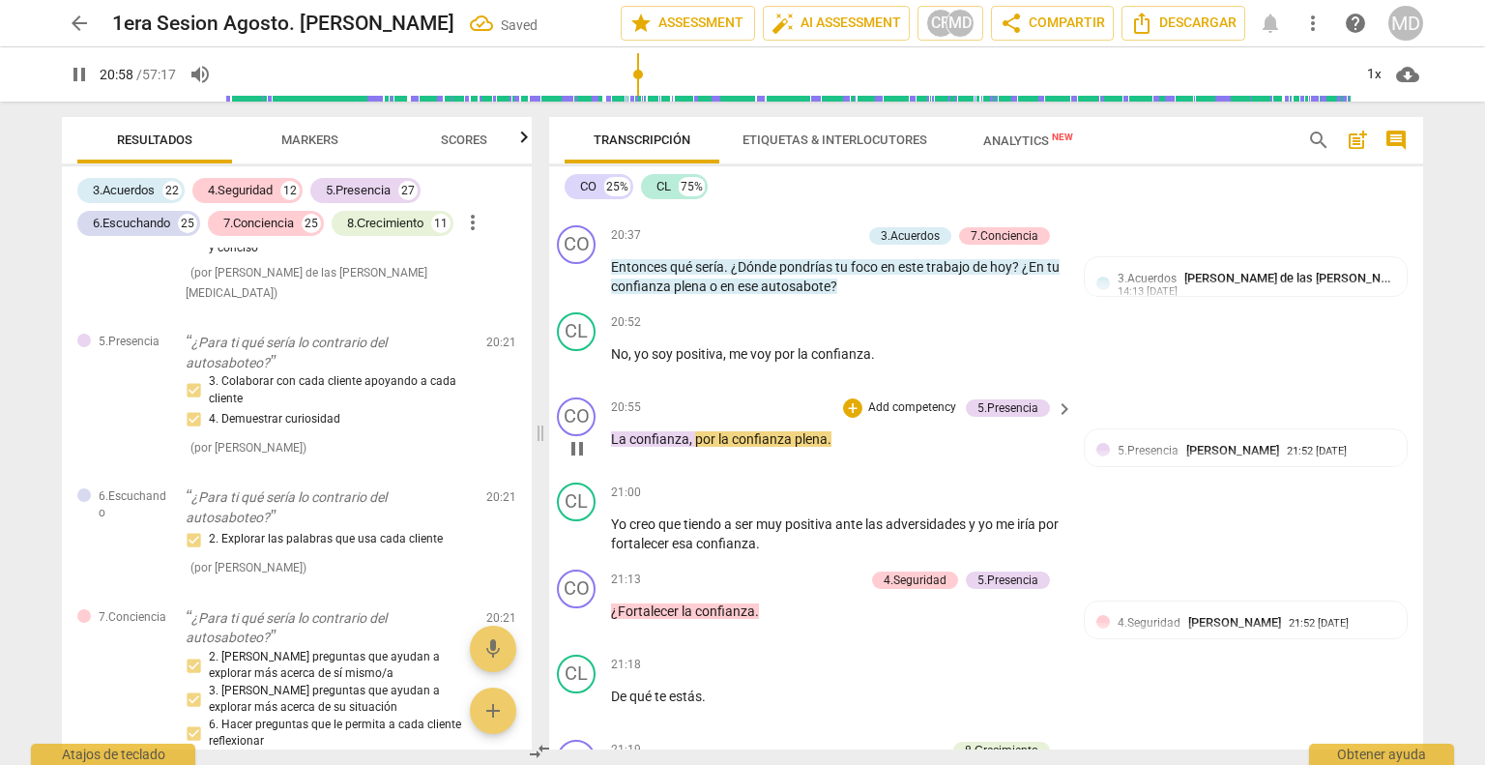
type input "1259"
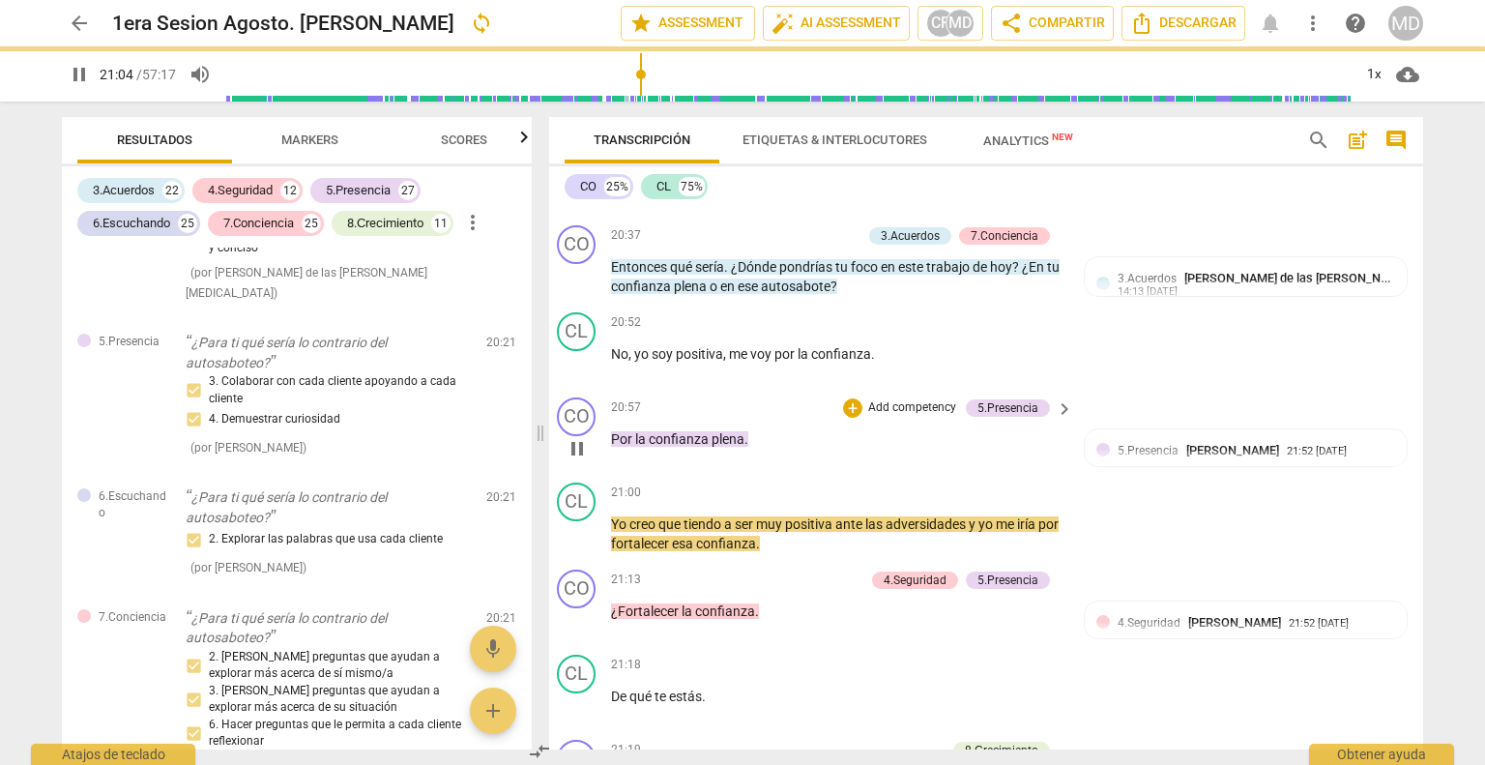
click at [893, 399] on p "Add competency" at bounding box center [912, 407] width 92 height 17
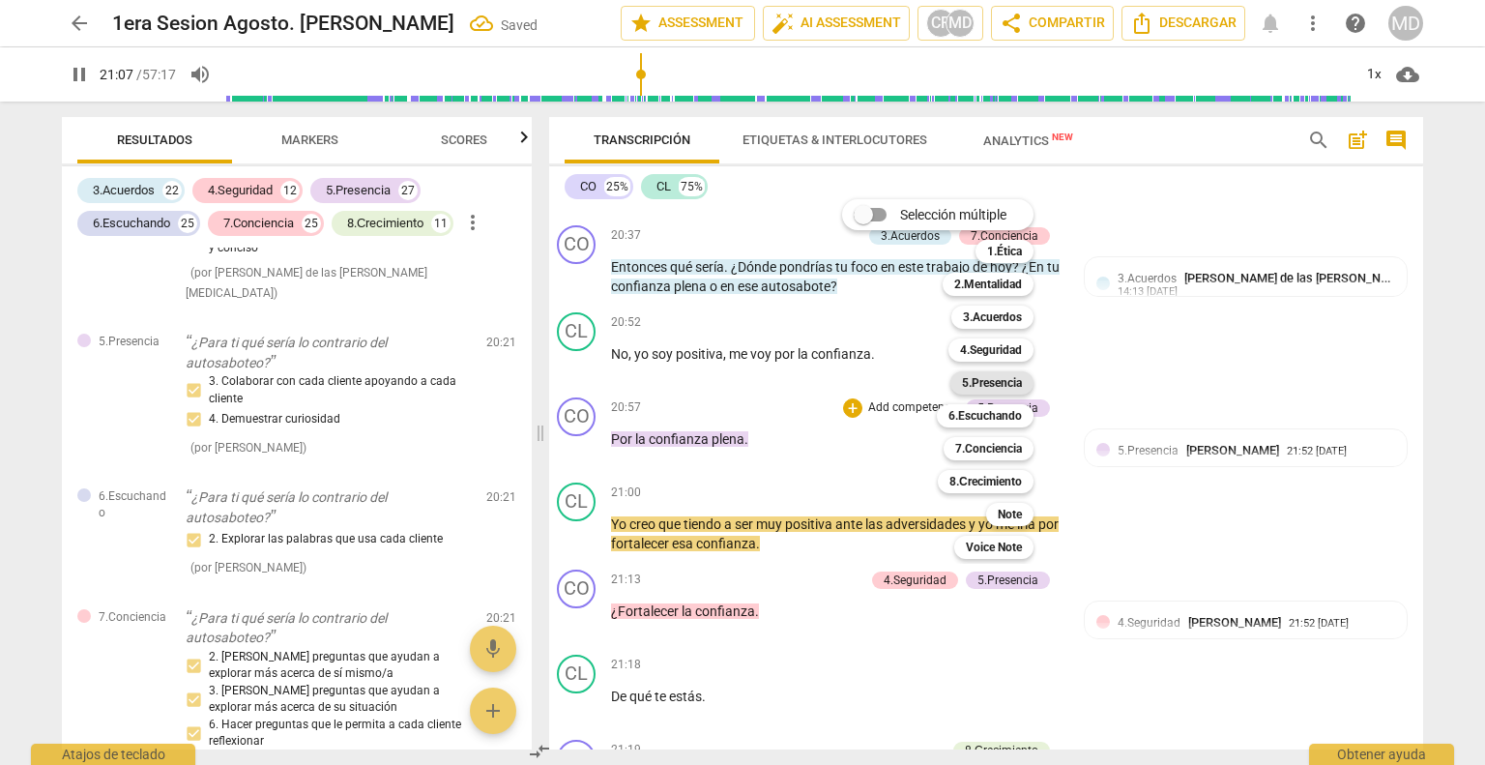
click at [1006, 381] on b "5.Presencia" at bounding box center [992, 382] width 60 height 23
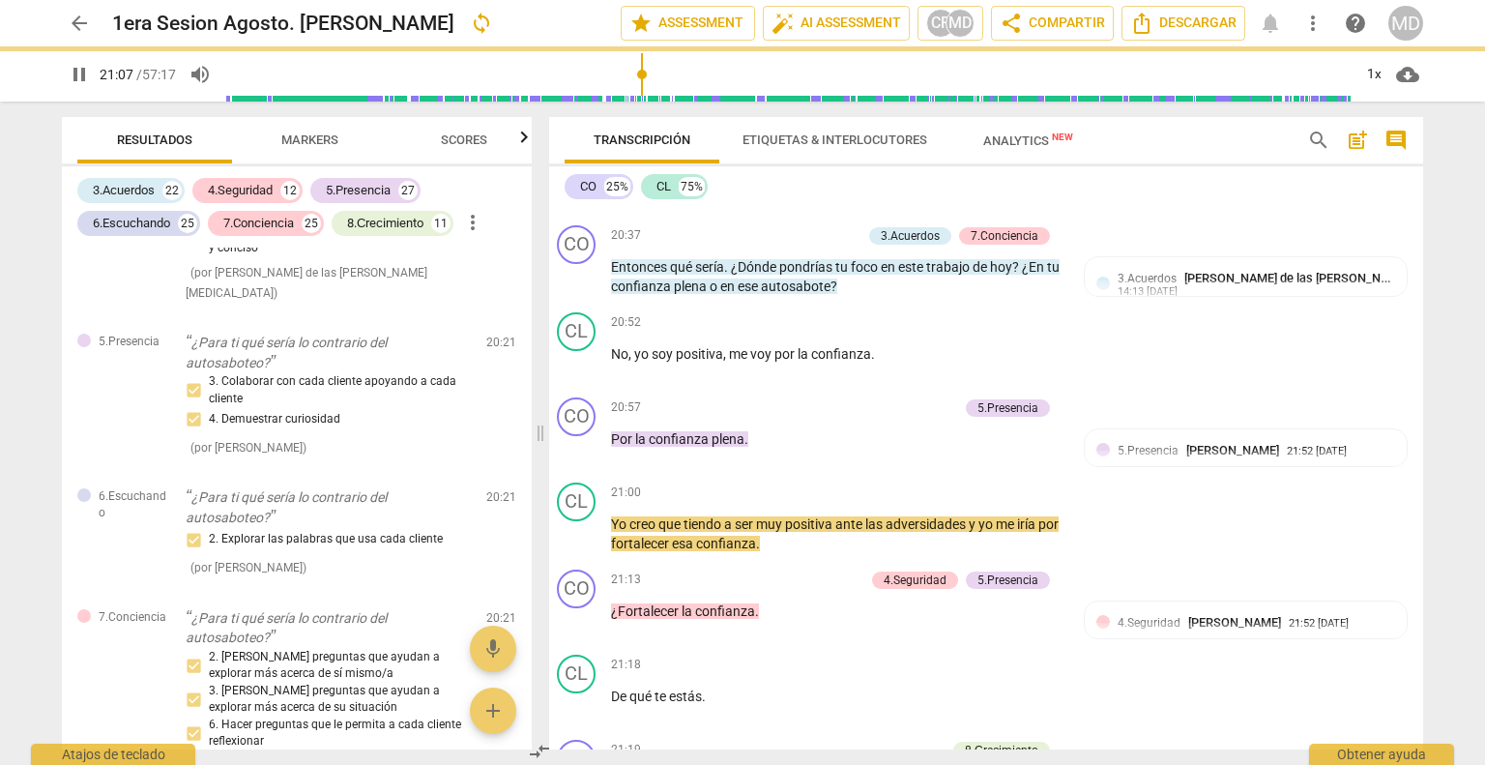
type input "1268"
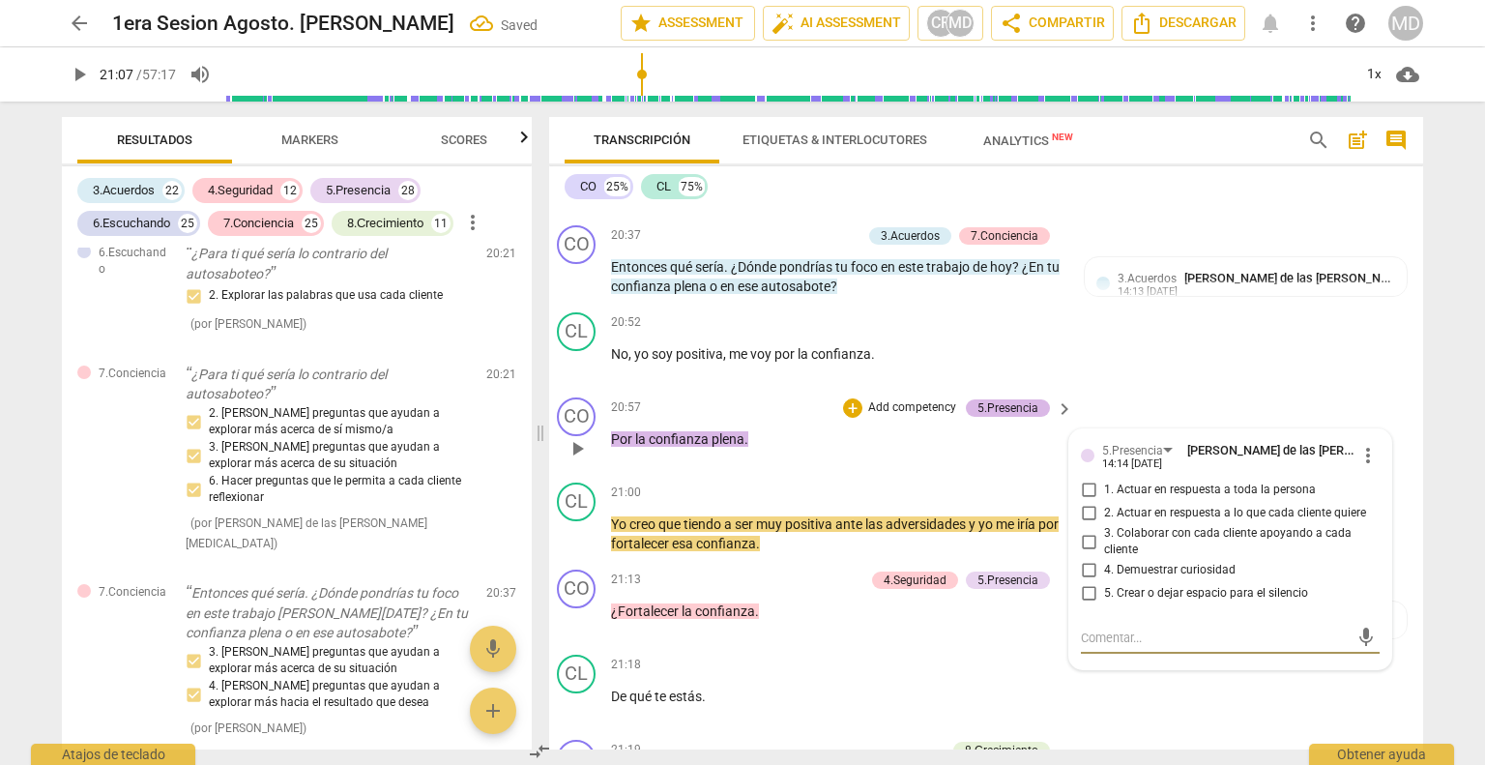
scroll to position [12056, 0]
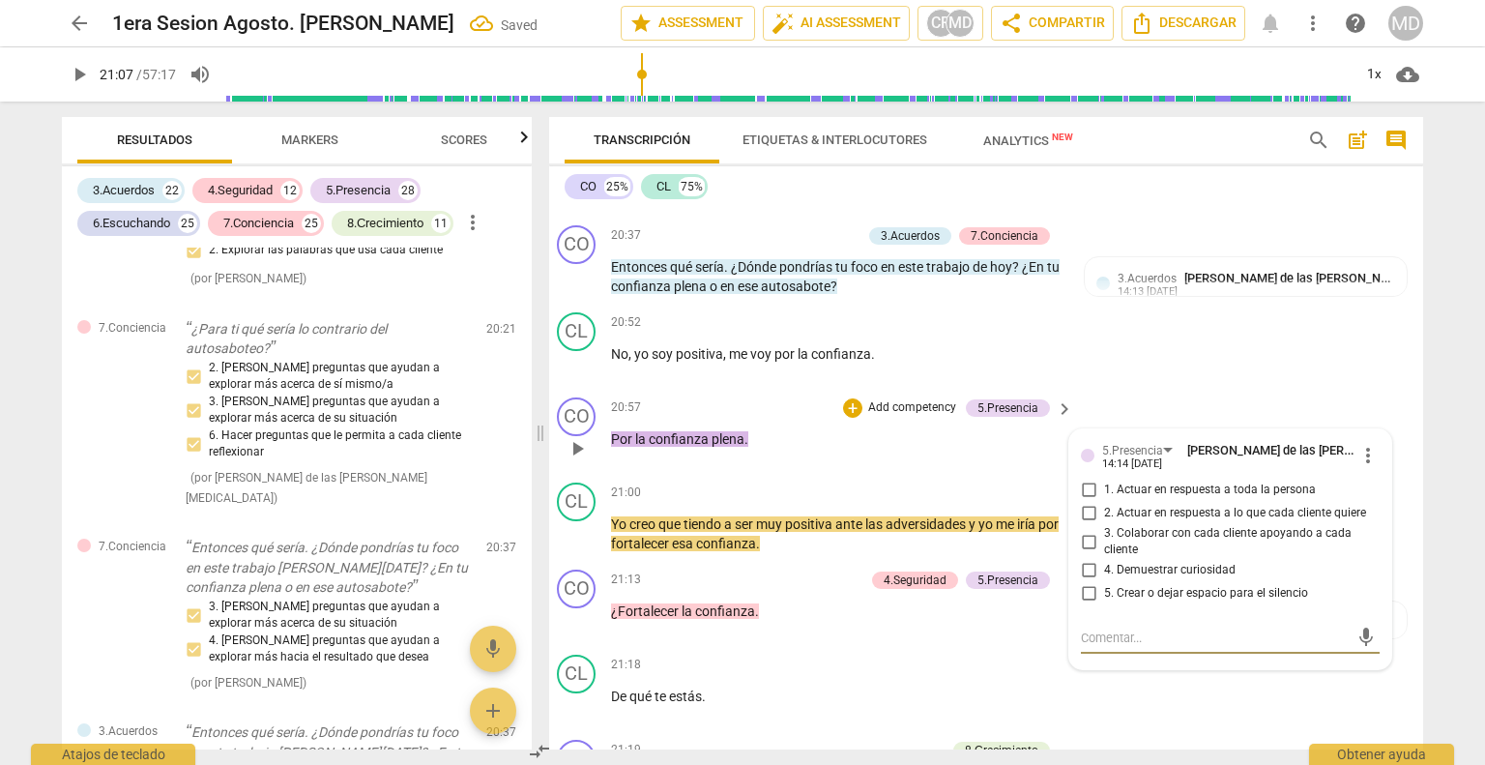
click at [1078, 502] on input "2. Actuar en respuesta a lo que cada cliente quiere" at bounding box center [1088, 513] width 31 height 23
checkbox input "true"
click at [1076, 530] on input "3. Colaborar con cada cliente apoyando a cada cliente" at bounding box center [1088, 541] width 31 height 23
checkbox input "true"
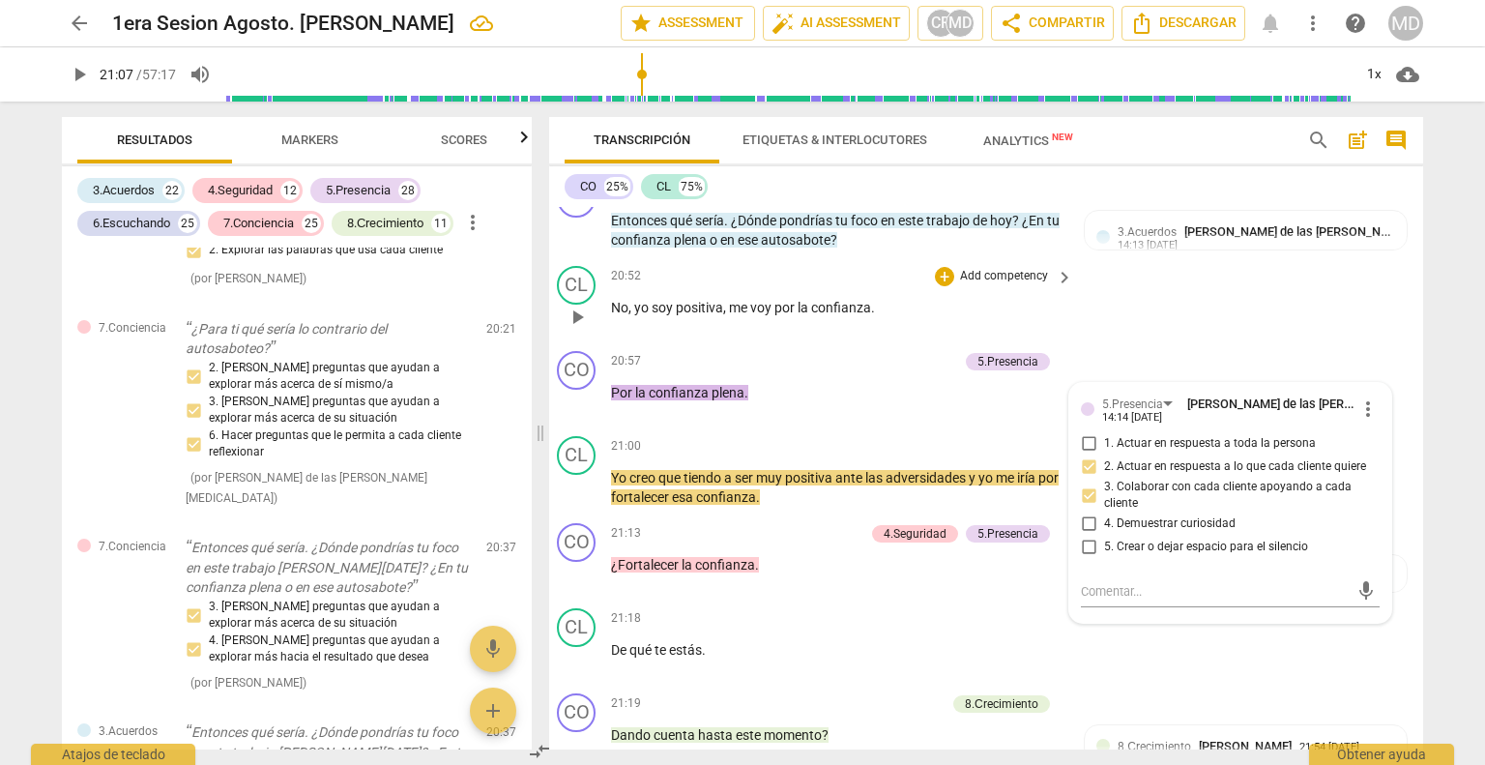
scroll to position [6477, 14]
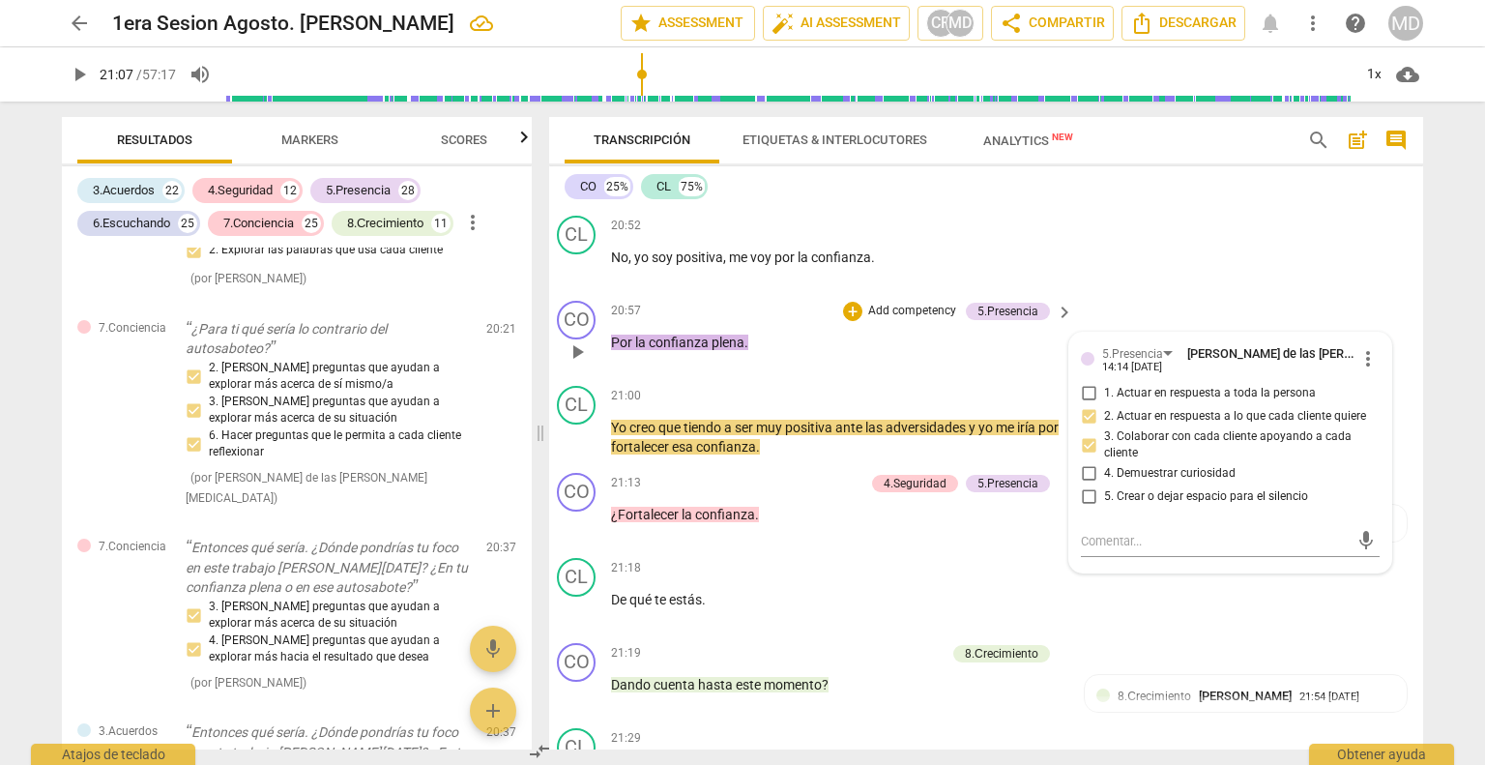
click at [898, 303] on p "Add competency" at bounding box center [912, 311] width 92 height 17
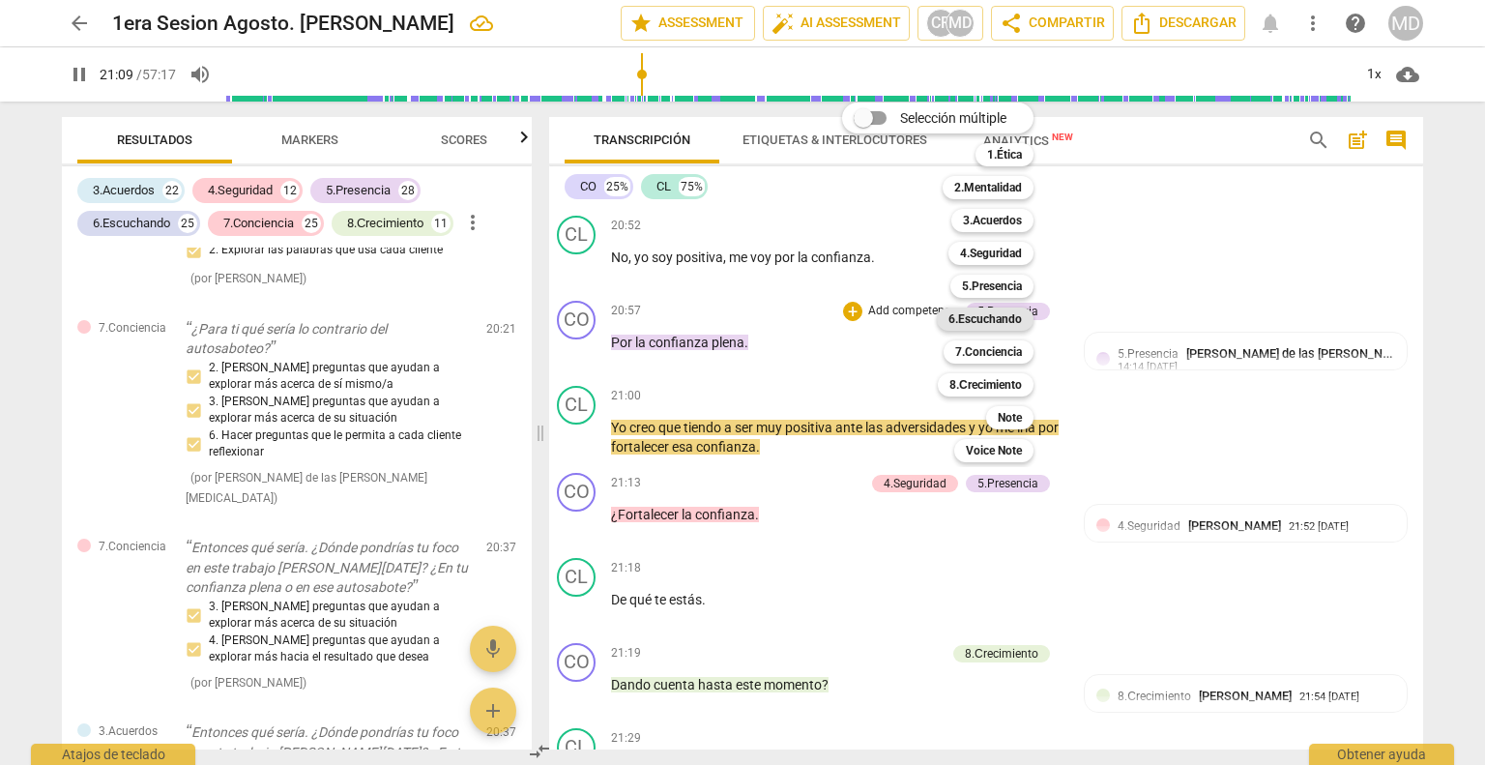
click at [1002, 315] on b "6.Escuchando" at bounding box center [984, 318] width 73 height 23
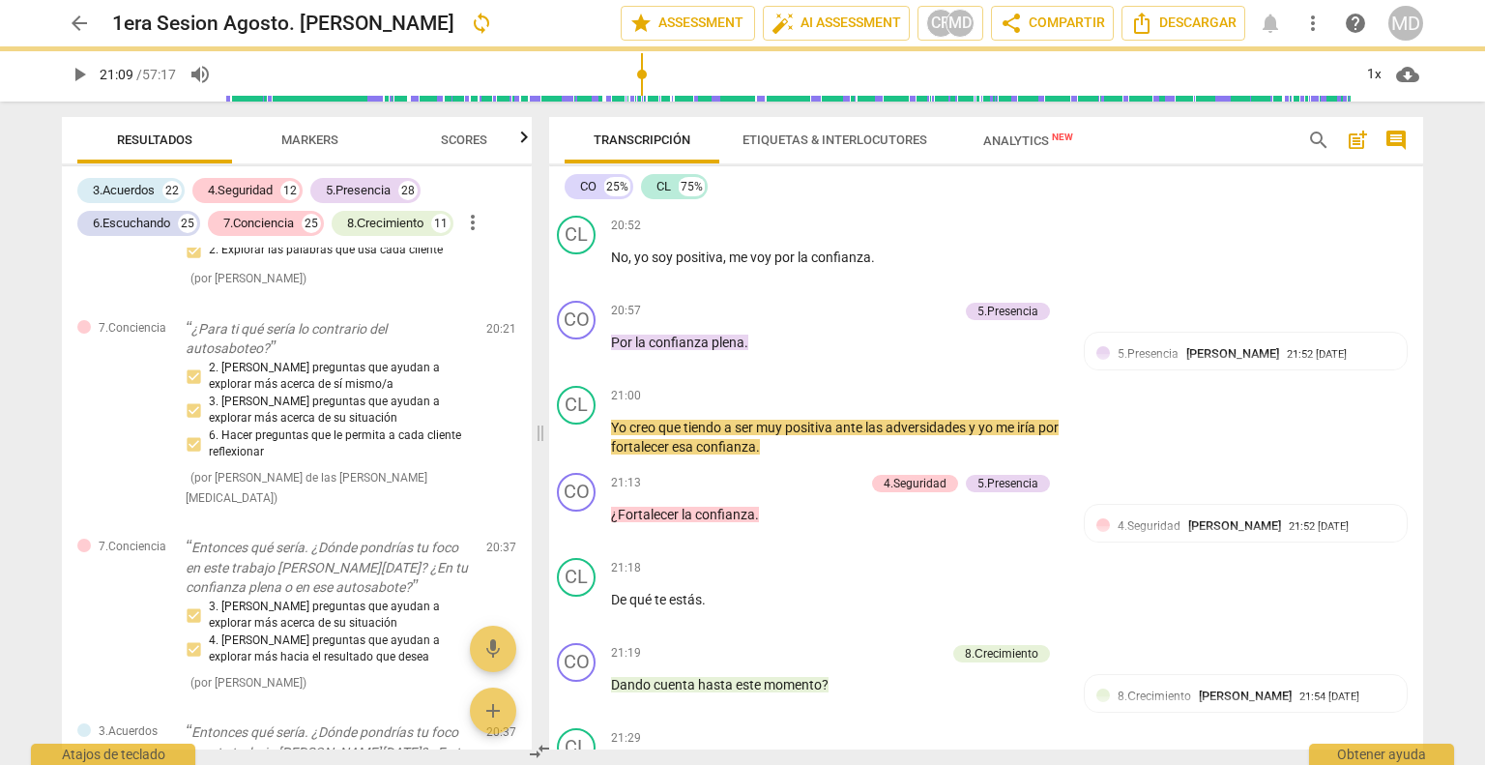
type input "1270"
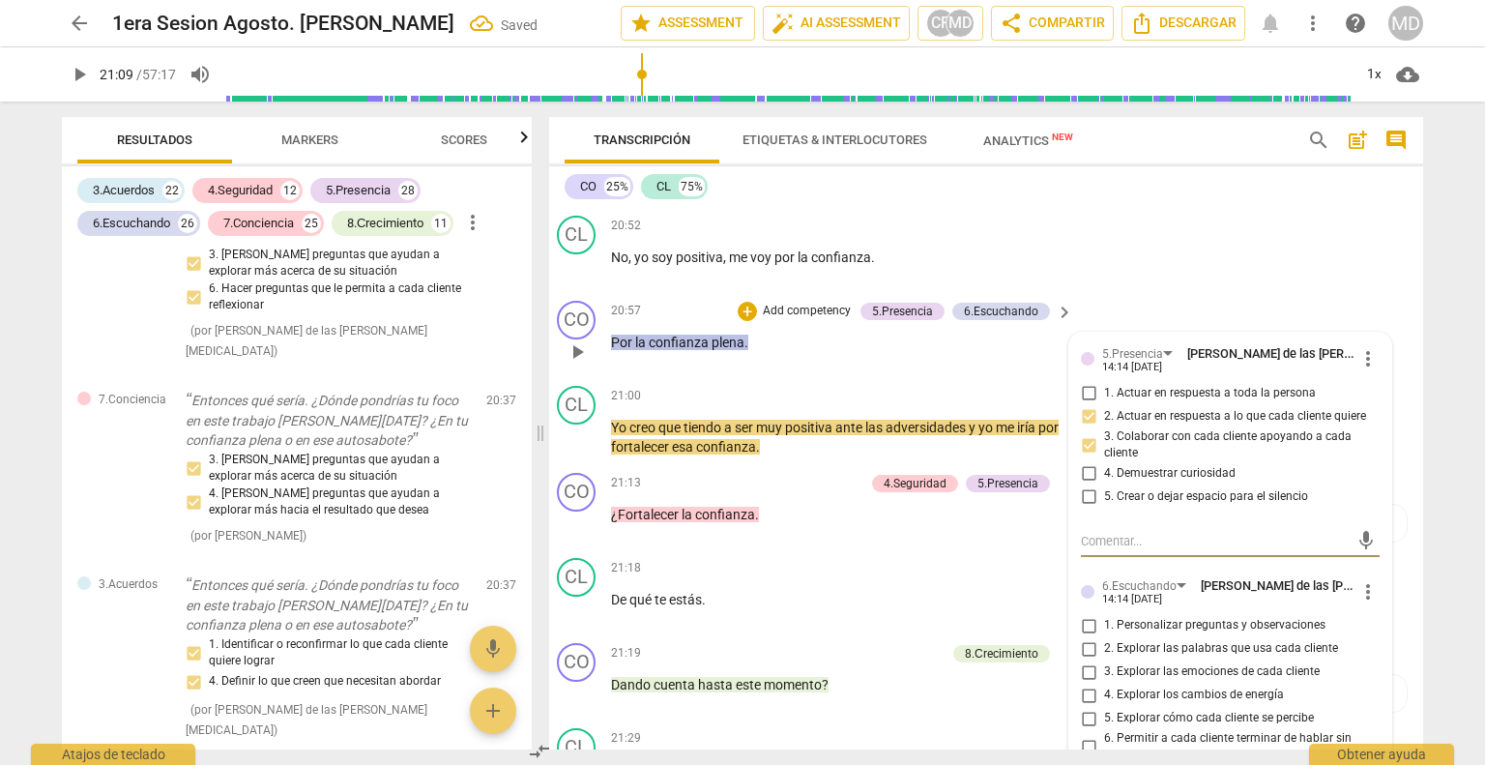
scroll to position [6574, 14]
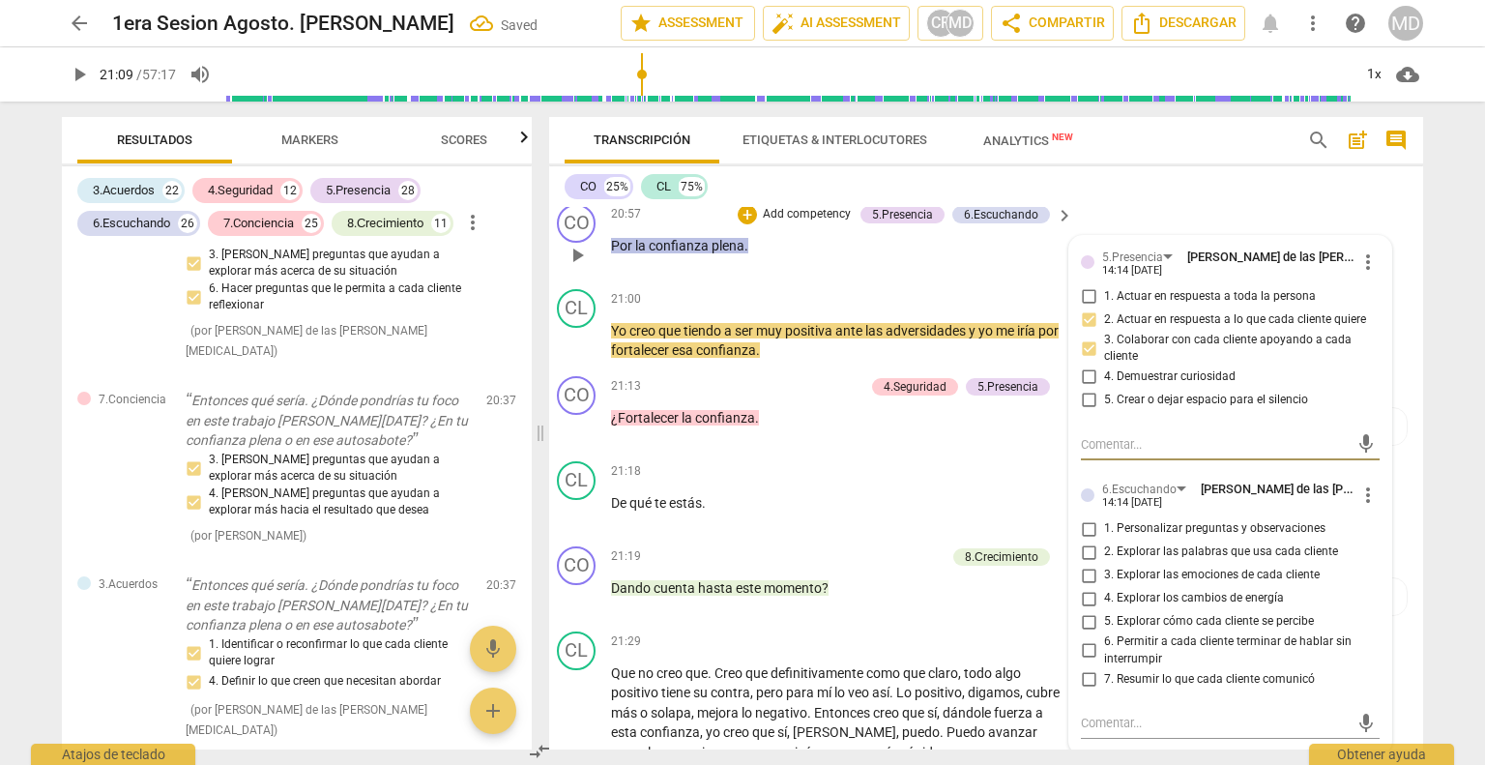
click at [1079, 517] on input "1. Personalizar preguntas y observaciones" at bounding box center [1088, 528] width 31 height 23
checkbox input "true"
click at [844, 404] on div "21:13 + Add competency 4.Seguridad 5.Presencia keyboard_arrow_right ¿Fortalecer…" at bounding box center [843, 411] width 464 height 70
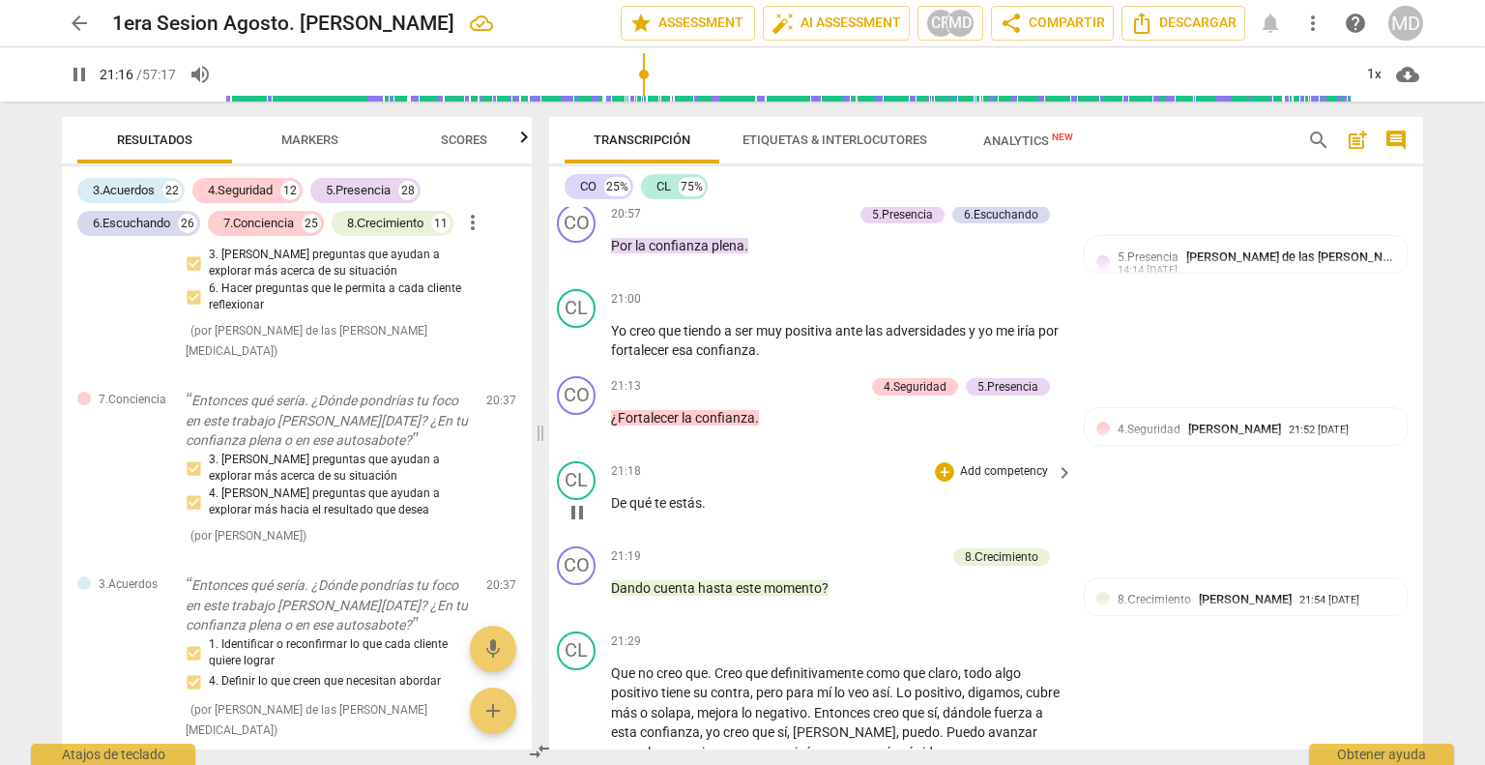
click at [695, 495] on span "estás" at bounding box center [685, 502] width 33 height 15
click at [573, 416] on span "pause" at bounding box center [577, 427] width 23 height 23
type input "1282"
click at [753, 408] on p "¿Fortalecer la confianza ." at bounding box center [837, 418] width 452 height 20
click at [611, 495] on span "De" at bounding box center [620, 502] width 18 height 15
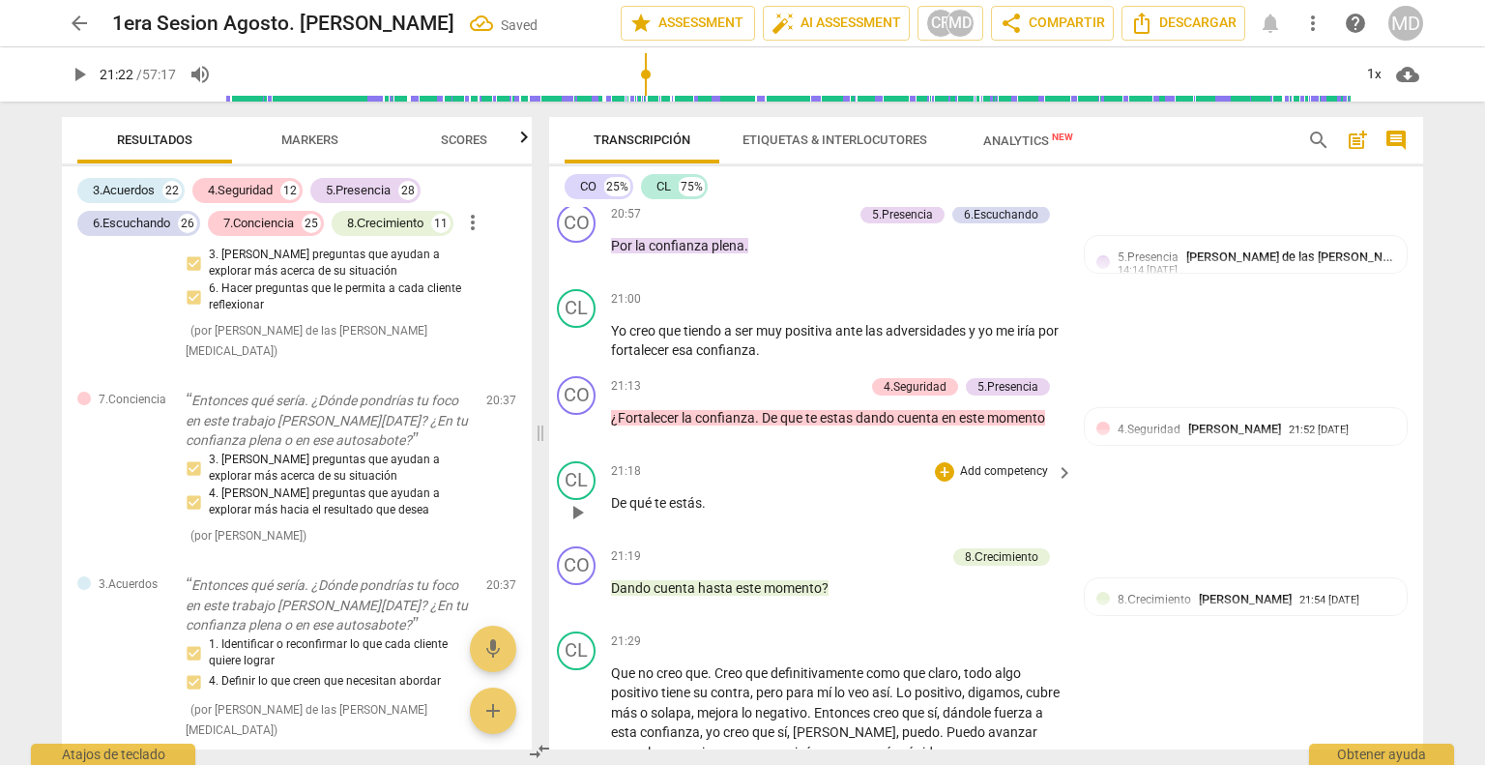
click at [702, 493] on p "De qué te estás ." at bounding box center [837, 503] width 452 height 20
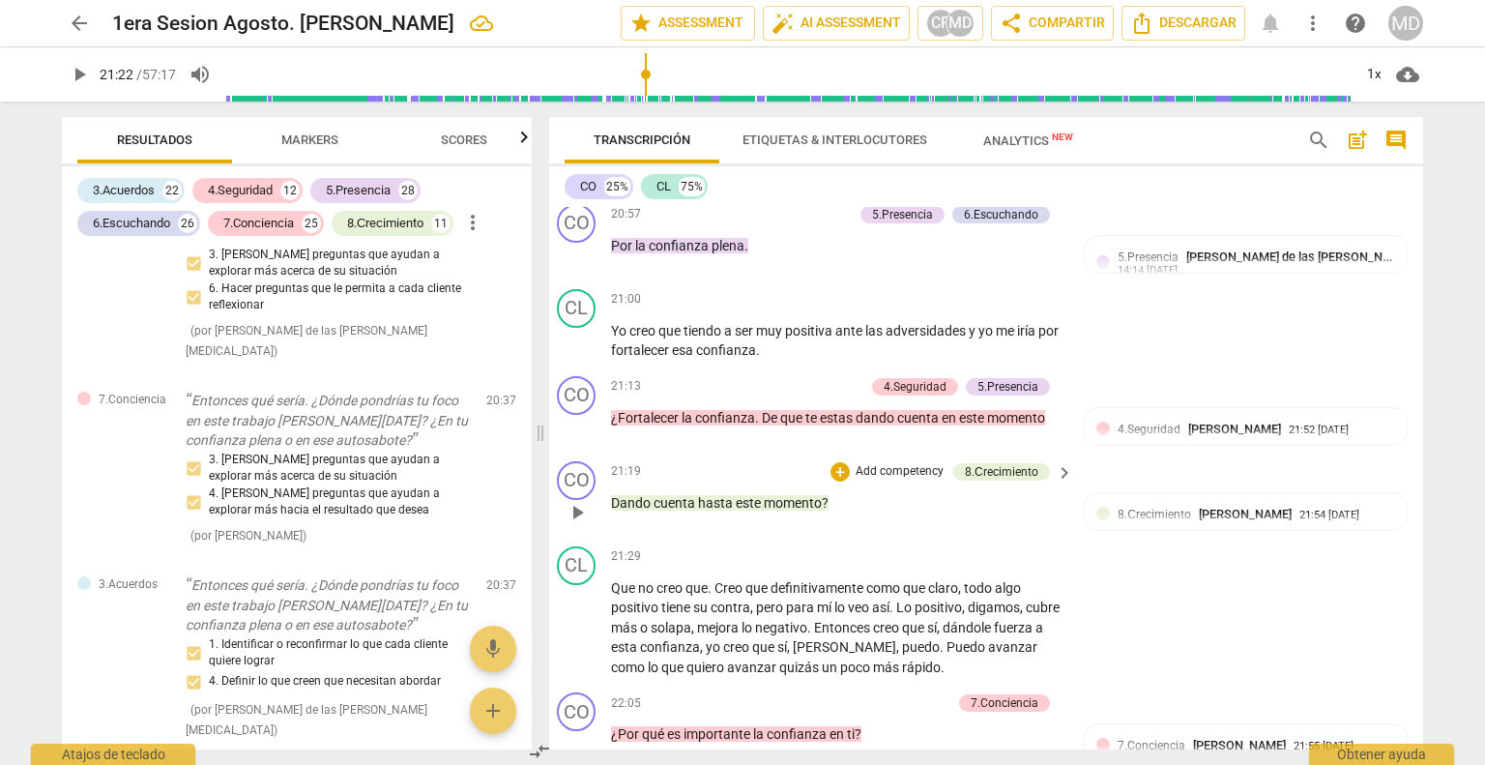
click at [802, 495] on span "momento" at bounding box center [793, 502] width 58 height 15
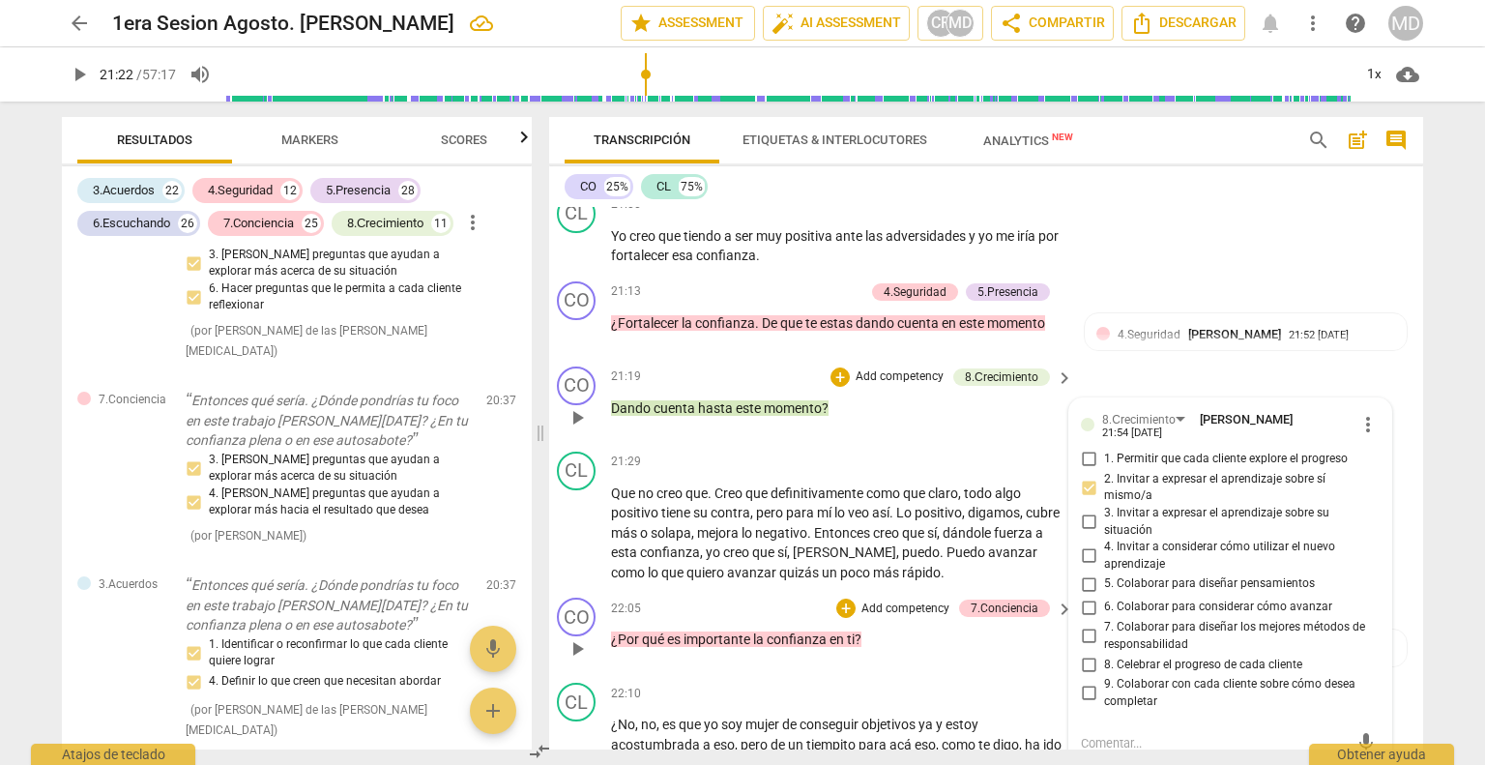
scroll to position [6615, 14]
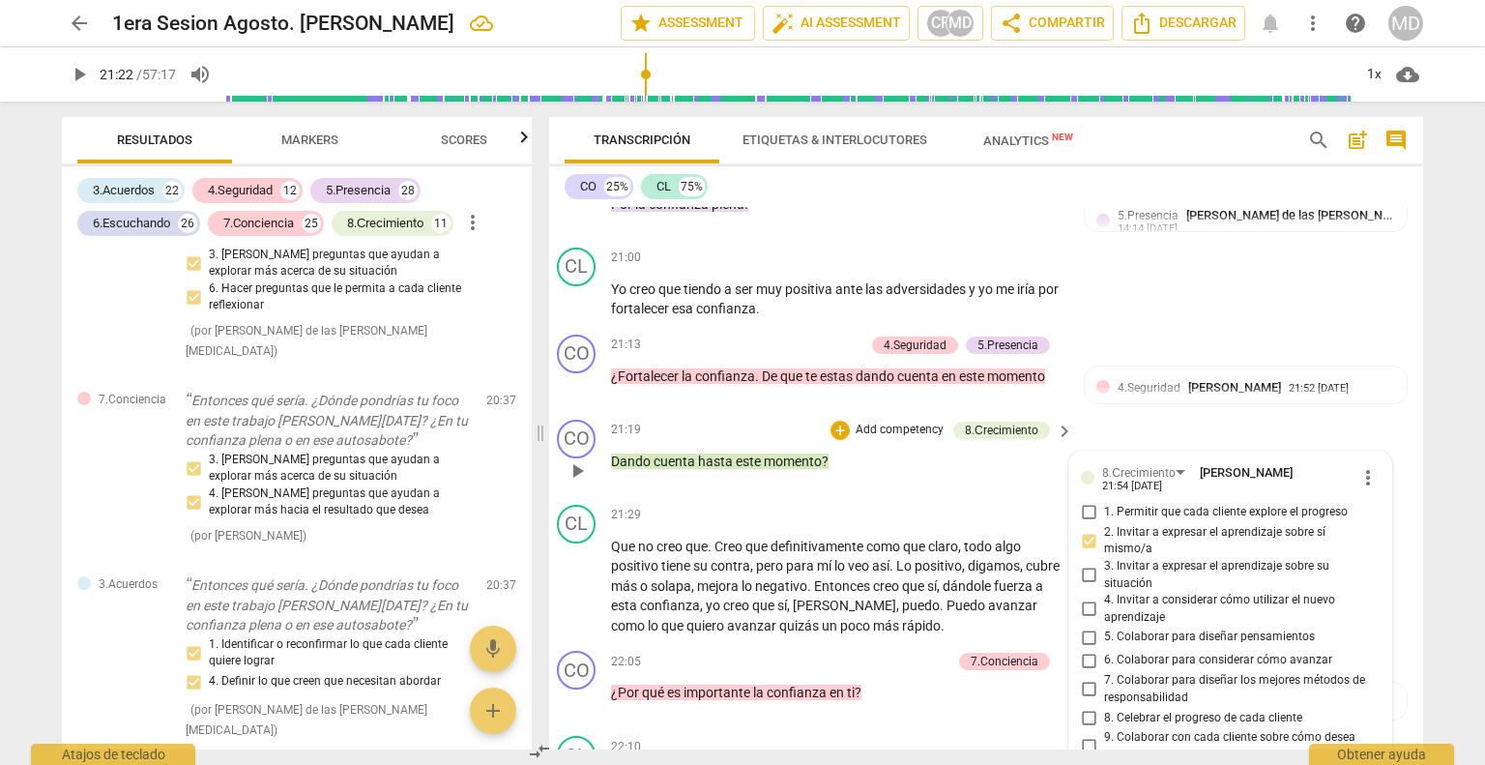
click at [808, 453] on span "momento" at bounding box center [793, 460] width 58 height 15
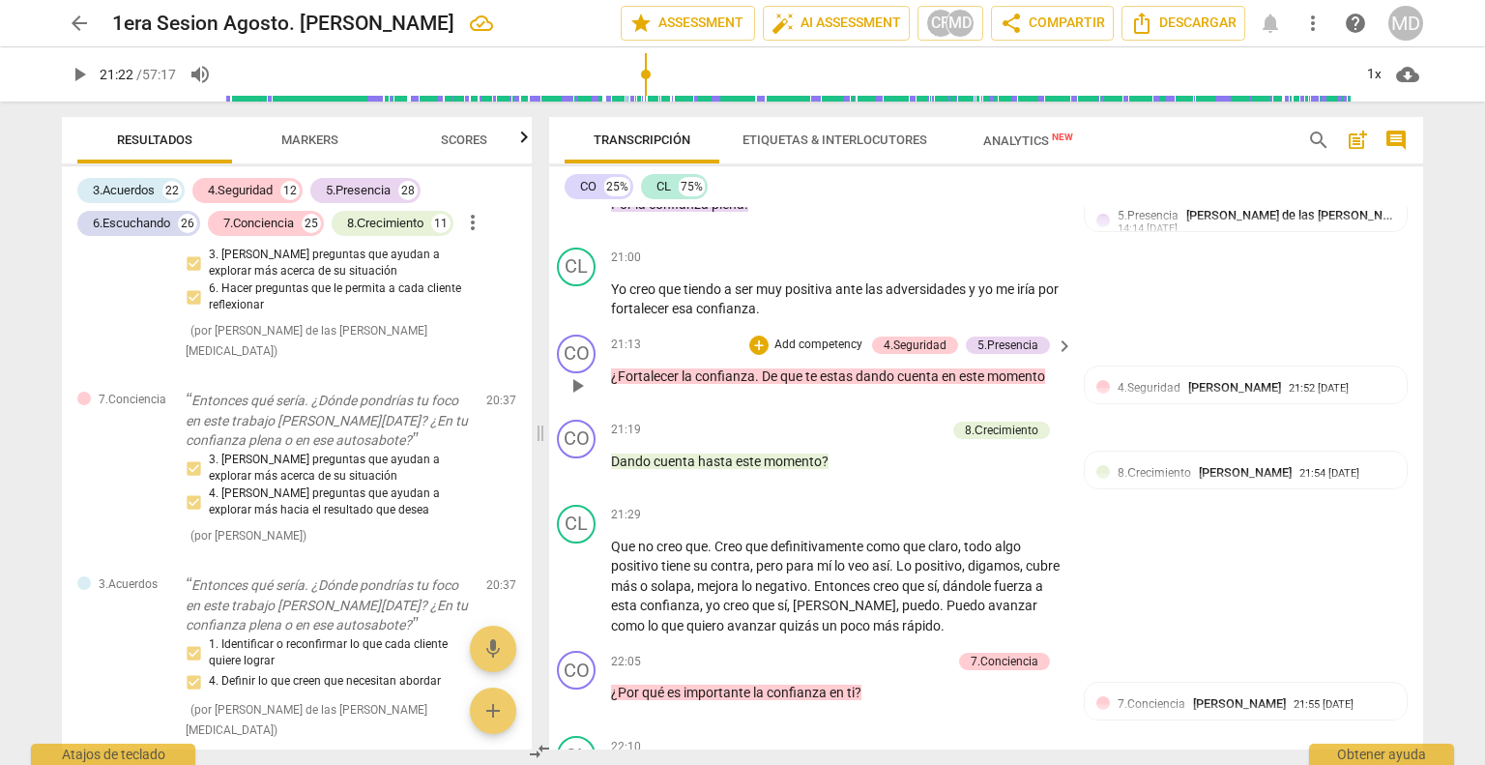
click at [572, 374] on span "play_arrow" at bounding box center [577, 385] width 23 height 23
click at [822, 451] on p "Dando cuenta hasta este momento ?" at bounding box center [837, 461] width 452 height 20
type input "1286"
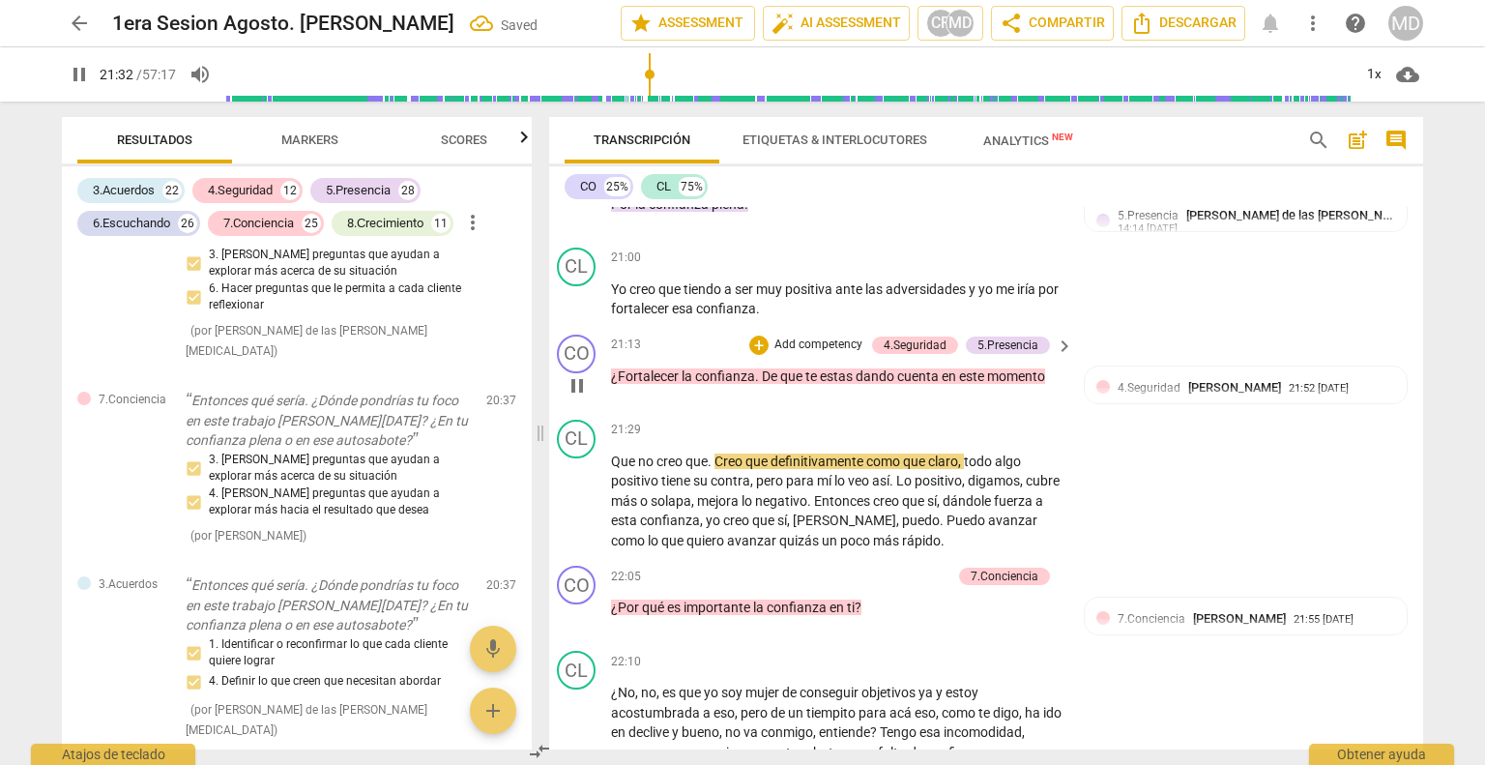
click at [568, 374] on span "pause" at bounding box center [577, 385] width 23 height 23
type input "1293"
click at [810, 336] on p "Add competency" at bounding box center [818, 344] width 92 height 17
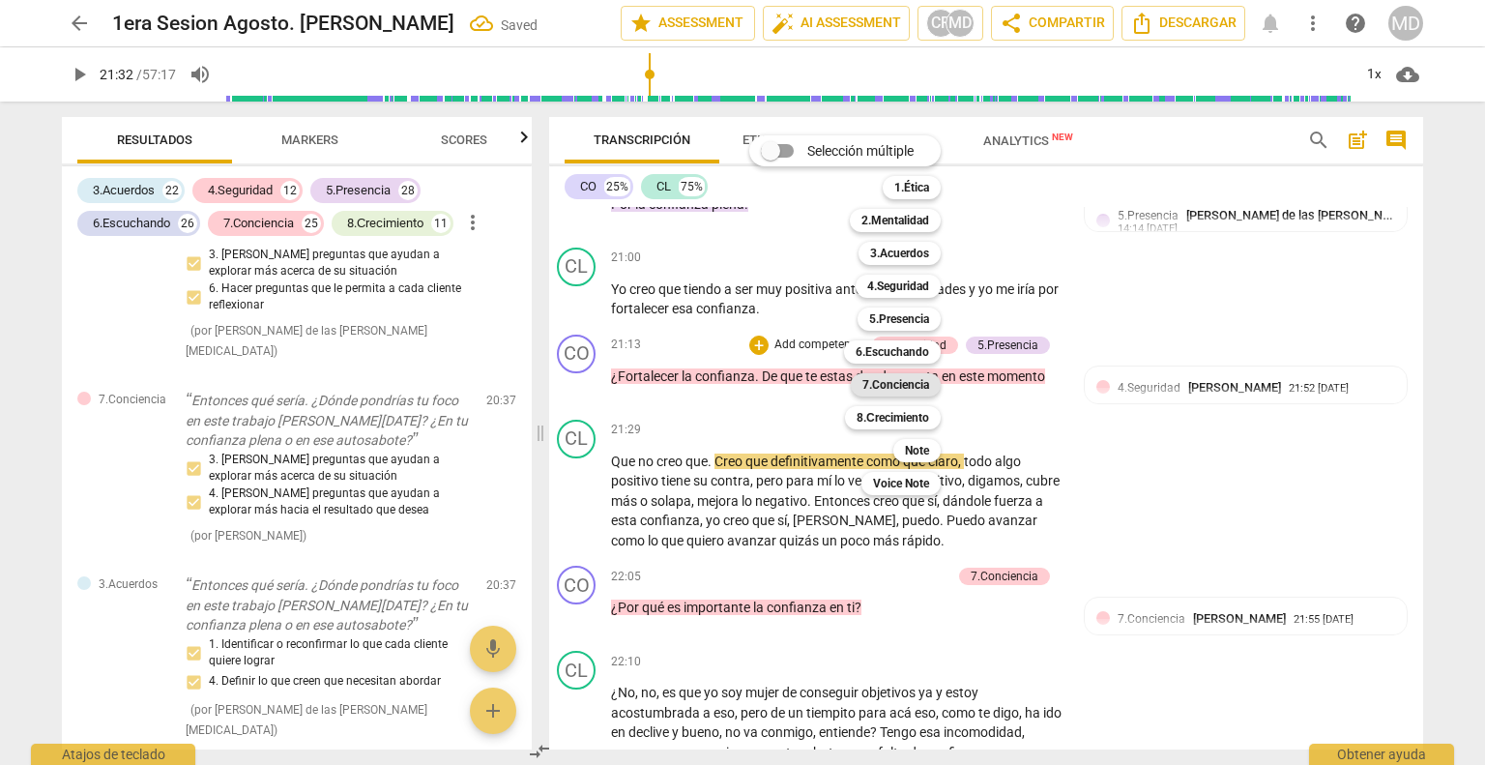
click at [893, 386] on b "7.Conciencia" at bounding box center [895, 384] width 67 height 23
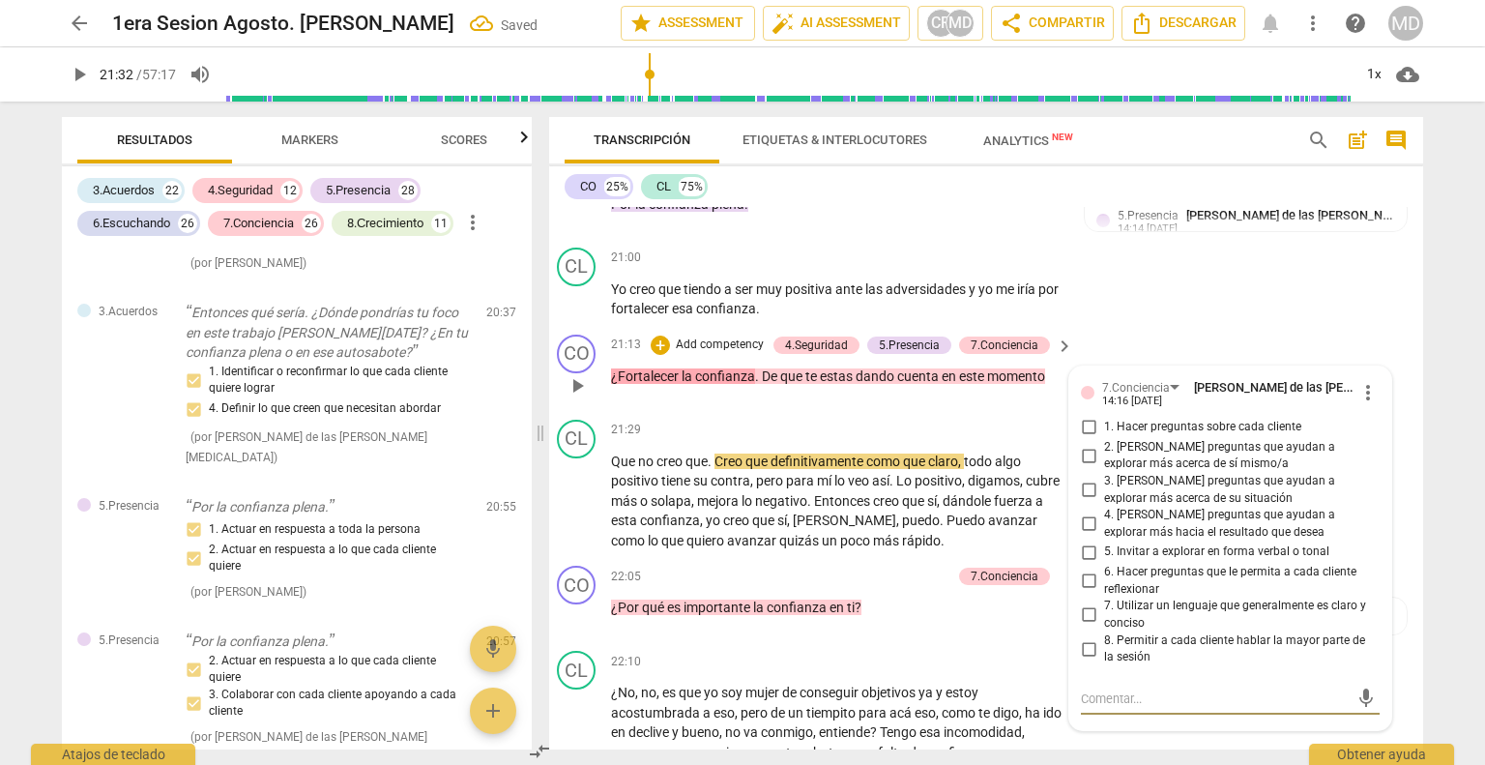
scroll to position [12586, 0]
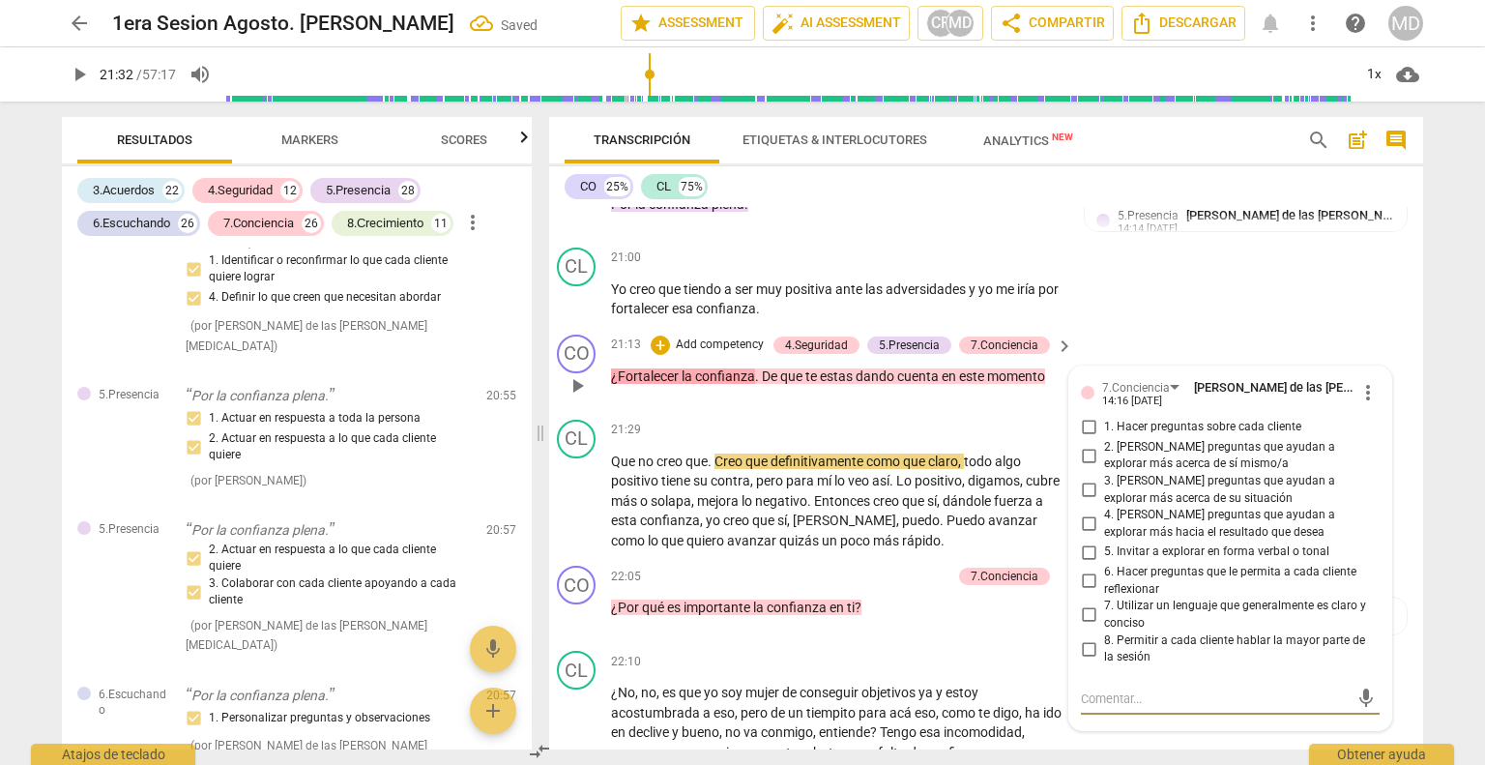
click at [1079, 444] on input "2. [PERSON_NAME] preguntas que ayudan a explorar más acerca de sí mismo/a" at bounding box center [1088, 455] width 31 height 23
checkbox input "true"
click at [1079, 512] on input "4. [PERSON_NAME] preguntas que ayudan a explorar más hacia el resultado que des…" at bounding box center [1088, 523] width 31 height 23
checkbox input "true"
click at [1083, 569] on input "6. Hacer preguntas que le permita a cada cliente reflexionar" at bounding box center [1088, 580] width 31 height 23
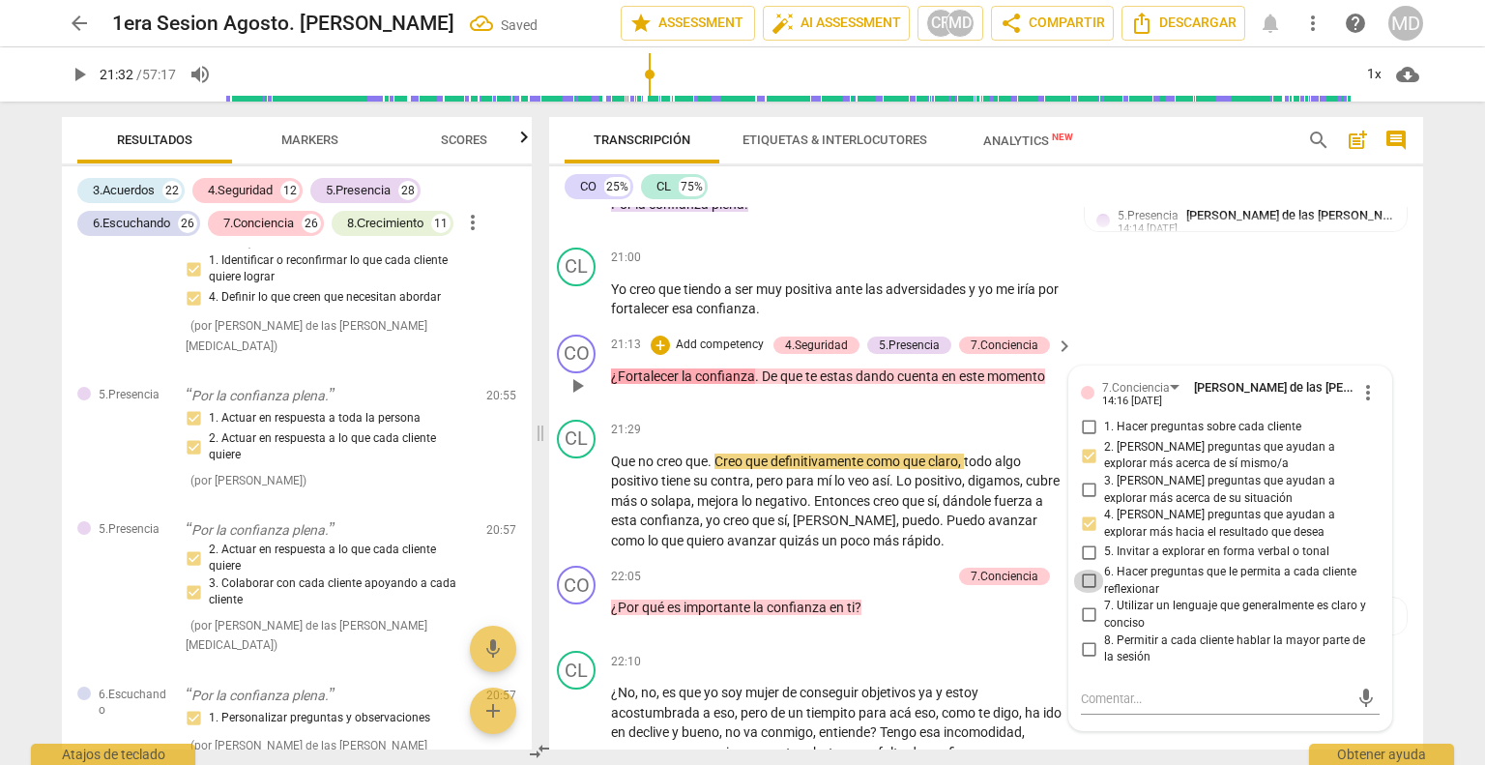
checkbox input "true"
click at [1079, 637] on input "8. Permitir a cada cliente hablar la mayor parte de la sesión" at bounding box center [1088, 648] width 31 height 23
checkbox input "true"
click at [731, 420] on div "21:29 + Add competency keyboard_arrow_right" at bounding box center [843, 430] width 464 height 21
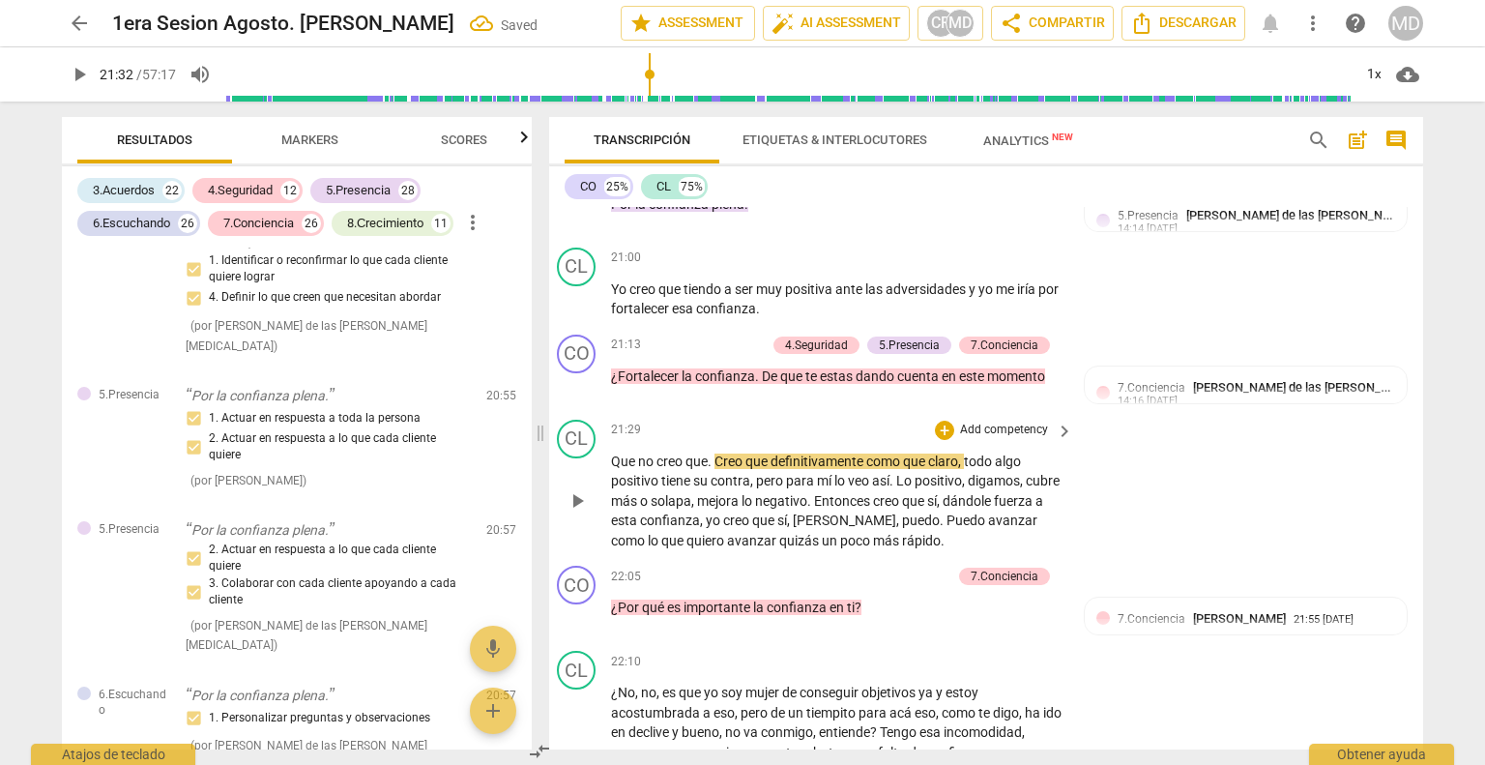
click at [570, 489] on span "play_arrow" at bounding box center [577, 500] width 23 height 23
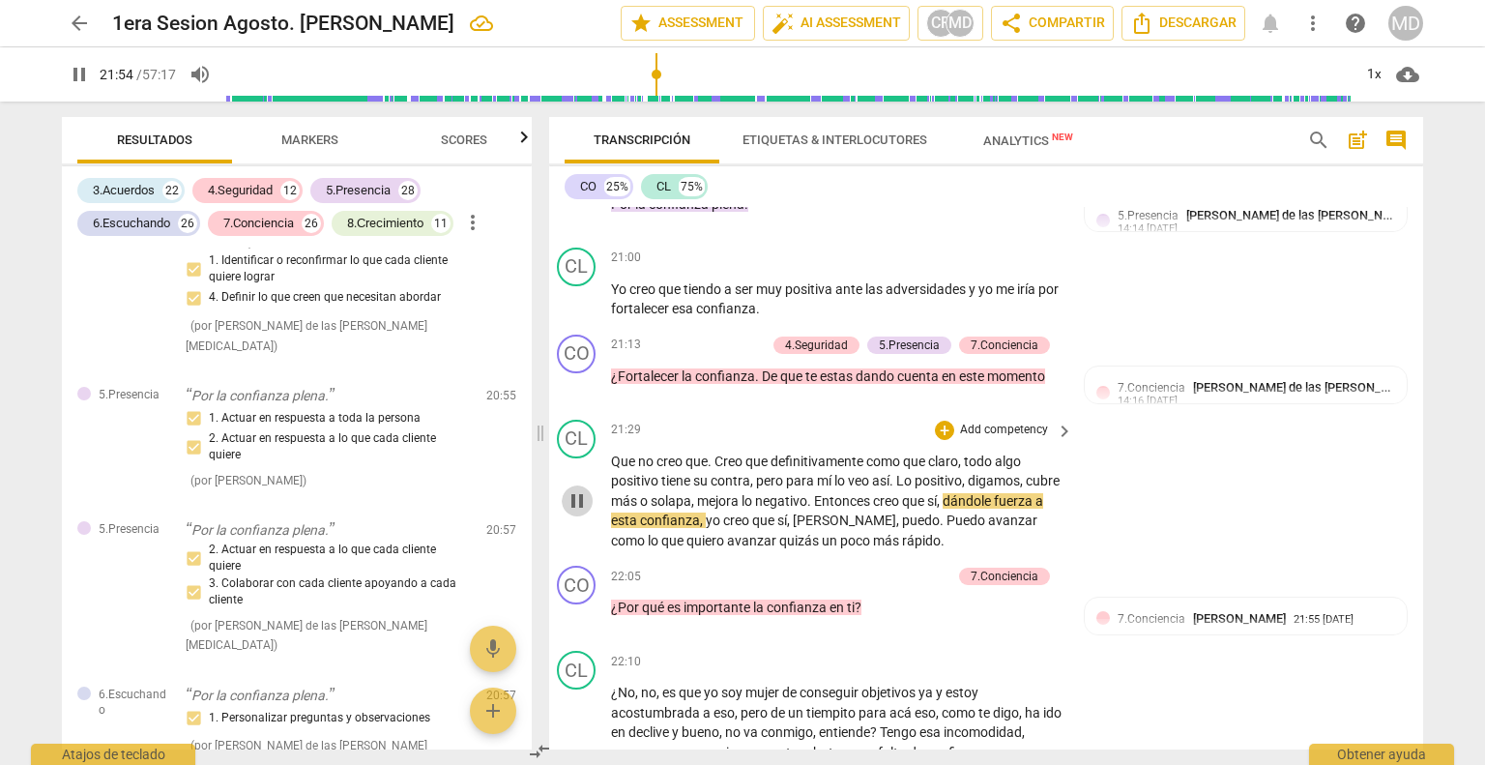
click at [572, 489] on span "pause" at bounding box center [577, 500] width 23 height 23
type input "1314"
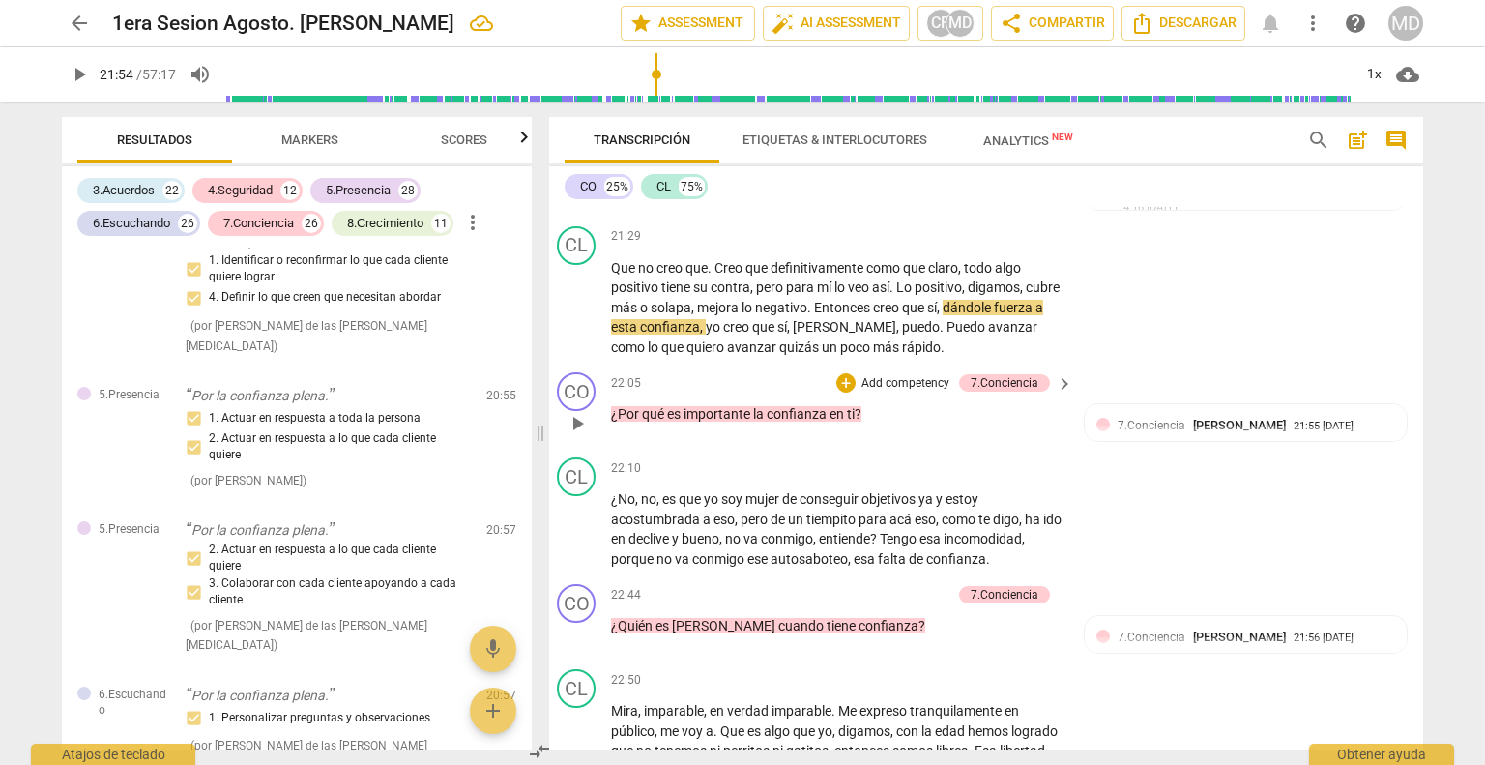
click at [888, 375] on p "Add competency" at bounding box center [905, 383] width 92 height 17
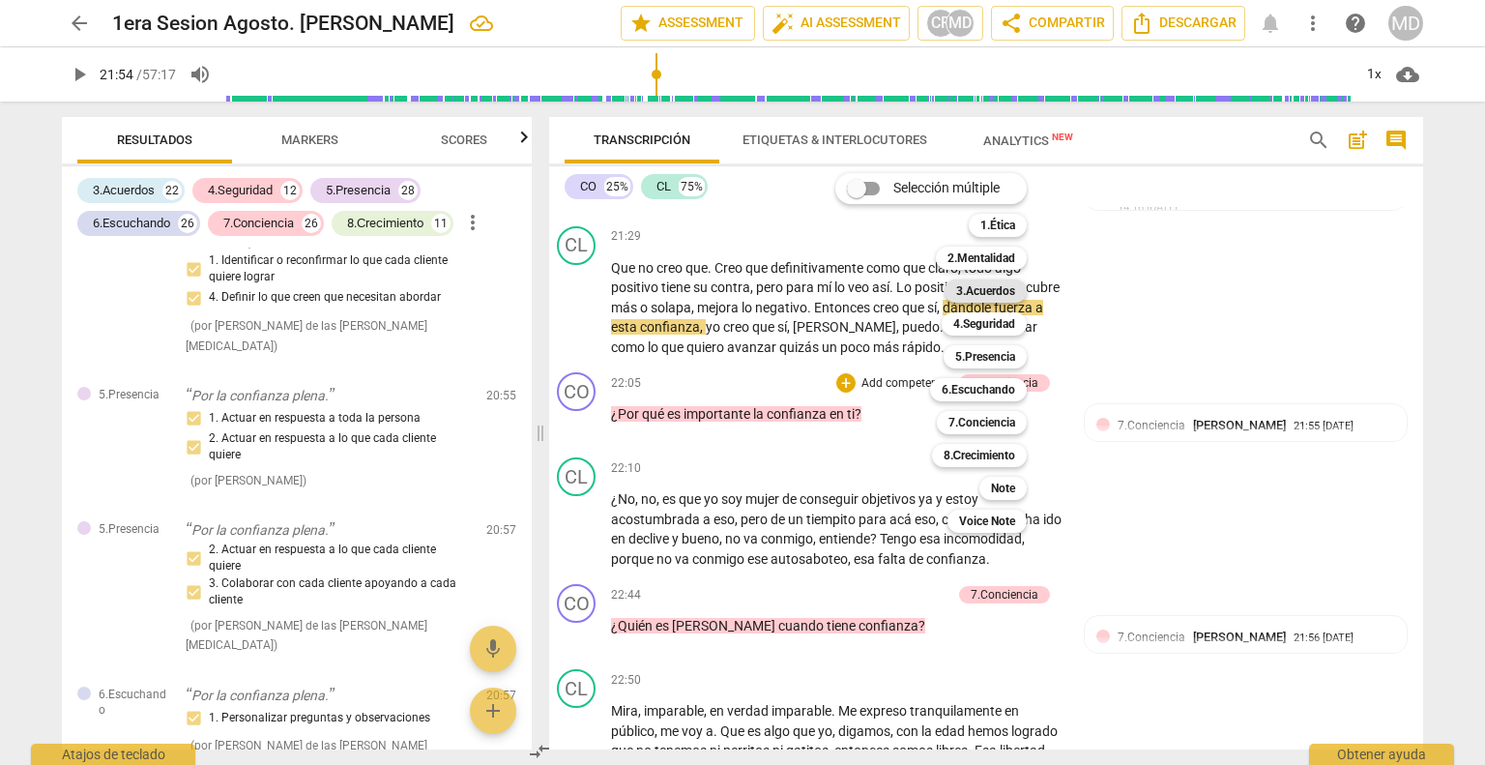
click at [1004, 283] on b "3.Acuerdos" at bounding box center [985, 290] width 59 height 23
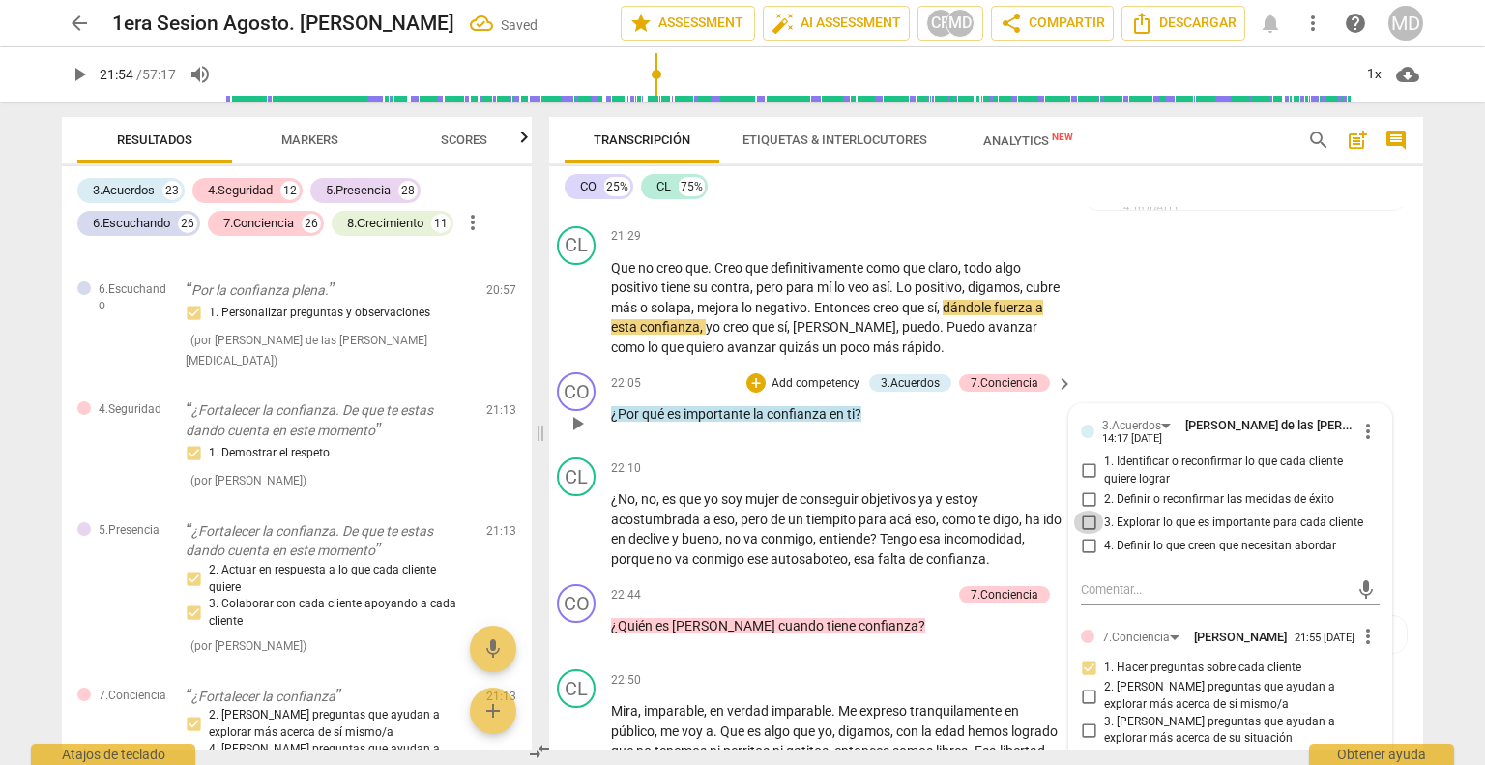
click at [1080, 510] on input "3. Explorar lo que es importante para cada cliente" at bounding box center [1088, 521] width 31 height 23
checkbox input "true"
click at [1080, 534] on input "4. Definir lo que creen que necesitan abordar" at bounding box center [1088, 545] width 31 height 23
checkbox input "true"
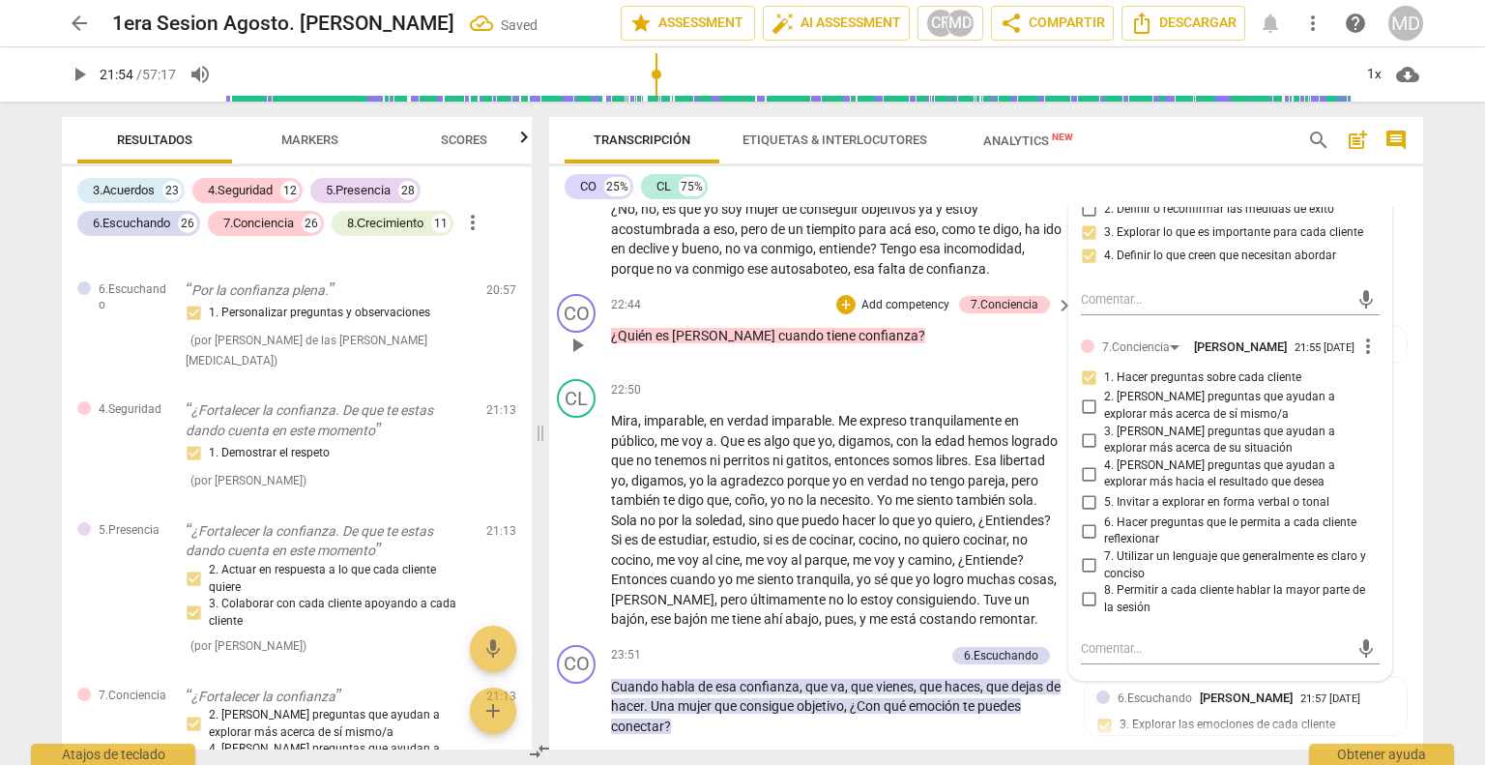
click at [889, 297] on p "Add competency" at bounding box center [905, 305] width 92 height 17
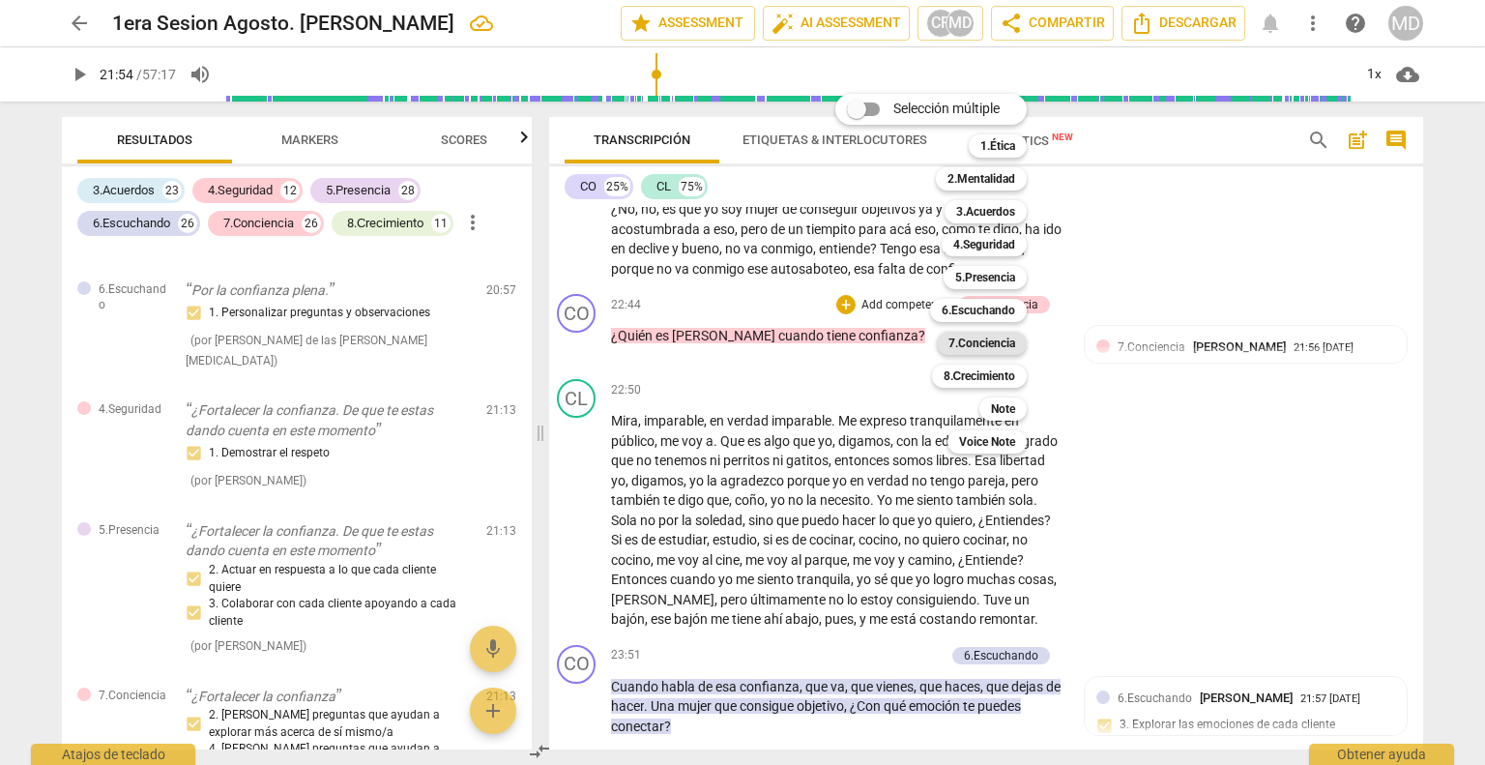
click at [998, 345] on b "7.Conciencia" at bounding box center [981, 343] width 67 height 23
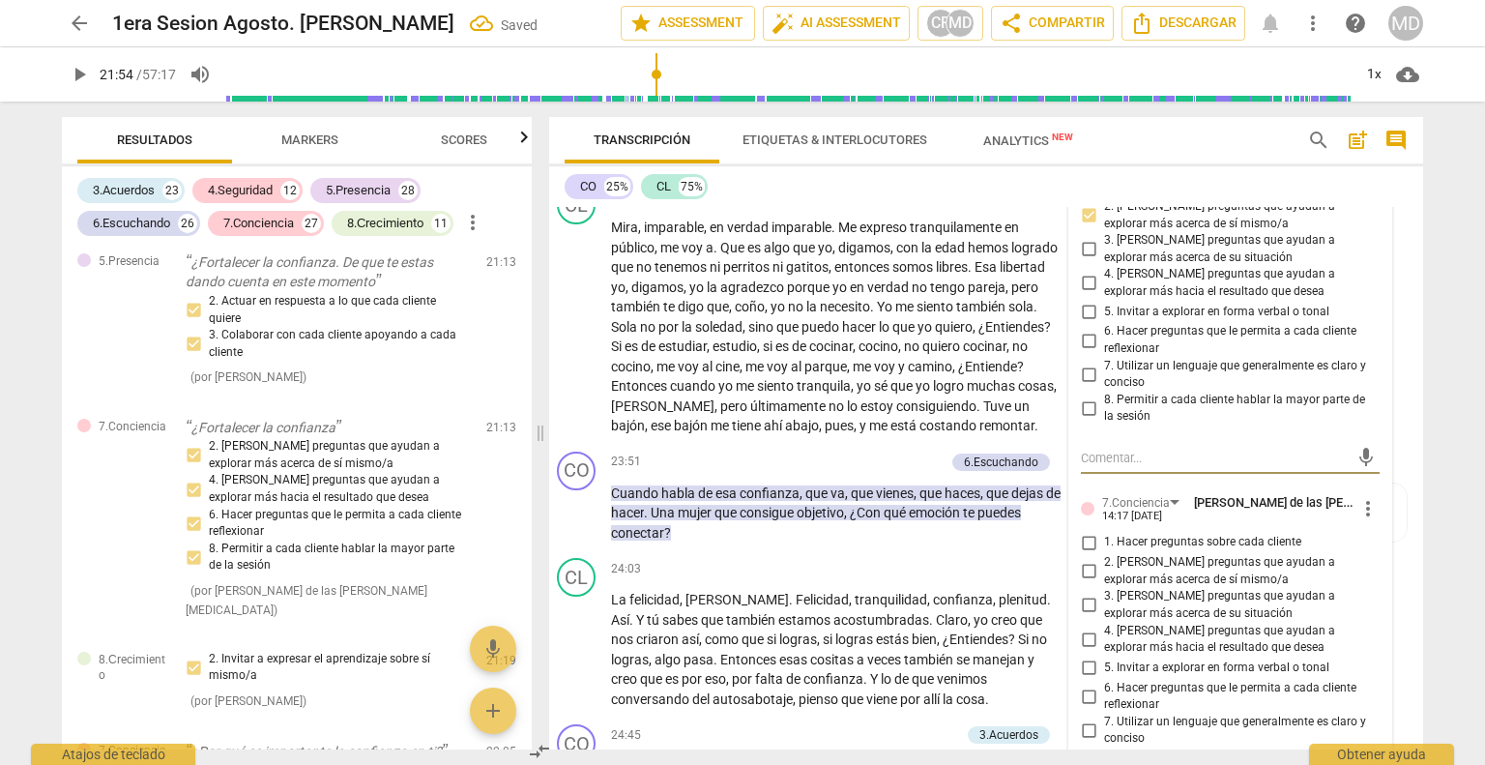
click at [1073, 531] on input "1. Hacer preguntas sobre cada cliente" at bounding box center [1088, 542] width 31 height 23
checkbox input "true"
click at [1075, 560] on input "2. [PERSON_NAME] preguntas que ayudan a explorar más acerca de sí mismo/a" at bounding box center [1088, 571] width 31 height 23
checkbox input "true"
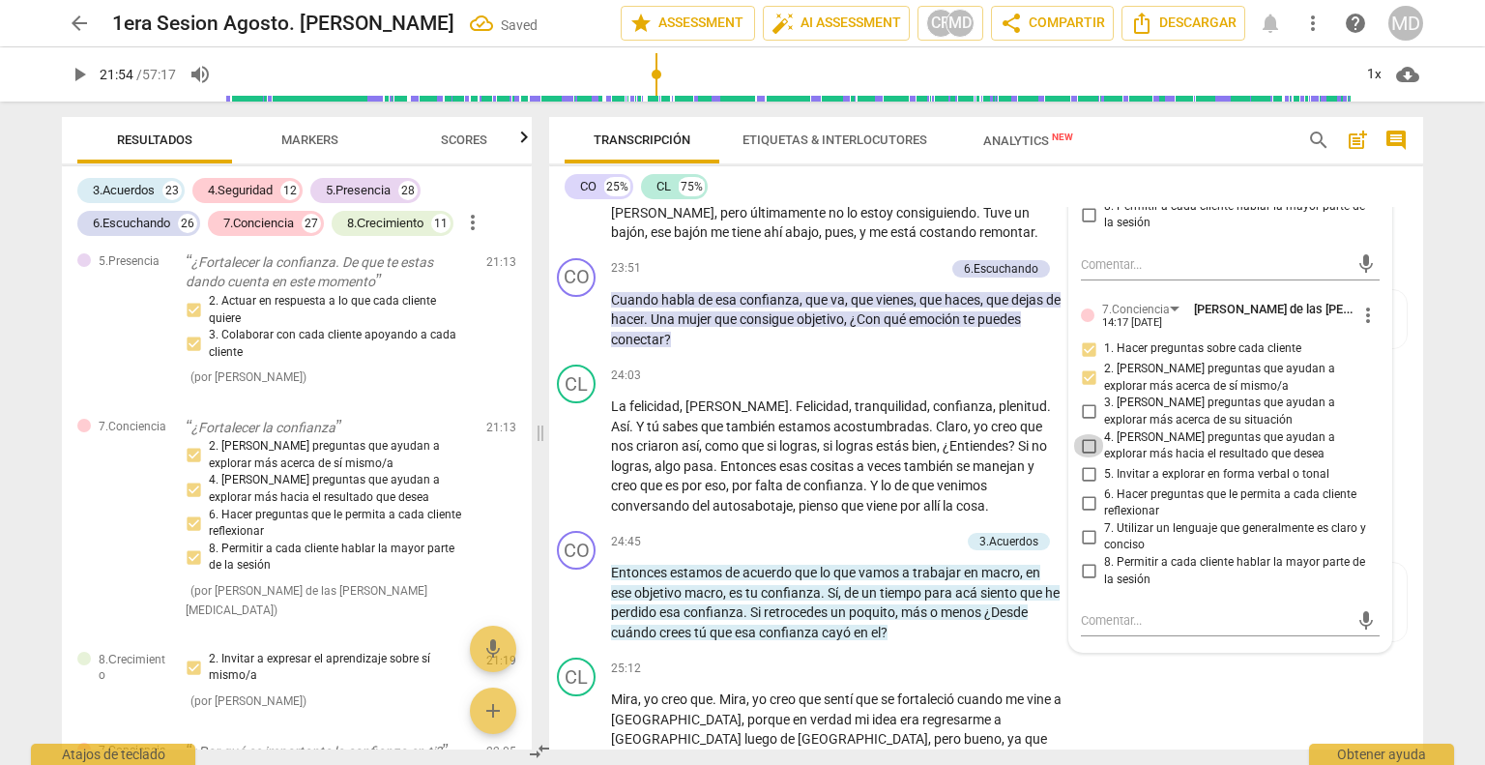
click at [1075, 434] on input "4. [PERSON_NAME] preguntas que ayudan a explorar más hacia el resultado que des…" at bounding box center [1088, 445] width 31 height 23
checkbox input "true"
click at [1075, 491] on input "6. Hacer preguntas que le permita a cada cliente reflexionar" at bounding box center [1088, 502] width 31 height 23
checkbox input "true"
click at [1078, 560] on input "8. Permitir a cada cliente hablar la mayor parte de la sesión" at bounding box center [1088, 571] width 31 height 23
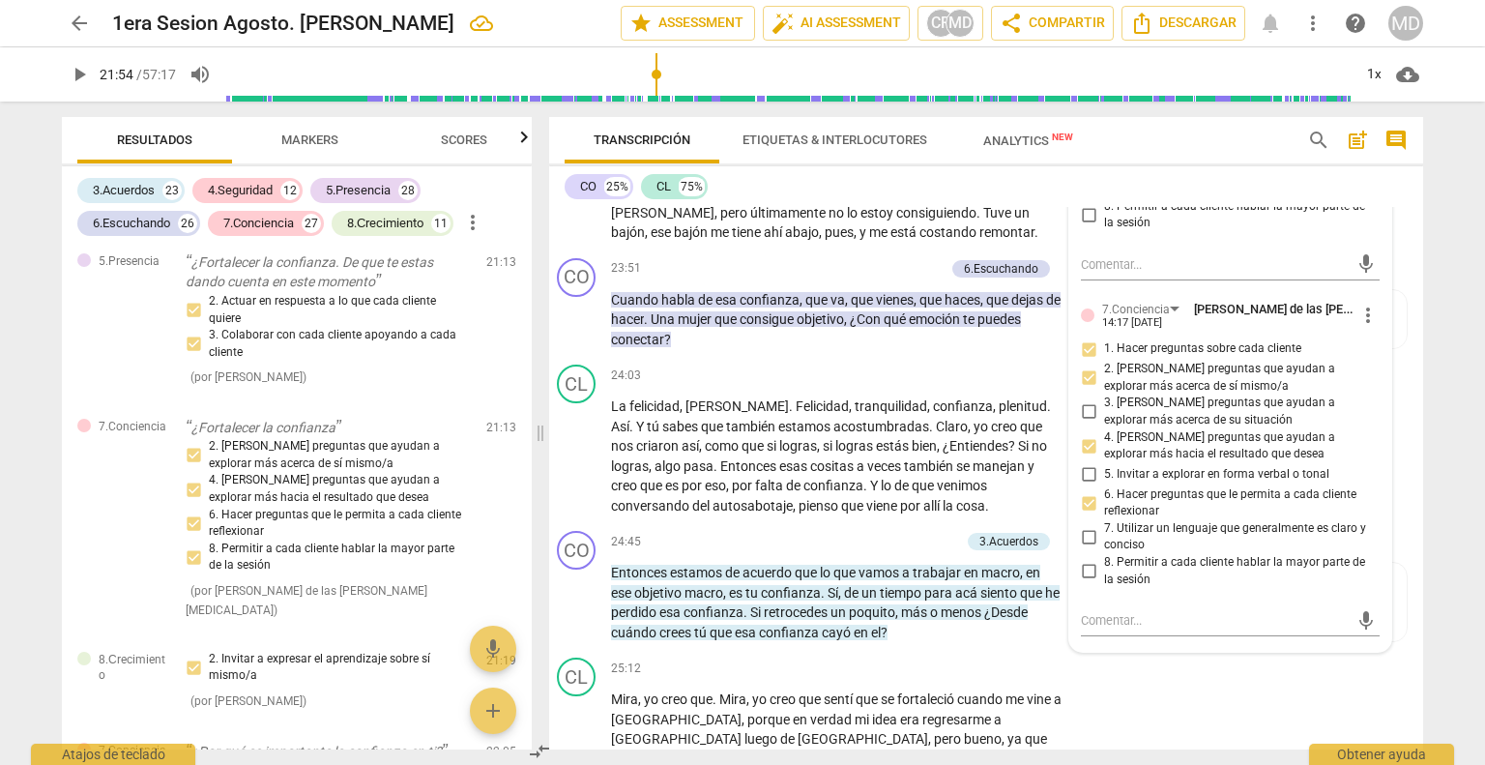
checkbox input "true"
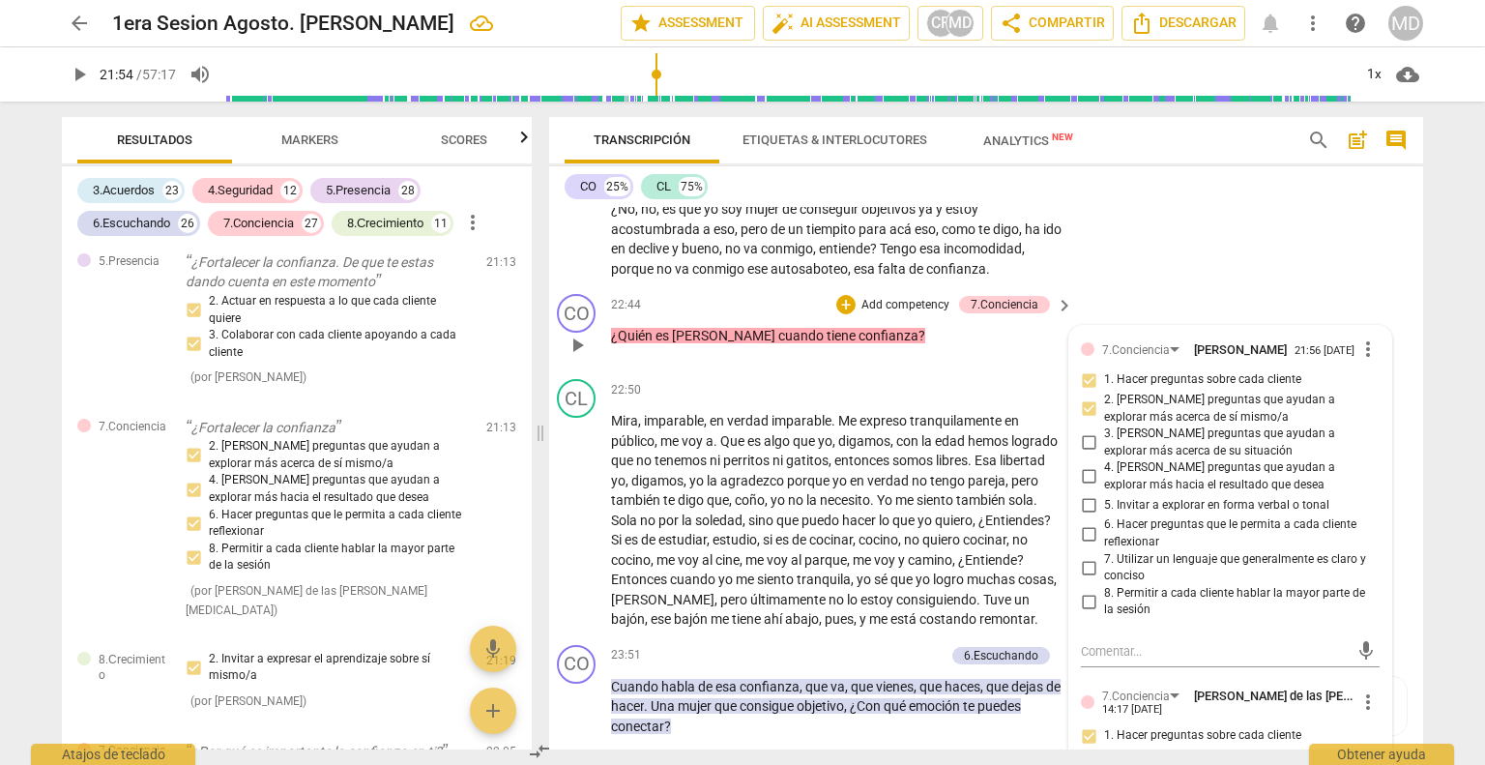
click at [905, 297] on p "Add competency" at bounding box center [905, 305] width 92 height 17
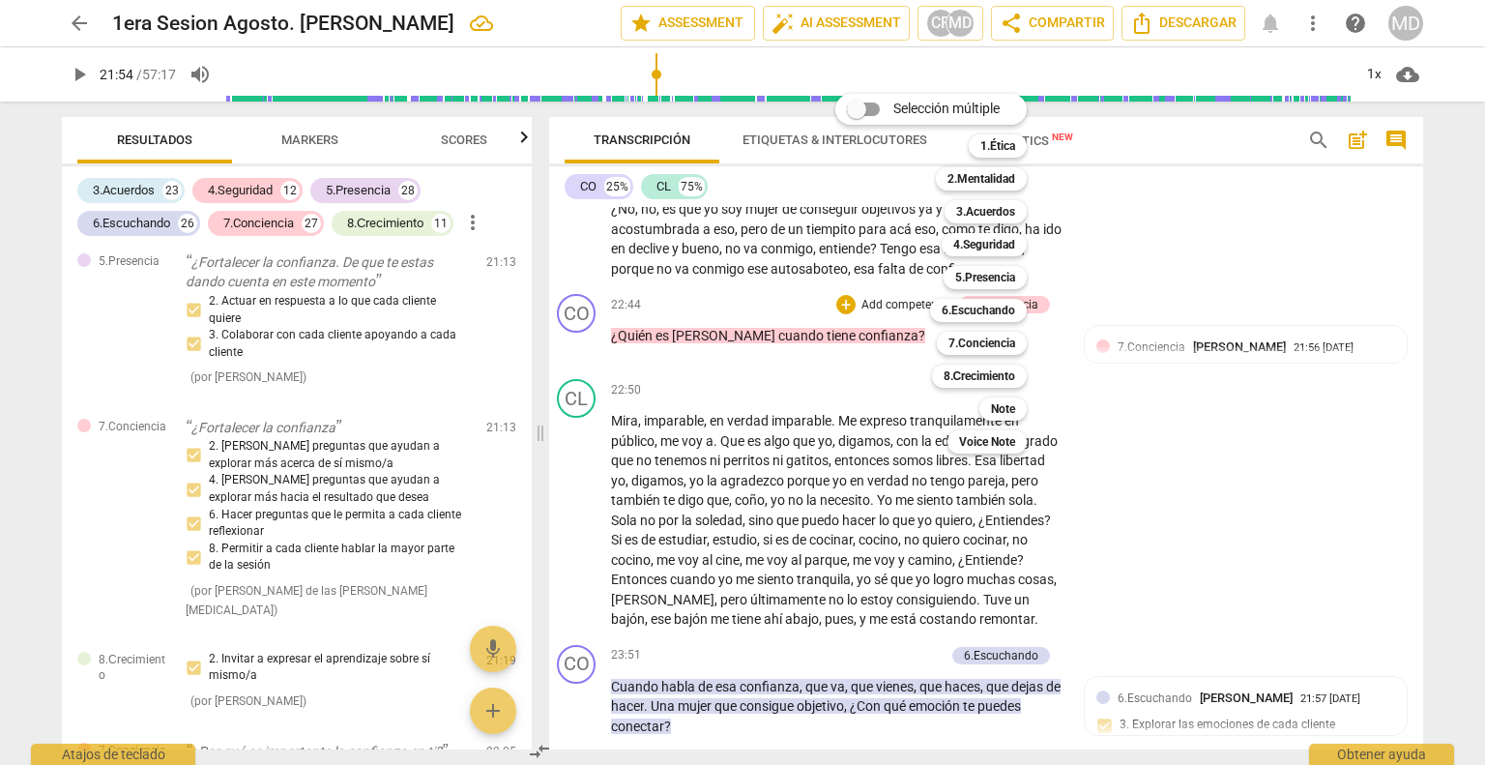
click at [891, 285] on div "Selección múltiple m 1.Ética 1 2.Mentalidad 2 3.Acuerdos 3 4.Seguridad 4 5.Pres…" at bounding box center [945, 273] width 236 height 369
click at [1222, 230] on div at bounding box center [742, 382] width 1485 height 765
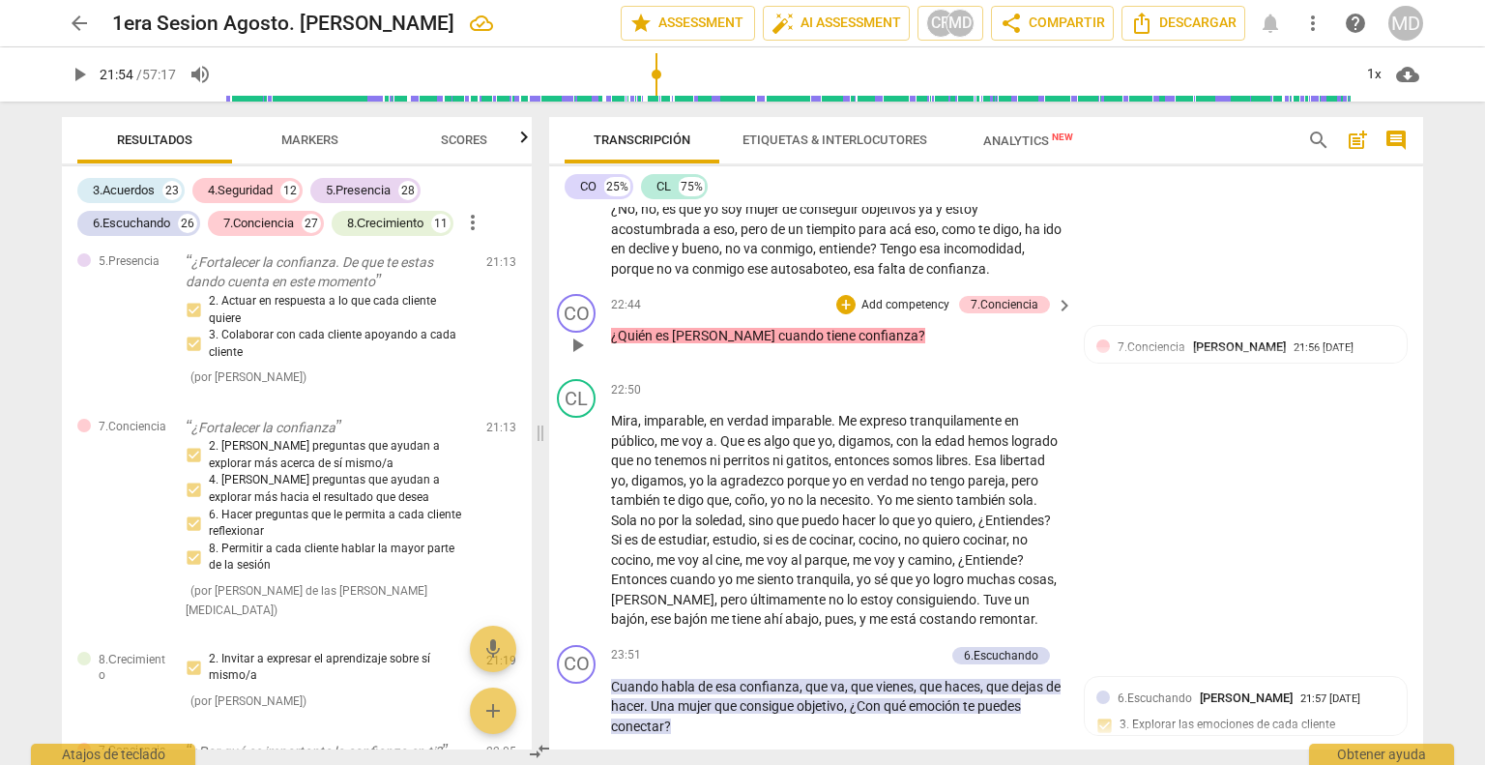
click at [920, 297] on p "Add competency" at bounding box center [905, 305] width 92 height 17
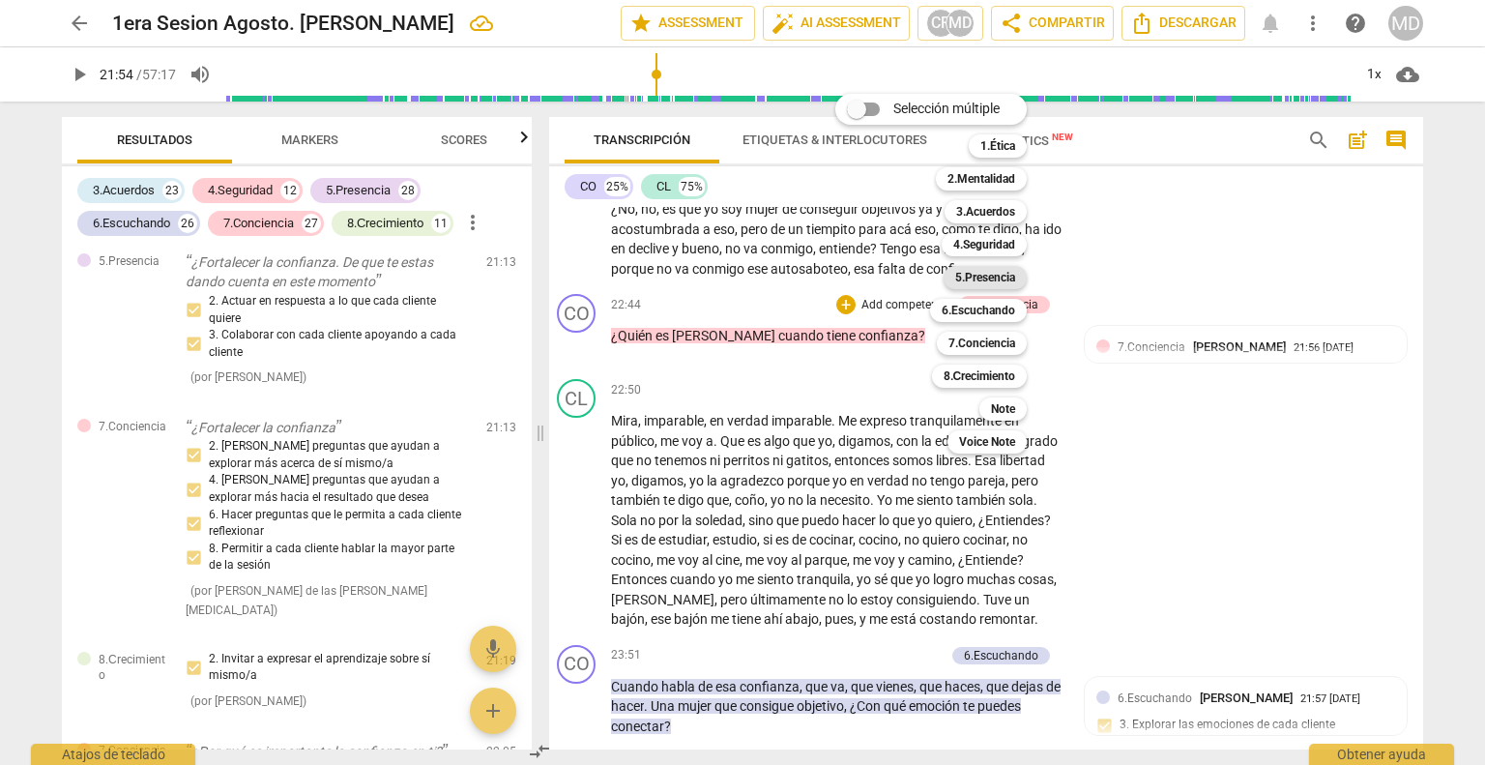
click at [990, 274] on b "5.Presencia" at bounding box center [985, 277] width 60 height 23
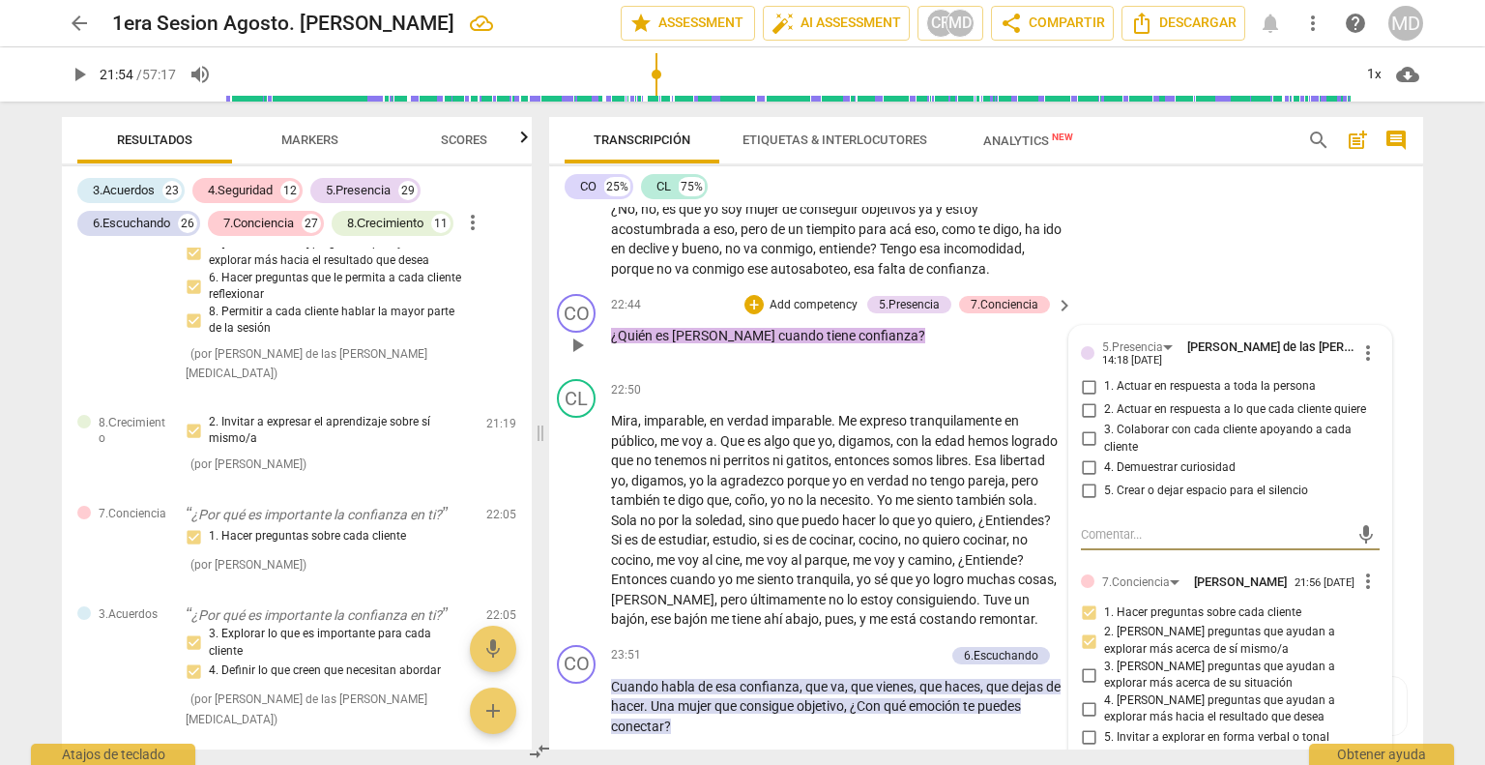
click at [1076, 398] on input "2. Actuar en respuesta a lo que cada cliente quiere" at bounding box center [1088, 409] width 31 height 23
checkbox input "true"
click at [1079, 427] on input "3. Colaborar con cada cliente apoyando a cada cliente" at bounding box center [1088, 438] width 31 height 23
checkbox input "true"
click at [1082, 455] on input "4. Demuestrar curiosidad" at bounding box center [1088, 466] width 31 height 23
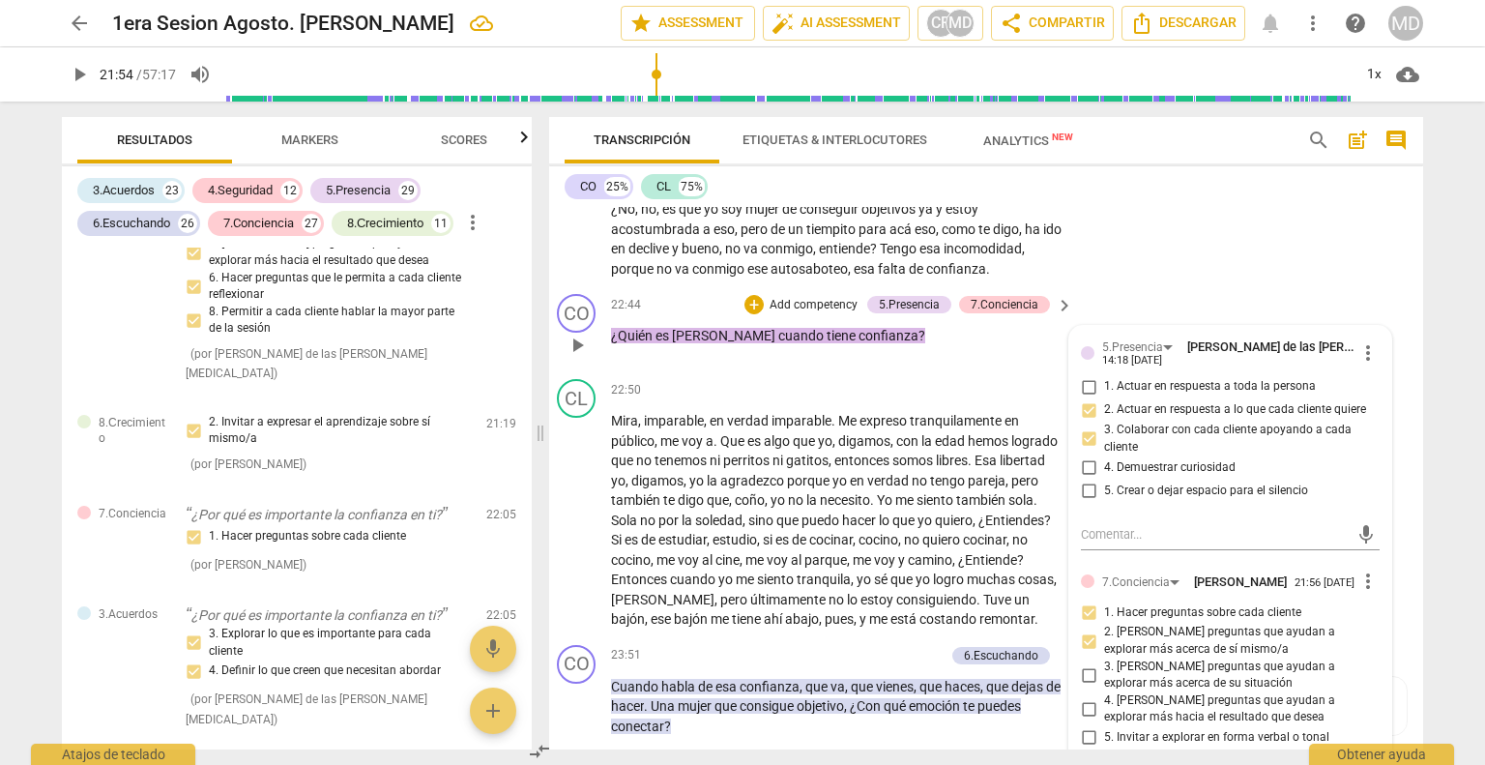
checkbox input "true"
click at [1083, 479] on input "5. Crear o dejar espacio para el silencio" at bounding box center [1088, 490] width 31 height 23
checkbox input "true"
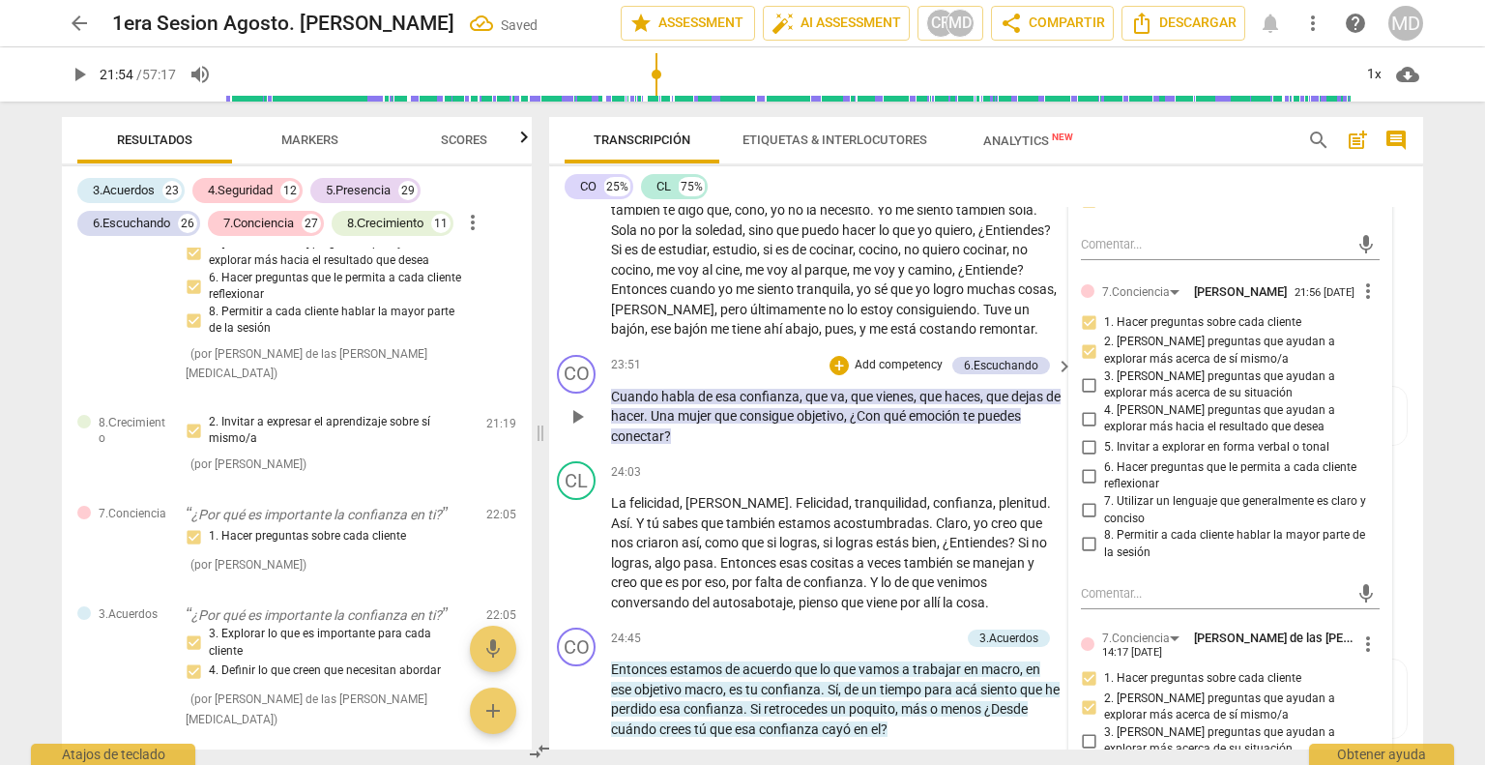
click at [576, 405] on span "play_arrow" at bounding box center [577, 416] width 23 height 23
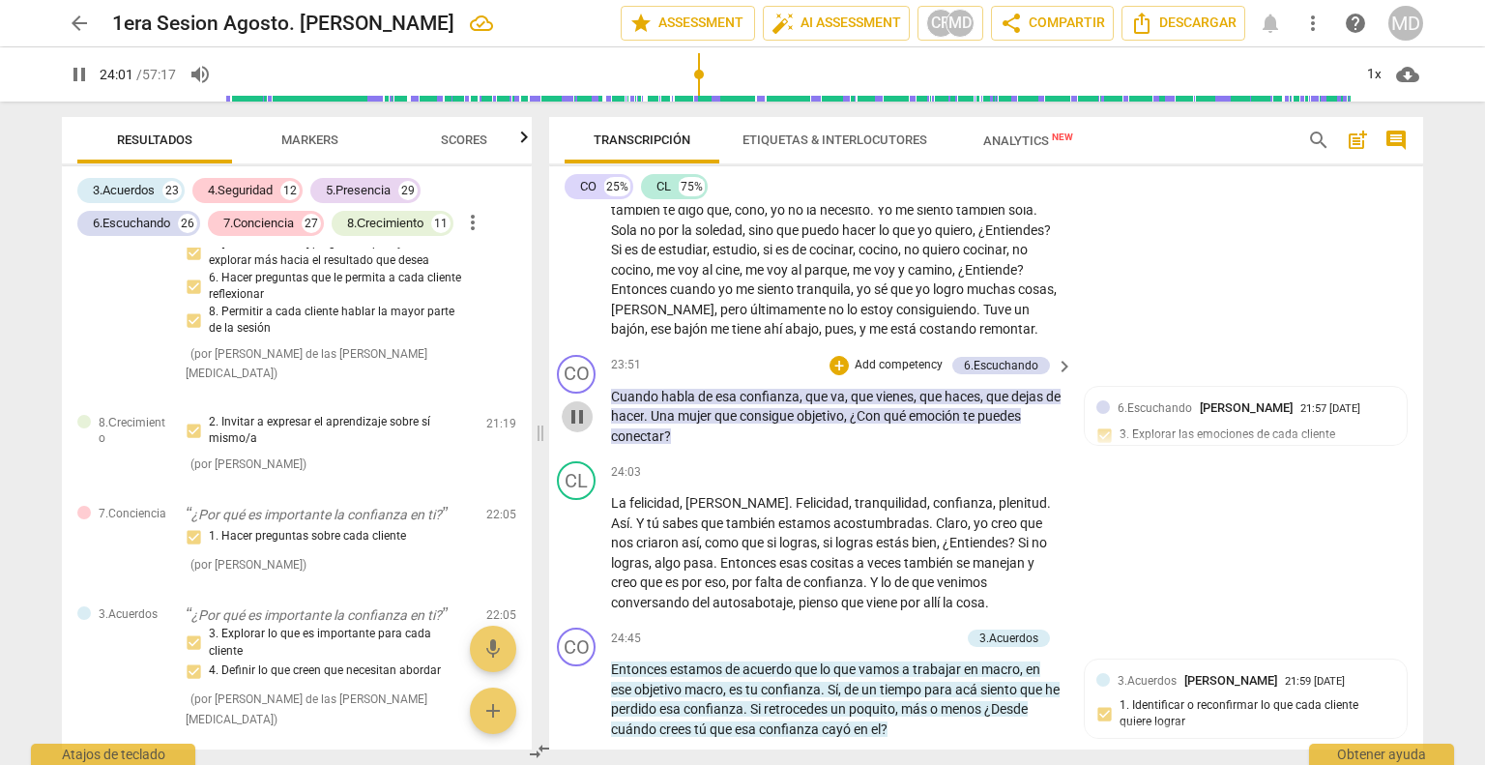
click at [576, 405] on span "pause" at bounding box center [577, 416] width 23 height 23
type input "1442"
click at [874, 357] on p "Add competency" at bounding box center [899, 365] width 92 height 17
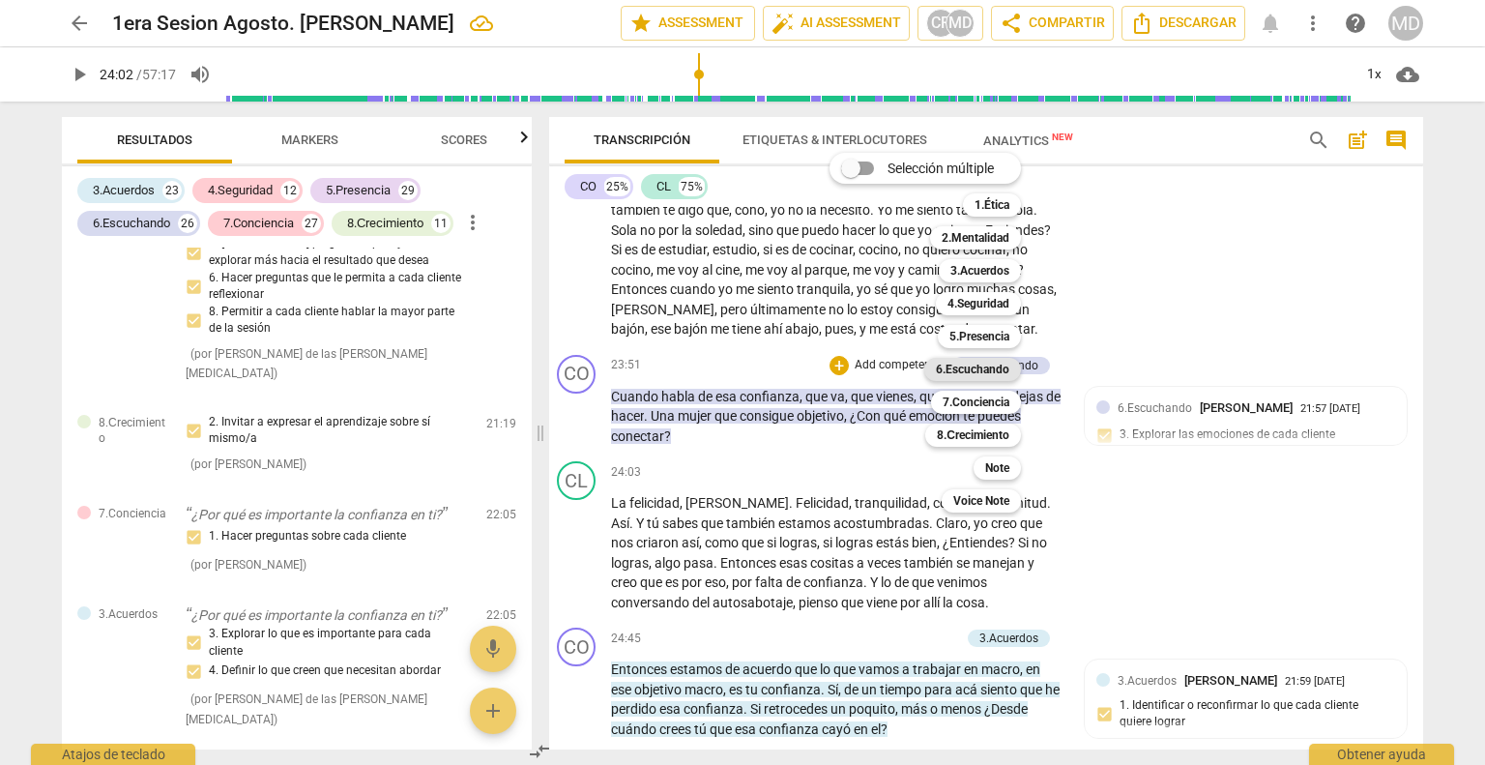
click at [974, 373] on b "6.Escuchando" at bounding box center [972, 369] width 73 height 23
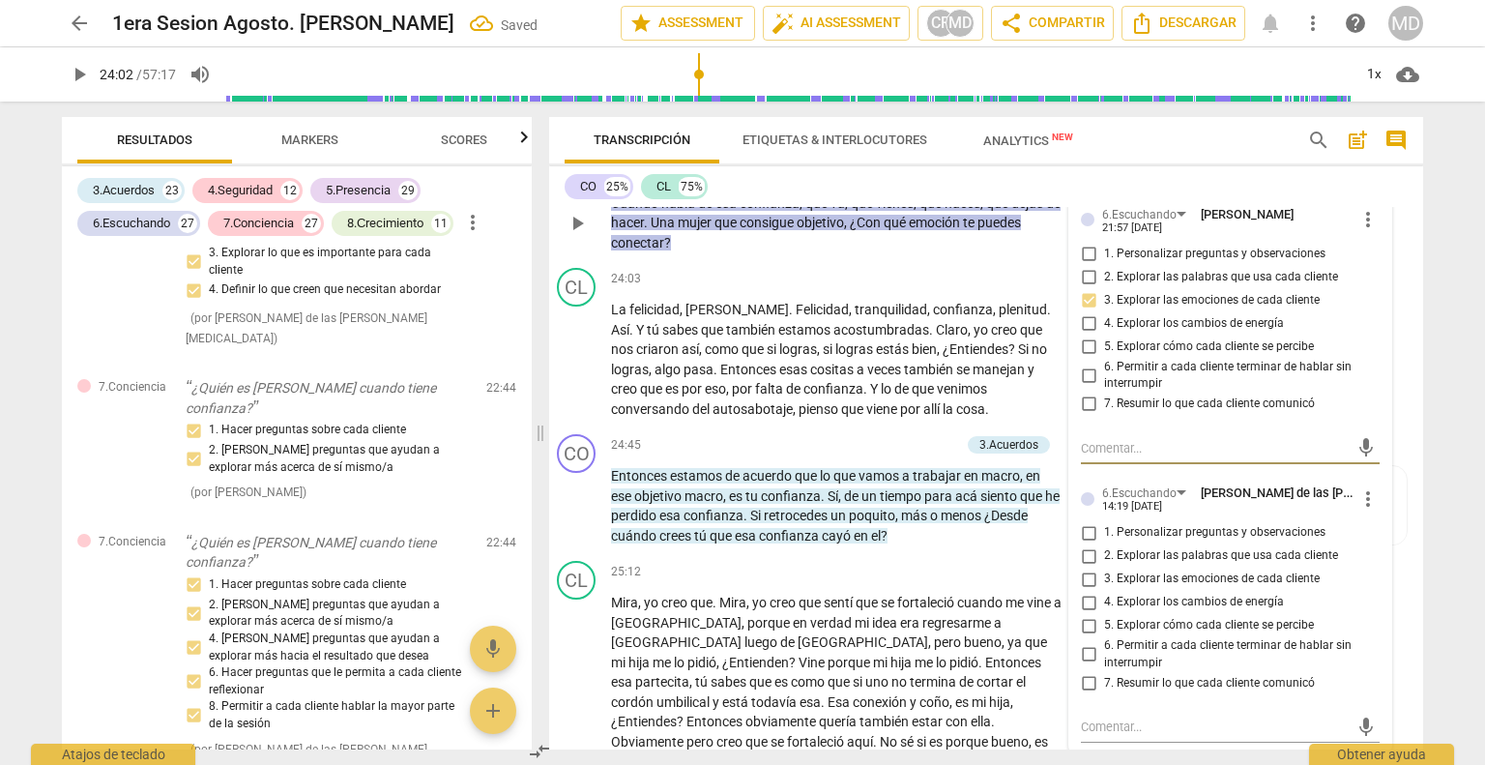
click at [1079, 544] on input "2. Explorar las palabras que usa cada cliente" at bounding box center [1088, 555] width 31 height 23
checkbox input "false"
click at [1078, 521] on input "1. Personalizar preguntas y observaciones" at bounding box center [1088, 532] width 31 height 23
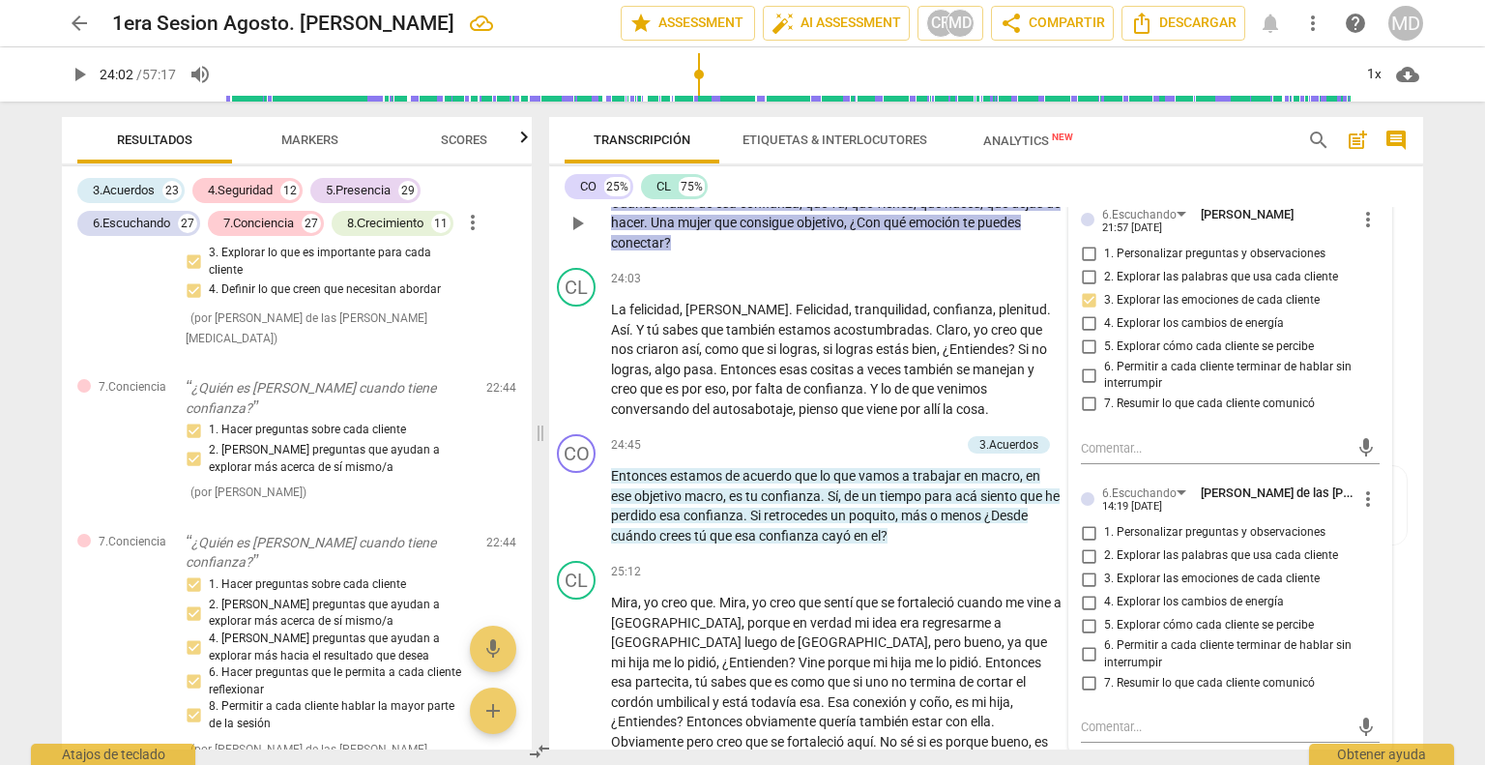
checkbox input "true"
click at [1078, 567] on input "3. Explorar las emociones de cada cliente" at bounding box center [1088, 578] width 31 height 23
checkbox input "true"
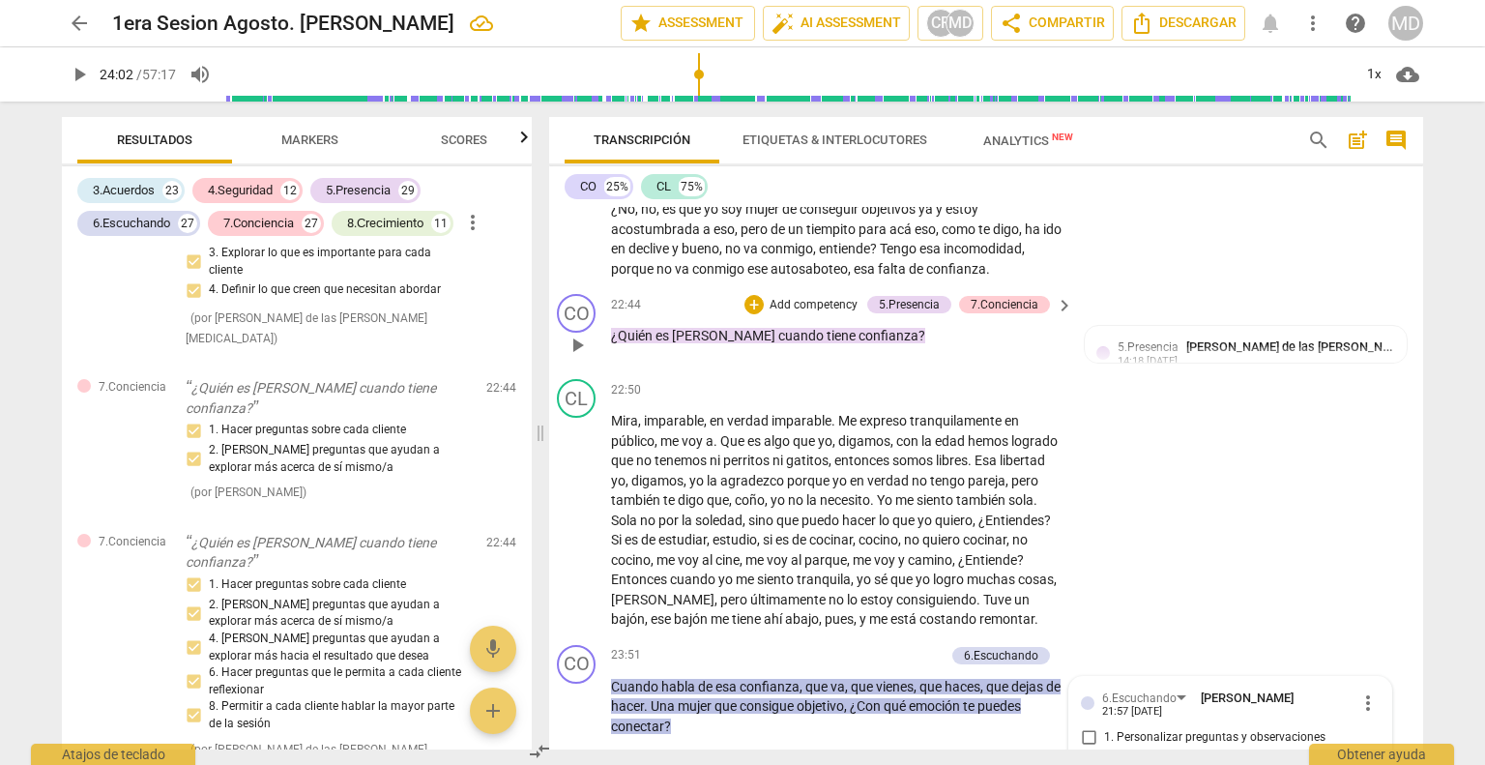
click at [827, 297] on p "Add competency" at bounding box center [814, 305] width 92 height 17
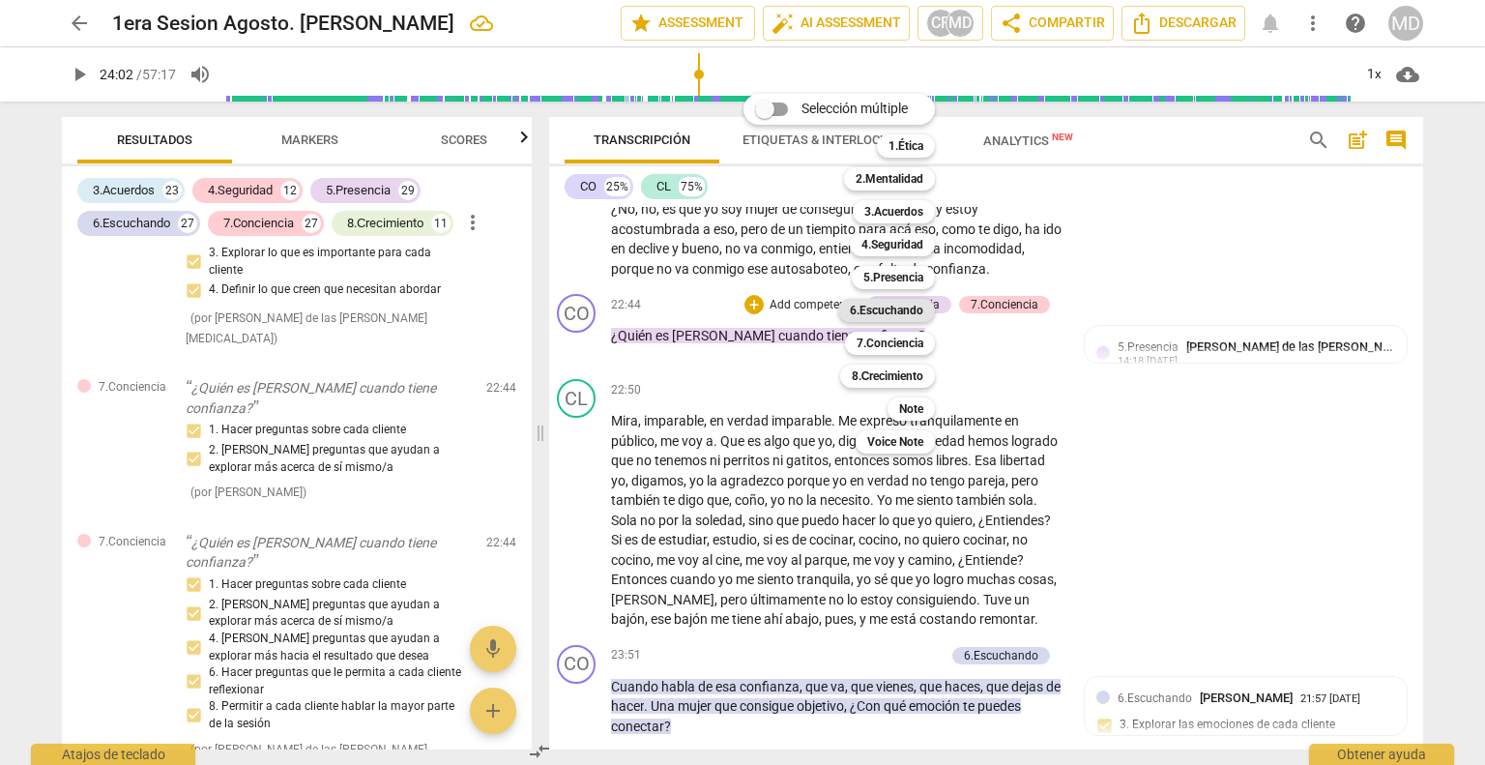
click at [906, 302] on b "6.Escuchando" at bounding box center [886, 310] width 73 height 23
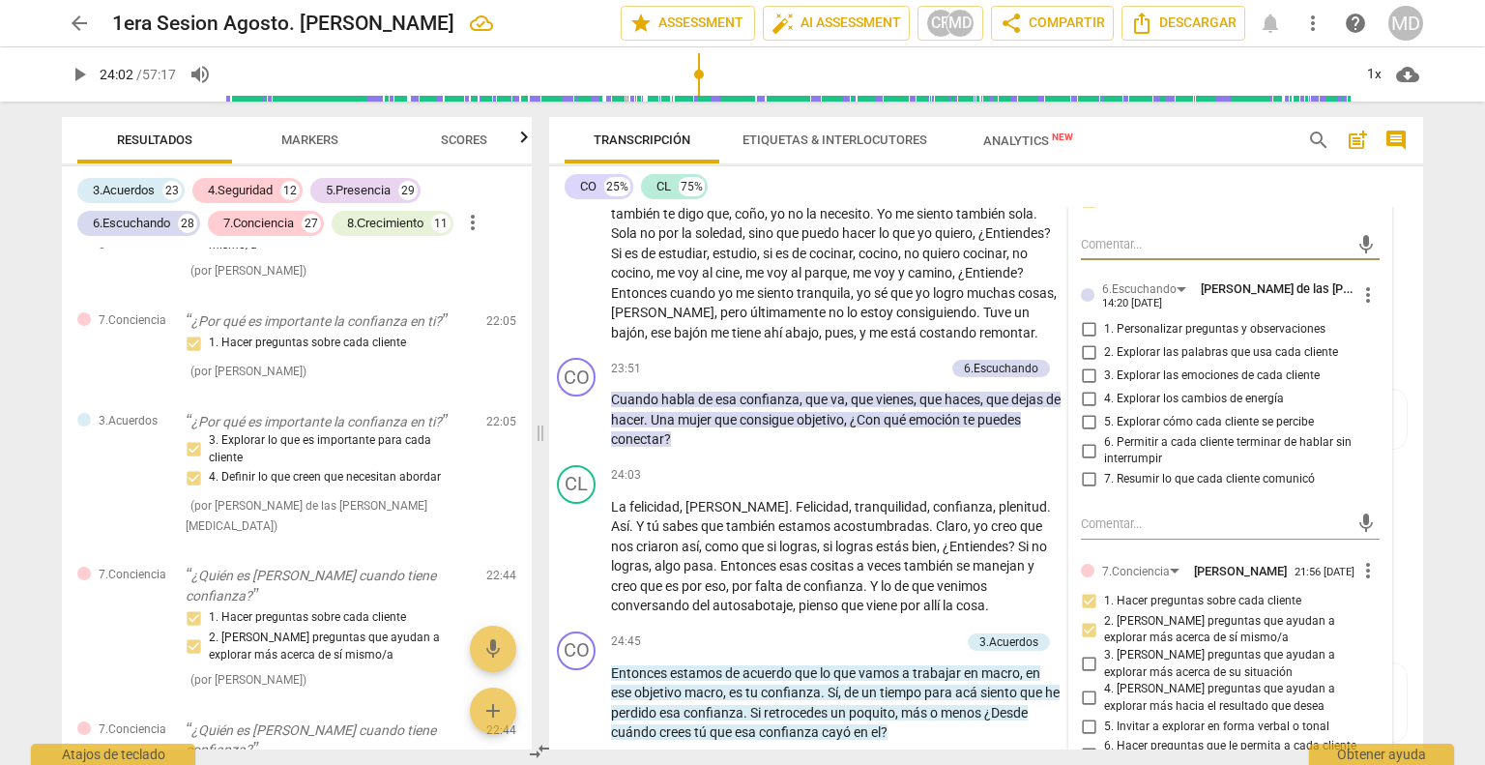
click at [1080, 411] on input "5. Explorar cómo cada cliente se percibe" at bounding box center [1088, 422] width 31 height 23
checkbox input "true"
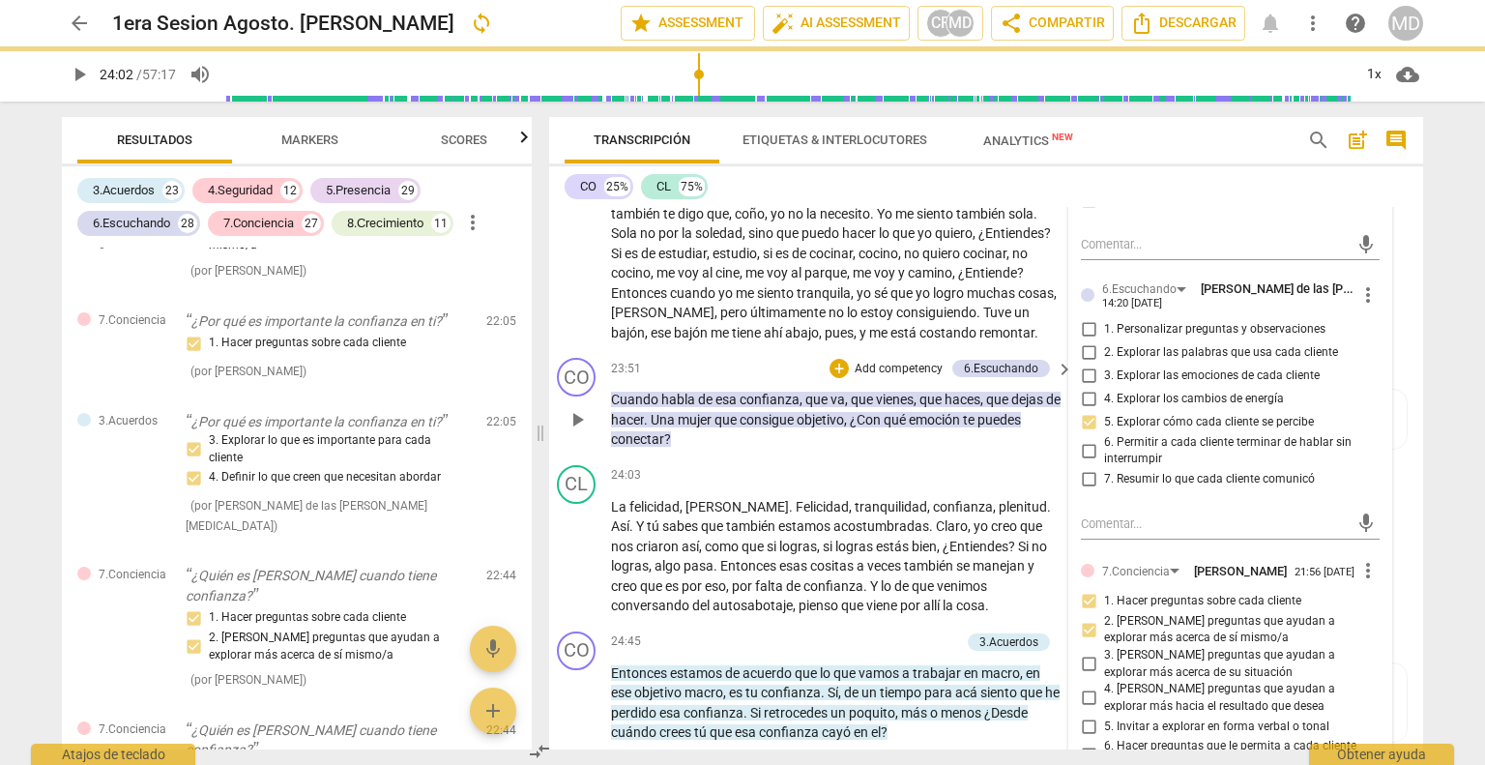
click at [717, 358] on div "23:51 + Add competency 6.Escuchando keyboard_arrow_right" at bounding box center [843, 368] width 464 height 21
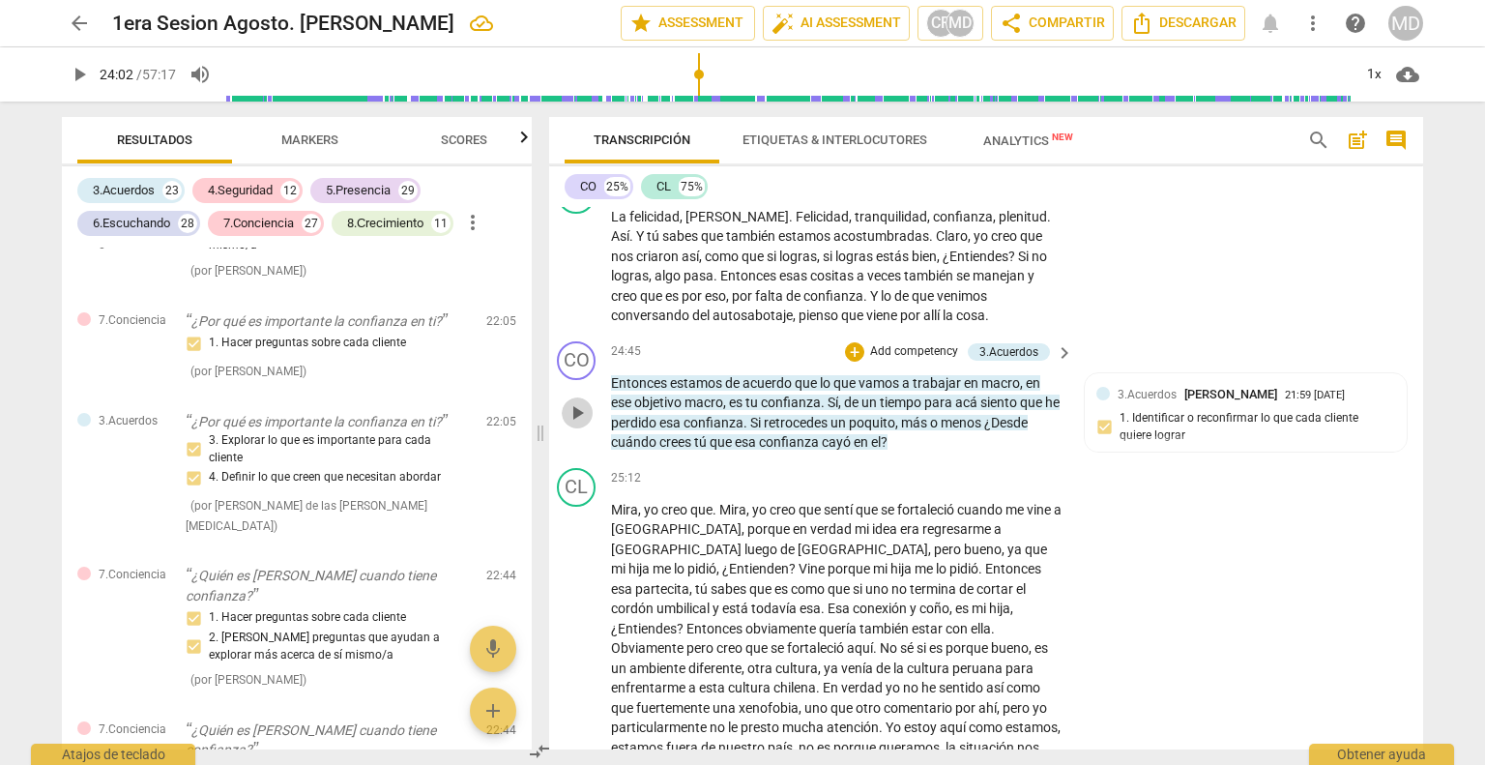
click at [575, 401] on span "play_arrow" at bounding box center [577, 412] width 23 height 23
click at [574, 401] on span "pause" at bounding box center [577, 412] width 23 height 23
type input "1513"
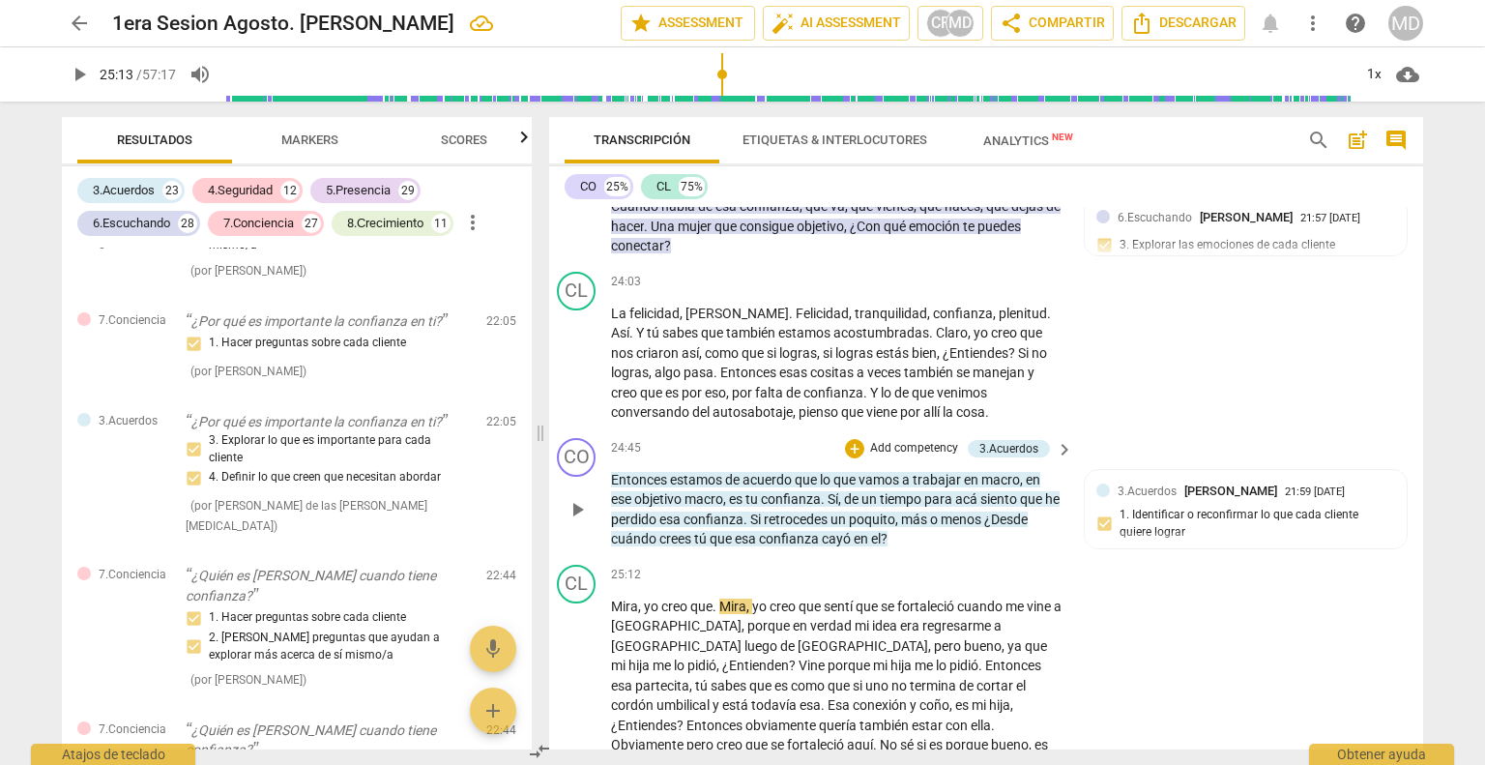
scroll to position [7582, 14]
click at [881, 531] on span "?" at bounding box center [884, 538] width 7 height 15
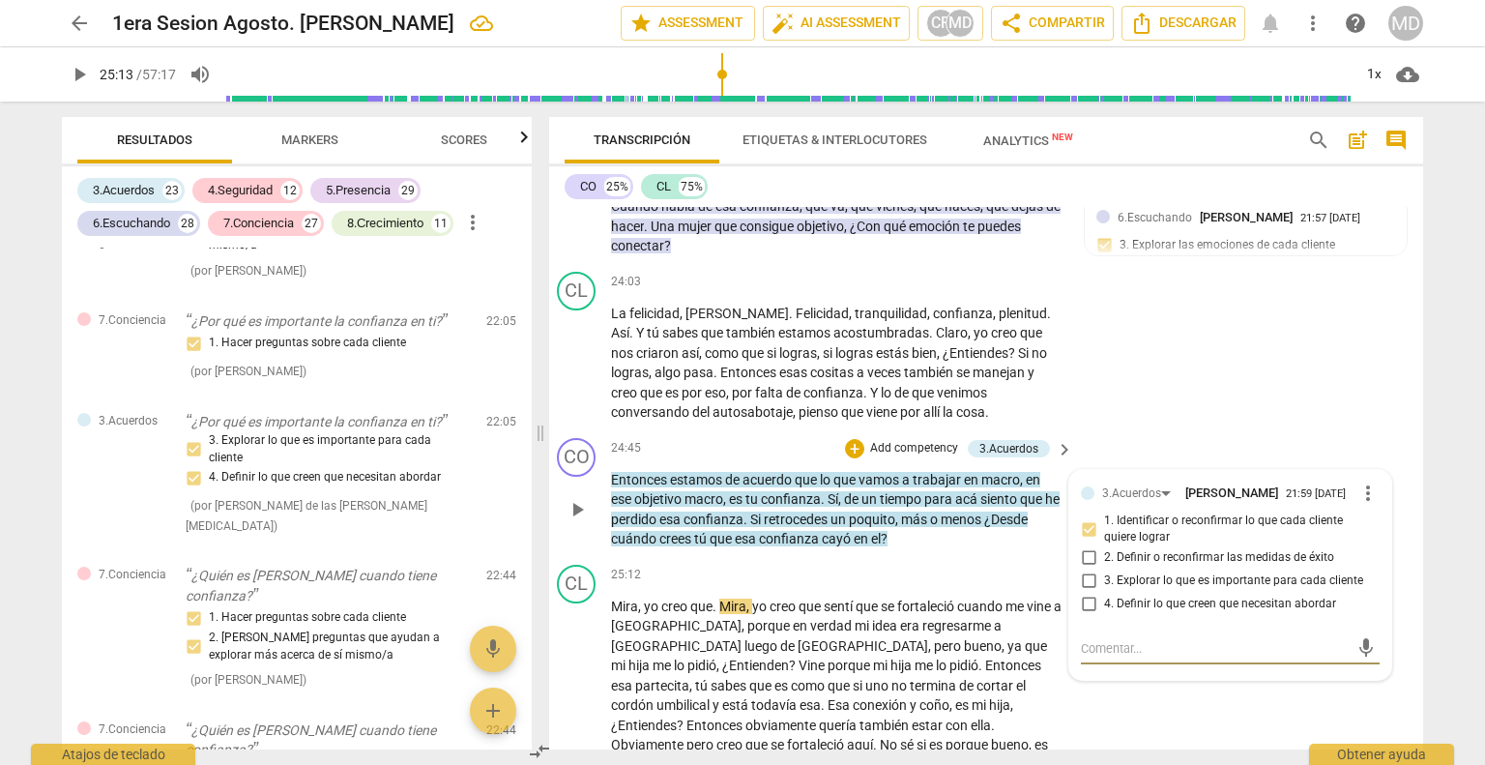
click at [874, 531] on span "el" at bounding box center [876, 538] width 10 height 15
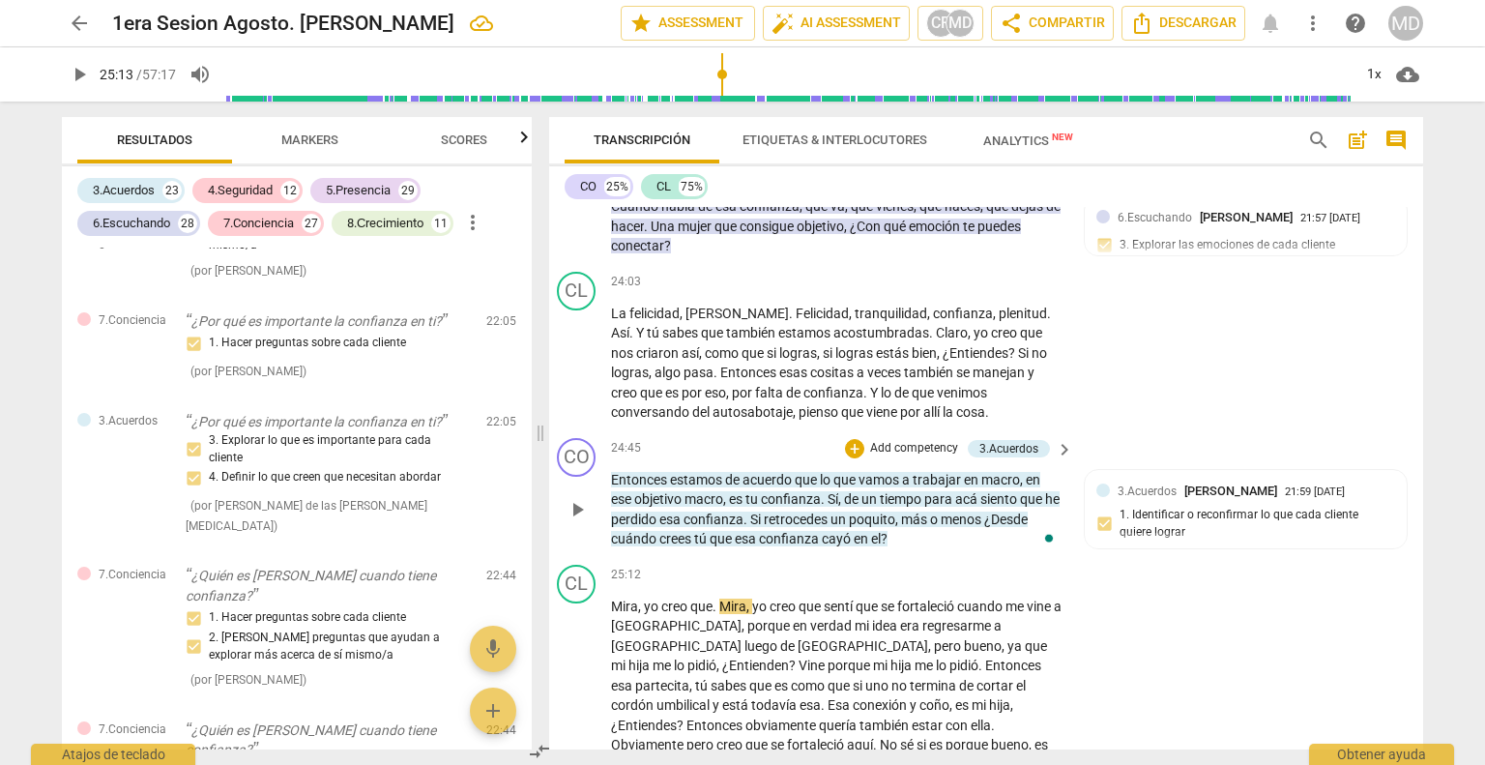
click at [881, 531] on span "?" at bounding box center [884, 538] width 7 height 15
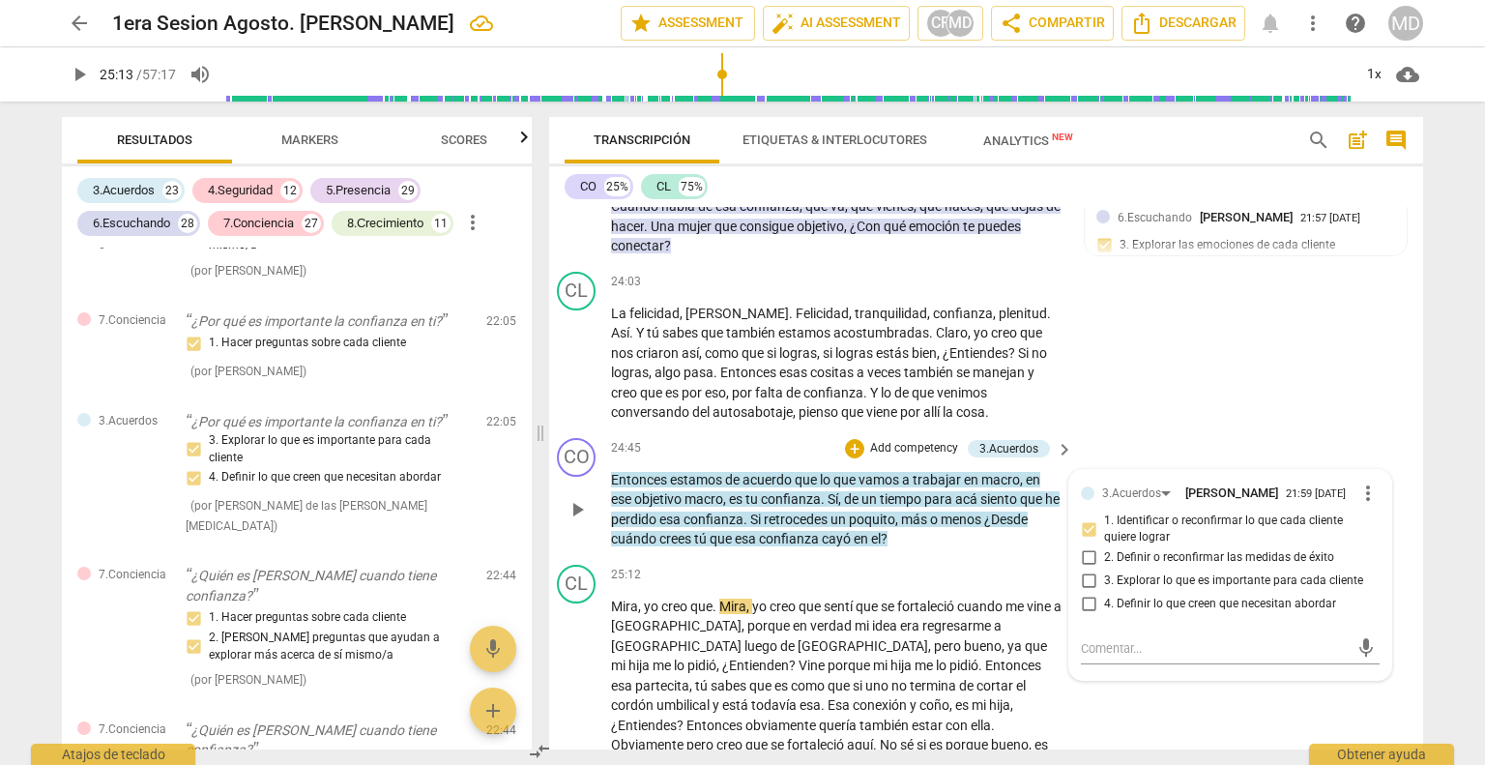
click at [881, 531] on span "?" at bounding box center [884, 538] width 7 height 15
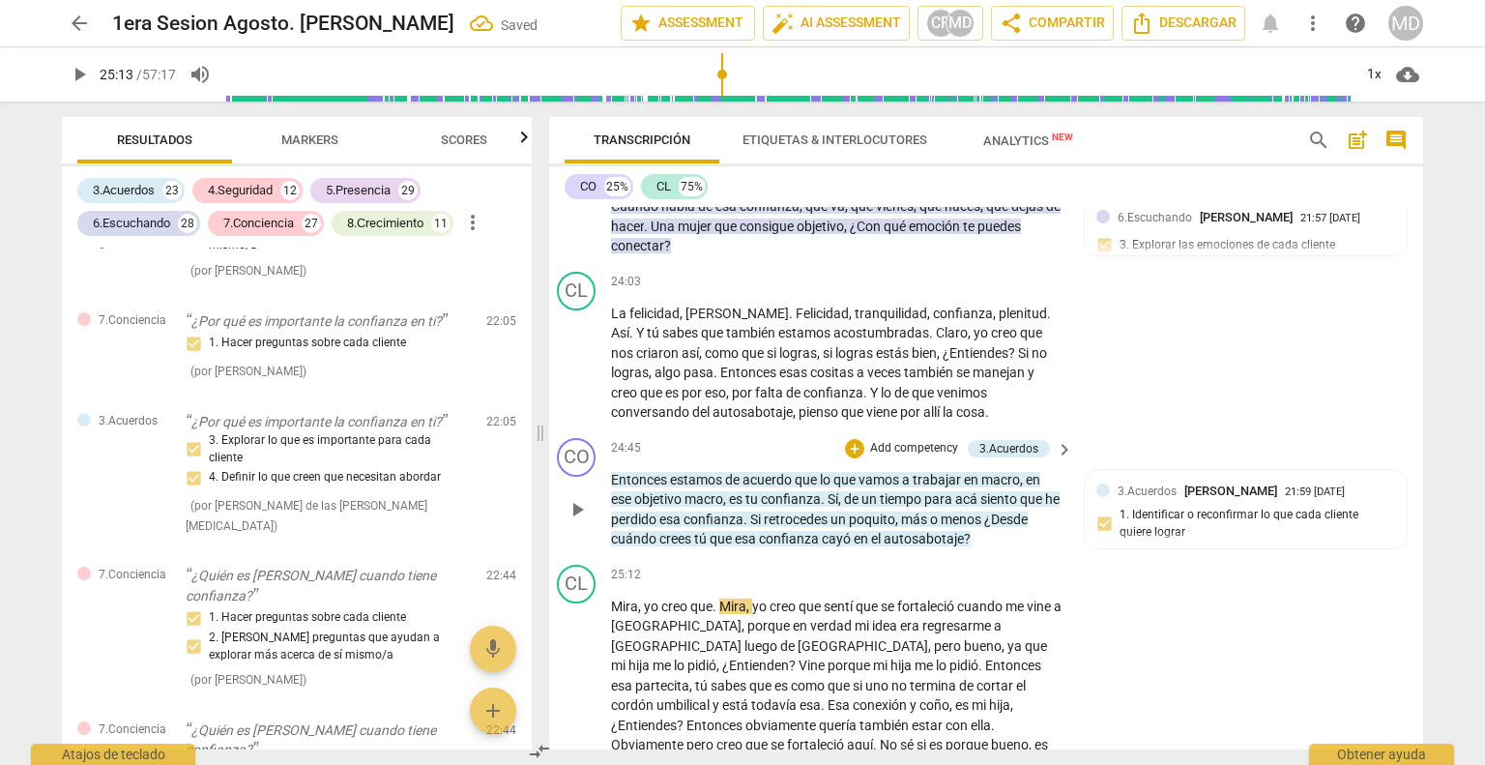
click at [892, 440] on p "Add competency" at bounding box center [914, 448] width 92 height 17
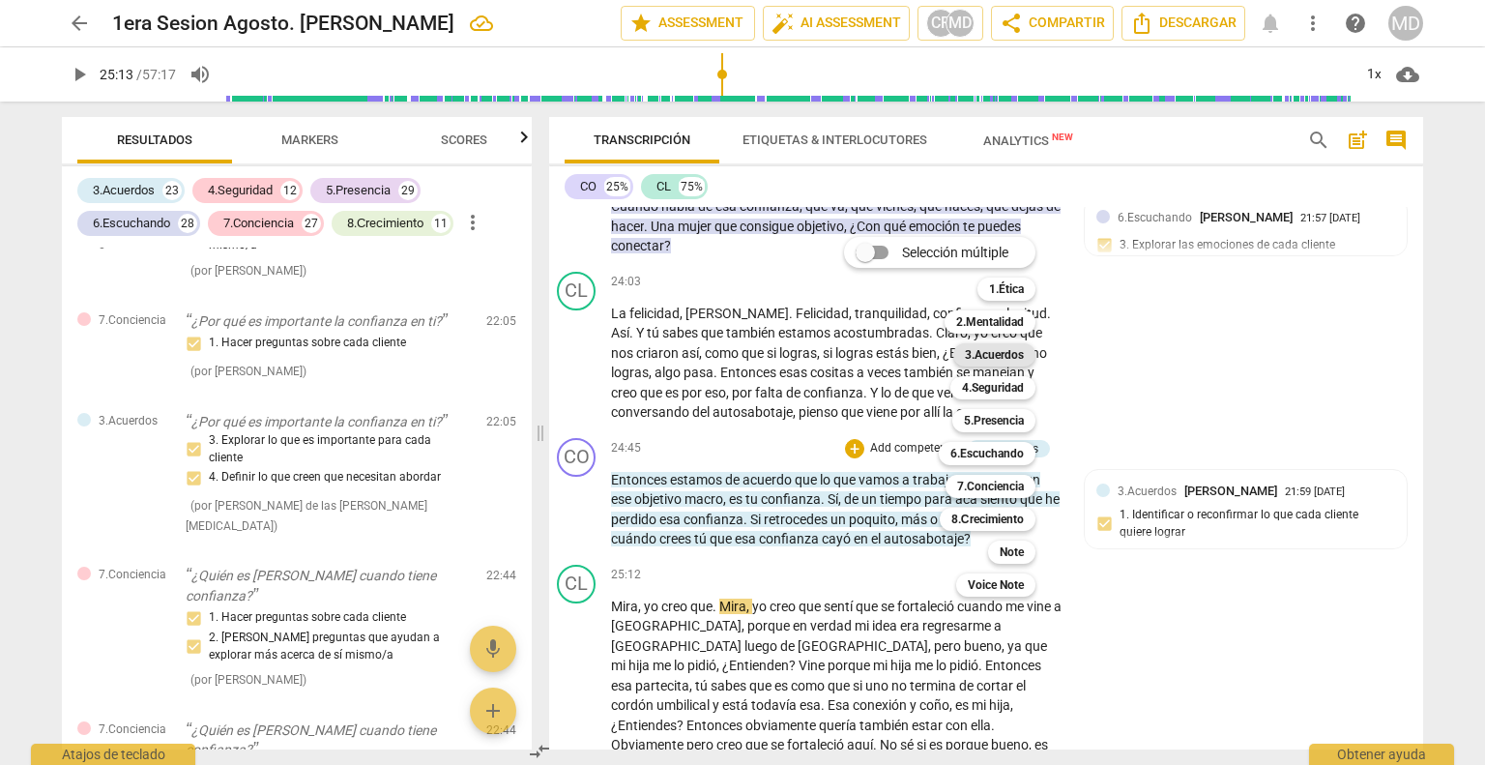
click at [1001, 359] on b "3.Acuerdos" at bounding box center [994, 354] width 59 height 23
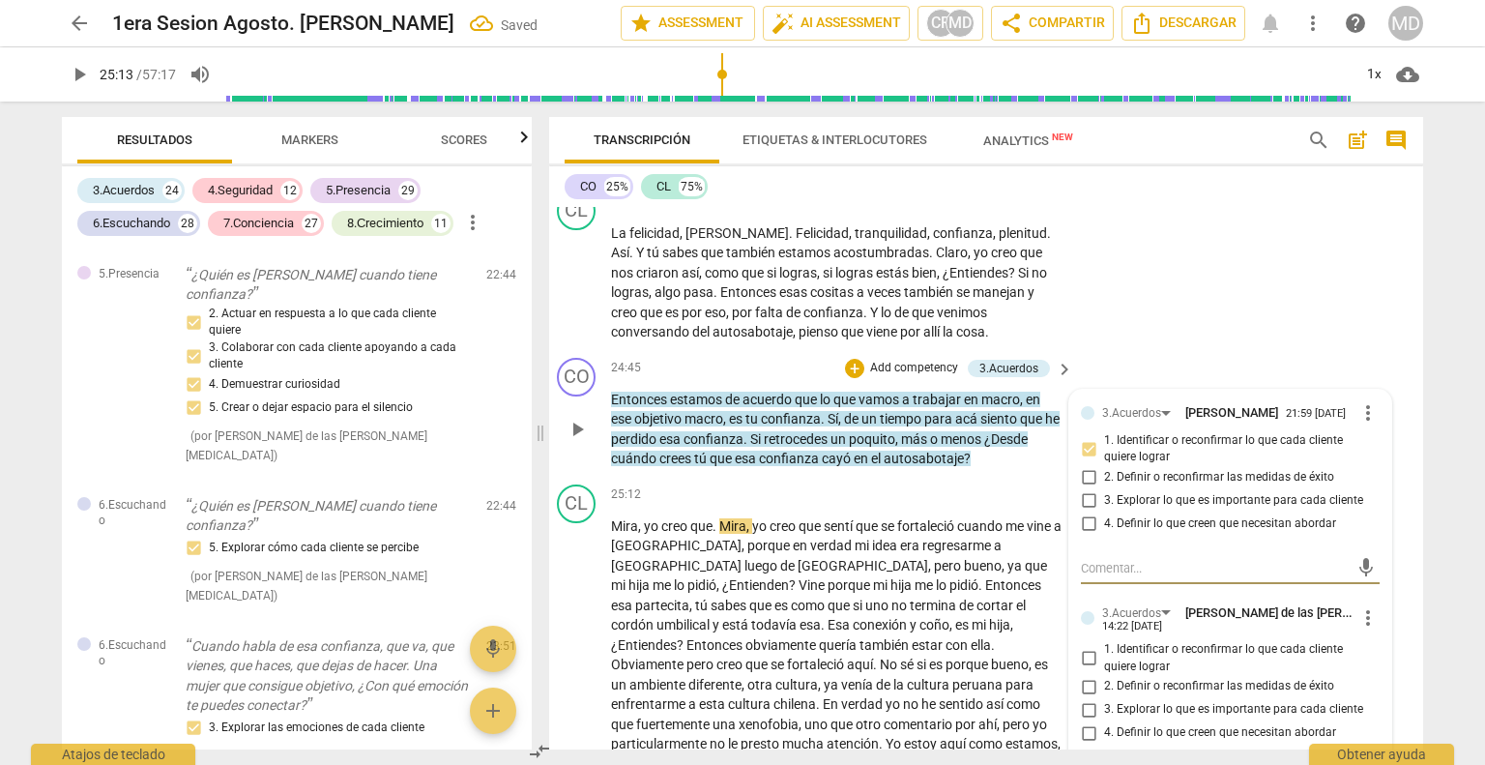
scroll to position [7679, 14]
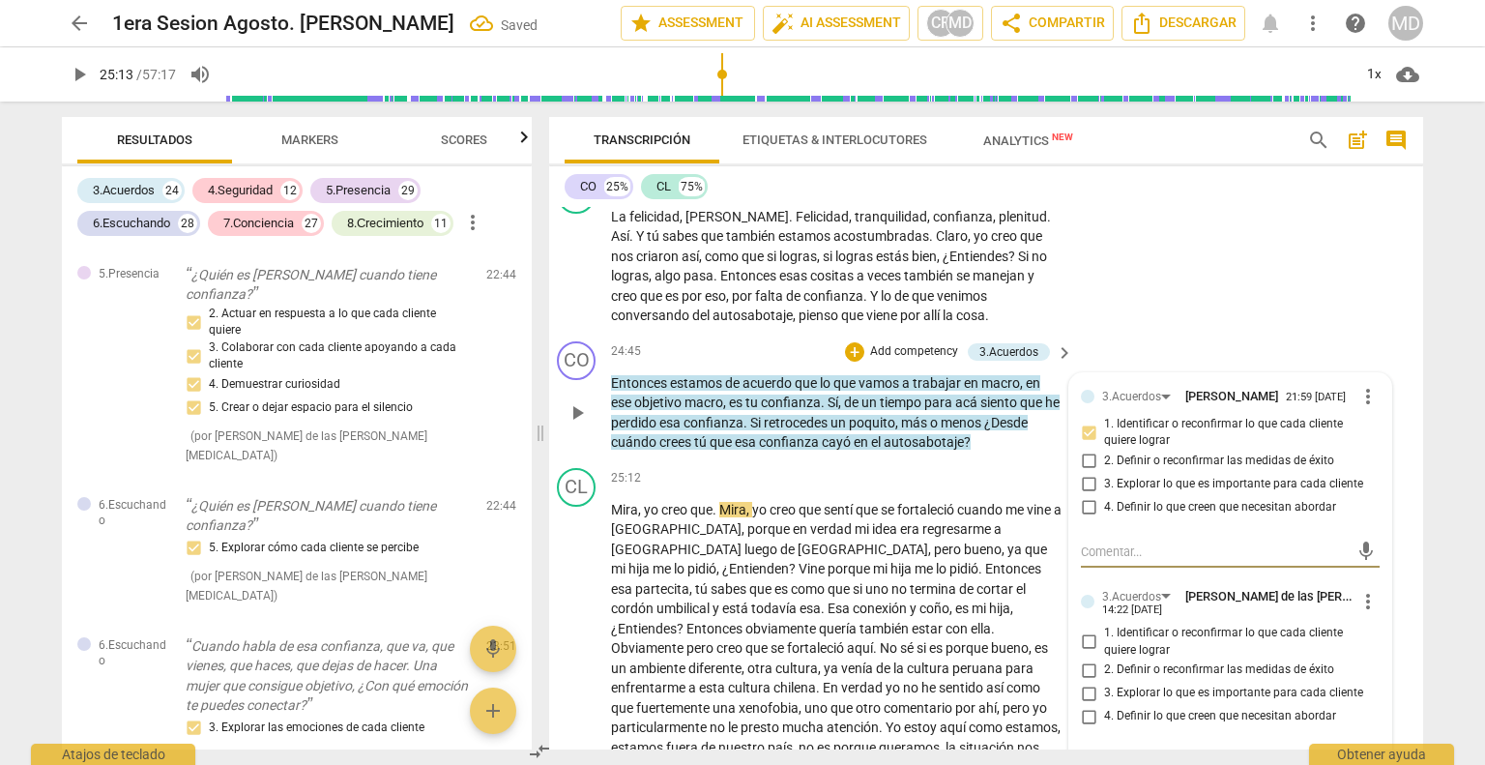
click at [1081, 630] on input "1. Identificar o reconfirmar lo que cada cliente quiere lograr" at bounding box center [1088, 641] width 31 height 23
checkbox input "true"
click at [1076, 705] on input "4. Definir lo que creen que necesitan abordar" at bounding box center [1088, 716] width 31 height 23
checkbox input "true"
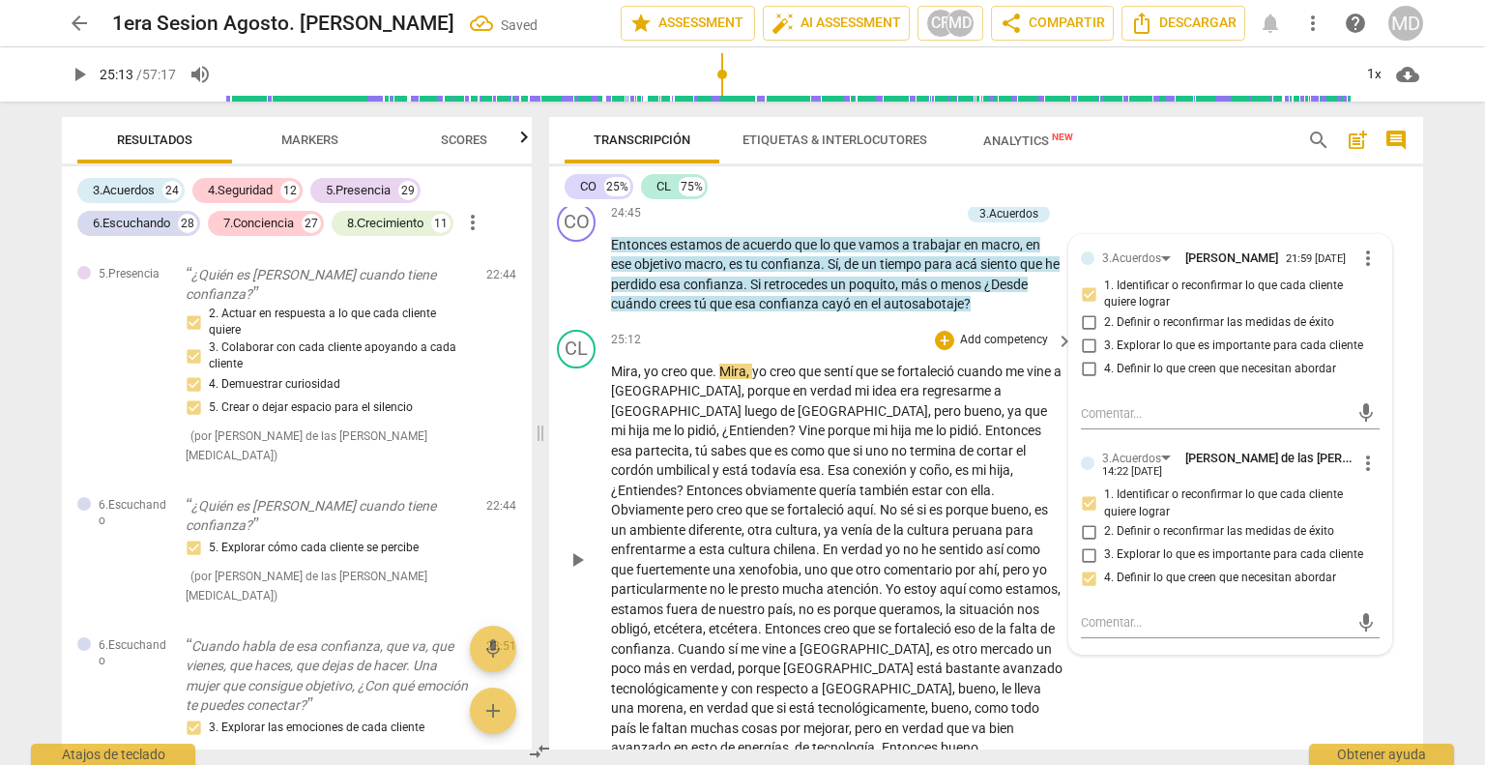
scroll to position [7775, 14]
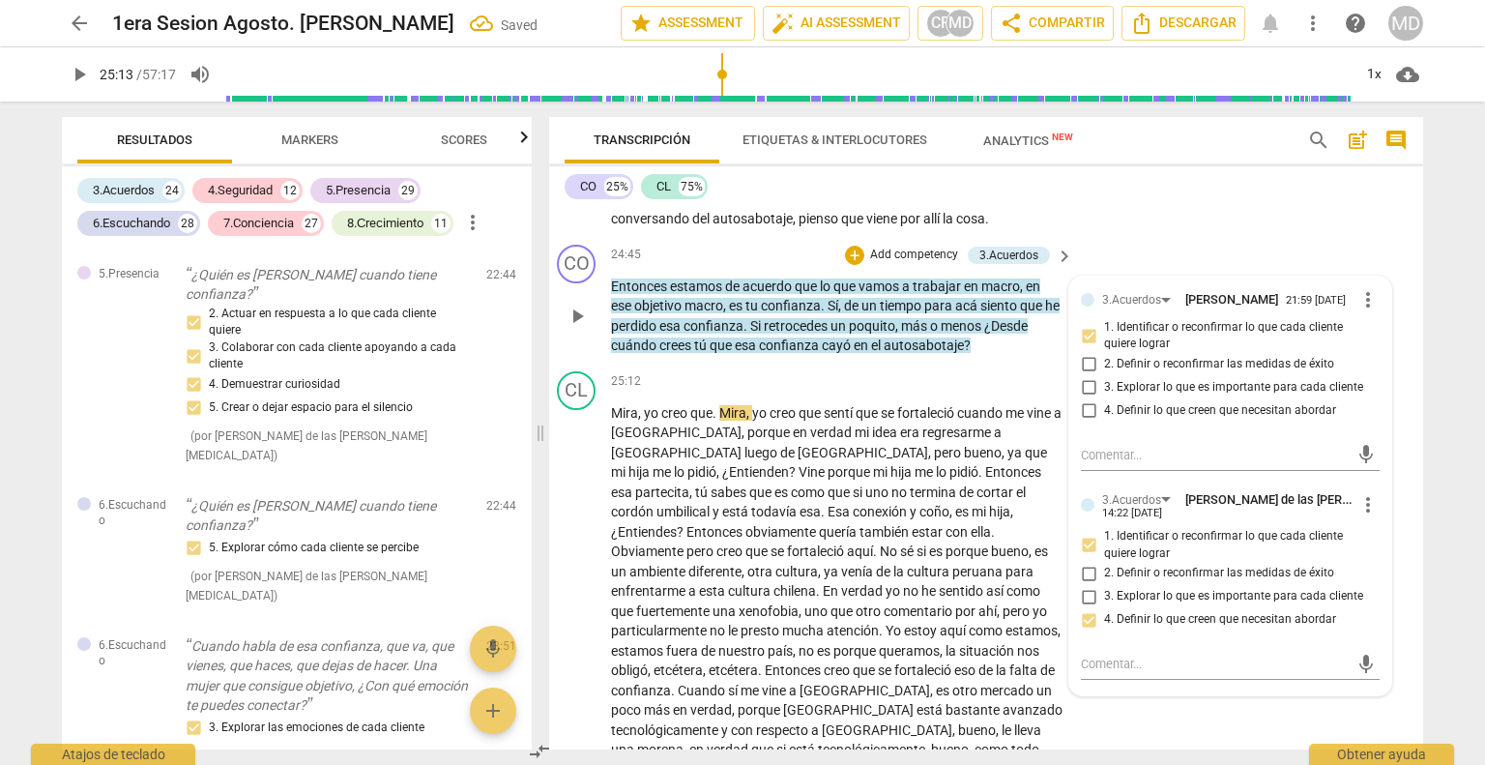
click at [911, 247] on p "Add competency" at bounding box center [914, 255] width 92 height 17
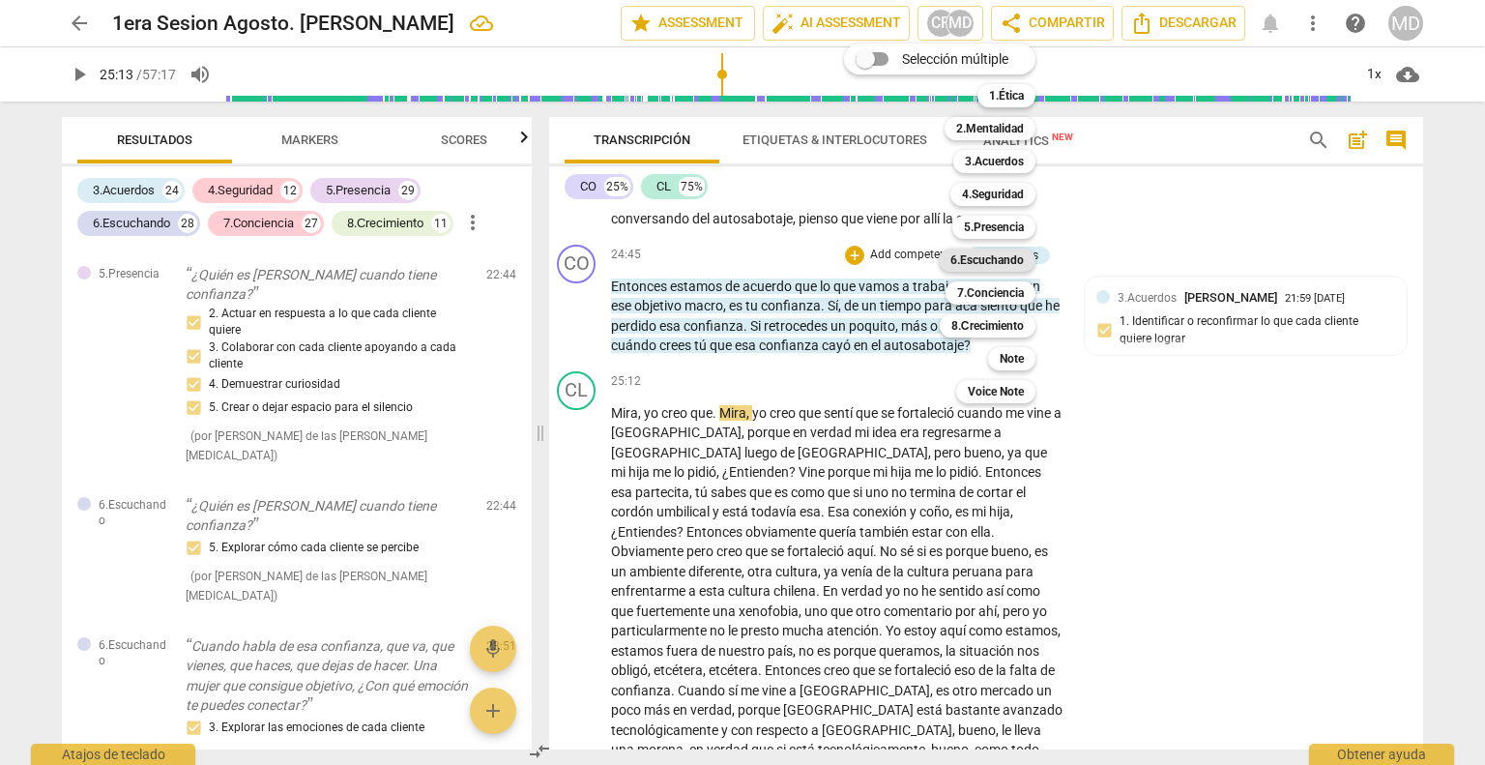
click at [1000, 262] on b "6.Escuchando" at bounding box center [986, 259] width 73 height 23
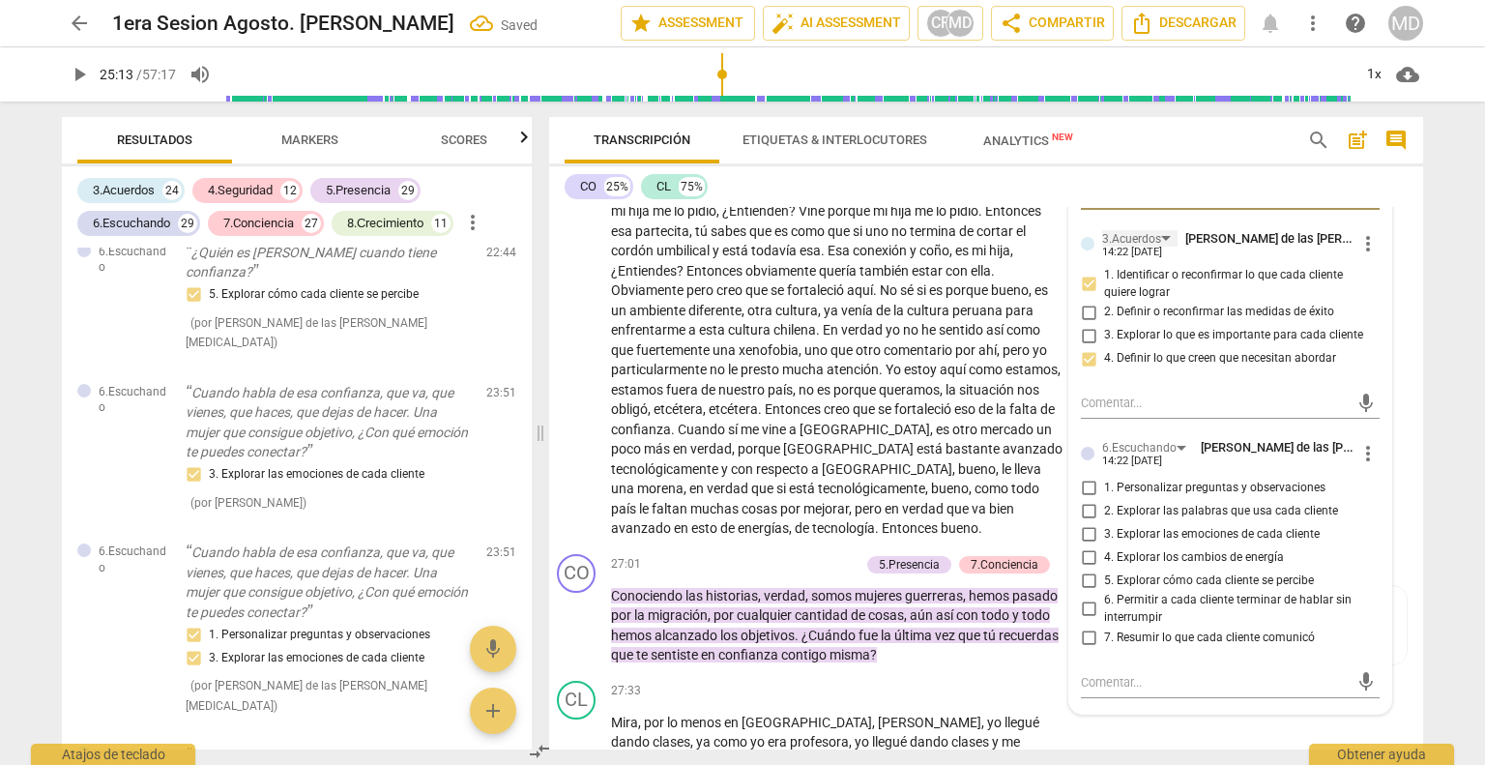
scroll to position [8065, 14]
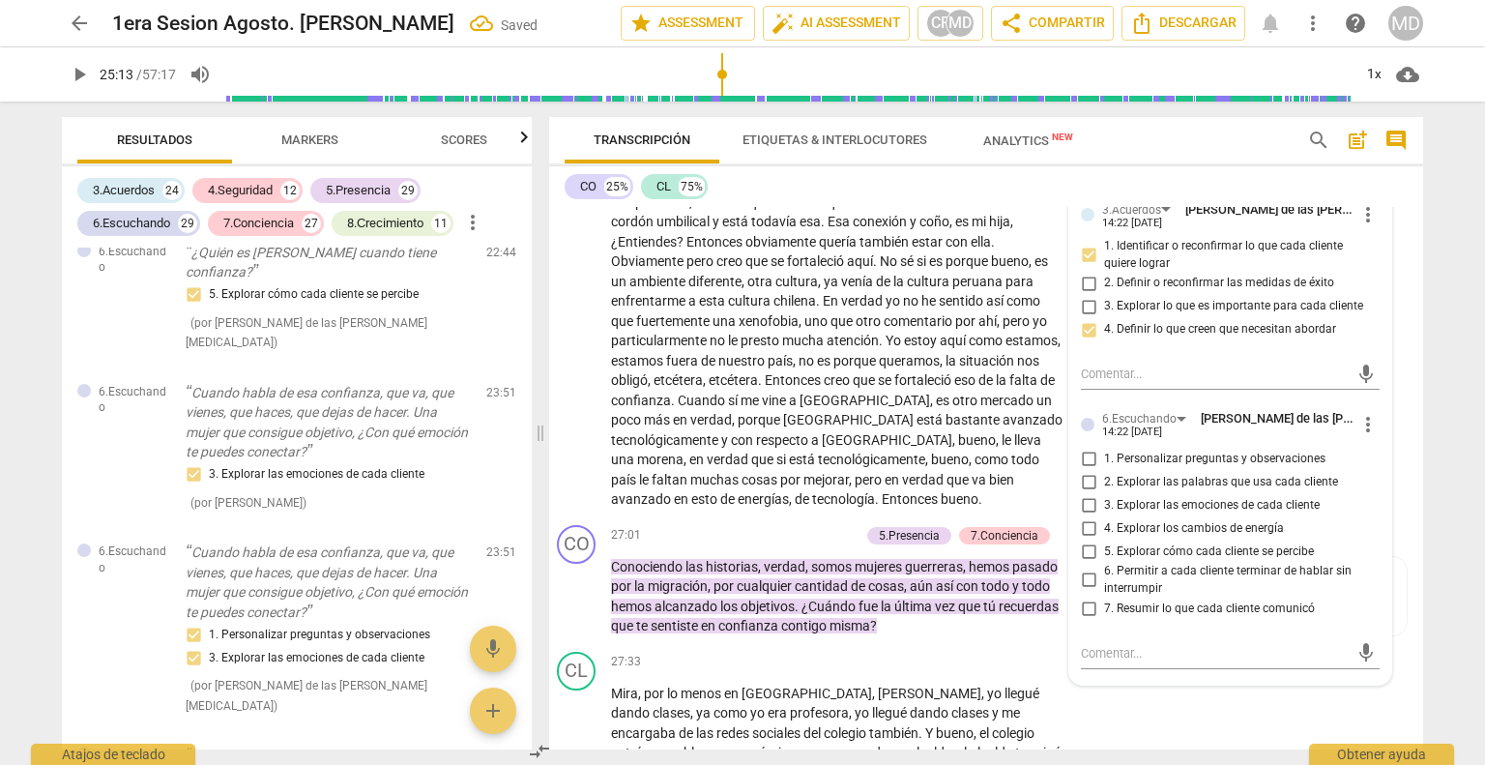
click at [1080, 447] on input "1. Personalizar preguntas y observaciones" at bounding box center [1088, 458] width 31 height 23
checkbox input "true"
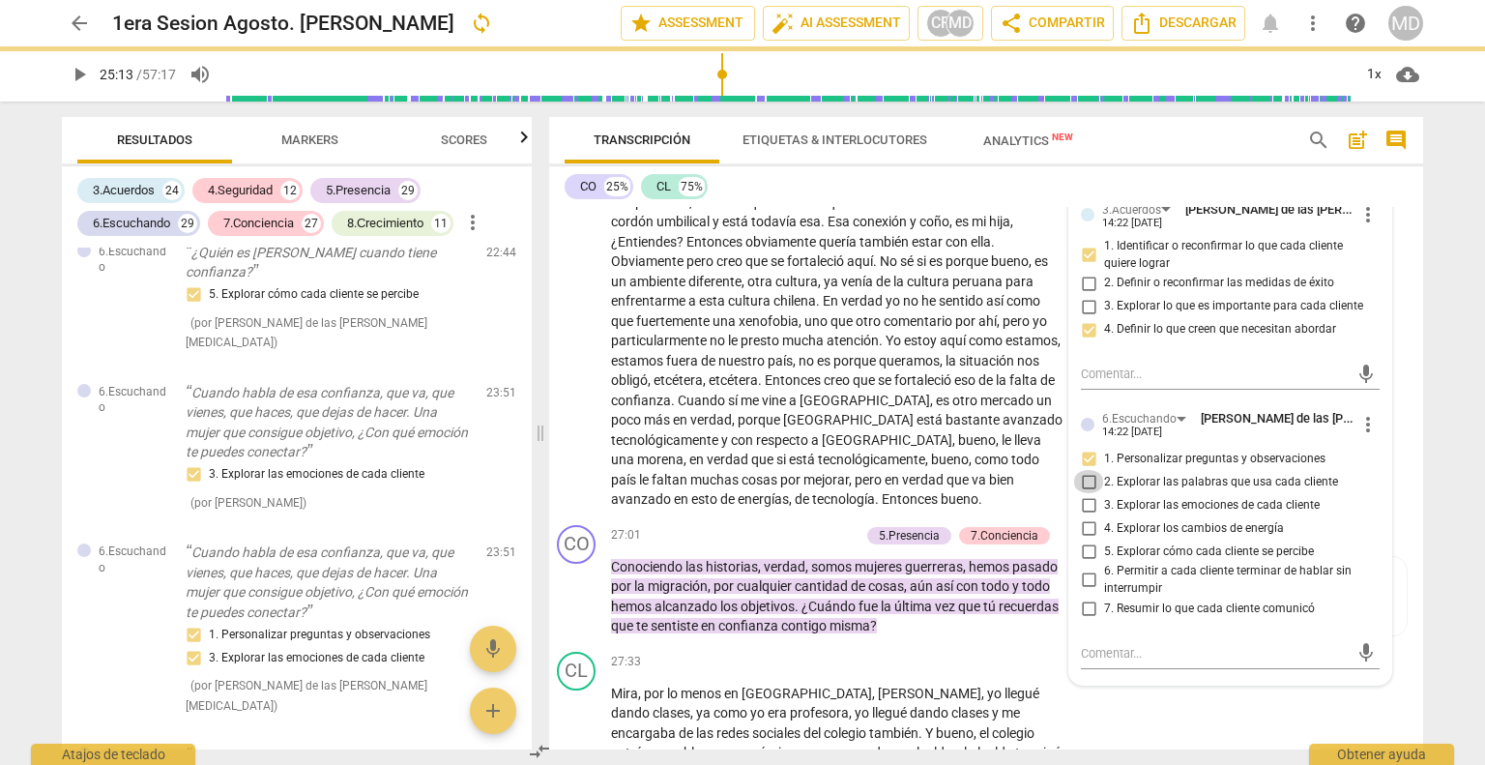
click at [1081, 470] on input "2. Explorar las palabras que usa cada cliente" at bounding box center [1088, 481] width 31 height 23
checkbox input "true"
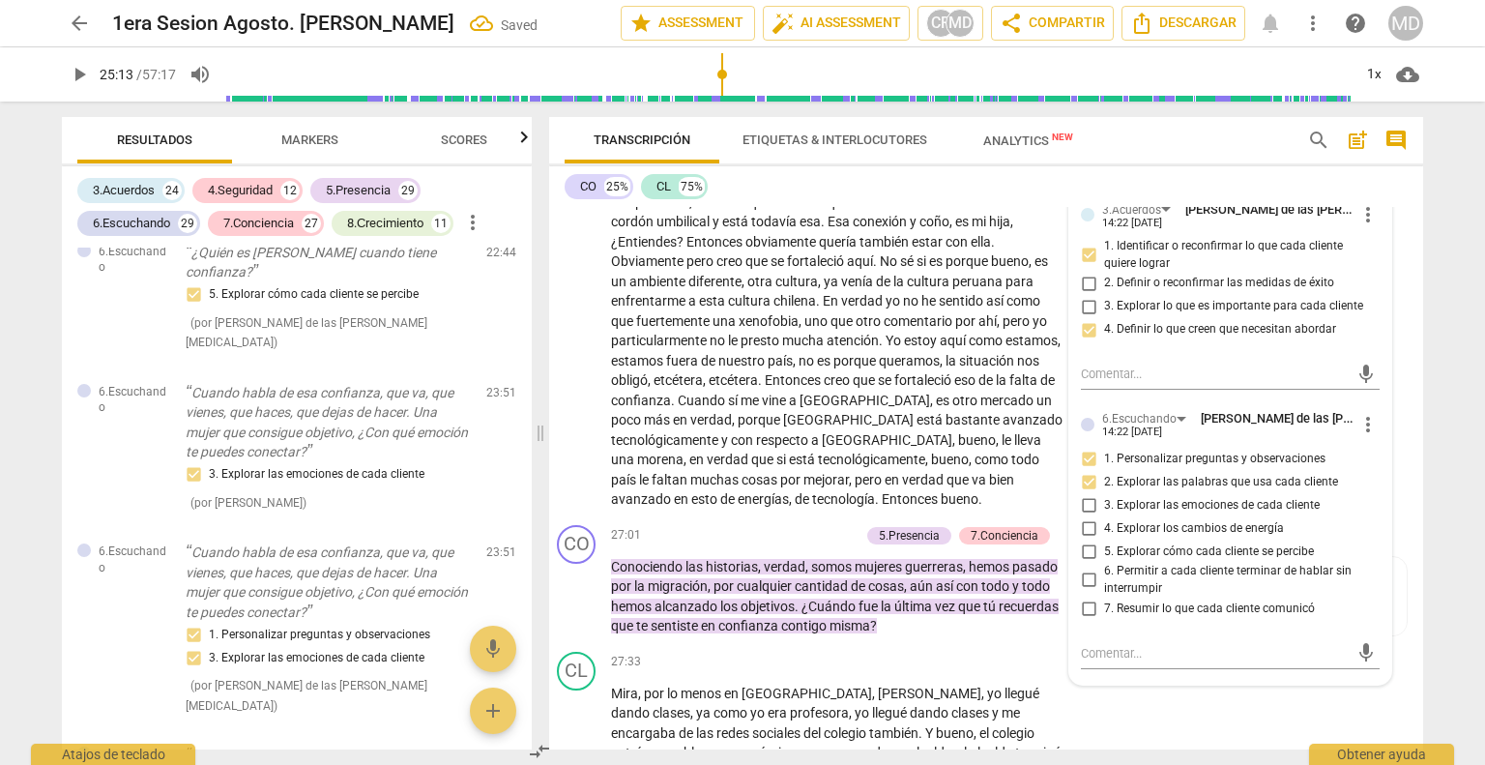
click at [1082, 493] on input "3. Explorar las emociones de cada cliente" at bounding box center [1088, 504] width 31 height 23
checkbox input "true"
click at [1080, 568] on input "6. Permitir a cada cliente terminar de hablar sin interrumpir" at bounding box center [1088, 579] width 31 height 23
checkbox input "true"
click at [1078, 597] on input "7. Resumir lo que cada cliente comunicó" at bounding box center [1088, 608] width 31 height 23
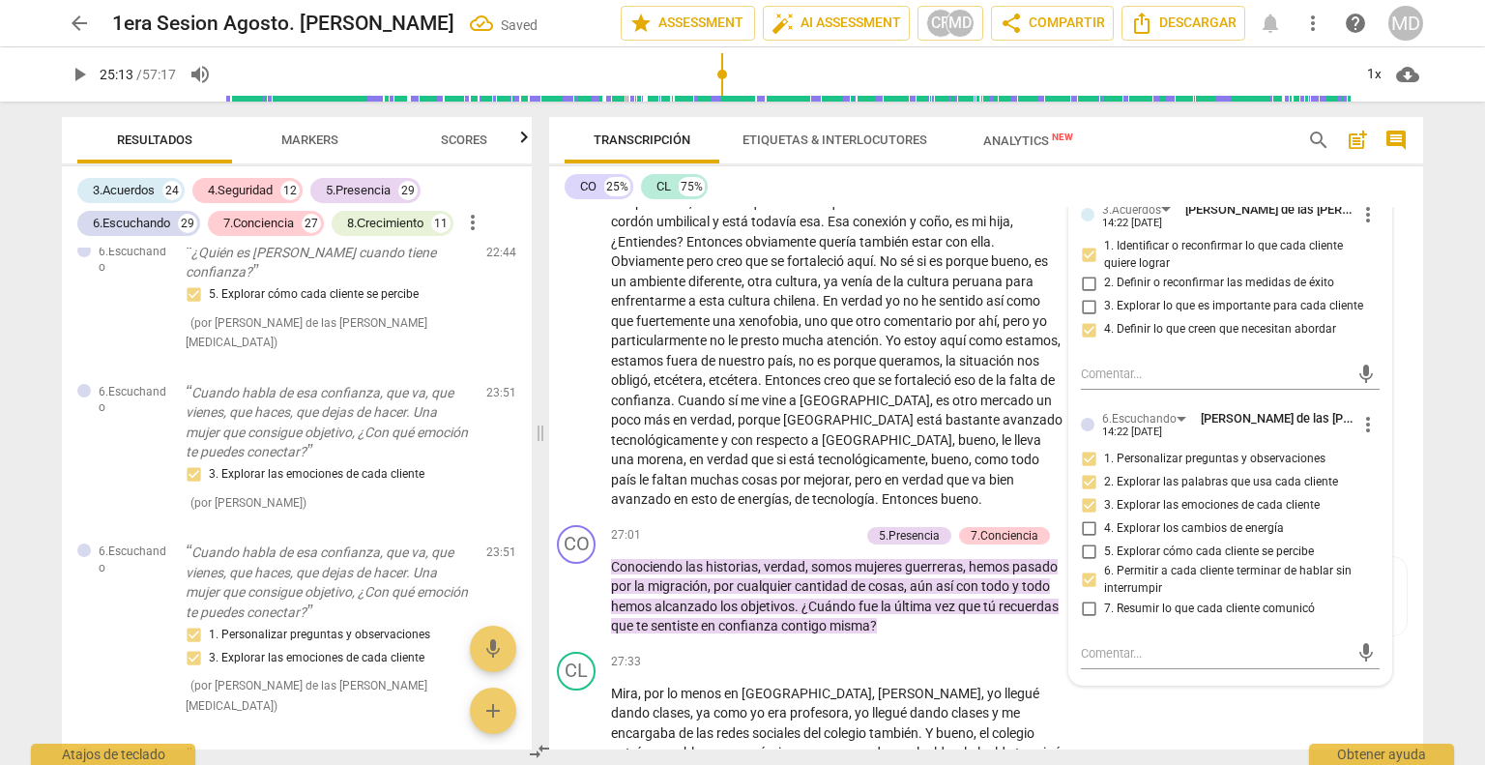
checkbox input "true"
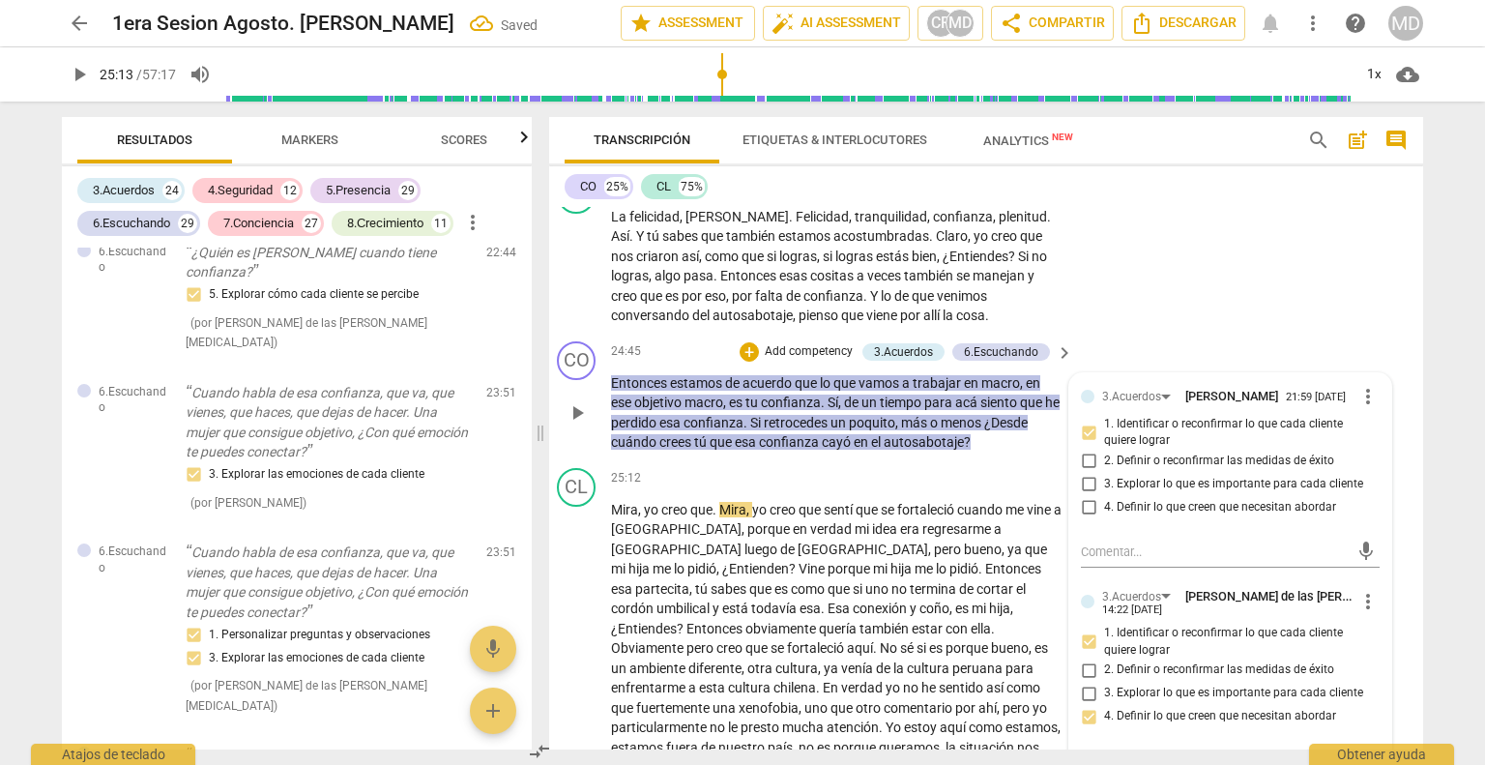
click at [809, 343] on p "Add competency" at bounding box center [809, 351] width 92 height 17
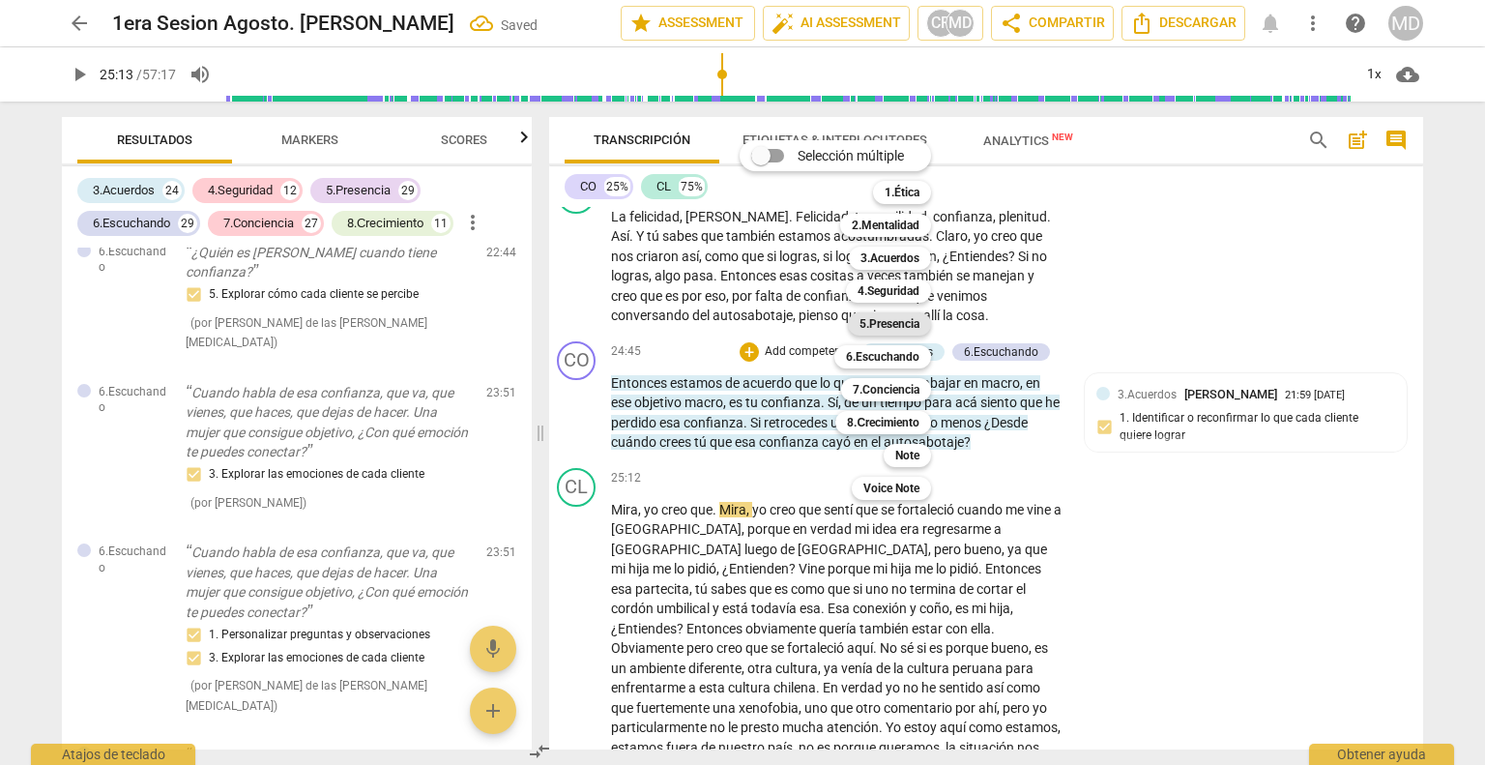
click at [908, 320] on b "5.Presencia" at bounding box center [889, 323] width 60 height 23
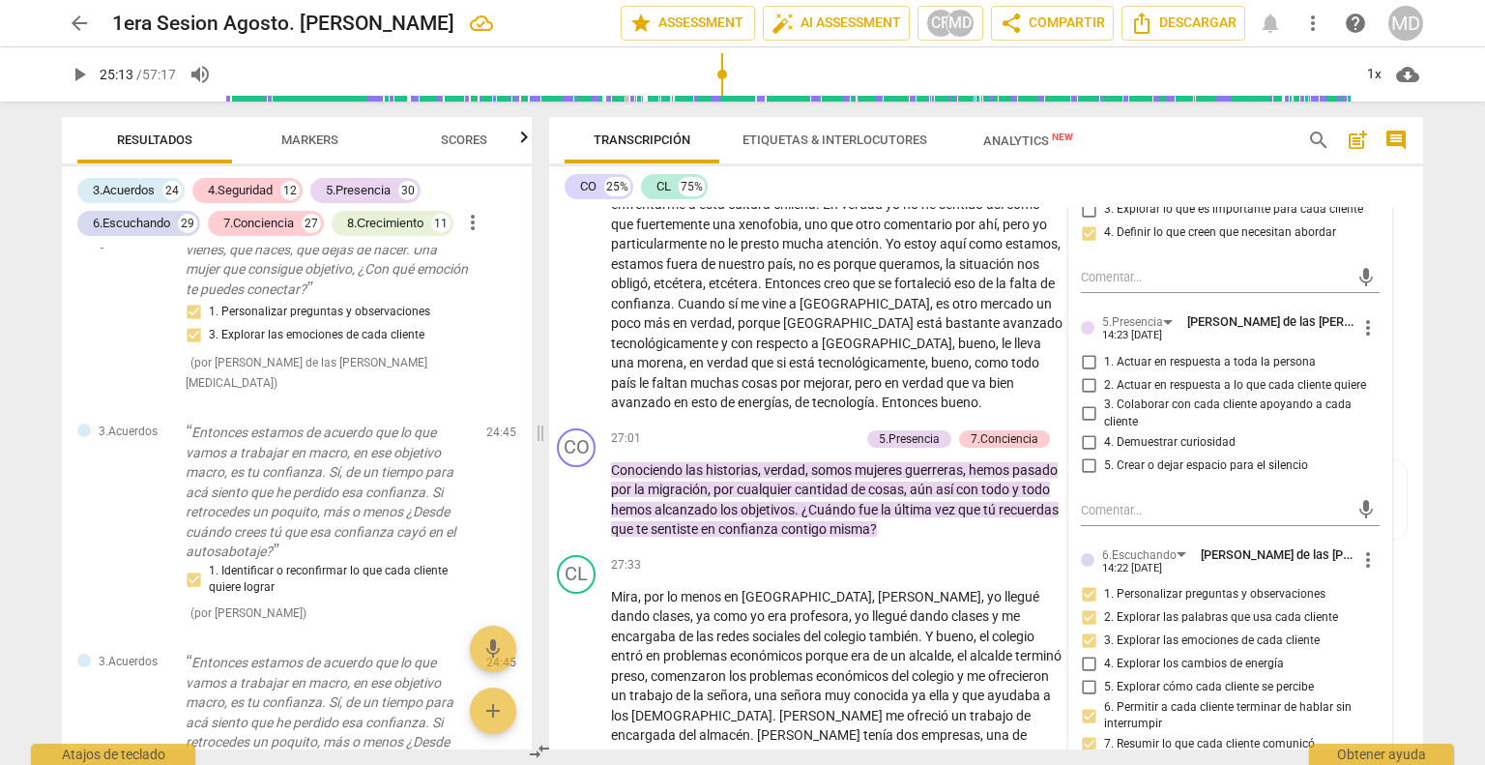
click at [1082, 350] on input "1. Actuar en respuesta a toda la persona" at bounding box center [1088, 361] width 31 height 23
checkbox input "true"
click at [1080, 373] on input "2. Actuar en respuesta a lo que cada cliente quiere" at bounding box center [1088, 384] width 31 height 23
checkbox input "true"
click at [1079, 402] on input "3. Colaborar con cada cliente apoyando a cada cliente" at bounding box center [1088, 413] width 31 height 23
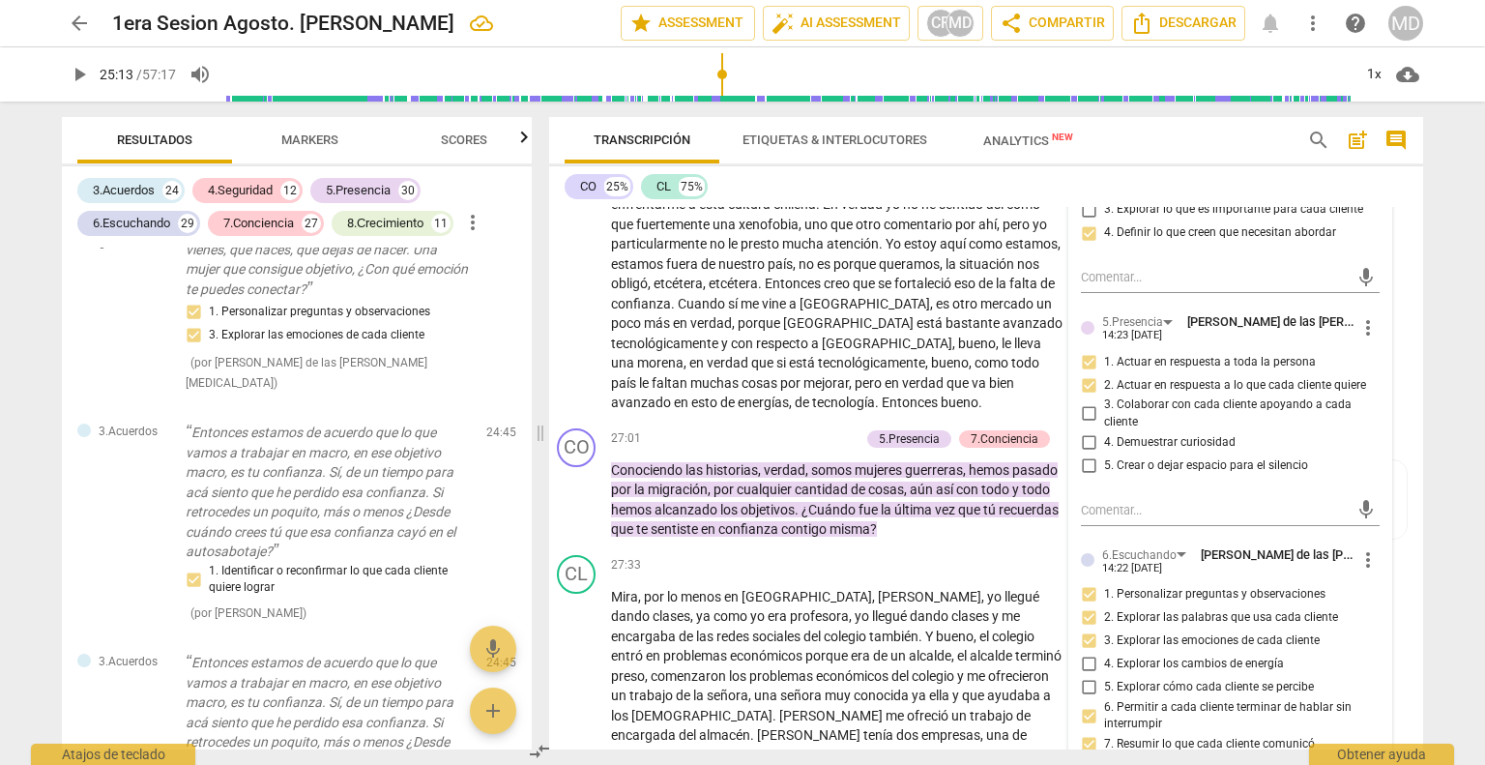
checkbox input "true"
click at [1079, 454] on input "5. Crear o dejar espacio para el silencio" at bounding box center [1088, 465] width 31 height 23
checkbox input "true"
click at [746, 363] on div "CL play_arrow pause 25:12 + Add competency keyboard_arrow_right Mira , yo creo …" at bounding box center [978, 199] width 874 height 444
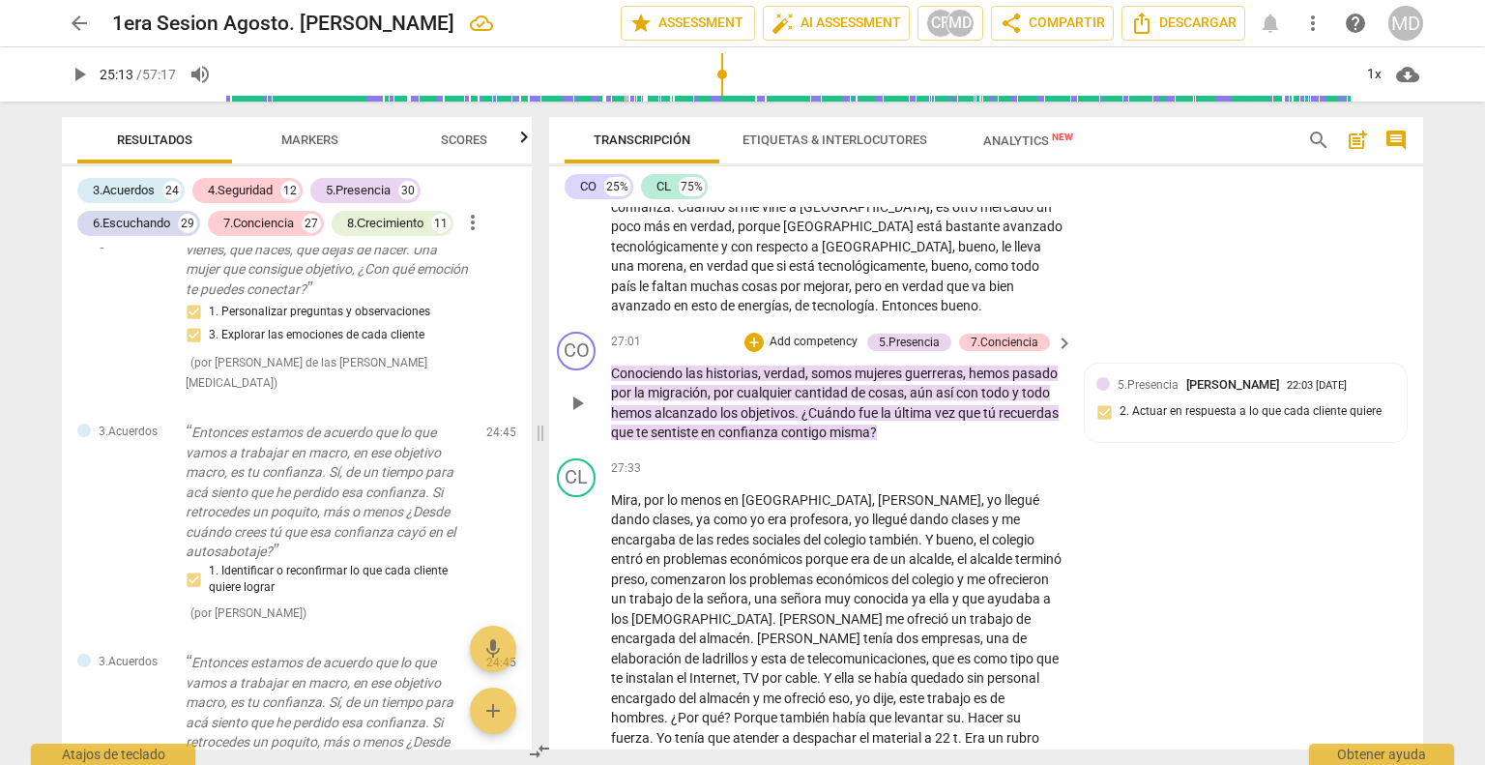
click at [808, 334] on p "Add competency" at bounding box center [814, 342] width 92 height 17
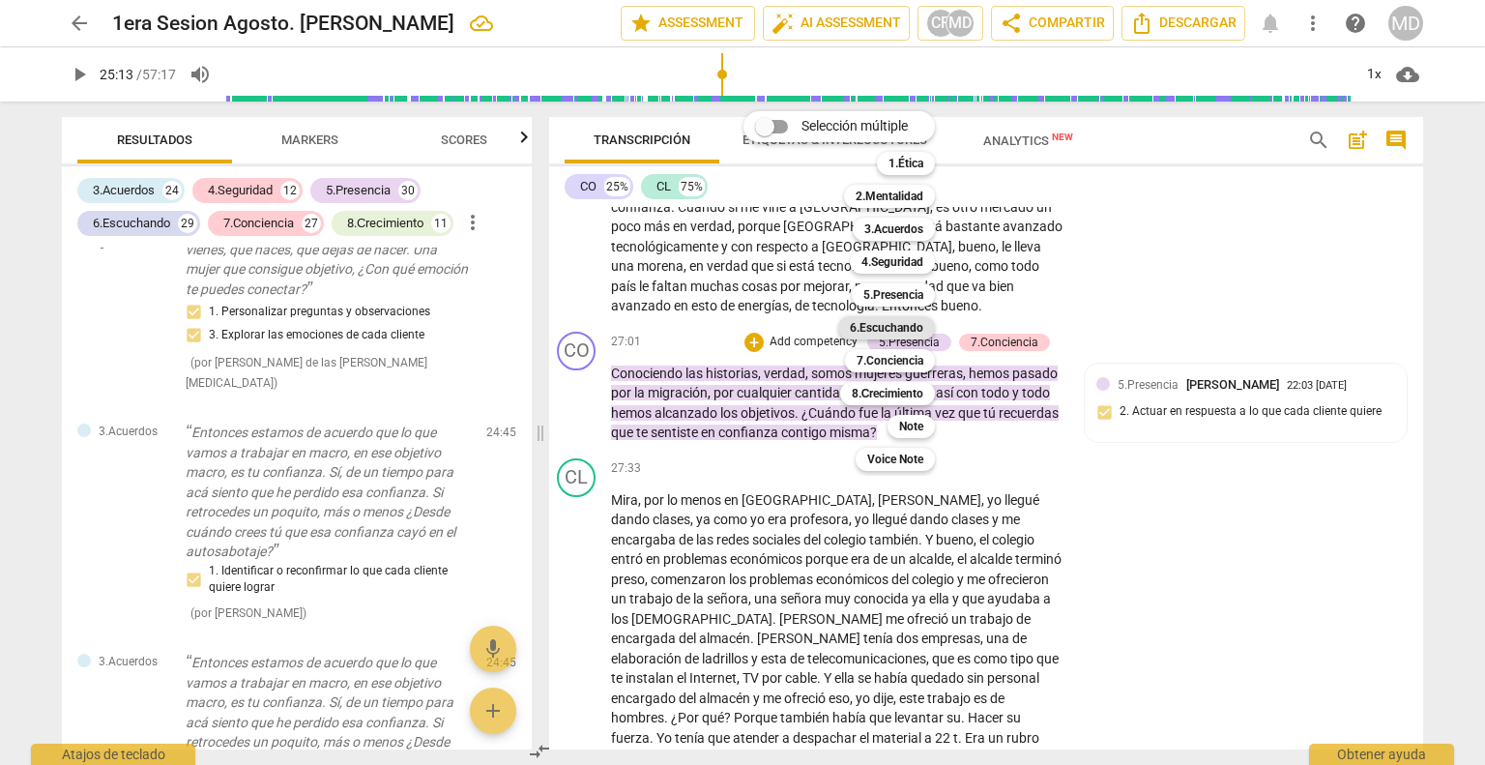
click at [905, 330] on b "6.Escuchando" at bounding box center [886, 327] width 73 height 23
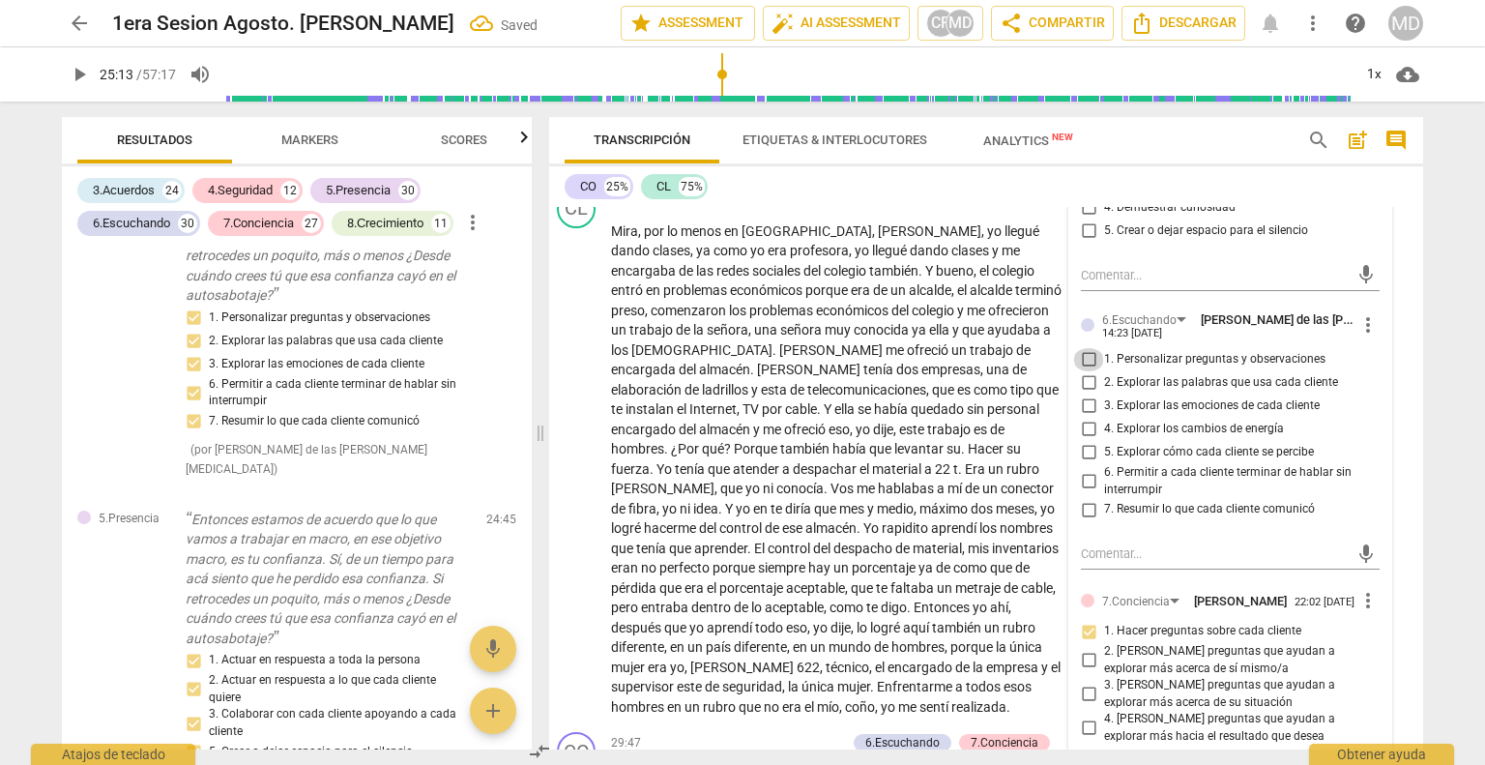
click at [1080, 348] on input "1. Personalizar preguntas y observaciones" at bounding box center [1088, 359] width 31 height 23
checkbox input "true"
click at [1080, 394] on input "3. Explorar las emociones de cada cliente" at bounding box center [1088, 405] width 31 height 23
checkbox input "true"
click at [1079, 441] on input "5. Explorar cómo cada cliente se percibe" at bounding box center [1088, 452] width 31 height 23
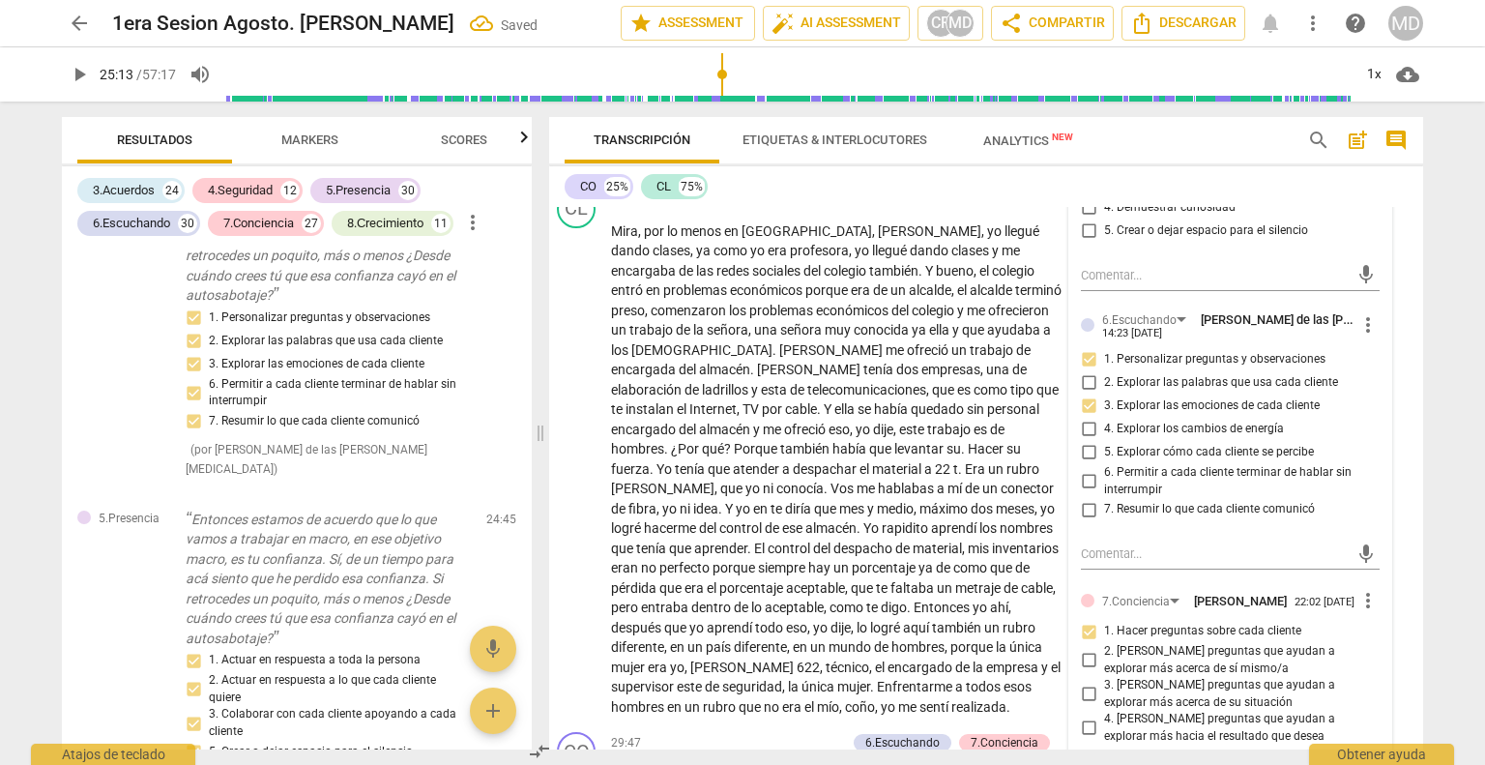
checkbox input "true"
click at [1079, 470] on input "6. Permitir a cada cliente terminar de hablar sin interrumpir" at bounding box center [1088, 481] width 31 height 23
checkbox input "true"
click at [1078, 498] on input "7. Resumir lo que cada cliente comunicó" at bounding box center [1088, 509] width 31 height 23
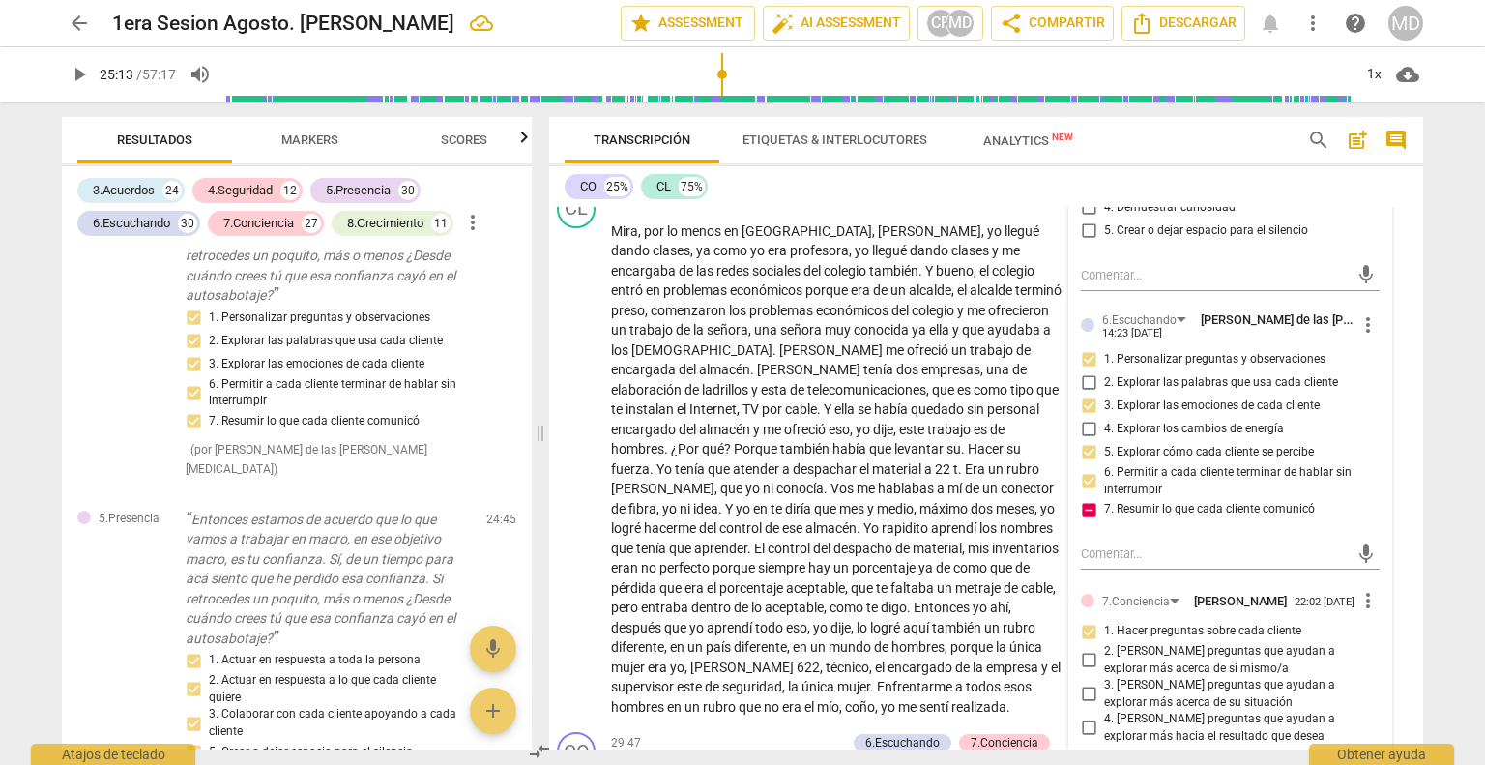
click at [1078, 498] on input "7. Resumir lo que cada cliente comunicó" at bounding box center [1088, 509] width 31 height 23
checkbox input "false"
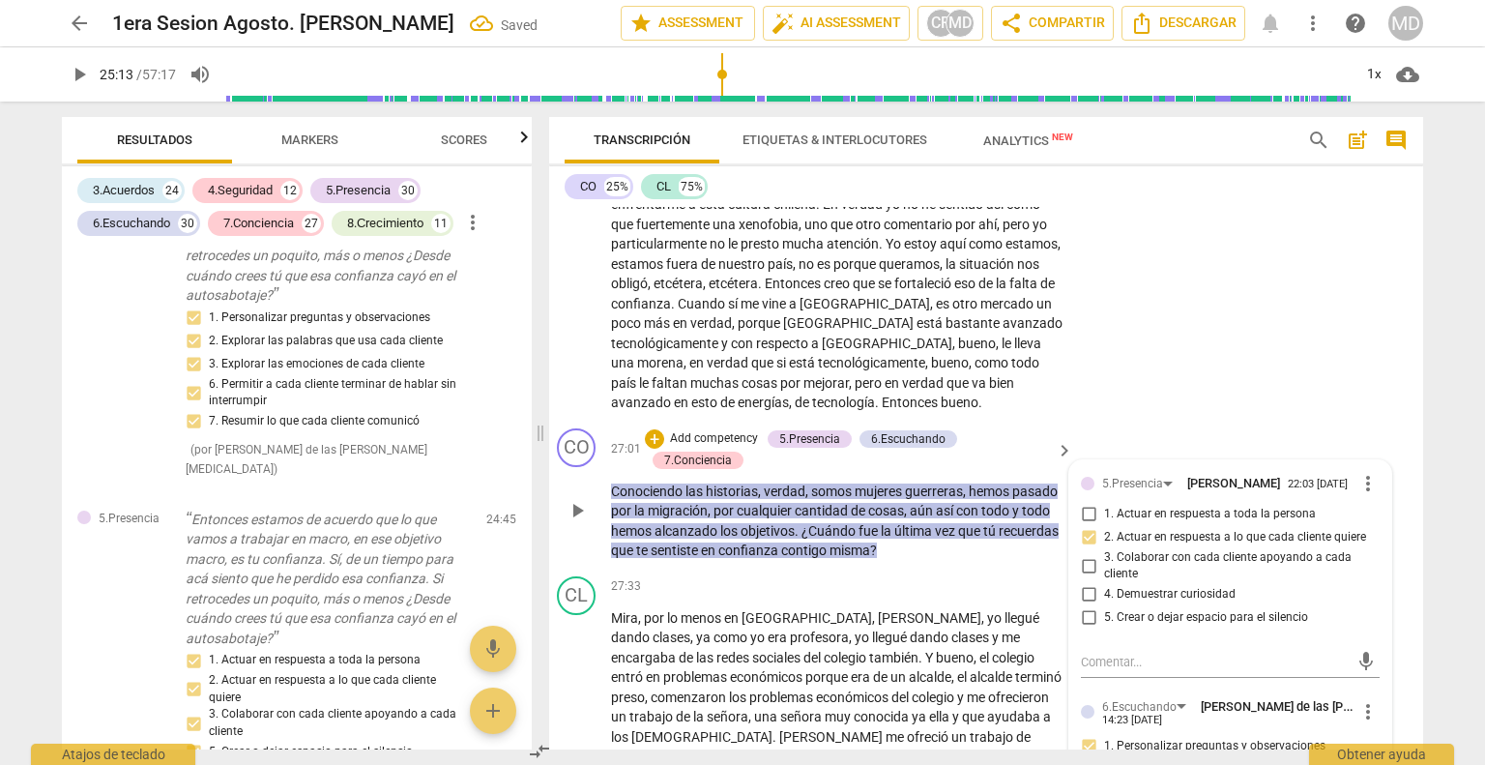
click at [719, 430] on p "Add competency" at bounding box center [714, 438] width 92 height 17
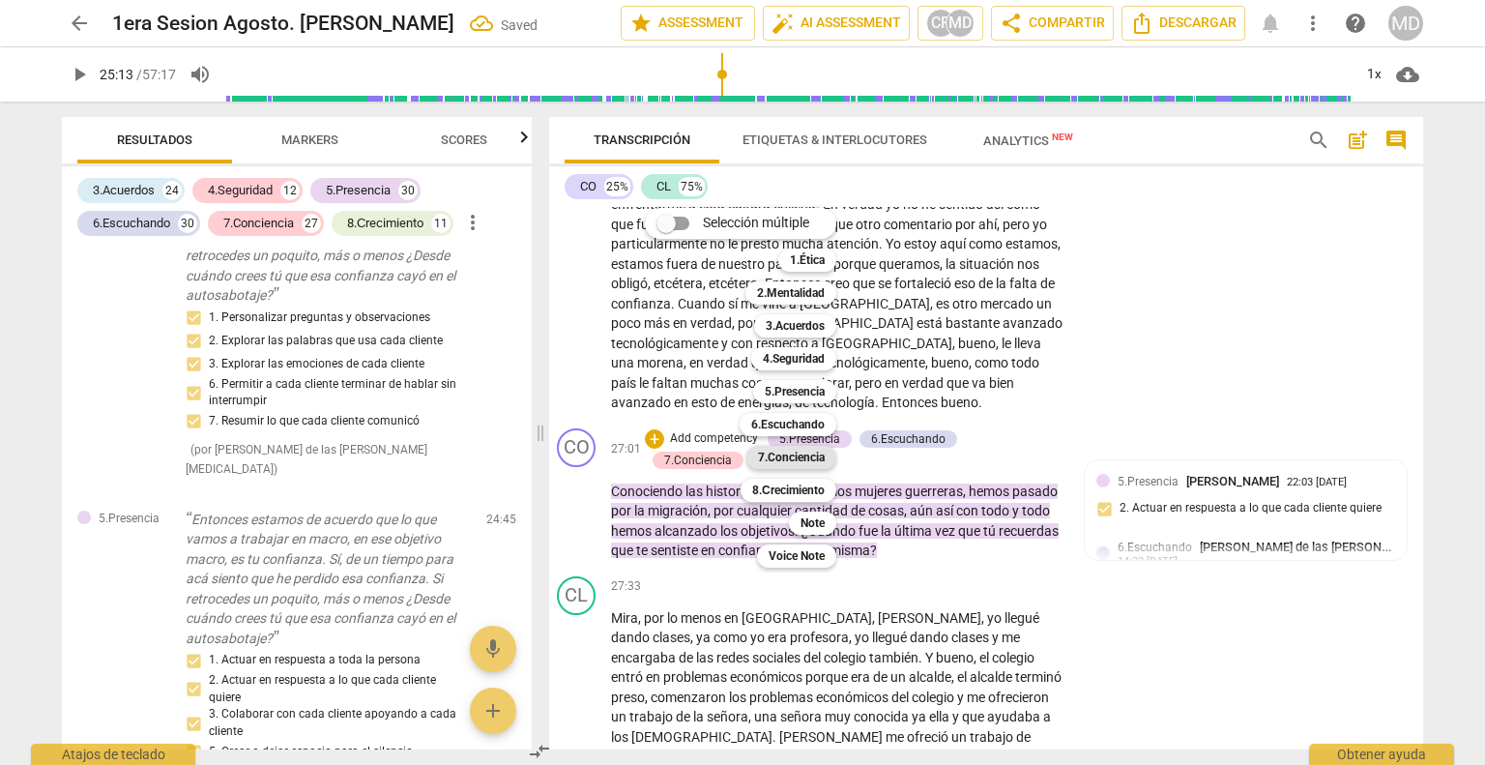
click at [801, 456] on b "7.Conciencia" at bounding box center [791, 457] width 67 height 23
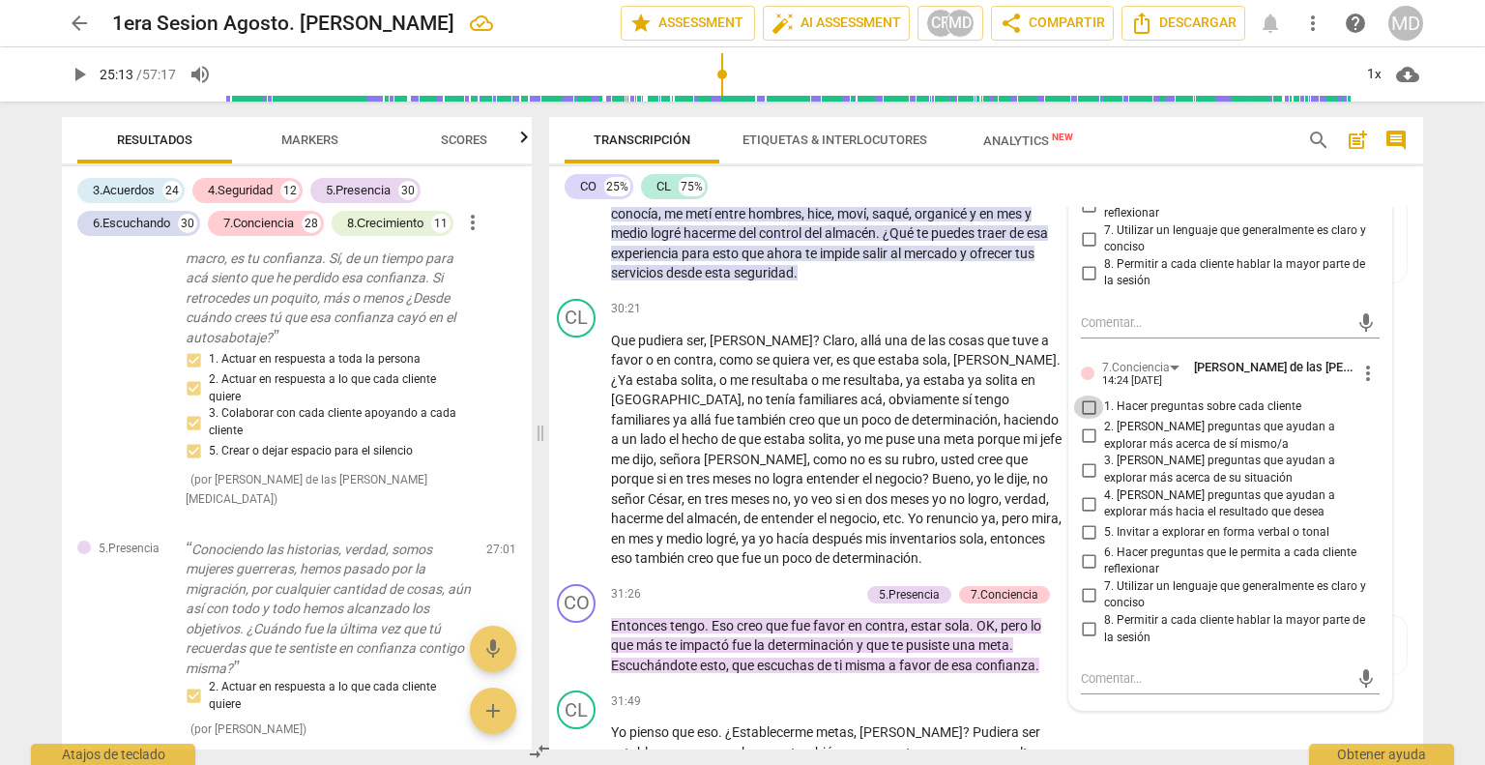
click at [1080, 395] on input "1. Hacer preguntas sobre cada cliente" at bounding box center [1088, 406] width 31 height 23
checkbox input "true"
click at [1081, 424] on input "2. [PERSON_NAME] preguntas que ayudan a explorar más acerca de sí mismo/a" at bounding box center [1088, 435] width 31 height 23
checkbox input "true"
click at [1077, 549] on input "6. Hacer preguntas que le permita a cada cliente reflexionar" at bounding box center [1088, 560] width 31 height 23
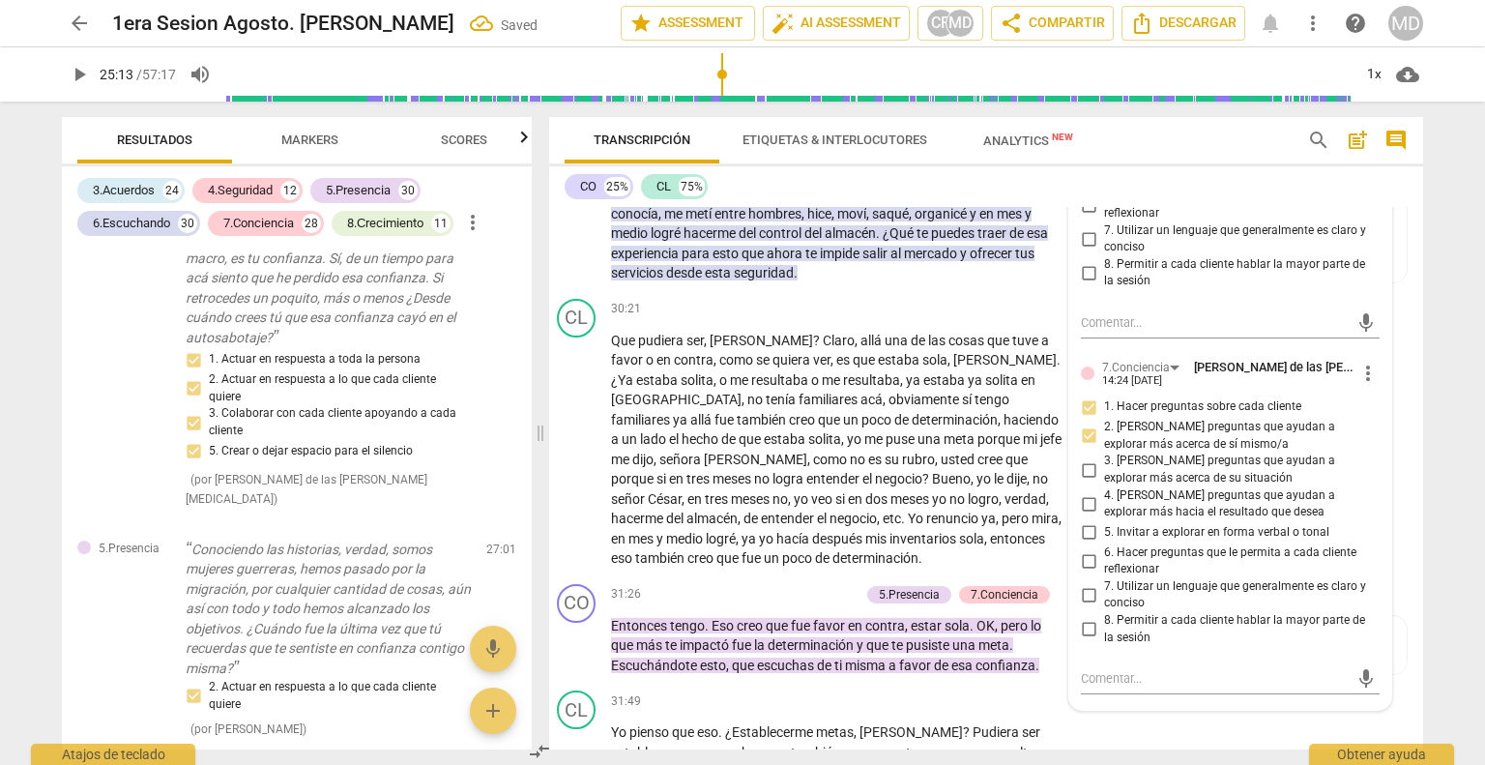
checkbox input "true"
click at [1075, 583] on input "7. Utilizar un lenguaje que generalmente es claro y conciso" at bounding box center [1088, 594] width 31 height 23
checkbox input "true"
click at [1075, 618] on input "8. Permitir a cada cliente hablar la mayor parte de la sesión" at bounding box center [1088, 629] width 31 height 23
checkbox input "true"
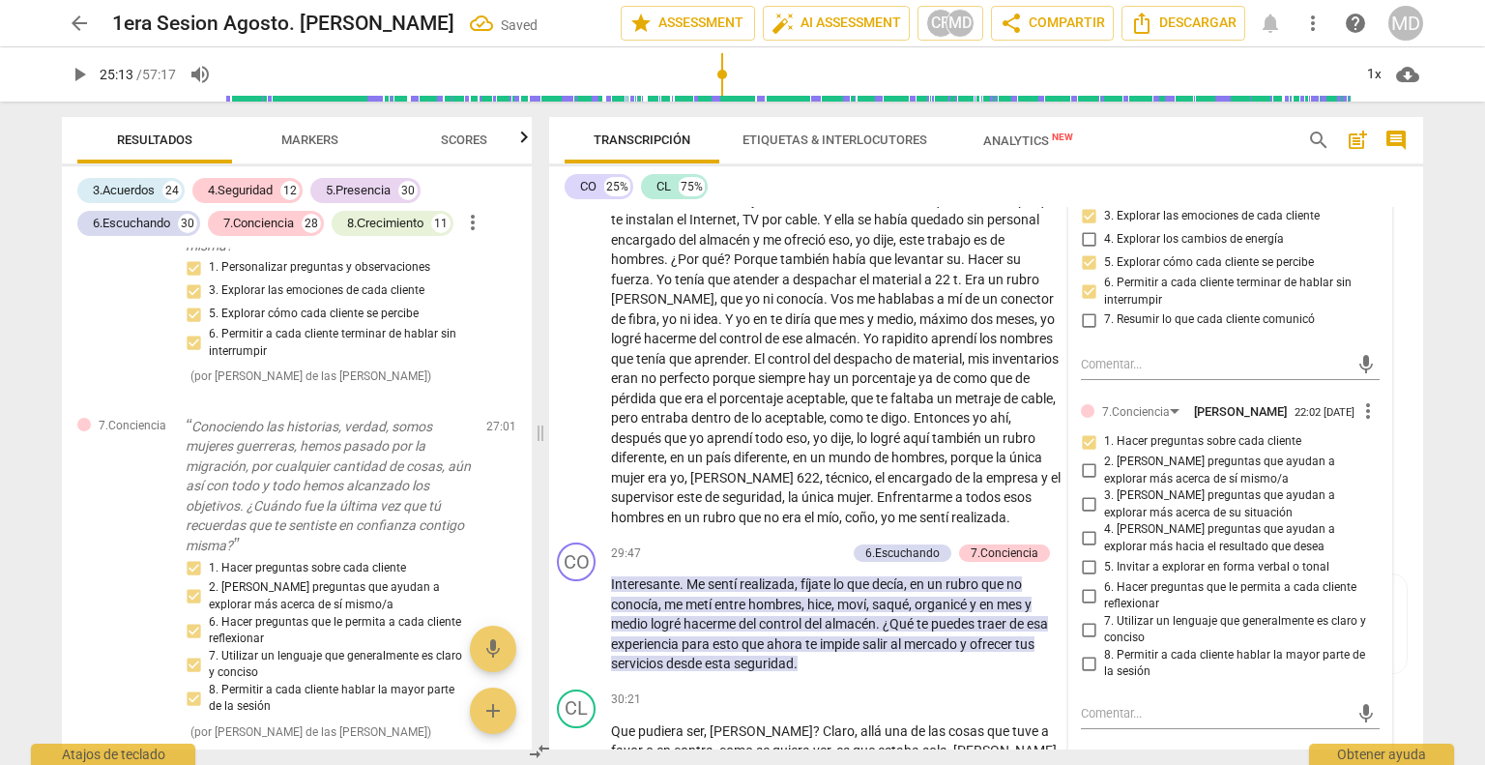
scroll to position [8935, 14]
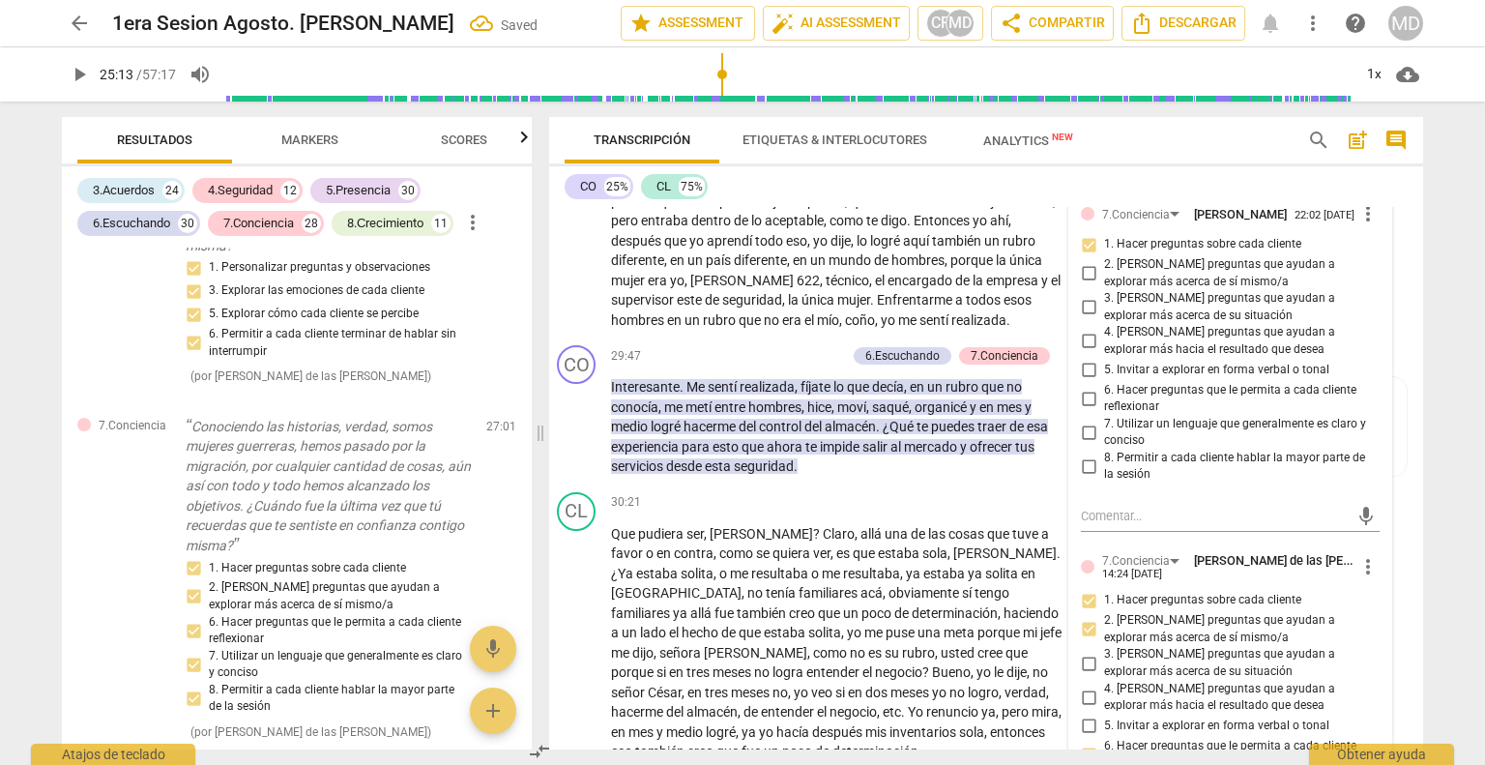
click at [840, 426] on div "CO play_arrow pause 29:47 + Add competency 6.Escuchando 7.Conciencia keyboard_a…" at bounding box center [978, 410] width 874 height 147
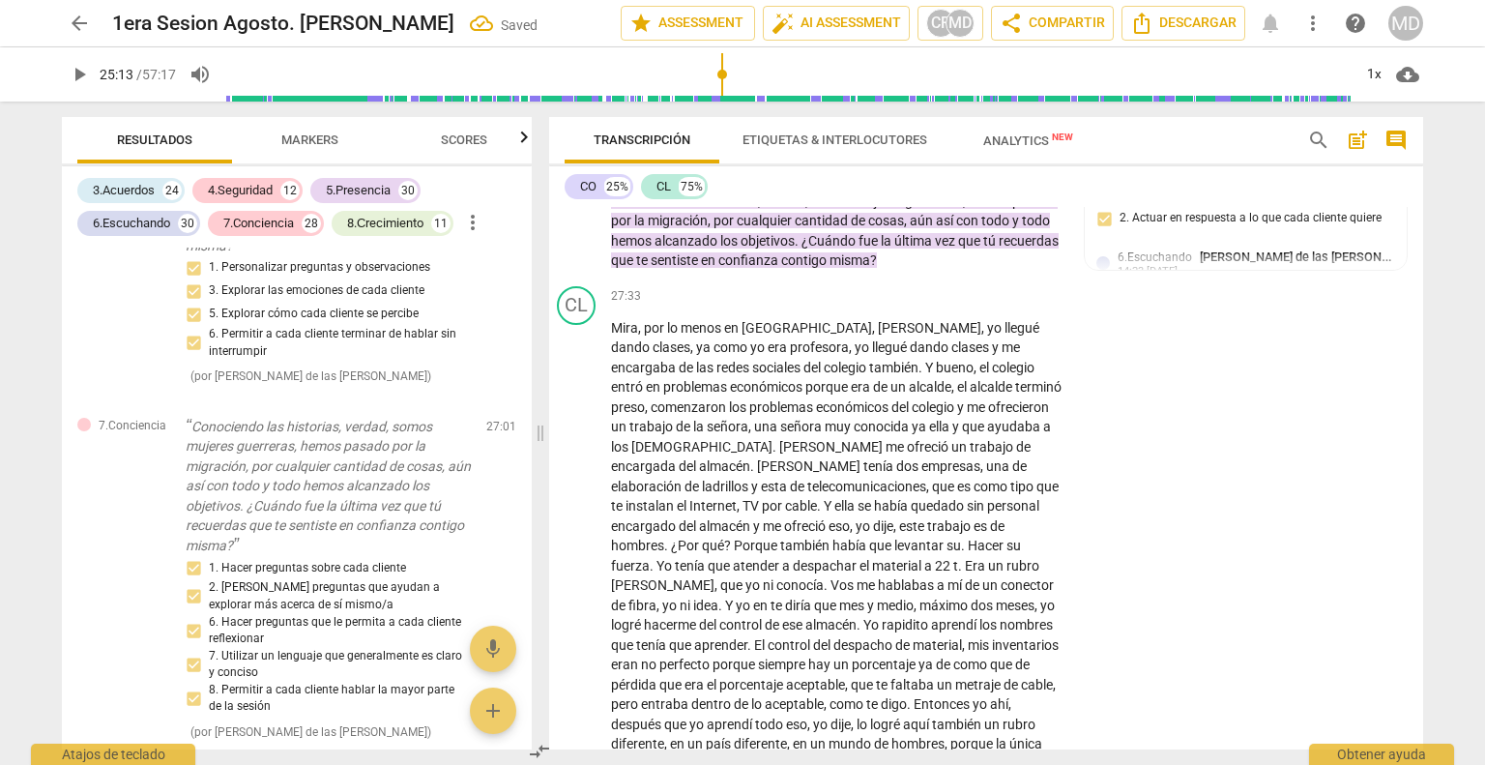
scroll to position [8385, 14]
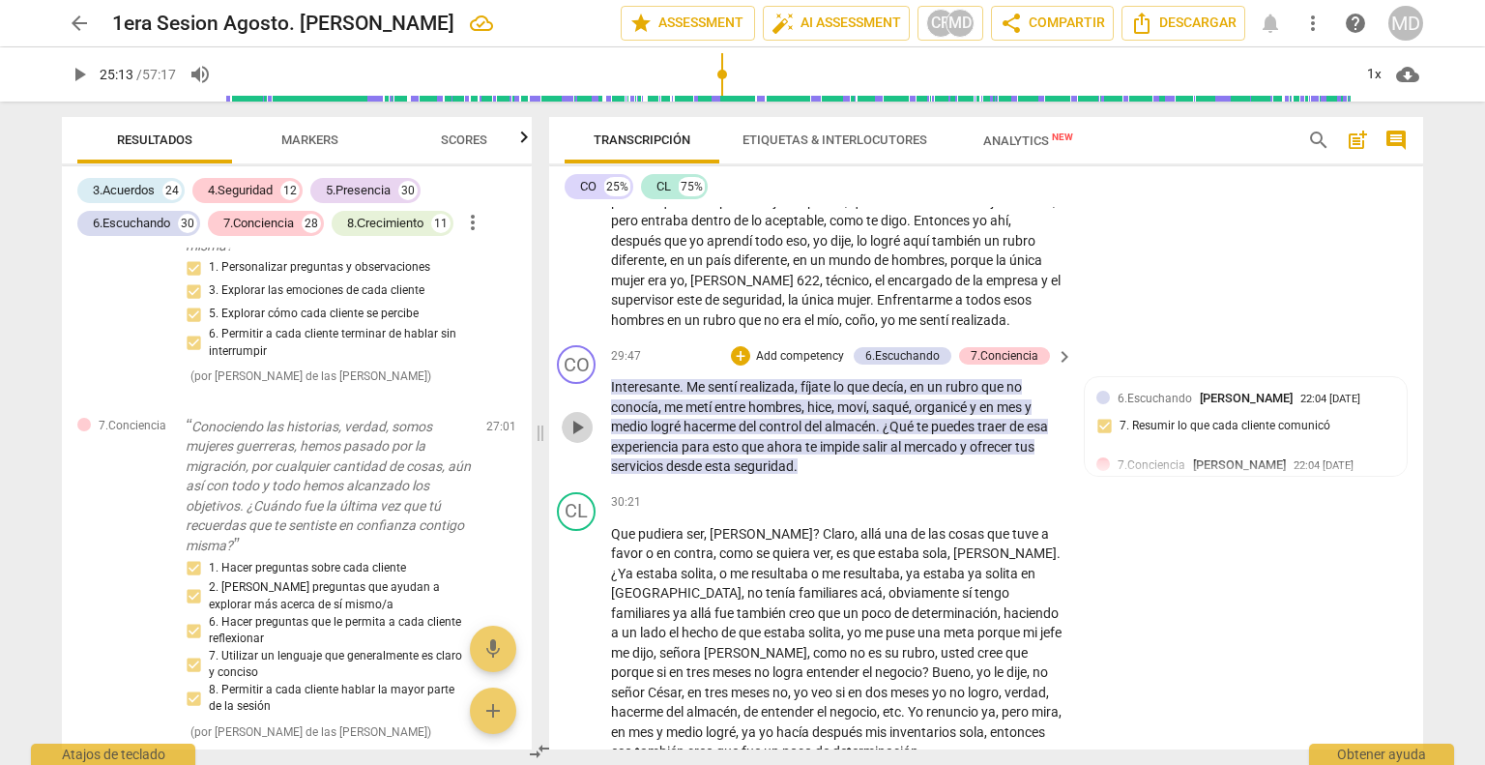
click at [572, 416] on span "play_arrow" at bounding box center [577, 427] width 23 height 23
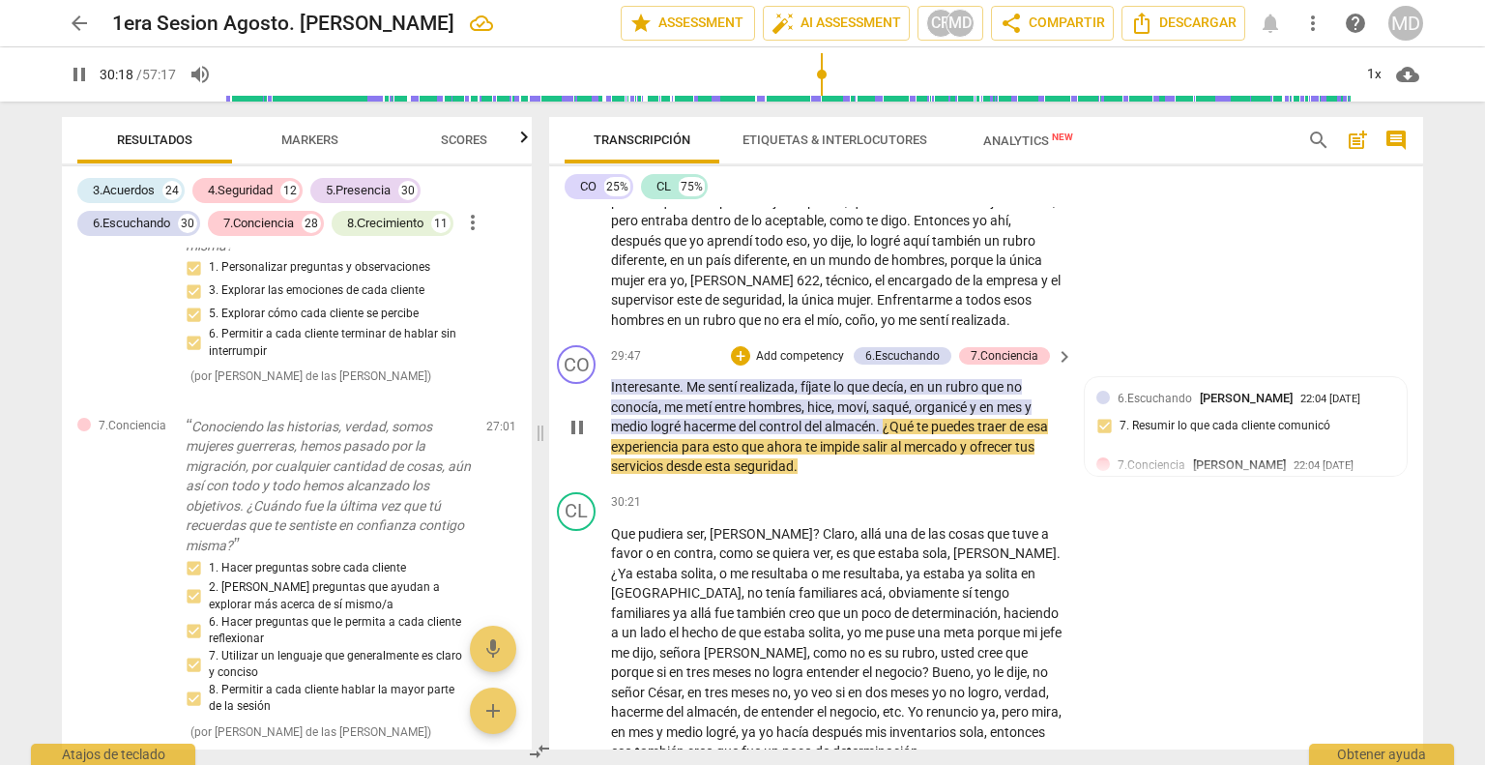
click at [572, 416] on span "pause" at bounding box center [577, 427] width 23 height 23
type input "1819"
